Goal: Information Seeking & Learning: Learn about a topic

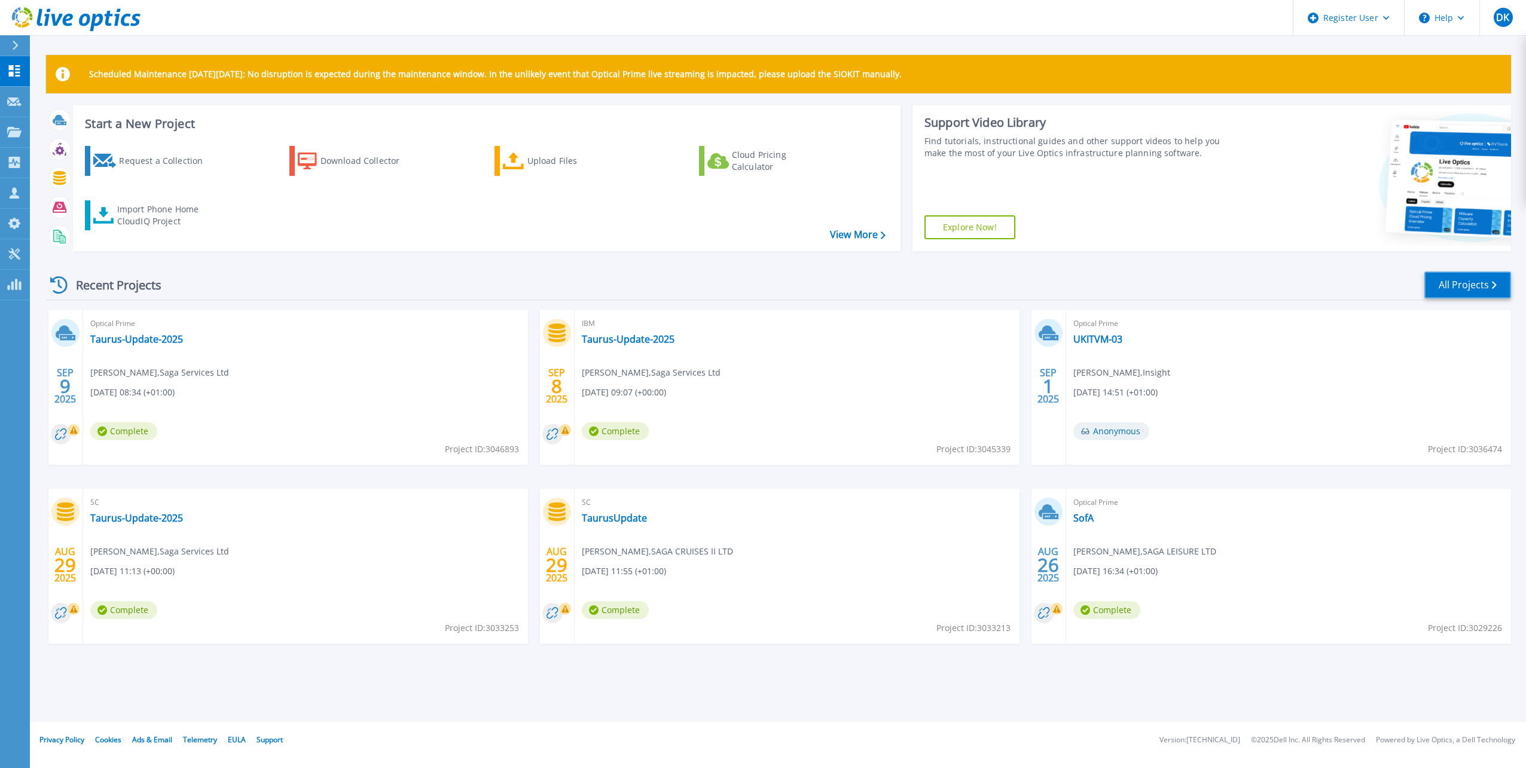
click at [1475, 289] on link "All Projects" at bounding box center [1467, 284] width 87 height 27
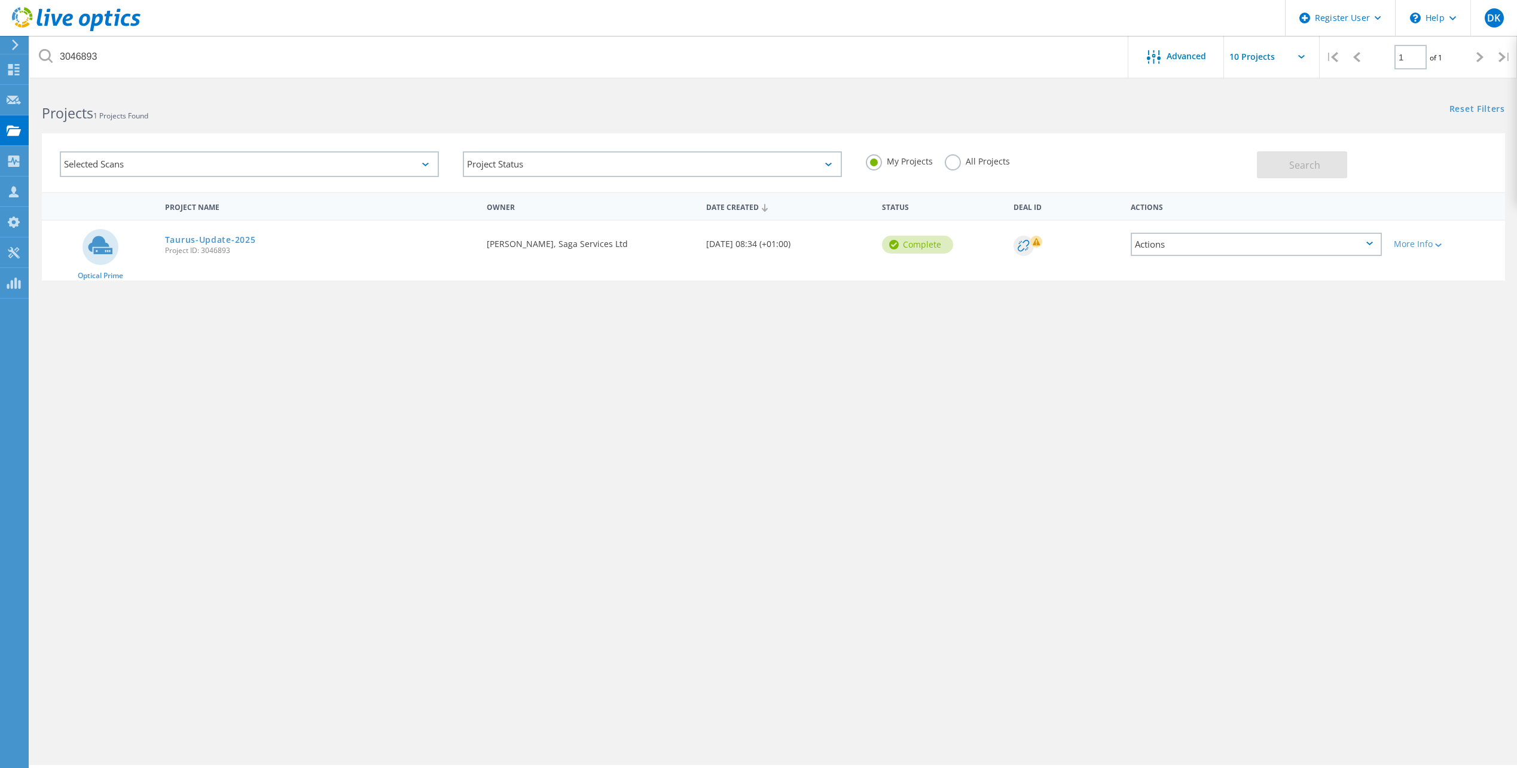
click at [983, 162] on label "All Projects" at bounding box center [976, 159] width 65 height 11
click at [0, 0] on input "All Projects" at bounding box center [0, 0] width 0 height 0
click at [1305, 167] on span "Search" at bounding box center [1304, 164] width 31 height 13
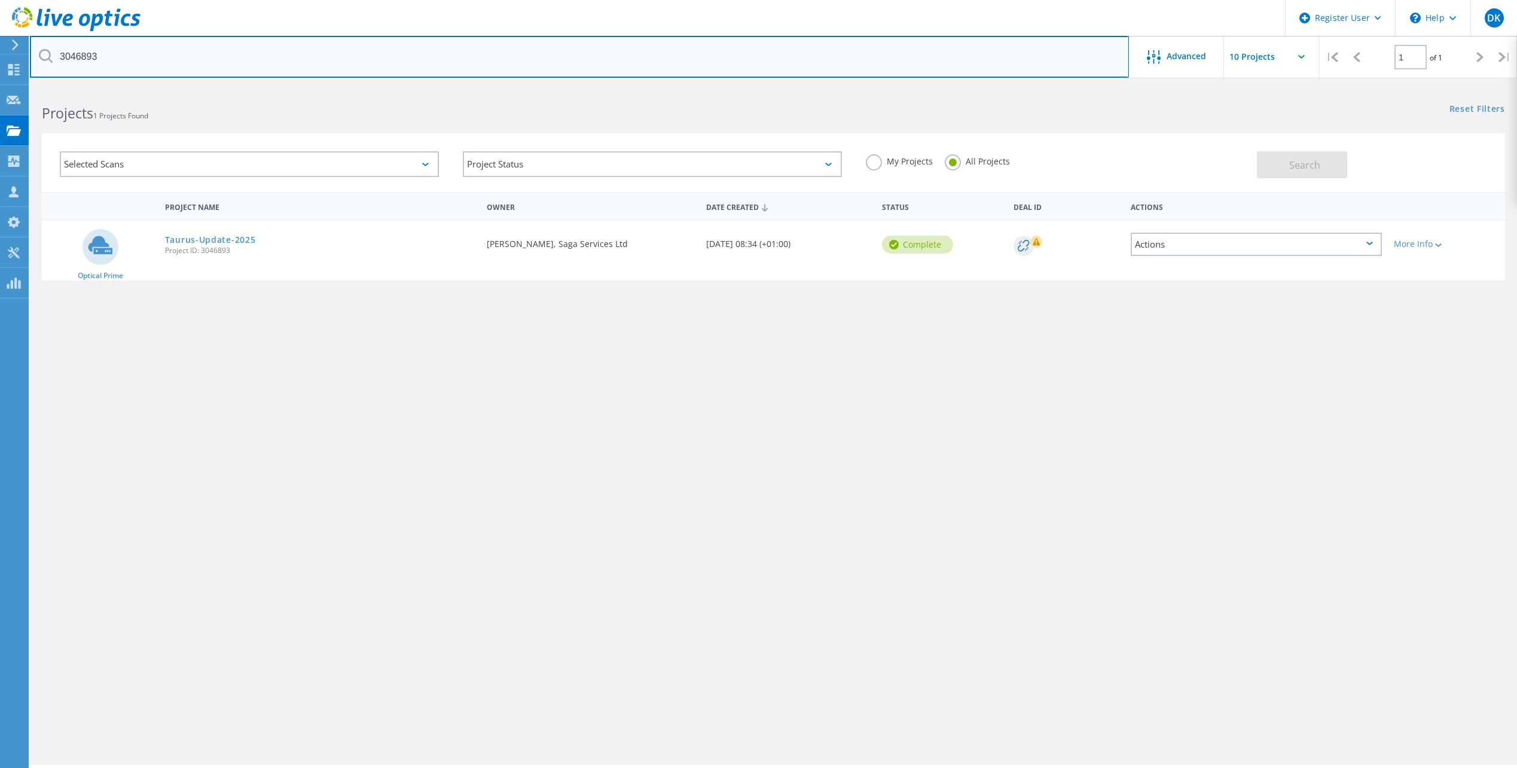
drag, startPoint x: 114, startPoint y: 56, endPoint x: -7, endPoint y: 60, distance: 120.2
click at [0, 60] on html "Register User \n Help Explore Helpful Articles Contact Support DK Dell User Dav…" at bounding box center [758, 400] width 1517 height 800
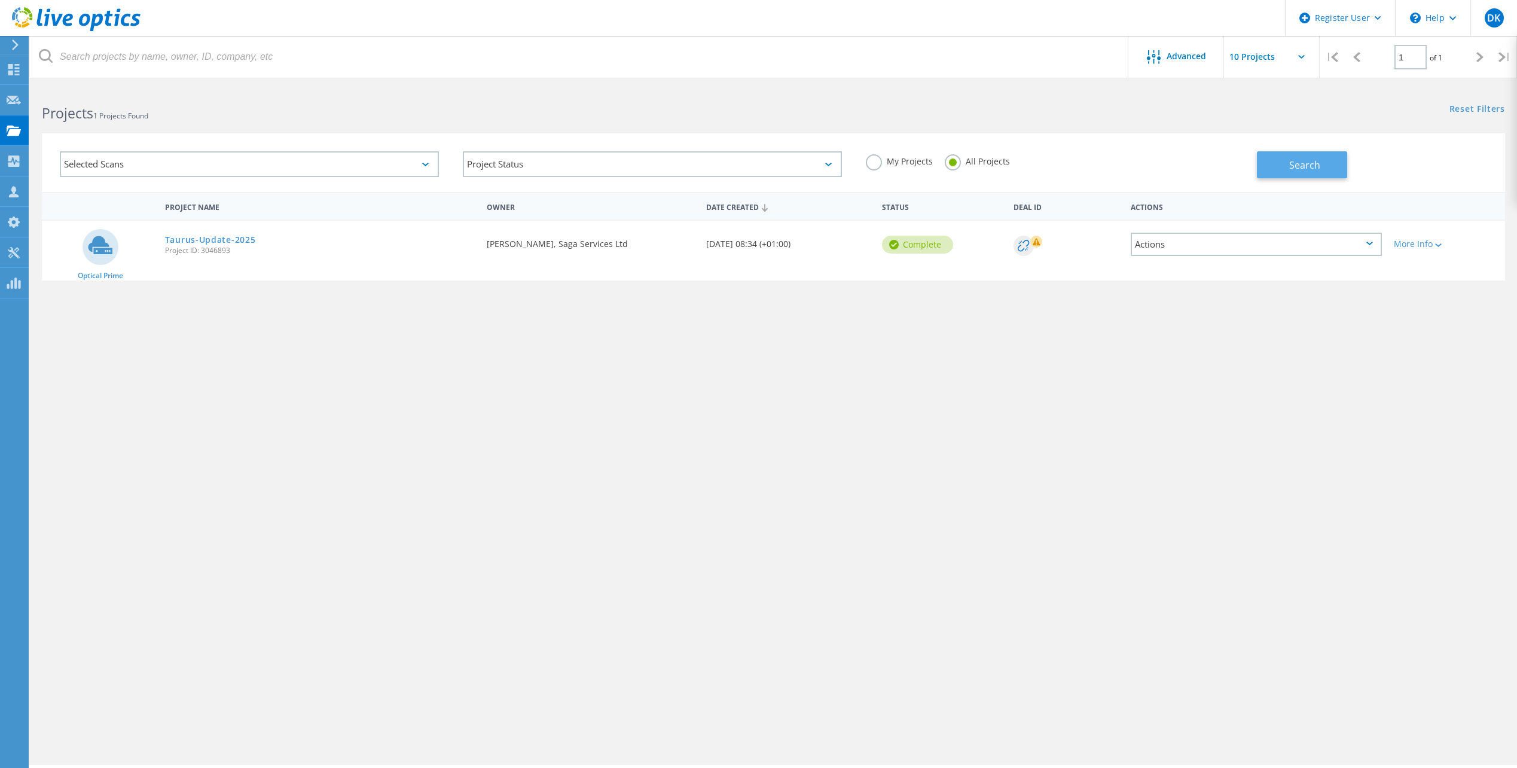
click at [1312, 156] on button "Search" at bounding box center [1302, 164] width 90 height 27
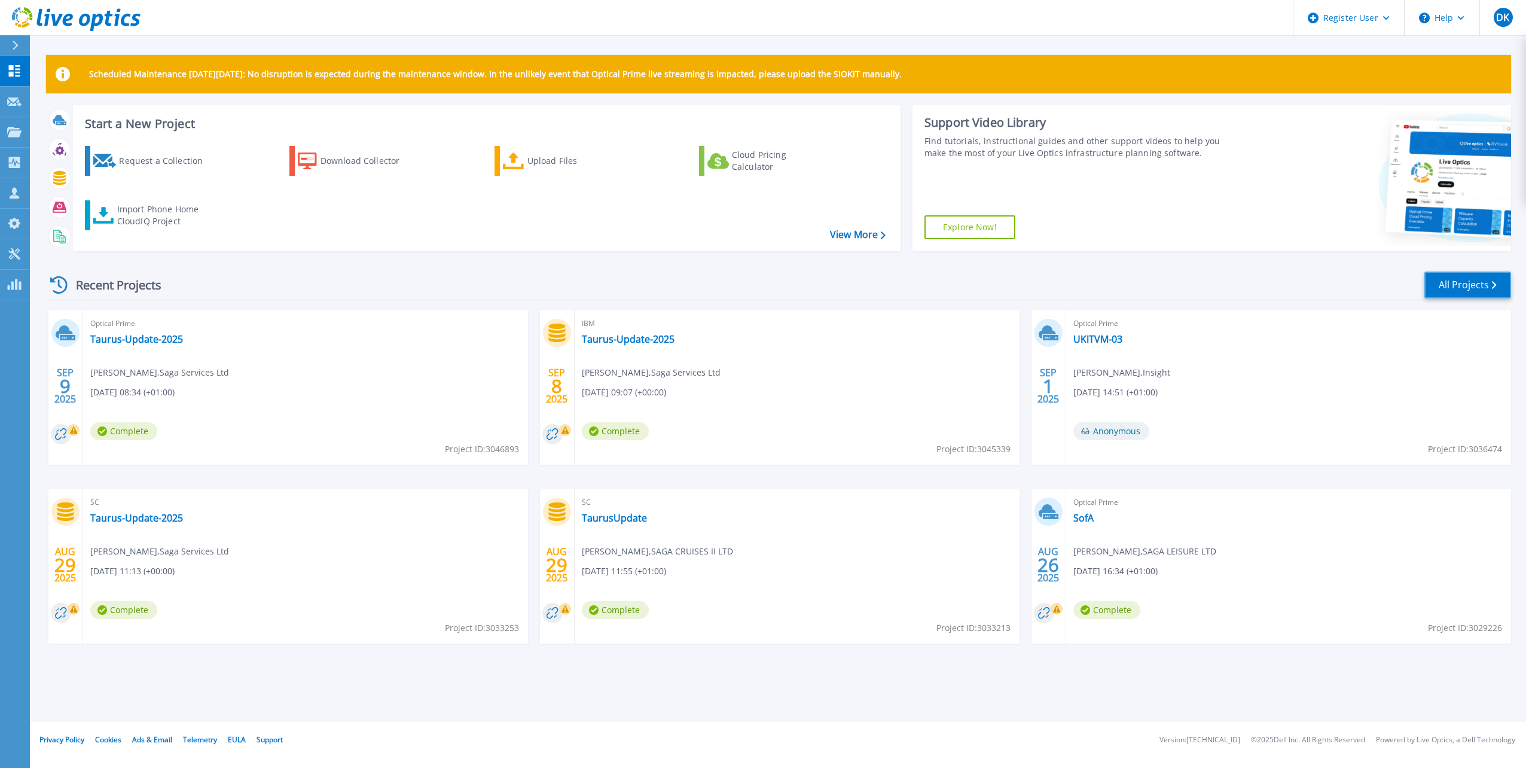
click at [1469, 288] on link "All Projects" at bounding box center [1467, 284] width 87 height 27
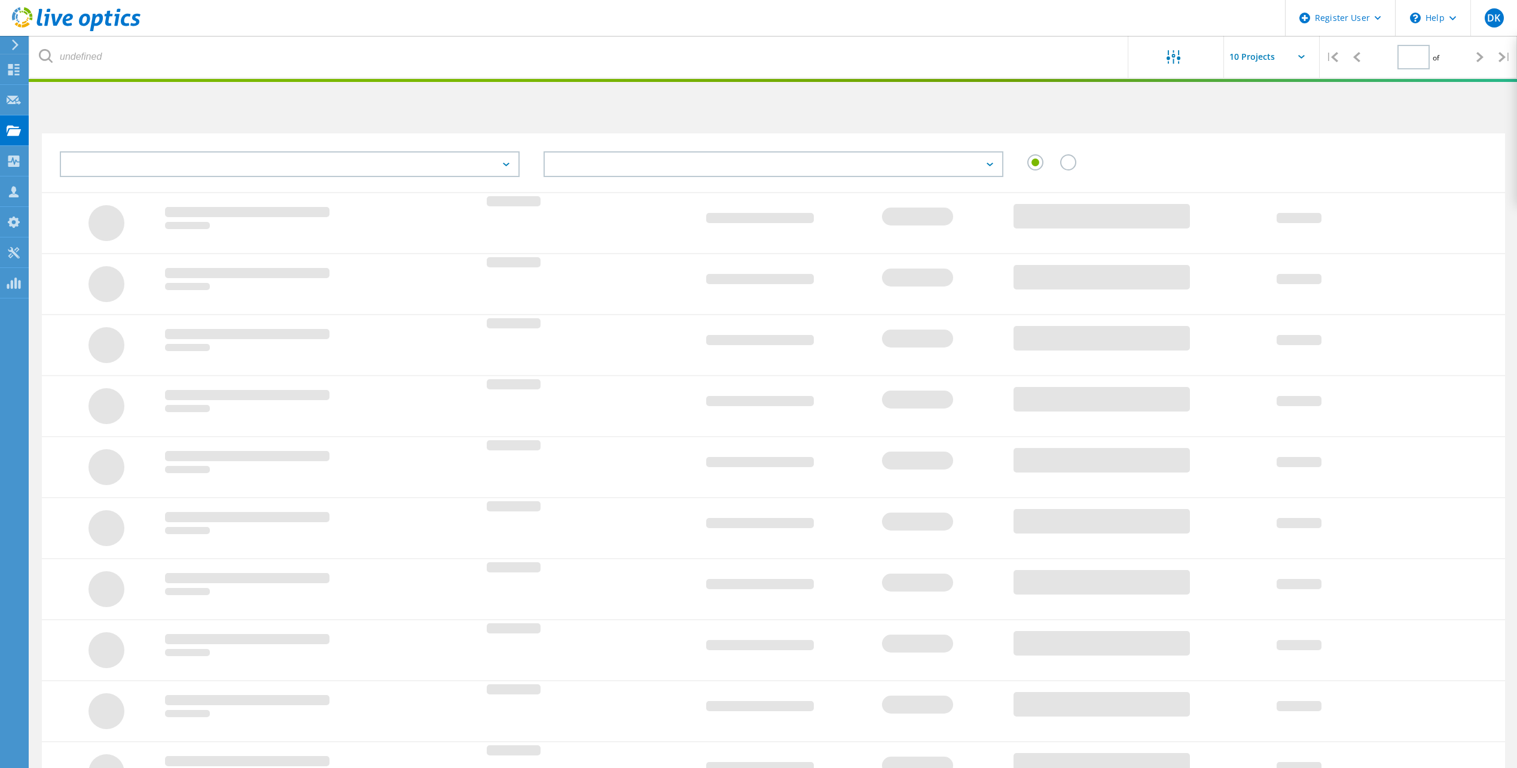
type input "1"
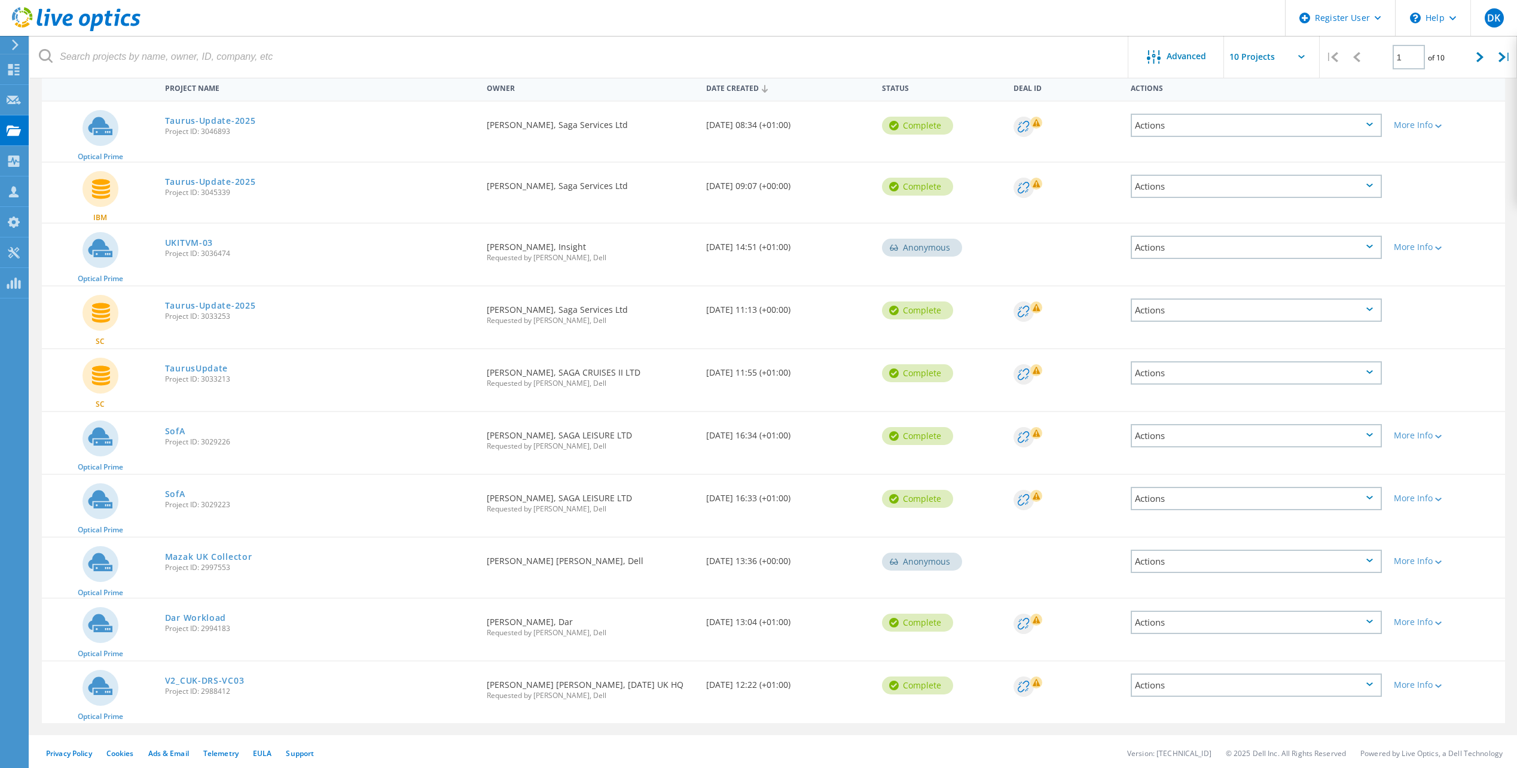
scroll to position [120, 0]
click at [242, 557] on link "Mazak UK Collector" at bounding box center [208, 556] width 87 height 8
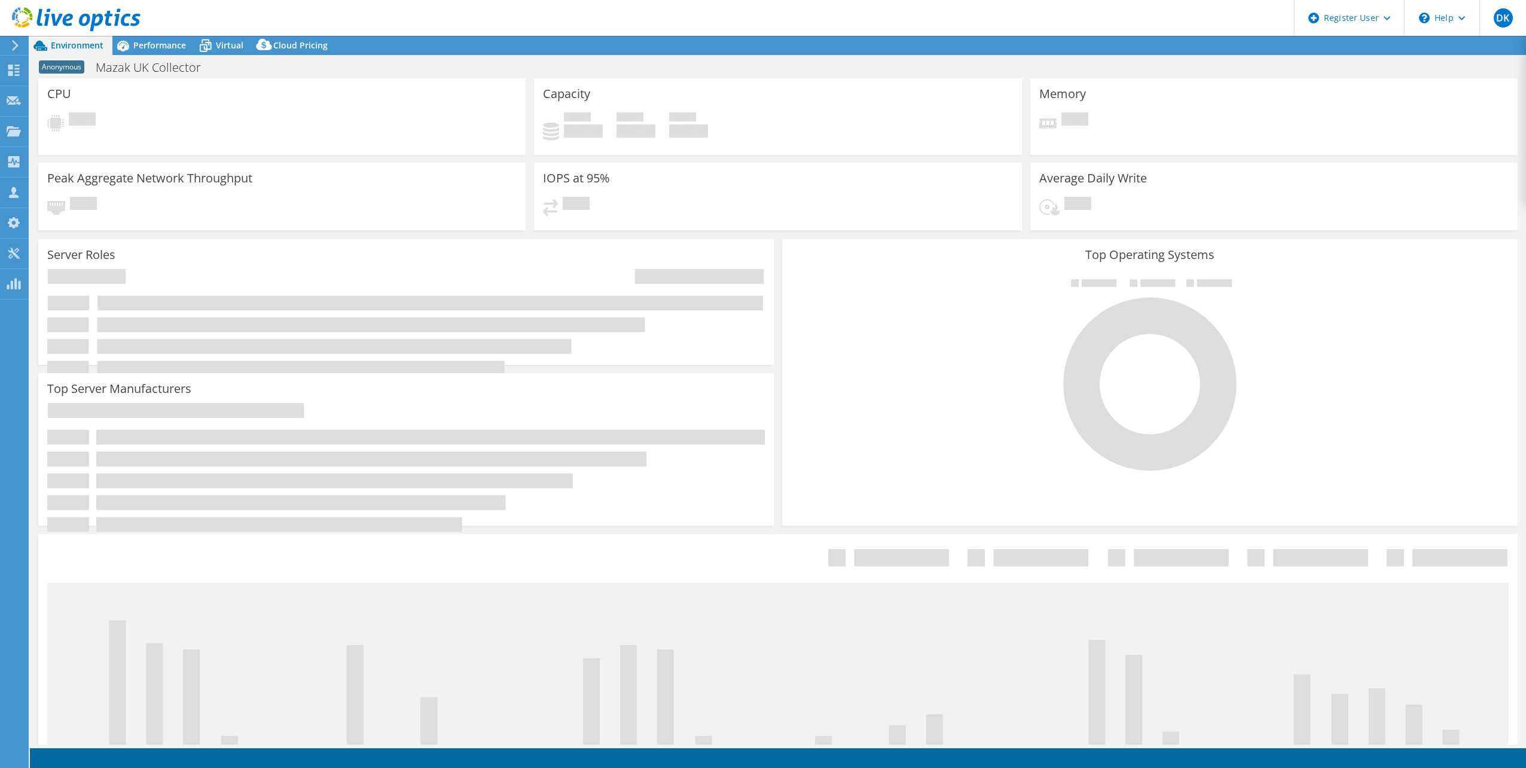
select select "USD"
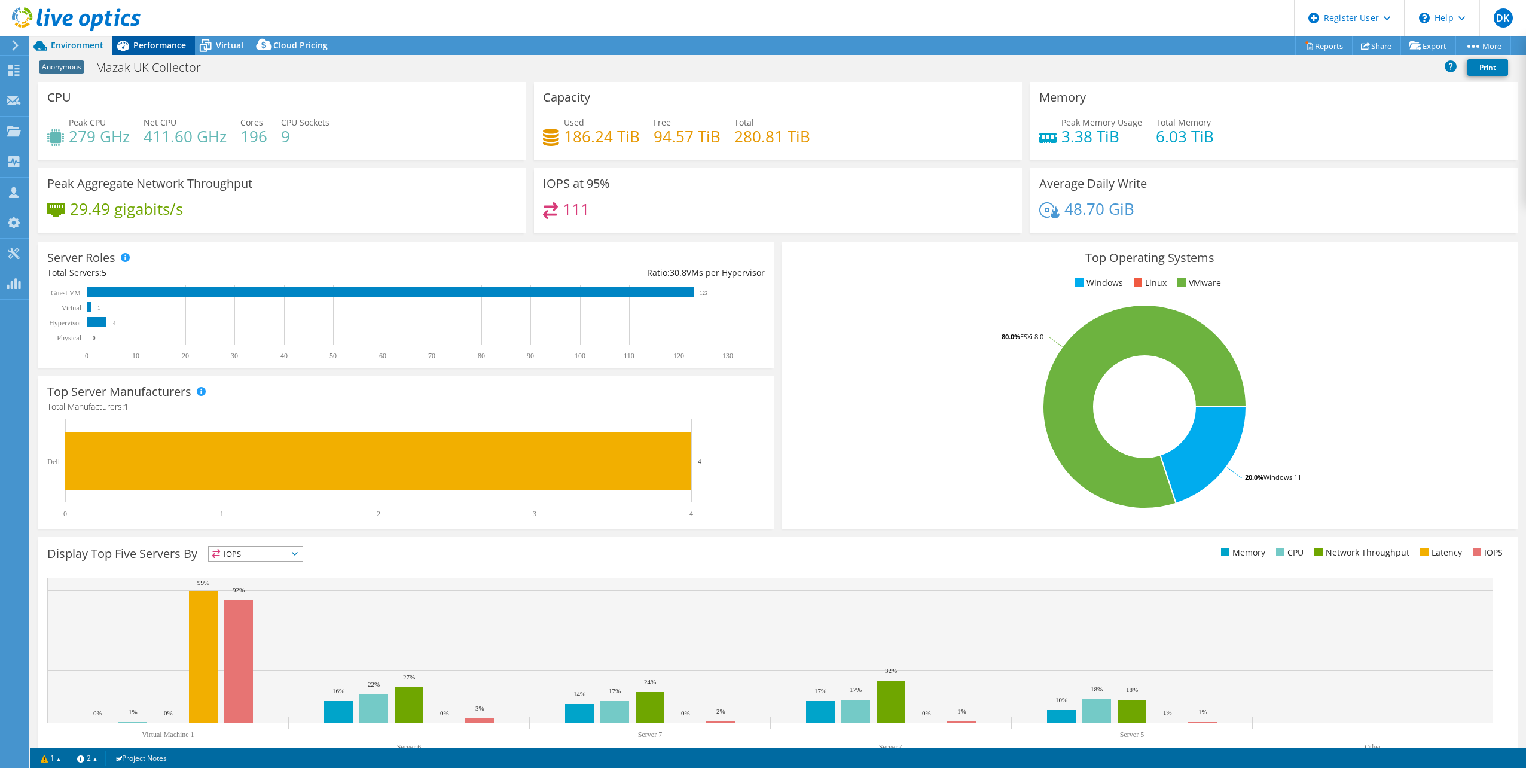
click at [162, 45] on span "Performance" at bounding box center [159, 44] width 53 height 11
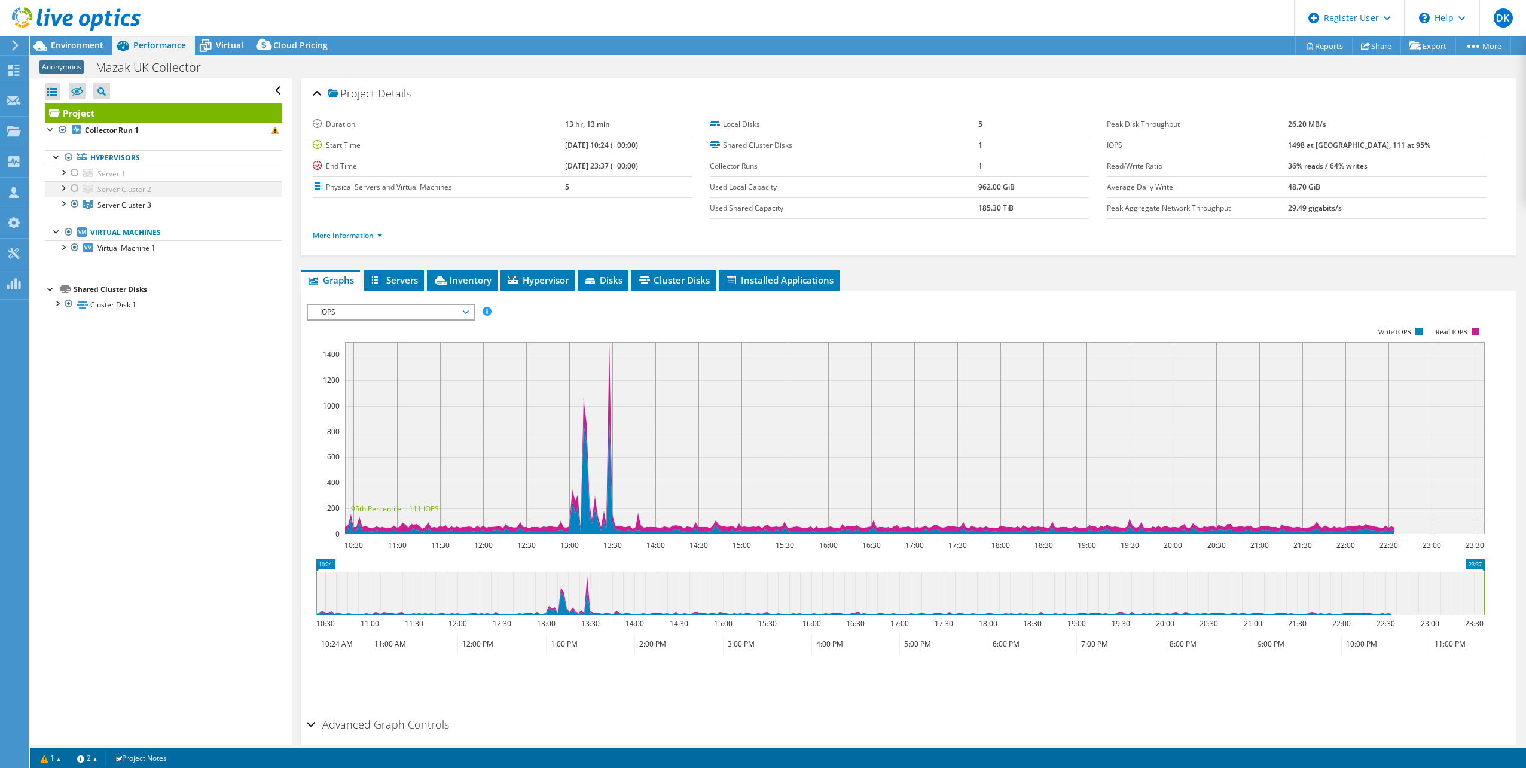
click at [75, 191] on div at bounding box center [75, 188] width 12 height 14
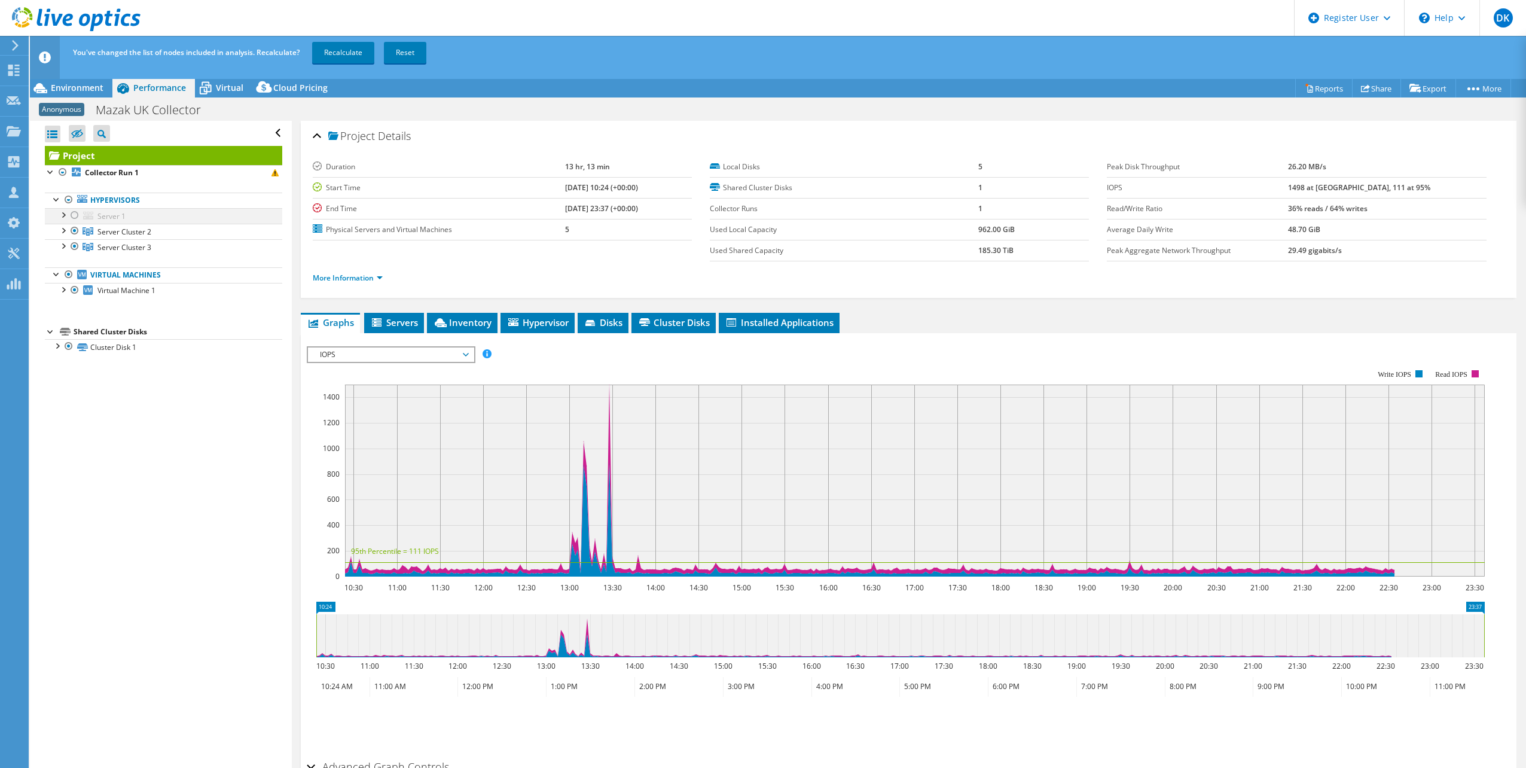
click at [73, 216] on div at bounding box center [75, 215] width 12 height 14
click at [77, 90] on span "Environment" at bounding box center [77, 87] width 53 height 11
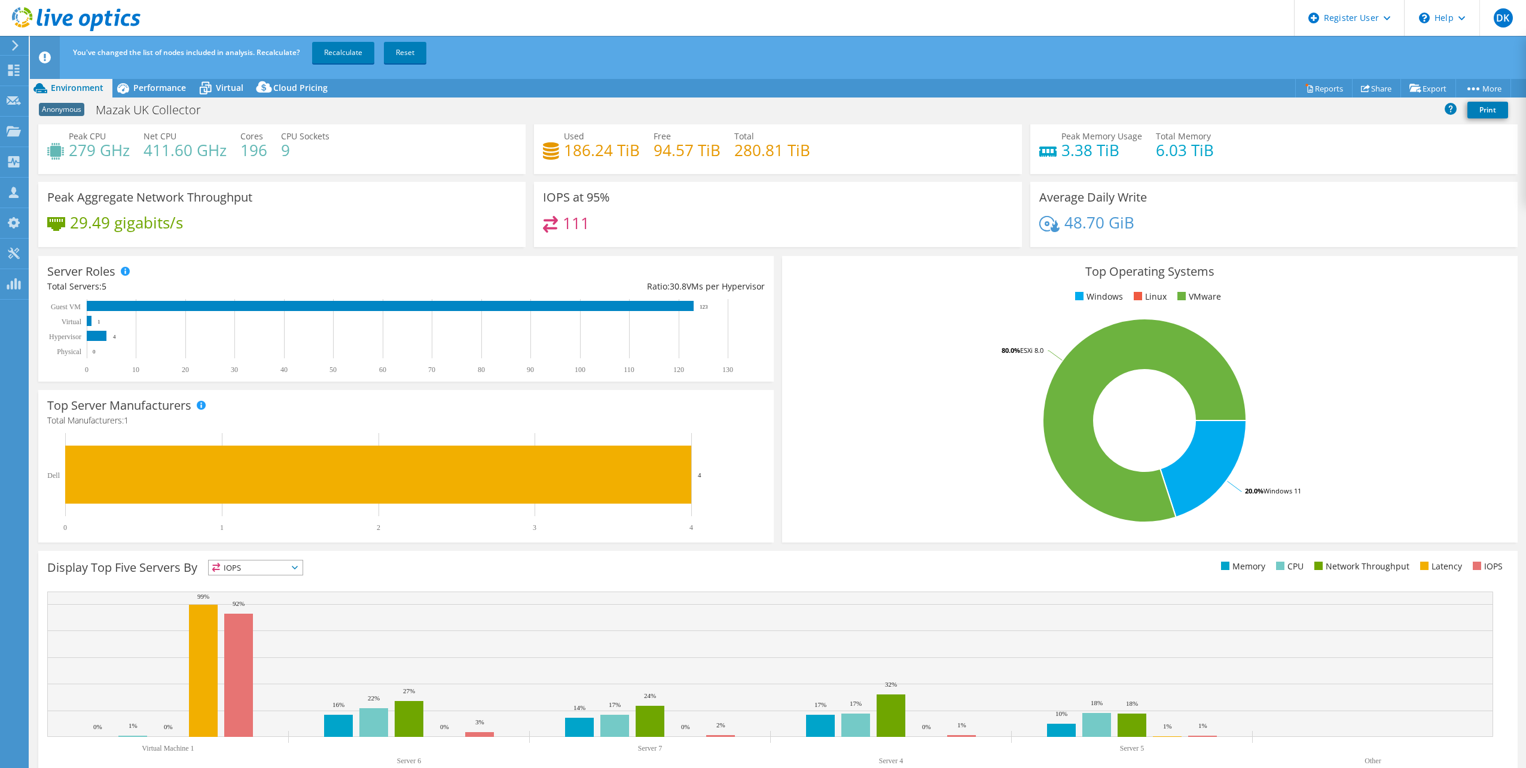
scroll to position [30, 0]
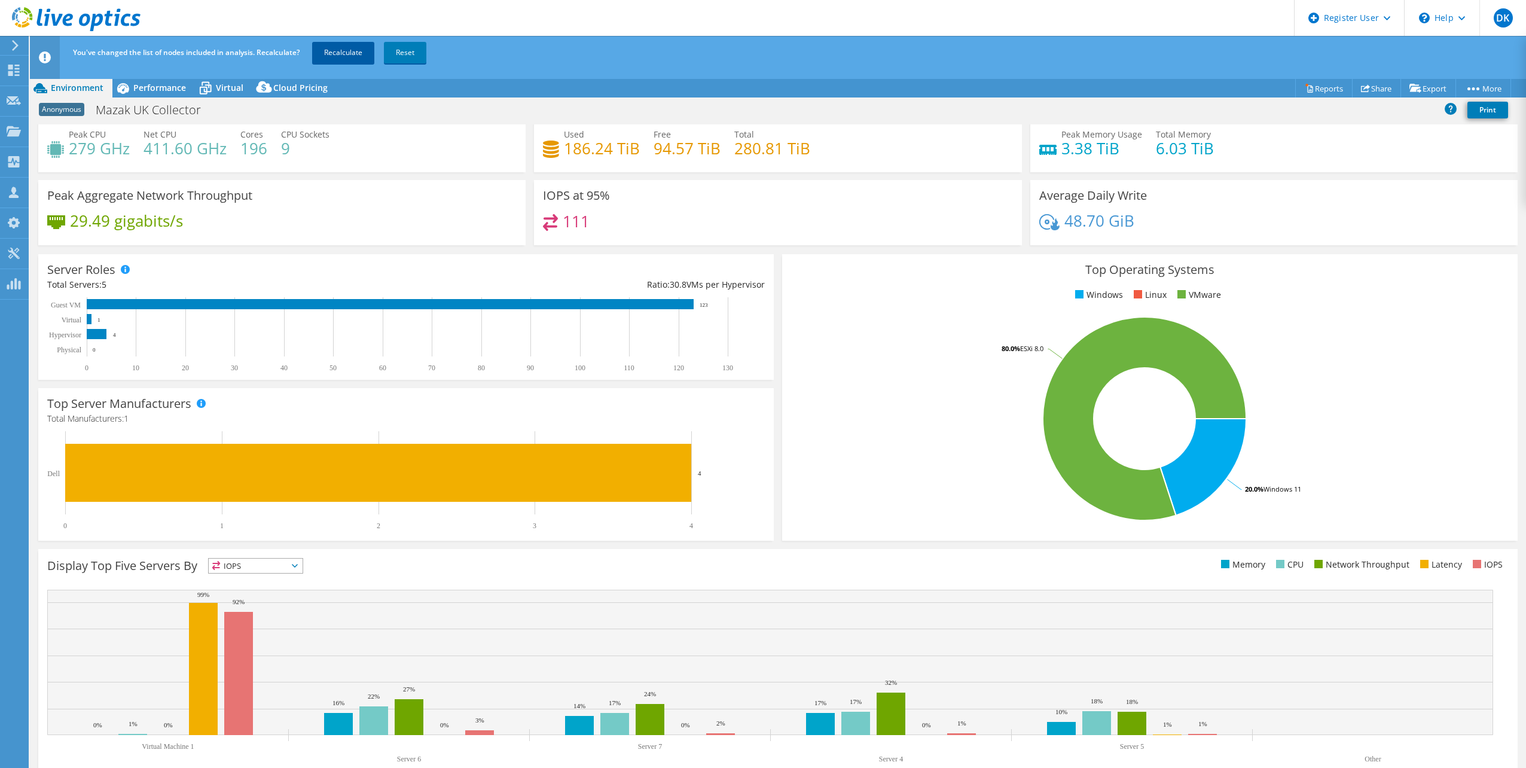
click at [349, 50] on link "Recalculate" at bounding box center [343, 53] width 62 height 22
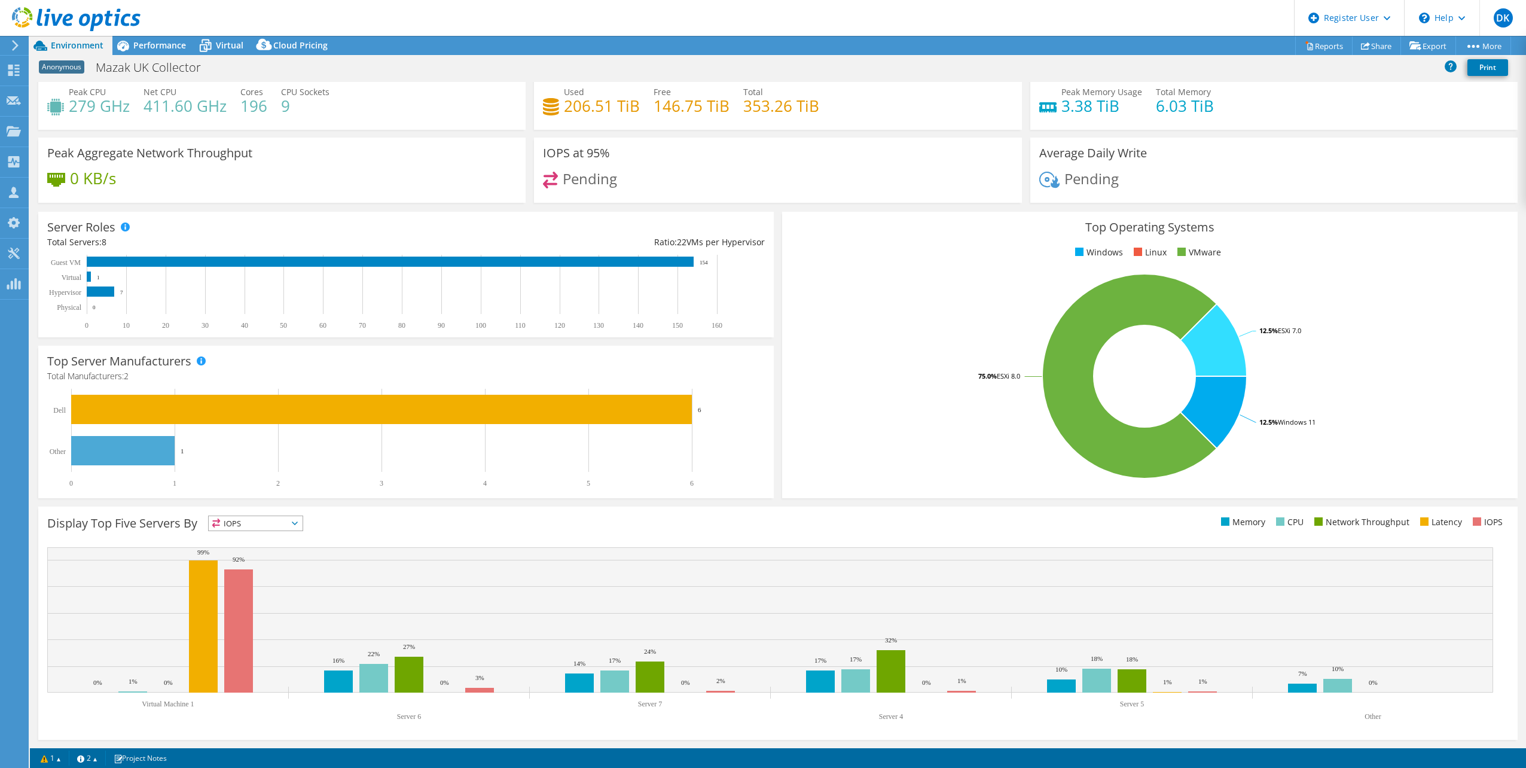
scroll to position [0, 0]
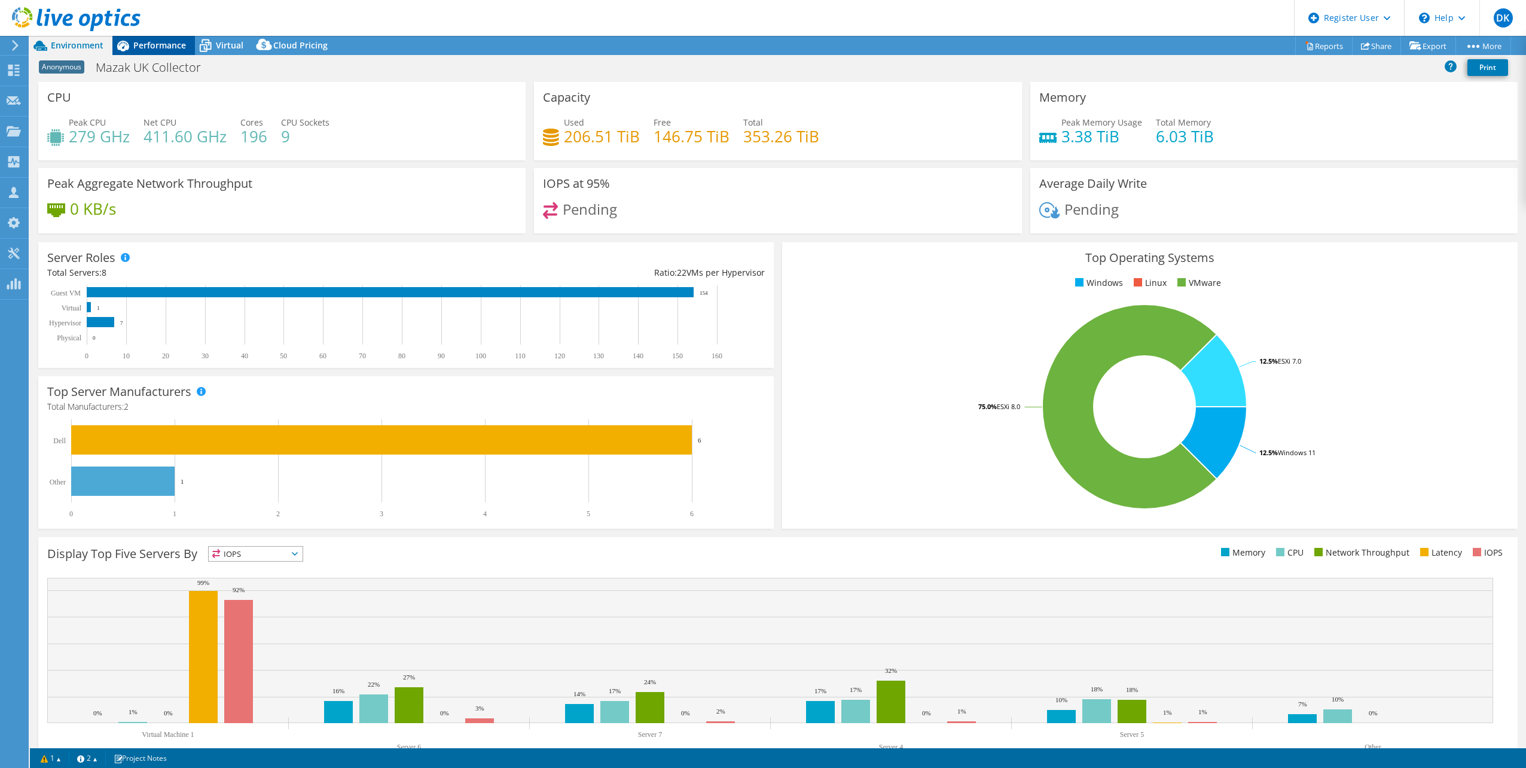
click at [140, 45] on span "Performance" at bounding box center [159, 44] width 53 height 11
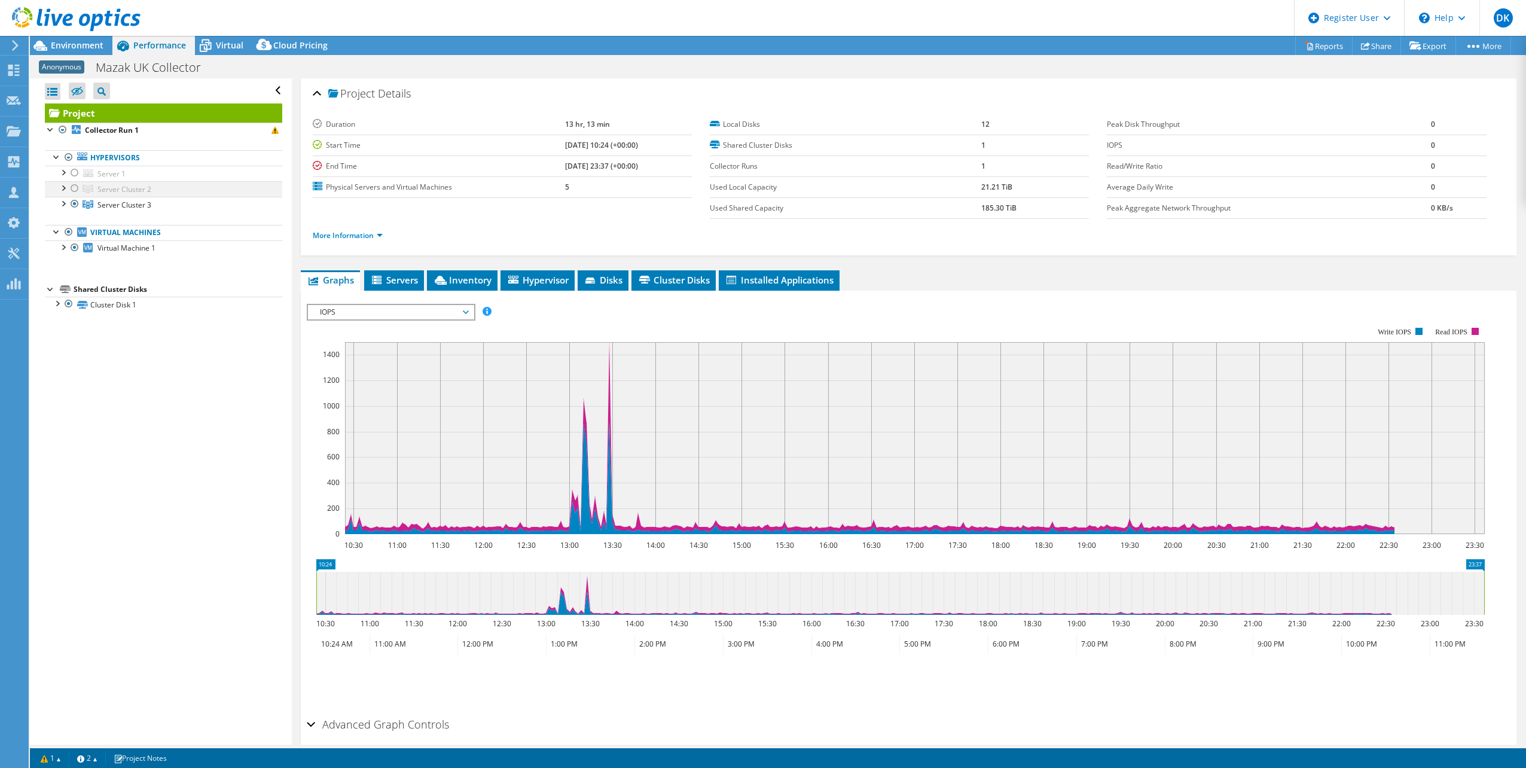
click at [75, 189] on div at bounding box center [75, 188] width 12 height 14
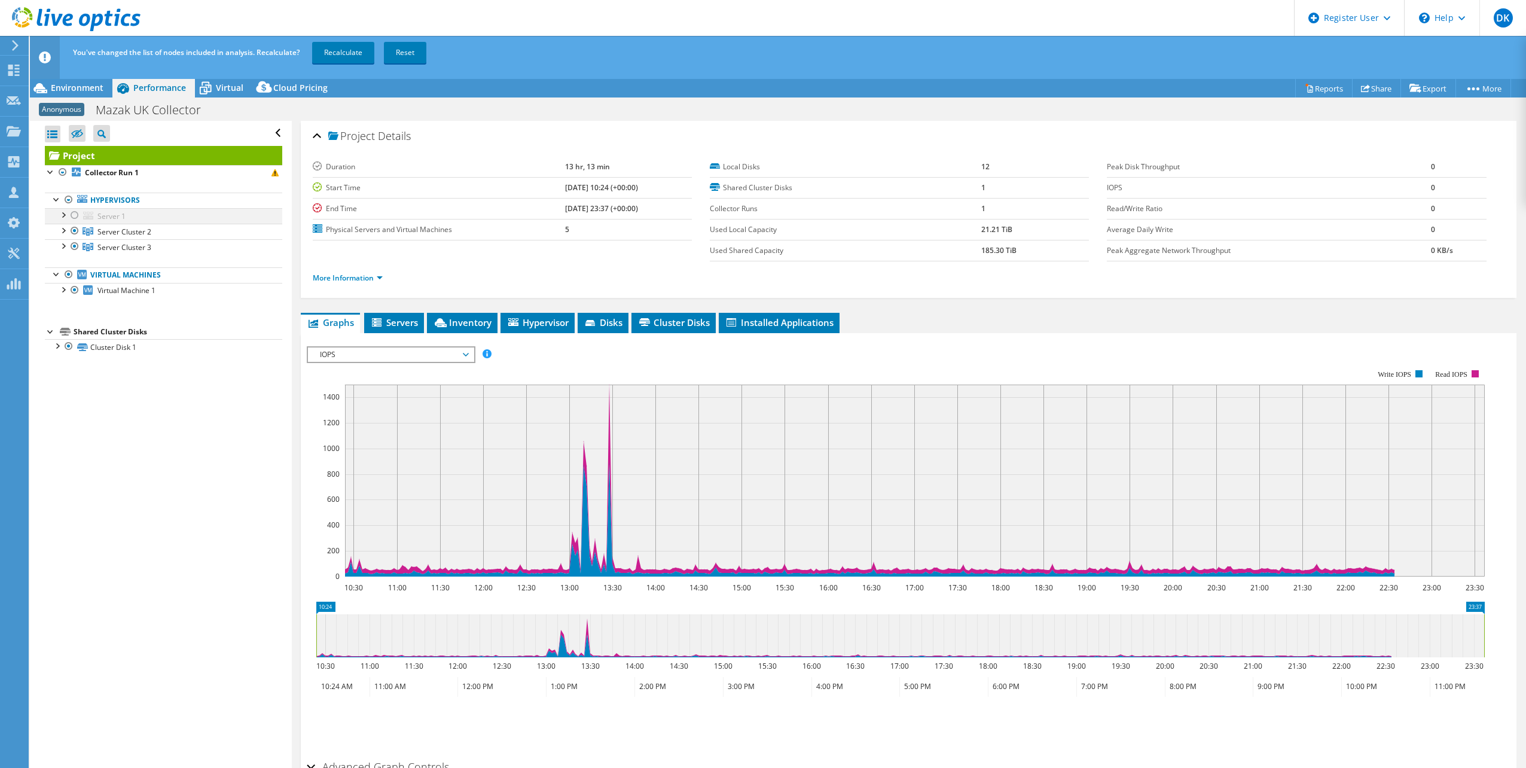
click at [76, 216] on div at bounding box center [75, 215] width 12 height 14
click at [66, 215] on div at bounding box center [63, 214] width 12 height 12
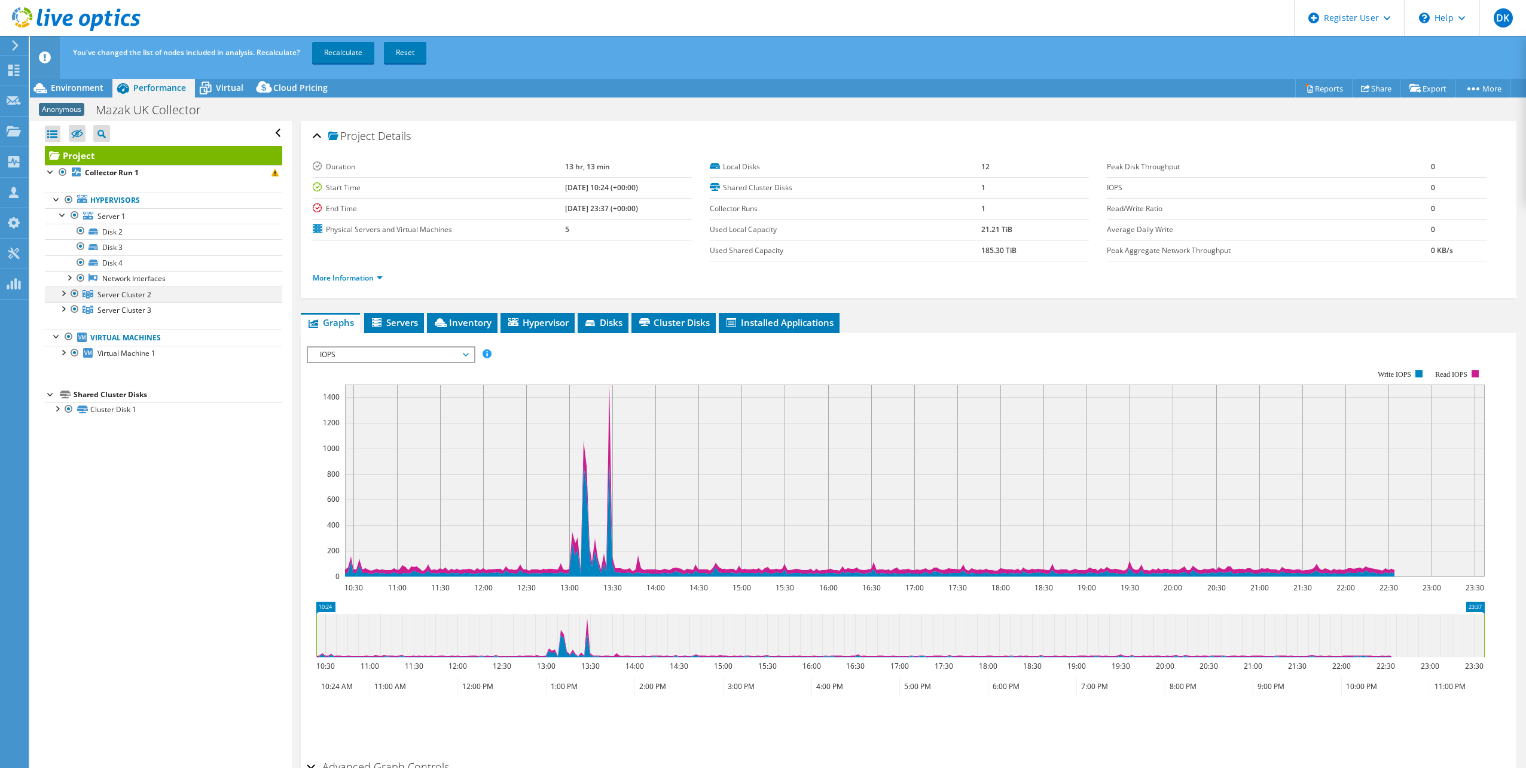
click at [65, 292] on div at bounding box center [63, 292] width 12 height 12
click at [64, 343] on div at bounding box center [63, 340] width 12 height 12
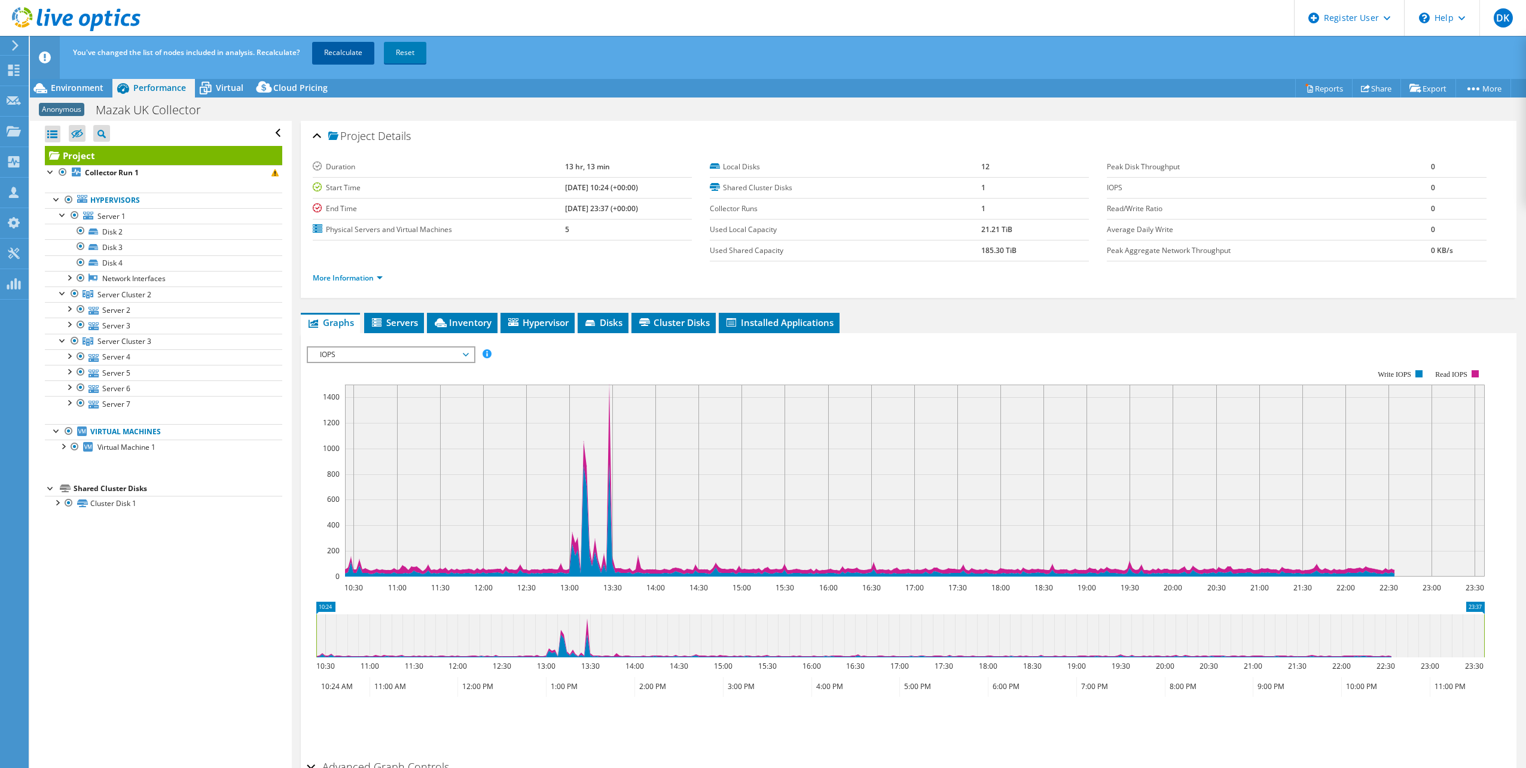
click at [349, 51] on link "Recalculate" at bounding box center [343, 53] width 62 height 22
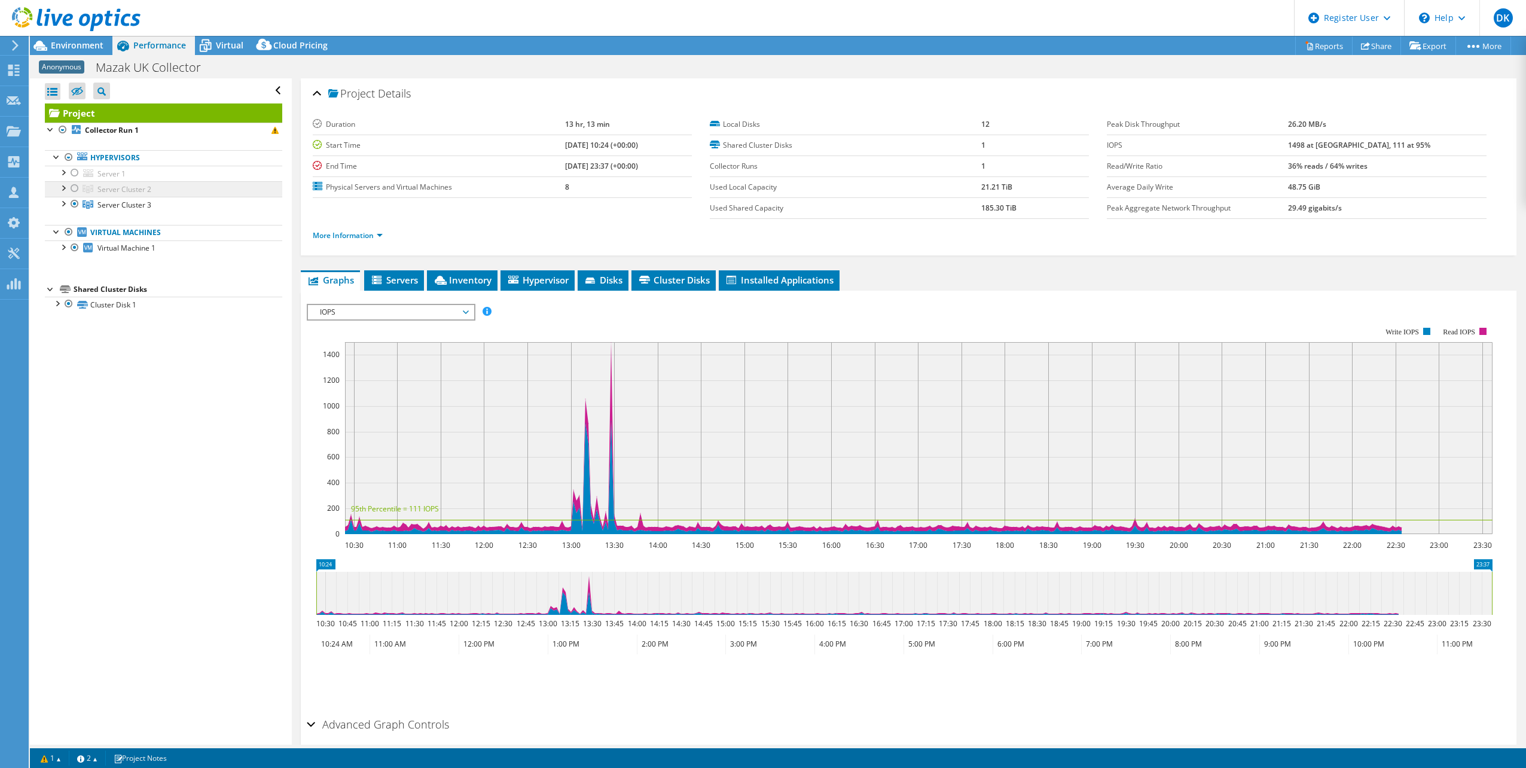
click at [117, 189] on span "Server Cluster 2" at bounding box center [124, 189] width 54 height 10
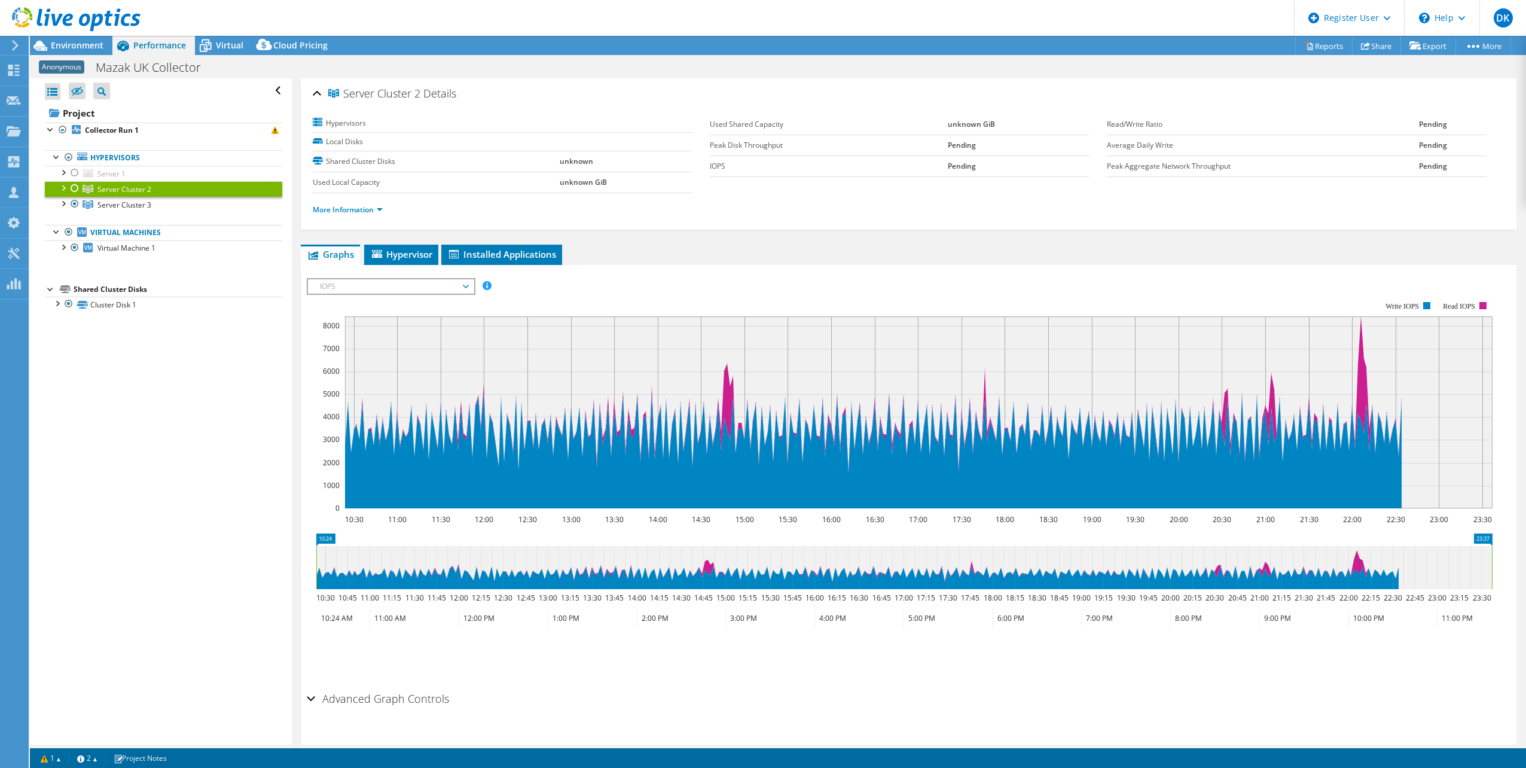
click at [81, 188] on link "Server Cluster 2" at bounding box center [163, 189] width 237 height 16
click at [72, 186] on div at bounding box center [75, 188] width 12 height 14
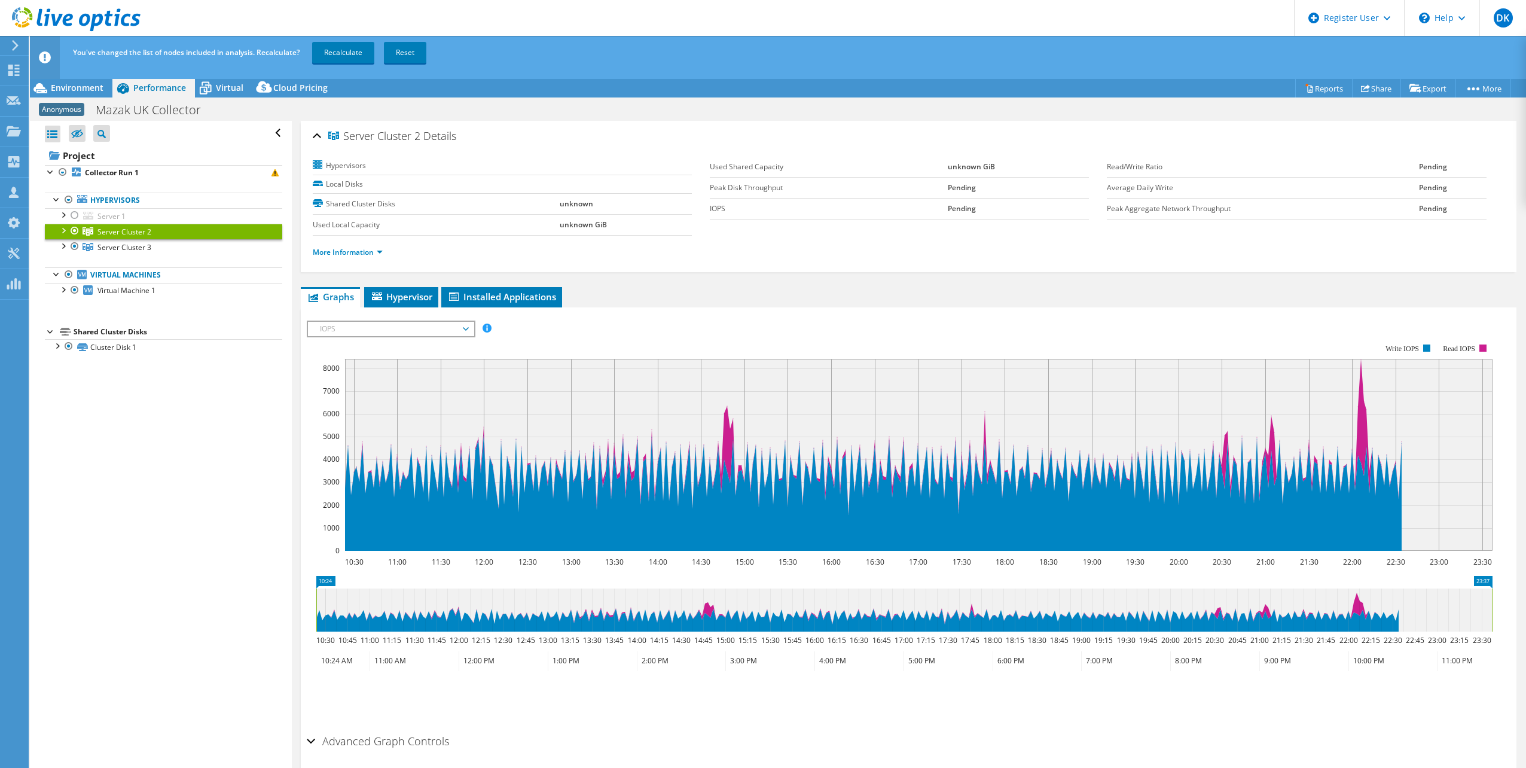
click at [65, 229] on div at bounding box center [63, 230] width 12 height 12
click at [64, 281] on div at bounding box center [63, 277] width 12 height 12
click at [71, 339] on div at bounding box center [69, 340] width 12 height 12
click at [69, 323] on div at bounding box center [69, 323] width 12 height 12
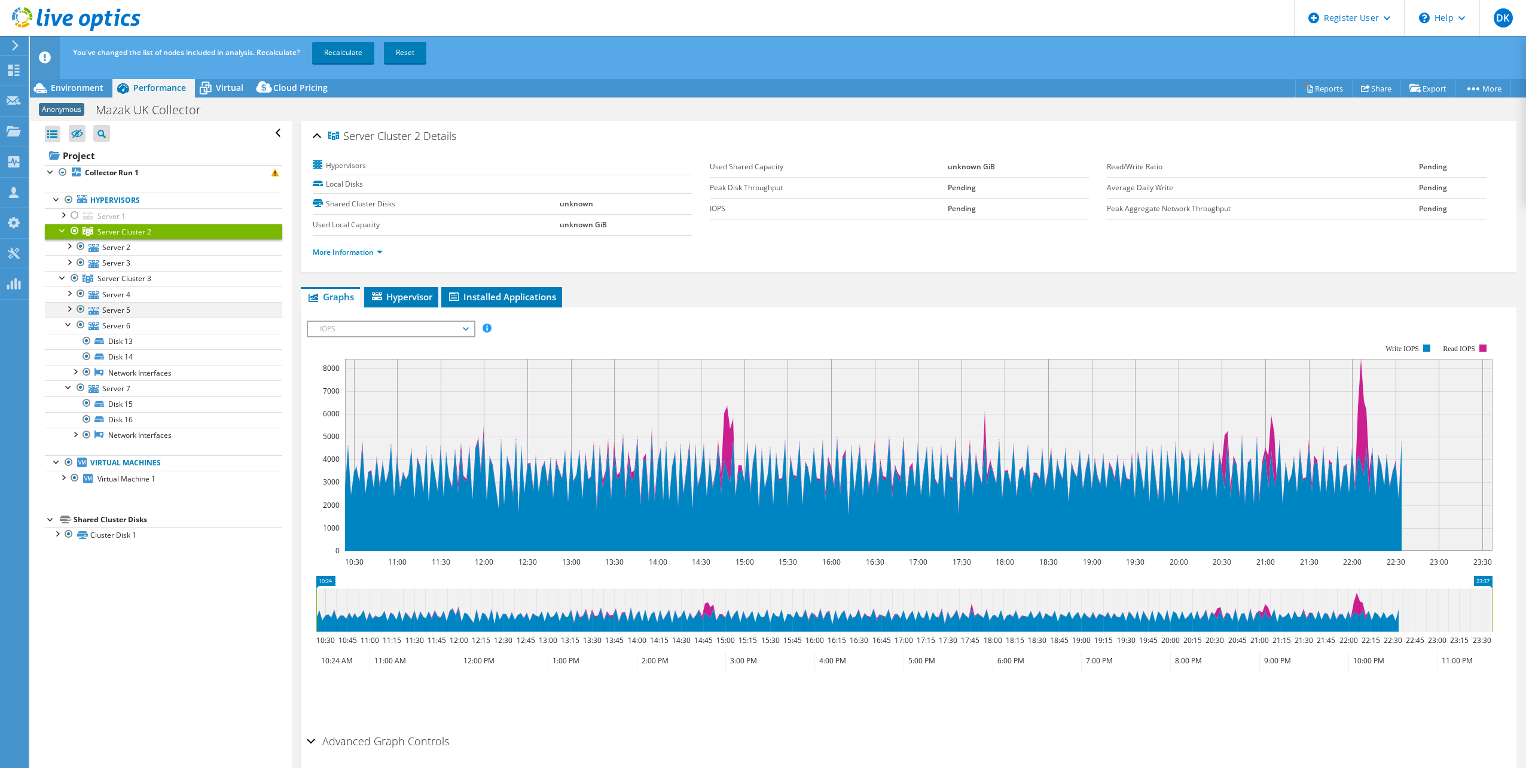
click at [68, 308] on div at bounding box center [69, 308] width 12 height 12
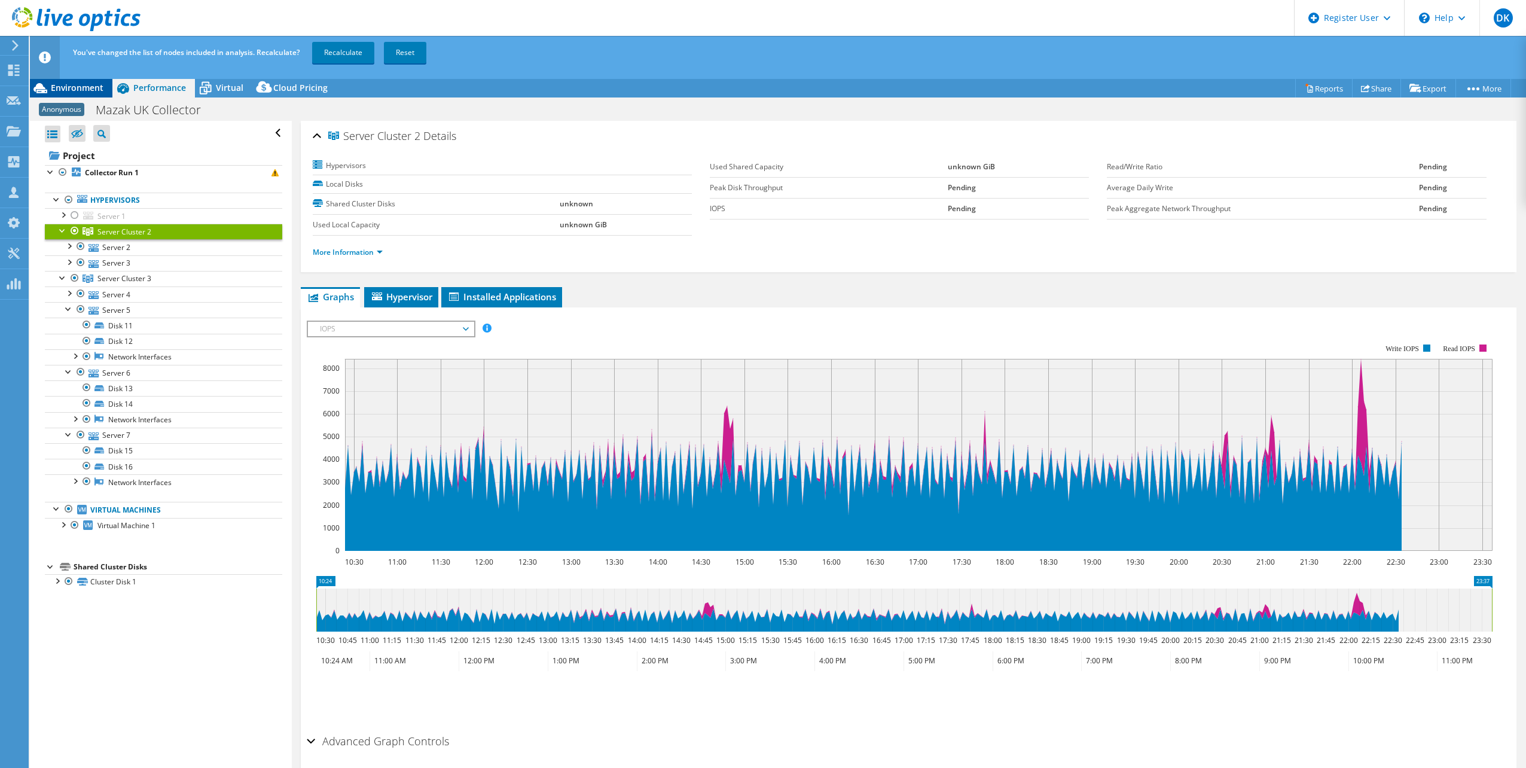
click at [92, 85] on span "Environment" at bounding box center [77, 87] width 53 height 11
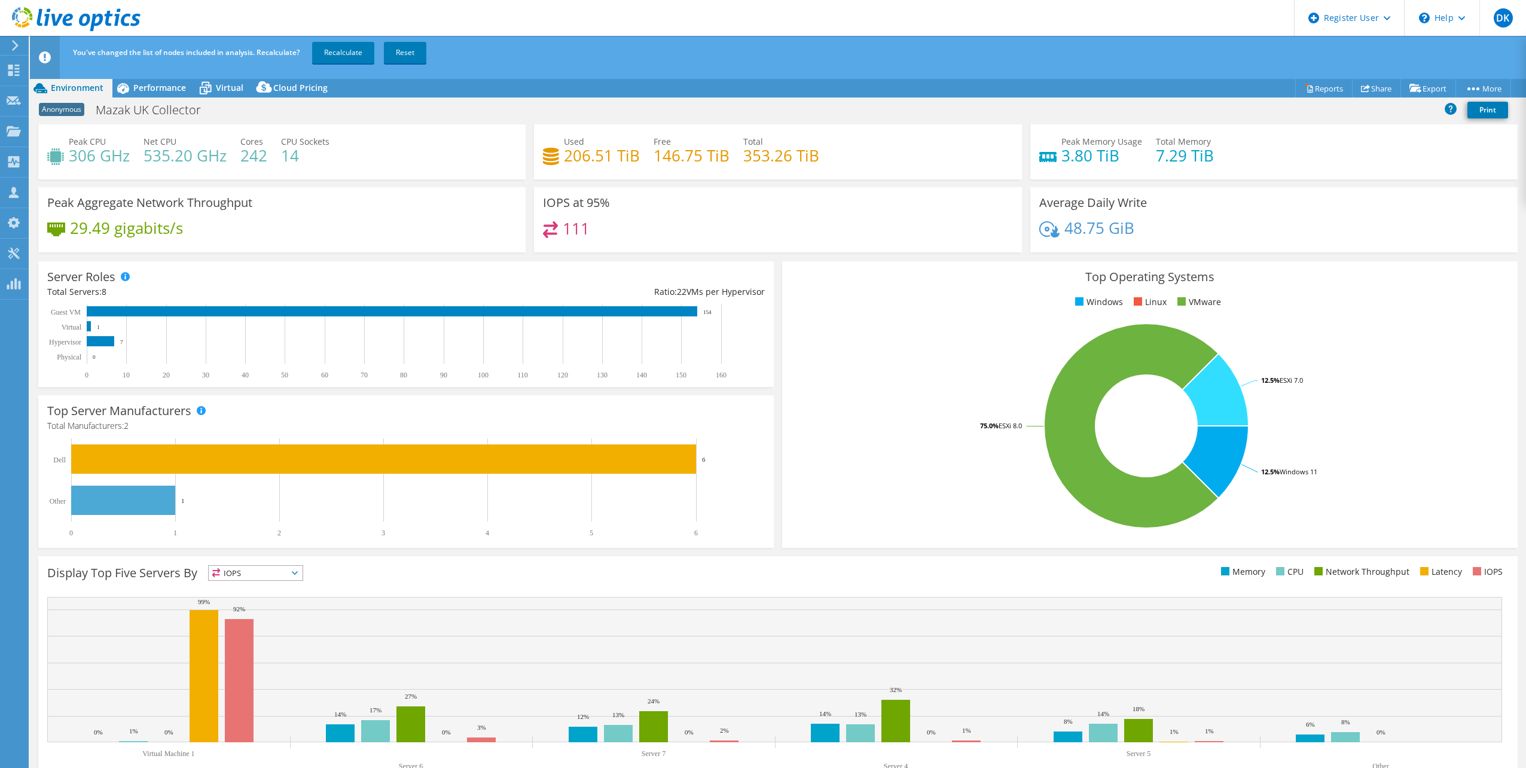
scroll to position [30, 0]
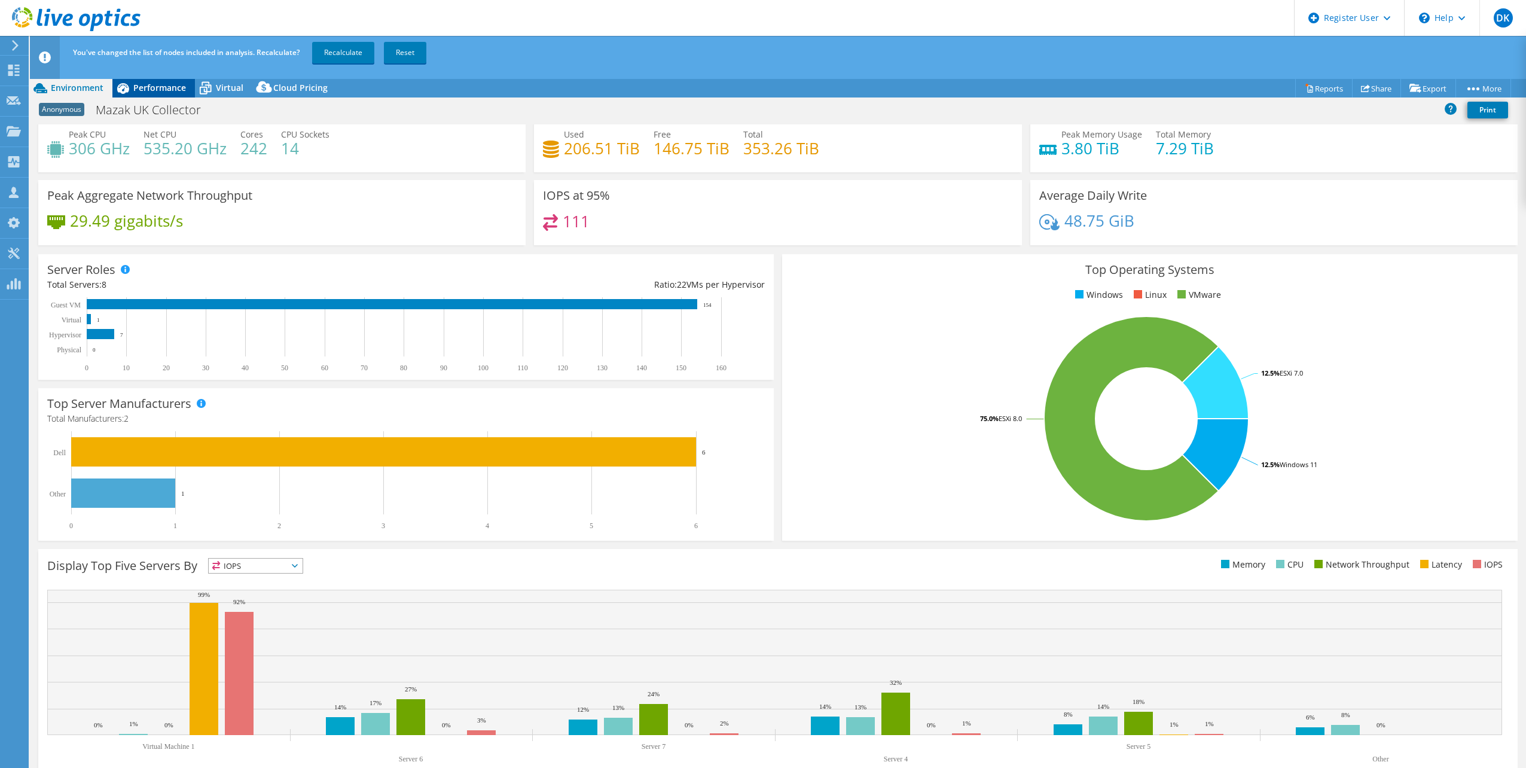
click at [161, 90] on span "Performance" at bounding box center [159, 87] width 53 height 11
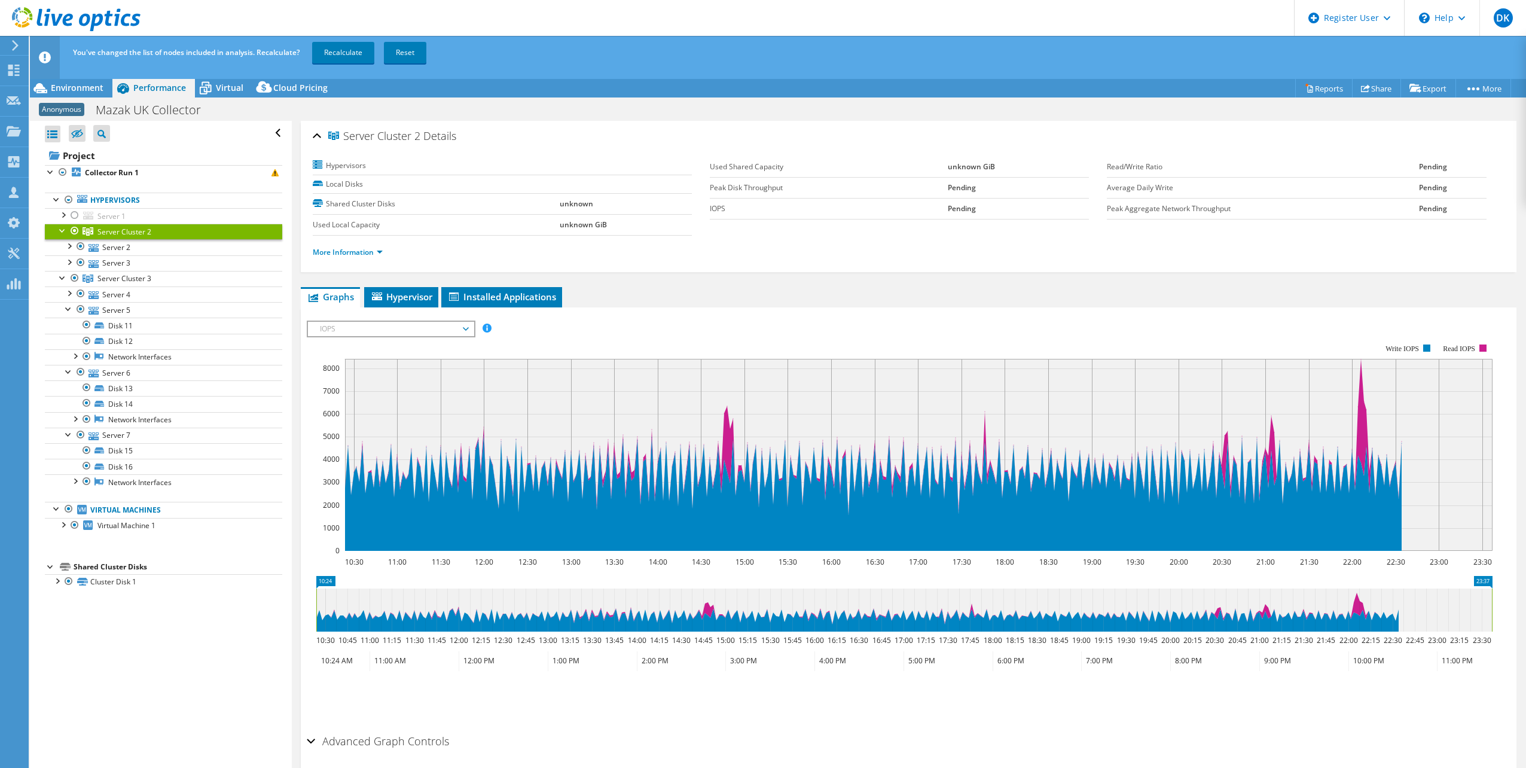
scroll to position [0, 0]
click at [351, 251] on link "More Information" at bounding box center [348, 252] width 70 height 10
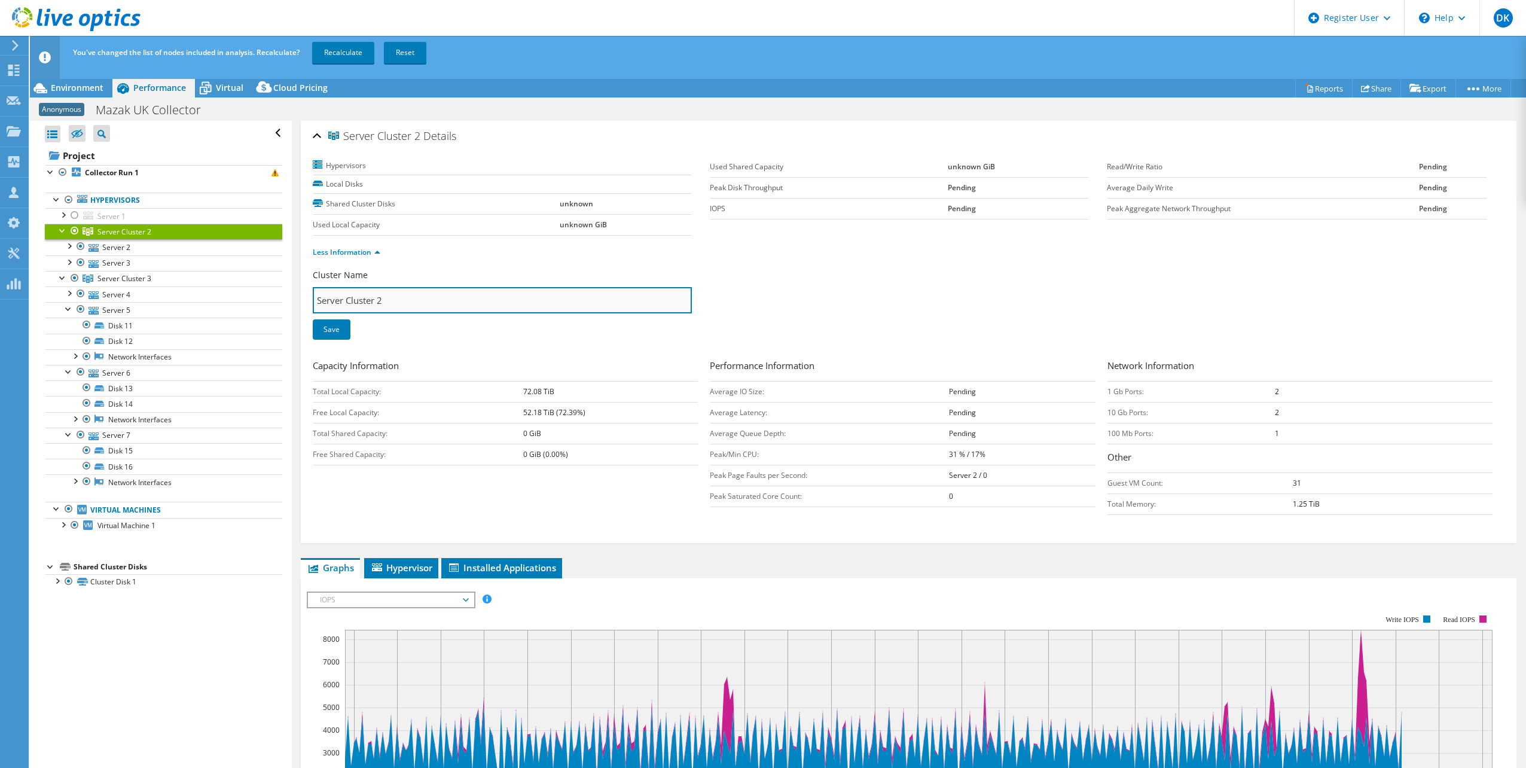
click at [579, 292] on input "Server Cluster 2" at bounding box center [502, 300] width 379 height 26
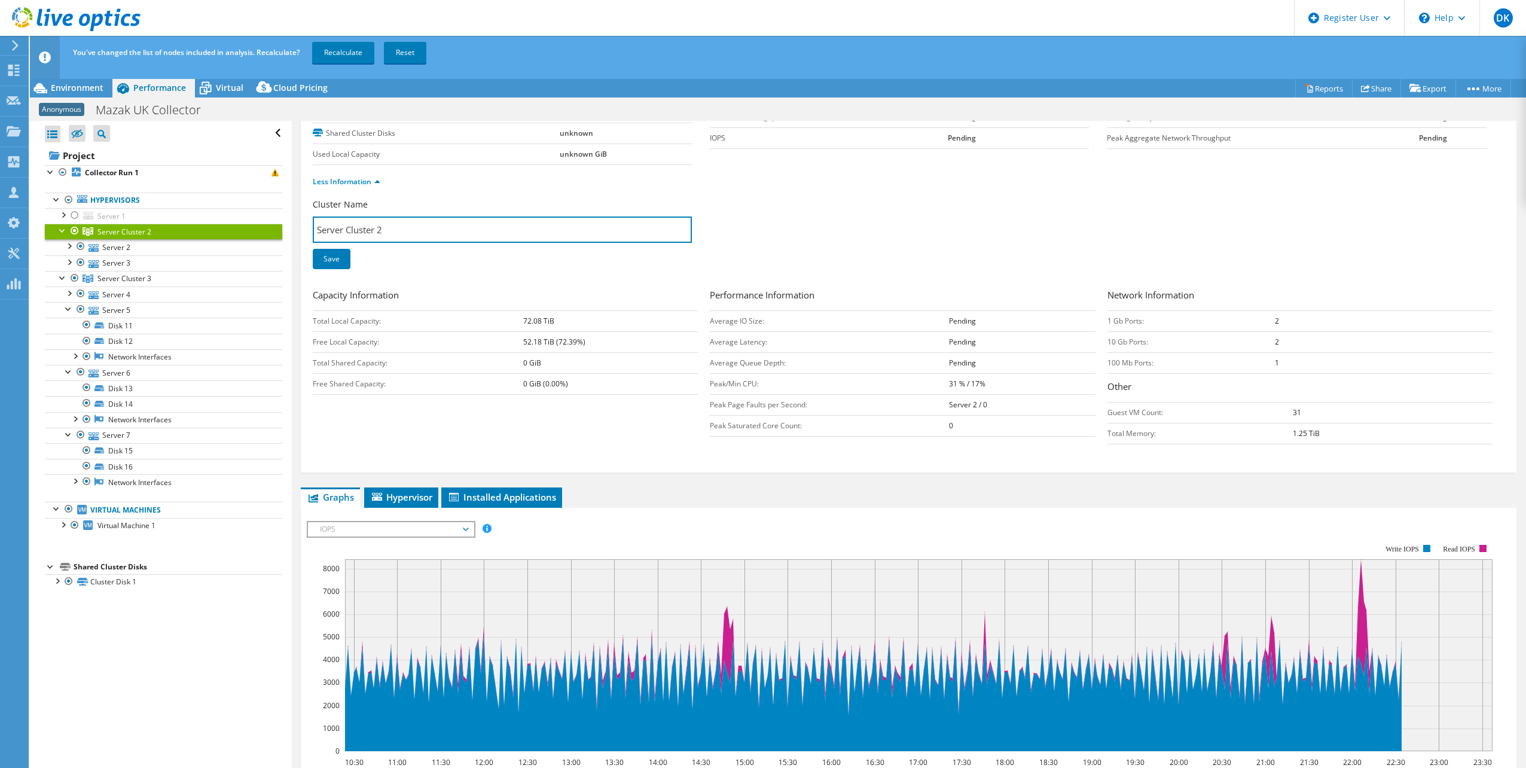
scroll to position [239, 0]
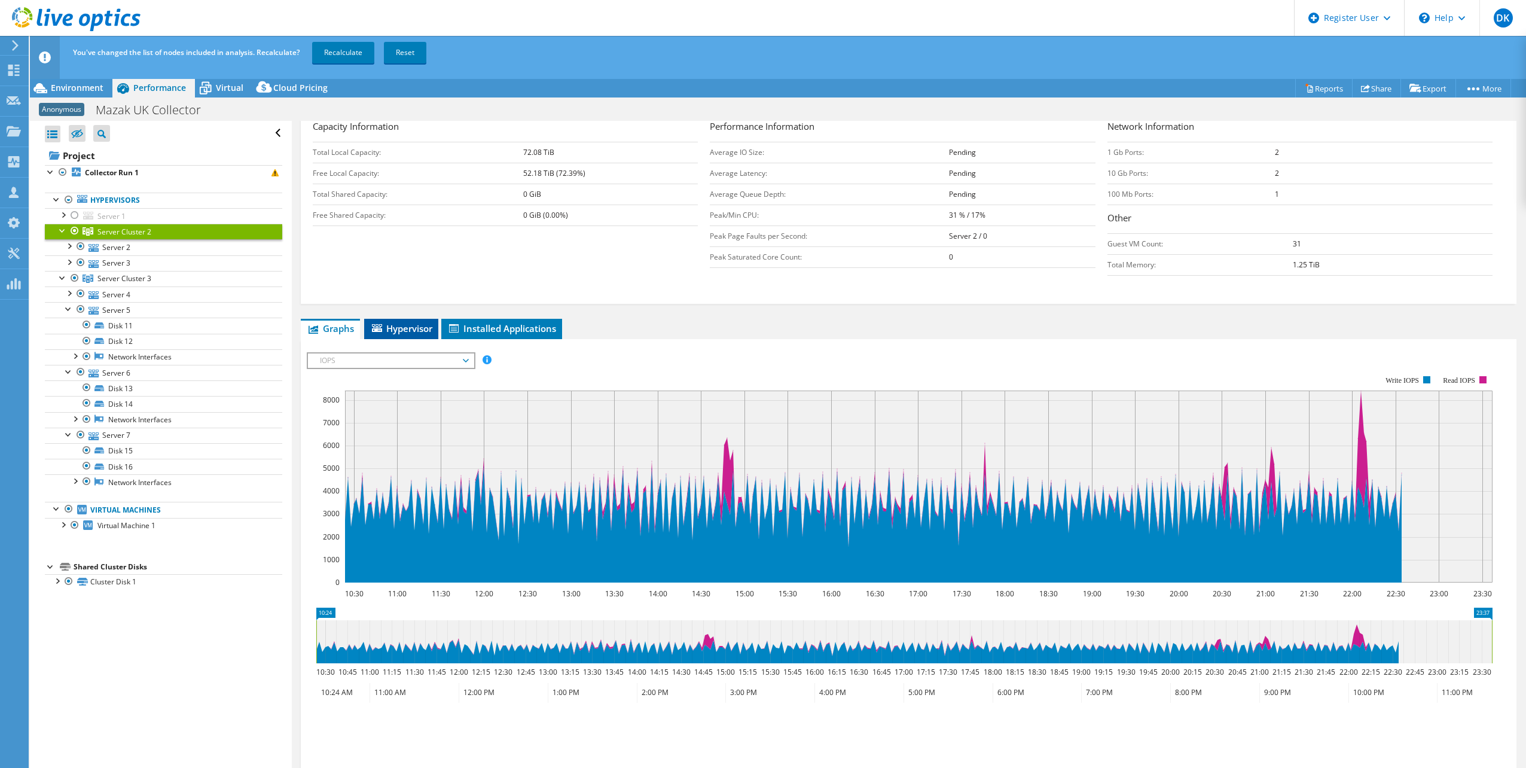
click at [404, 332] on span "Hypervisor" at bounding box center [401, 328] width 62 height 12
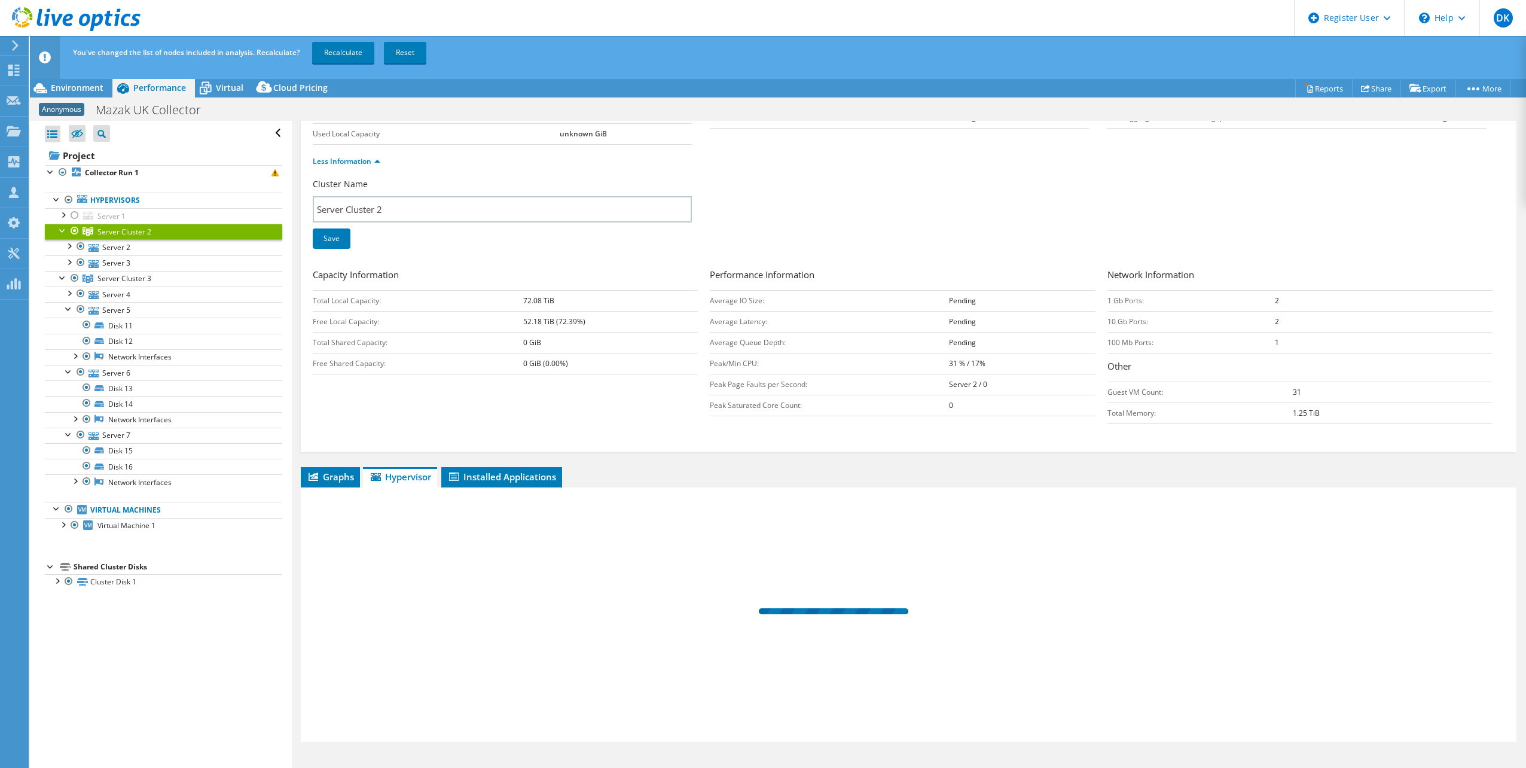
scroll to position [91, 0]
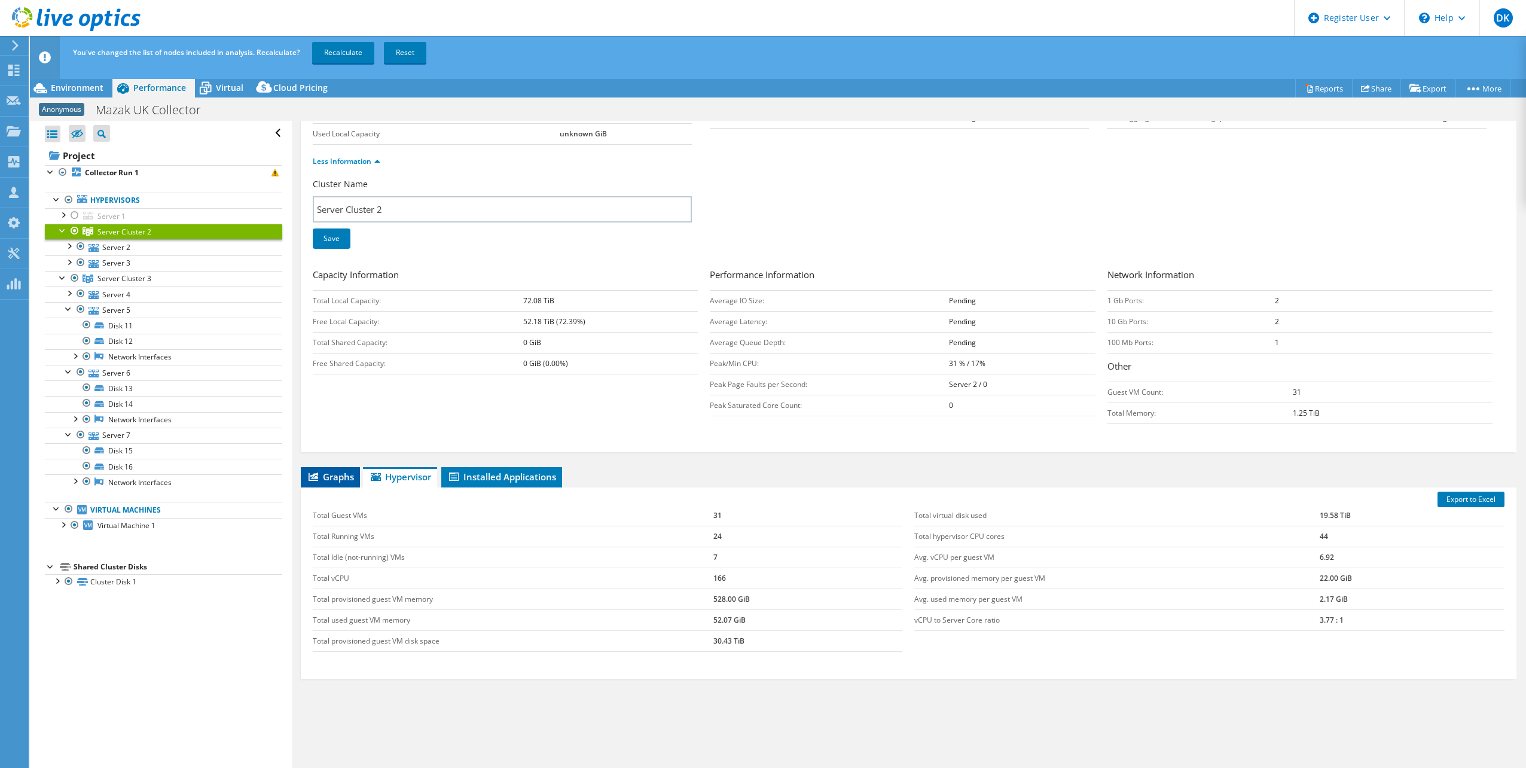
click at [335, 475] on span "Graphs" at bounding box center [330, 476] width 47 height 12
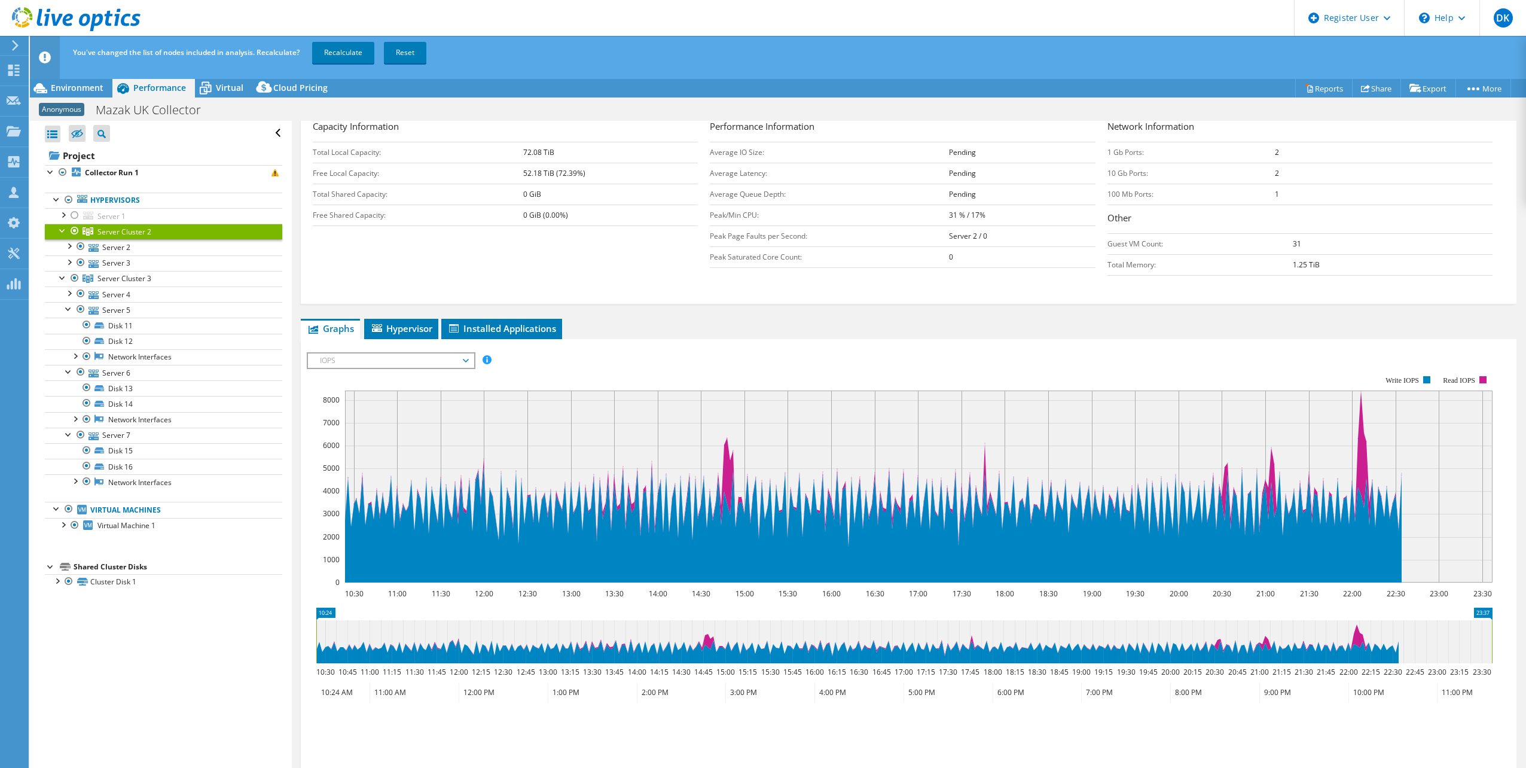
scroll to position [295, 0]
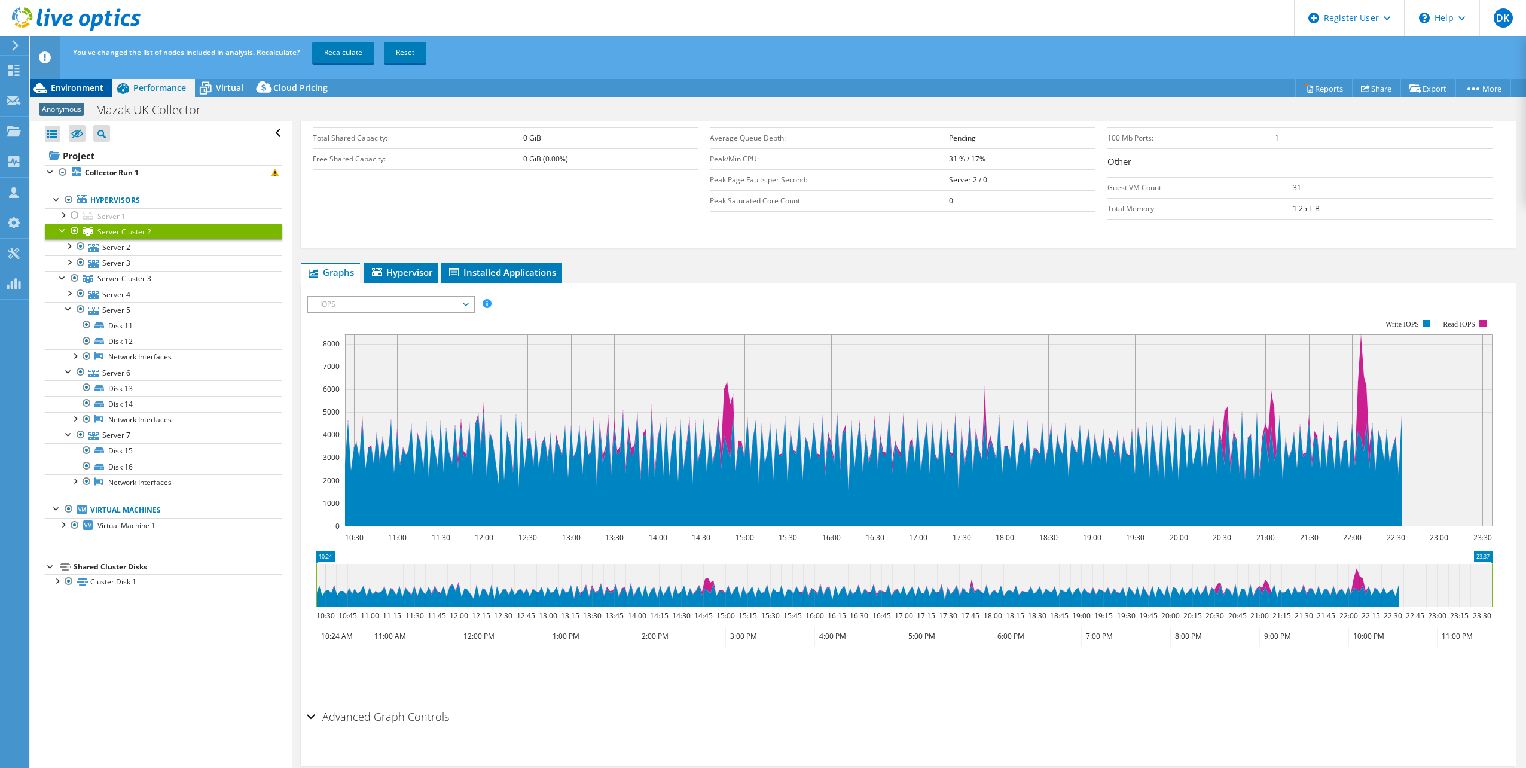
click at [84, 84] on span "Environment" at bounding box center [77, 87] width 53 height 11
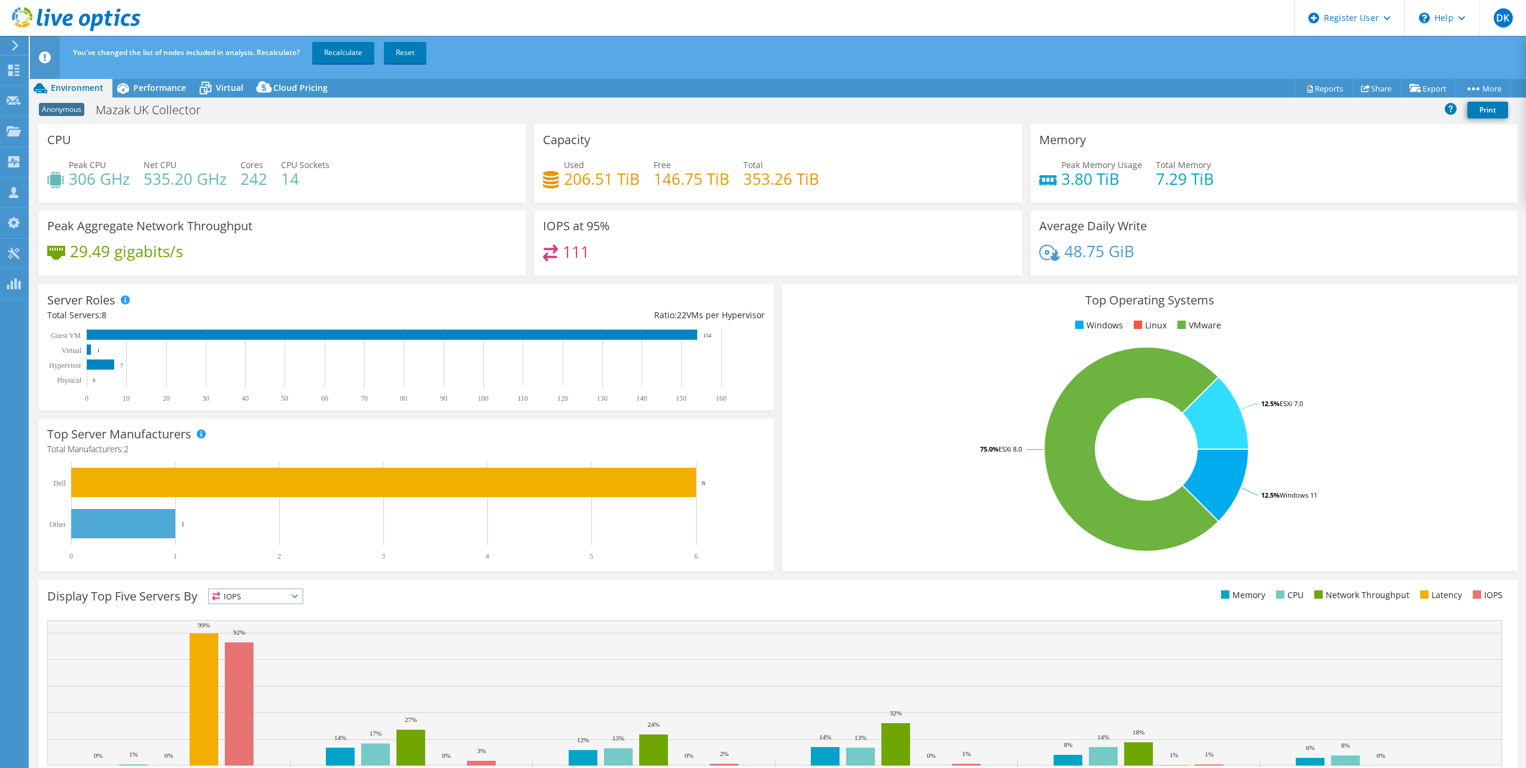
scroll to position [30, 0]
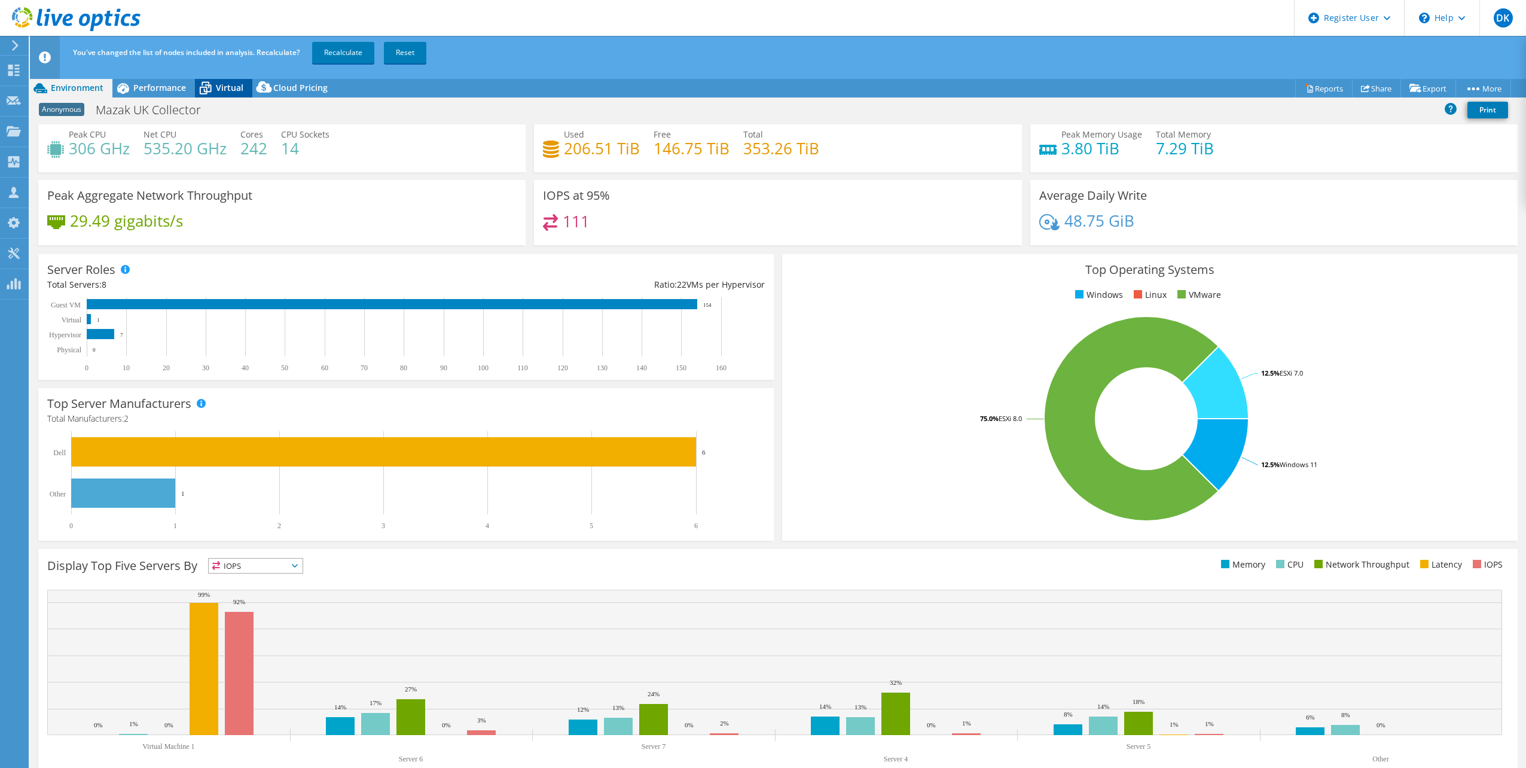
click at [226, 90] on span "Virtual" at bounding box center [229, 87] width 27 height 11
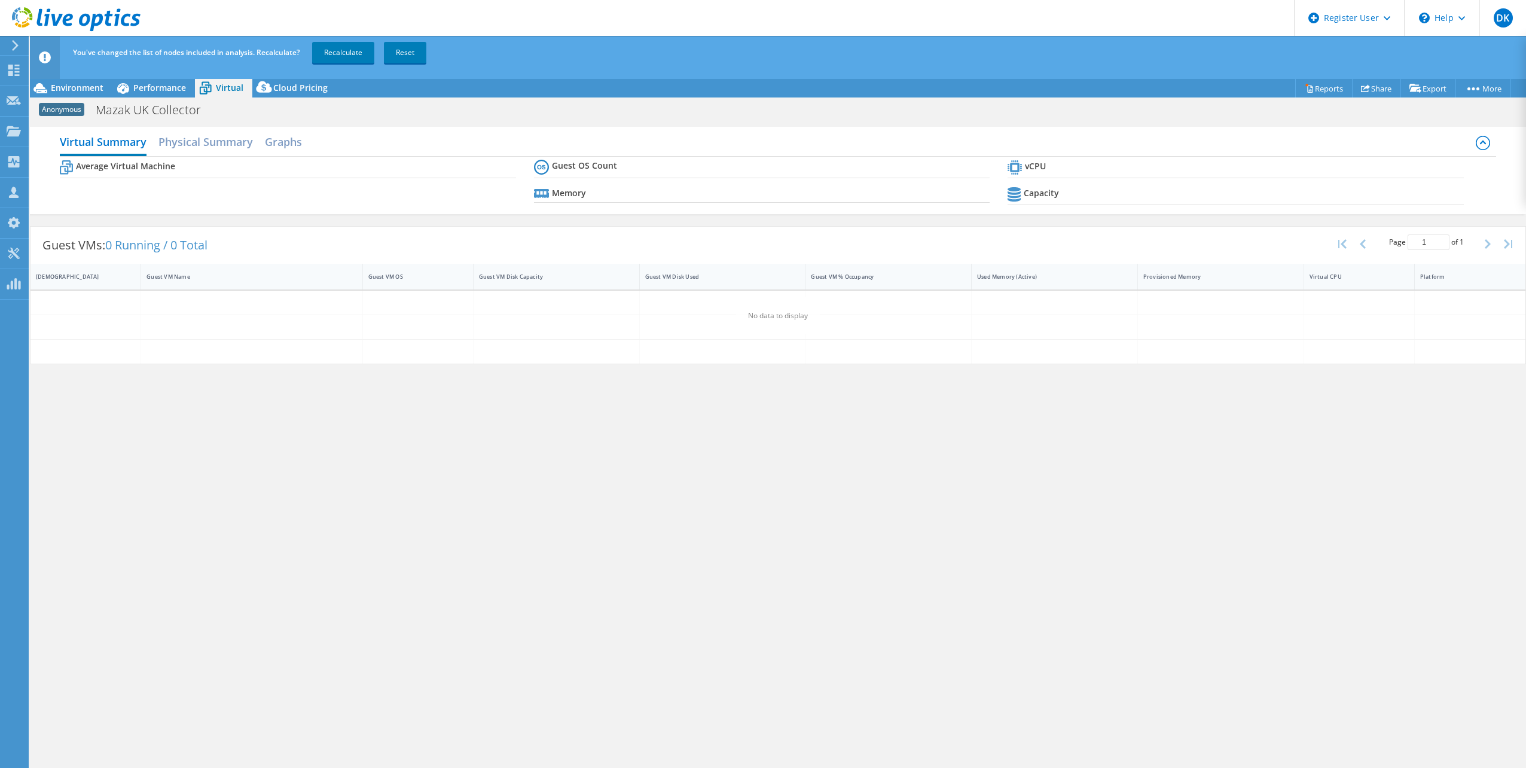
scroll to position [0, 0]
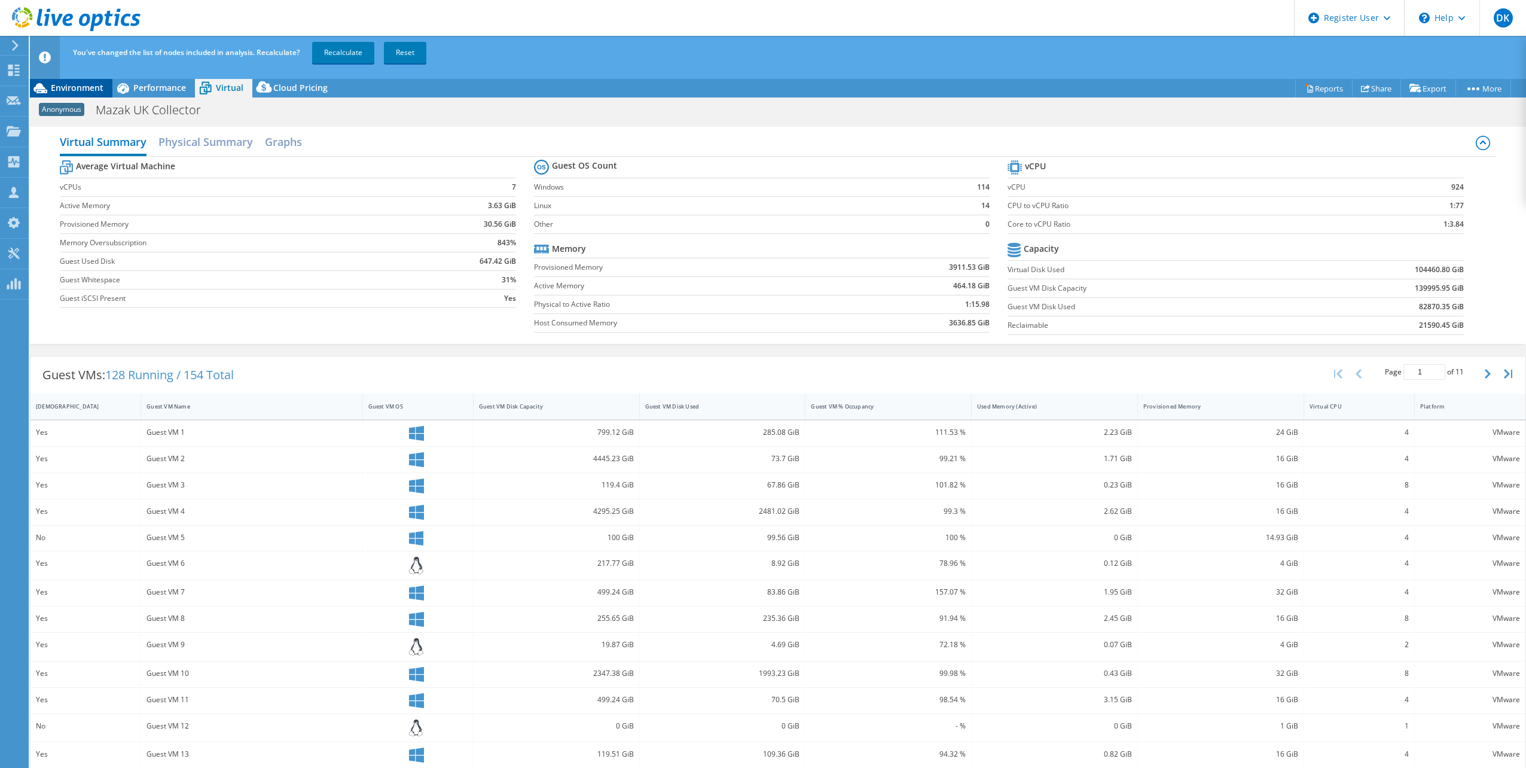
click at [88, 90] on span "Environment" at bounding box center [77, 87] width 53 height 11
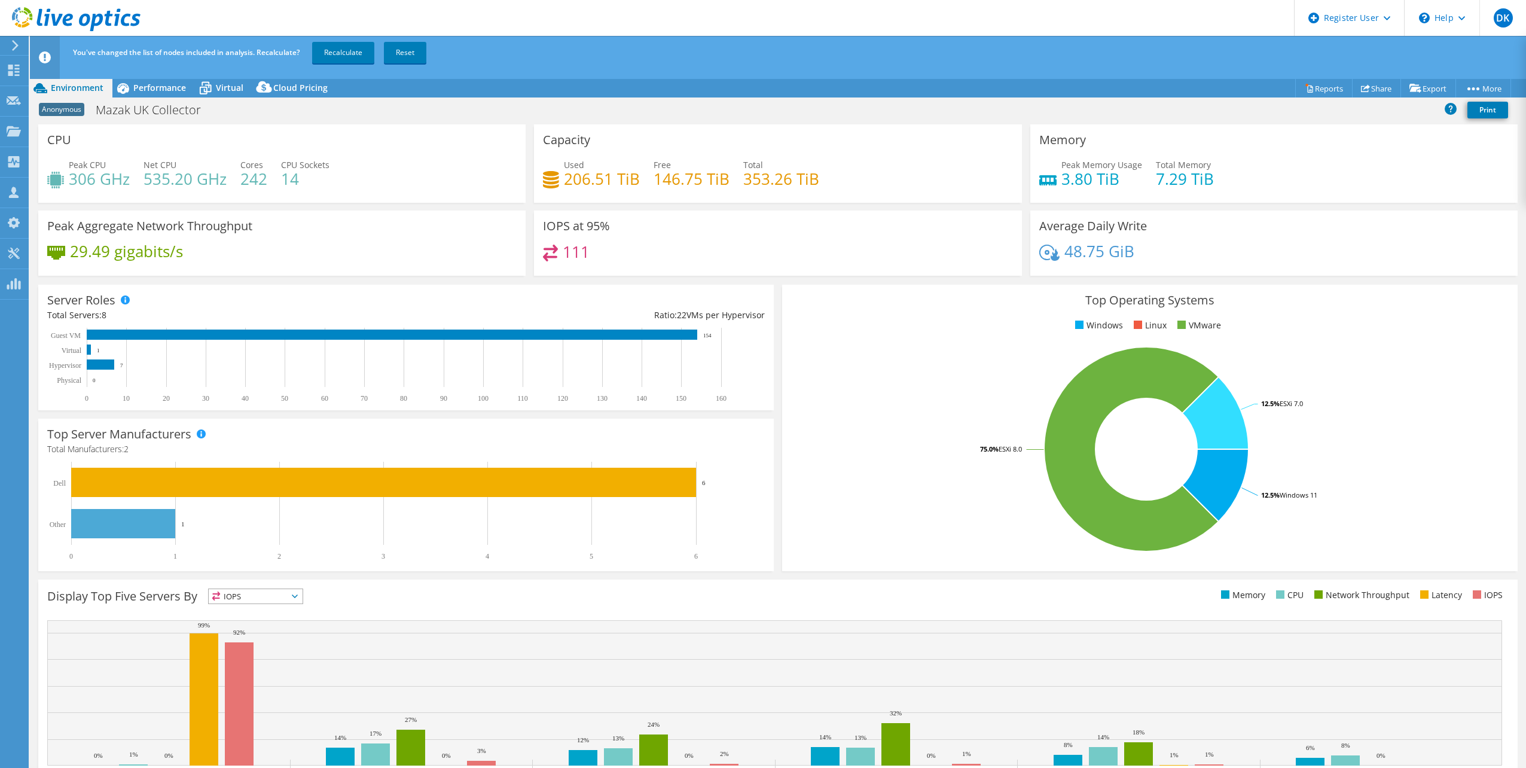
scroll to position [30, 0]
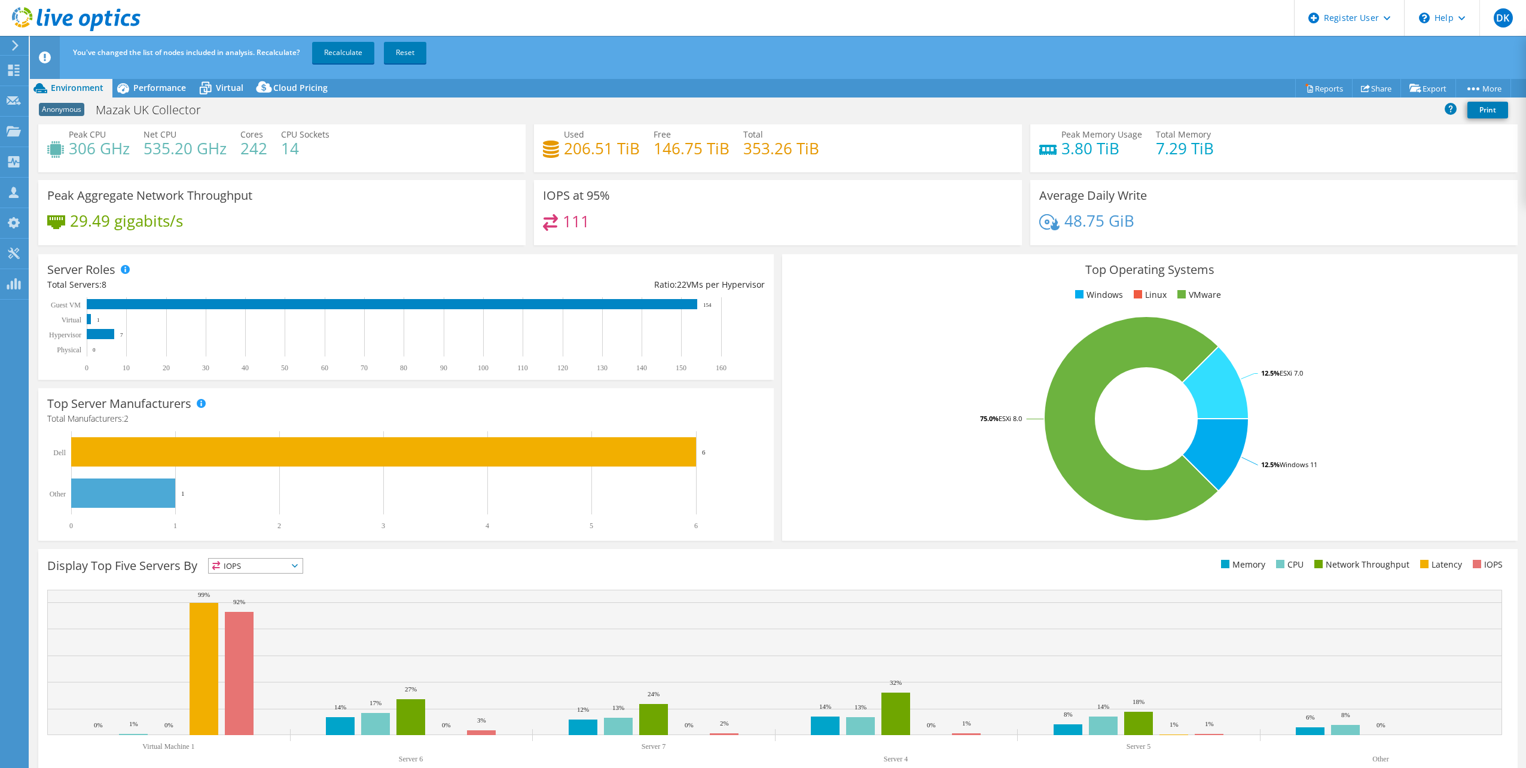
click at [301, 569] on span "IOPS" at bounding box center [256, 565] width 94 height 14
click at [594, 515] on rect at bounding box center [402, 480] width 711 height 99
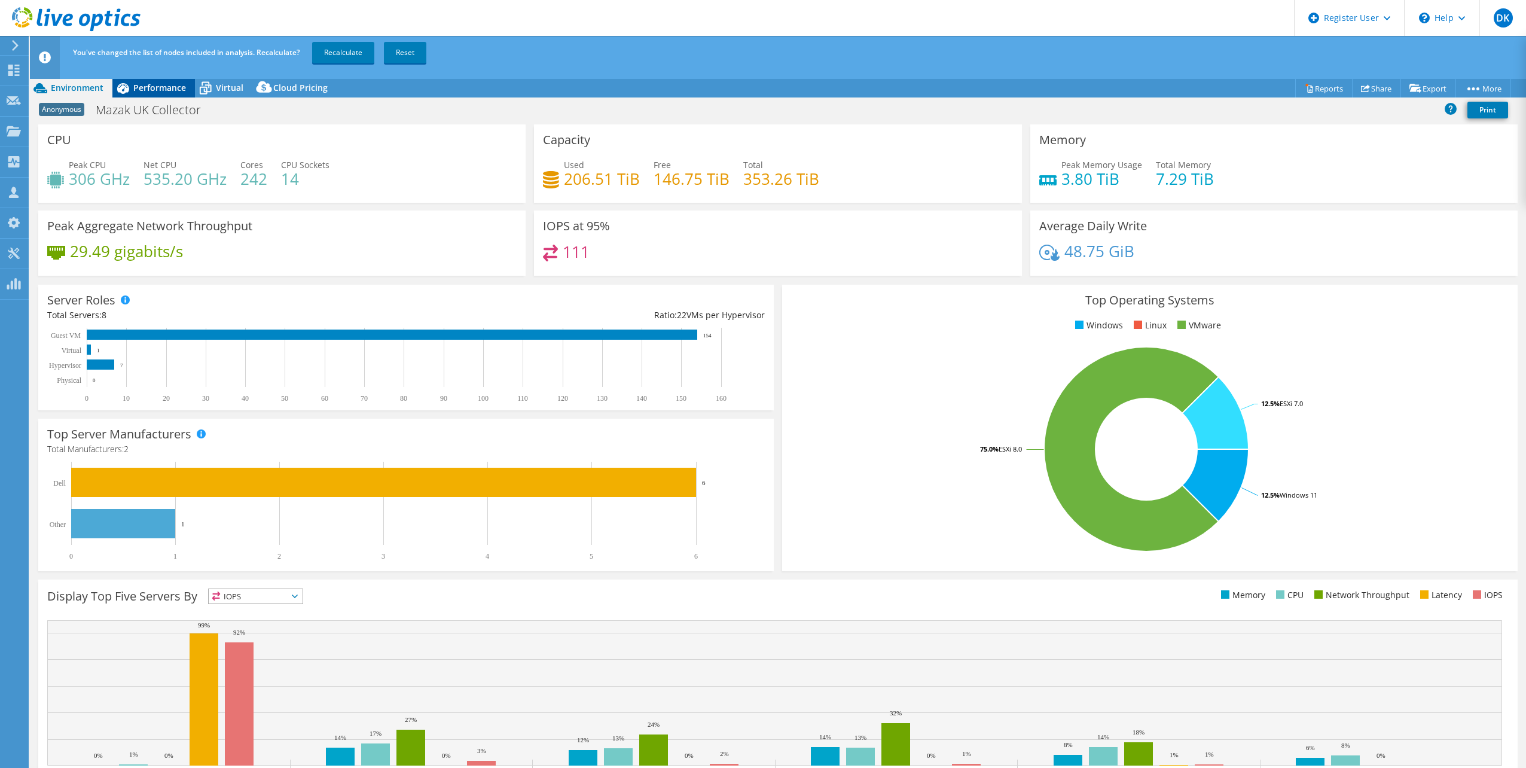
click at [149, 91] on span "Performance" at bounding box center [159, 87] width 53 height 11
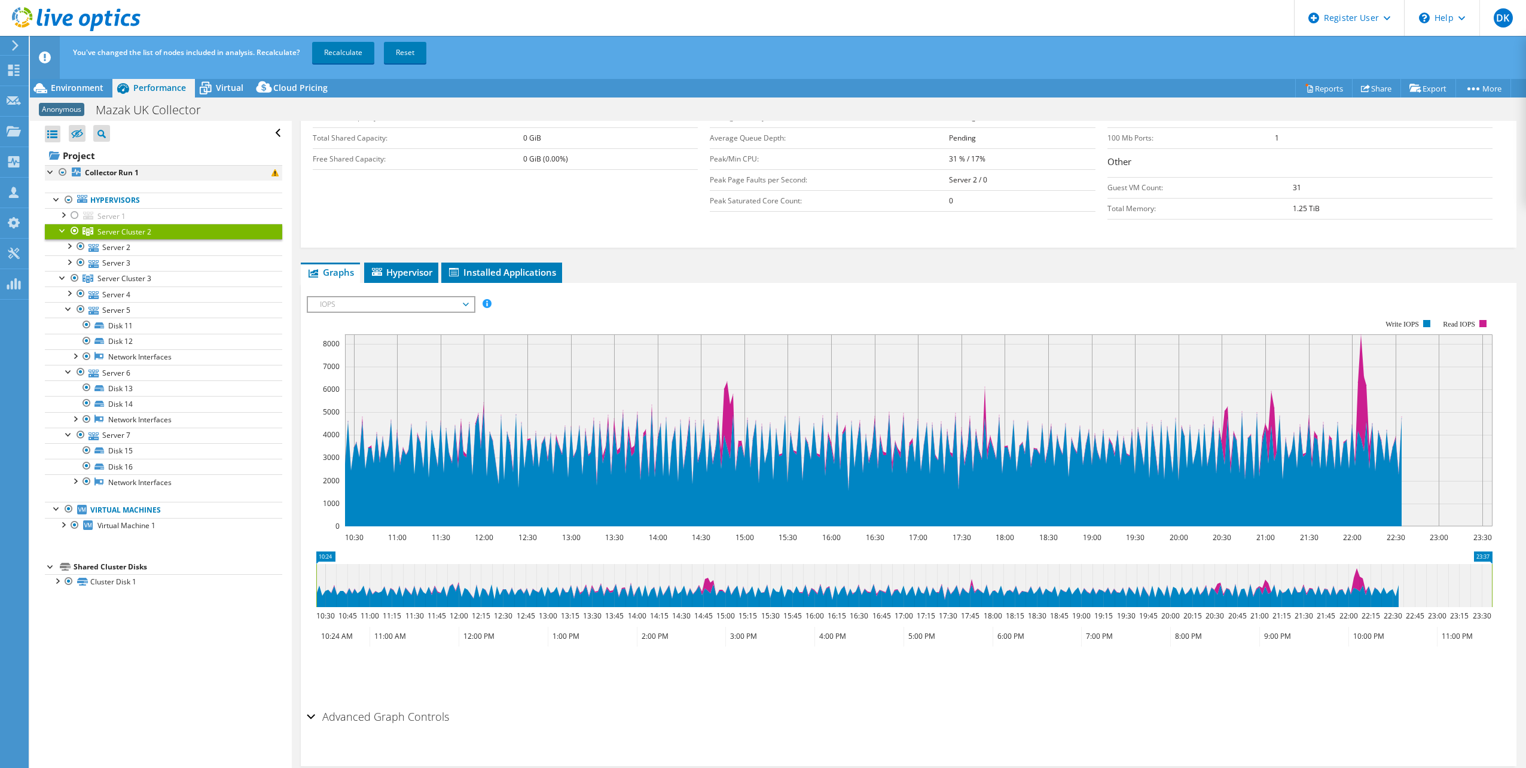
click at [49, 170] on div at bounding box center [51, 171] width 12 height 12
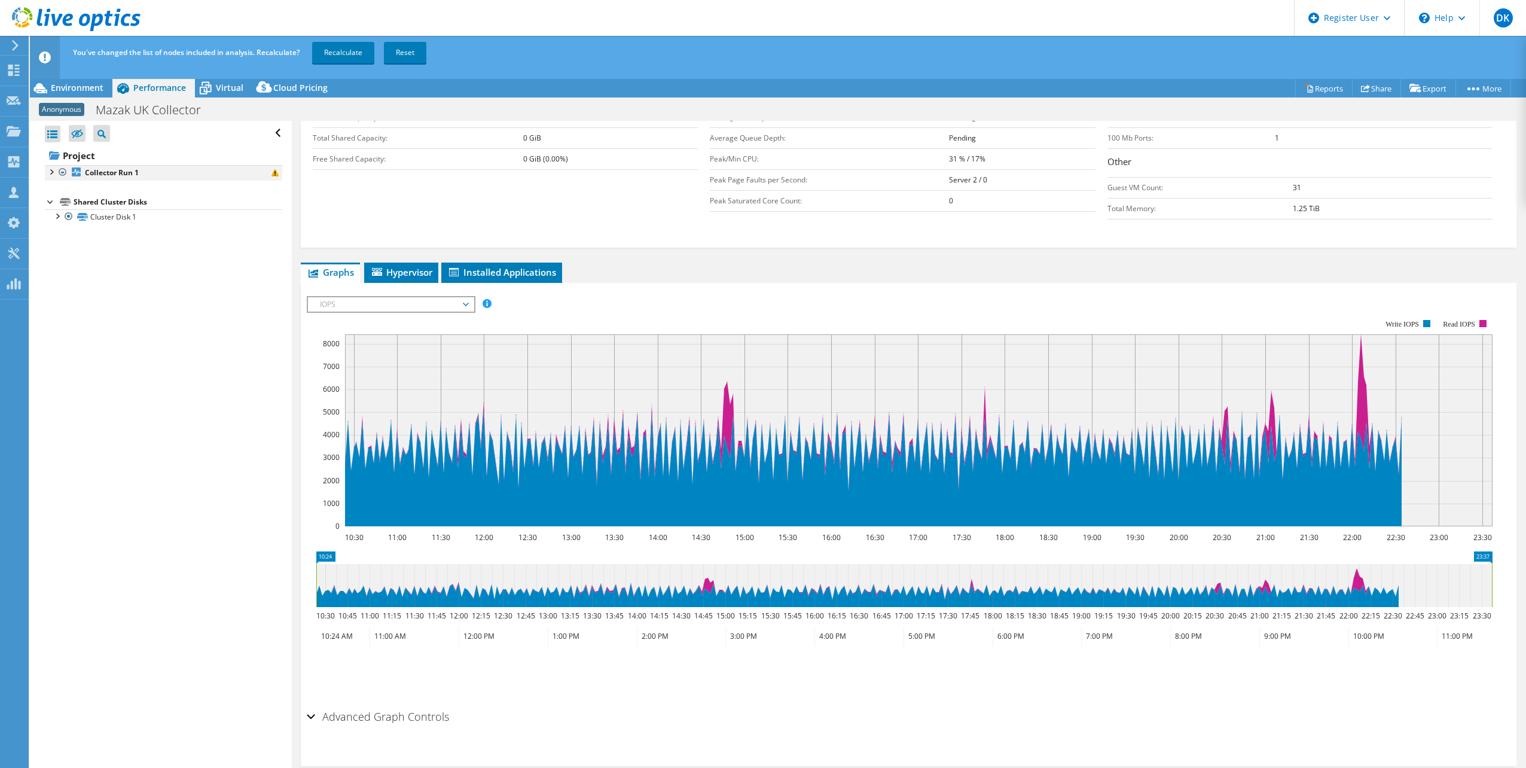
click at [50, 171] on div at bounding box center [51, 171] width 12 height 12
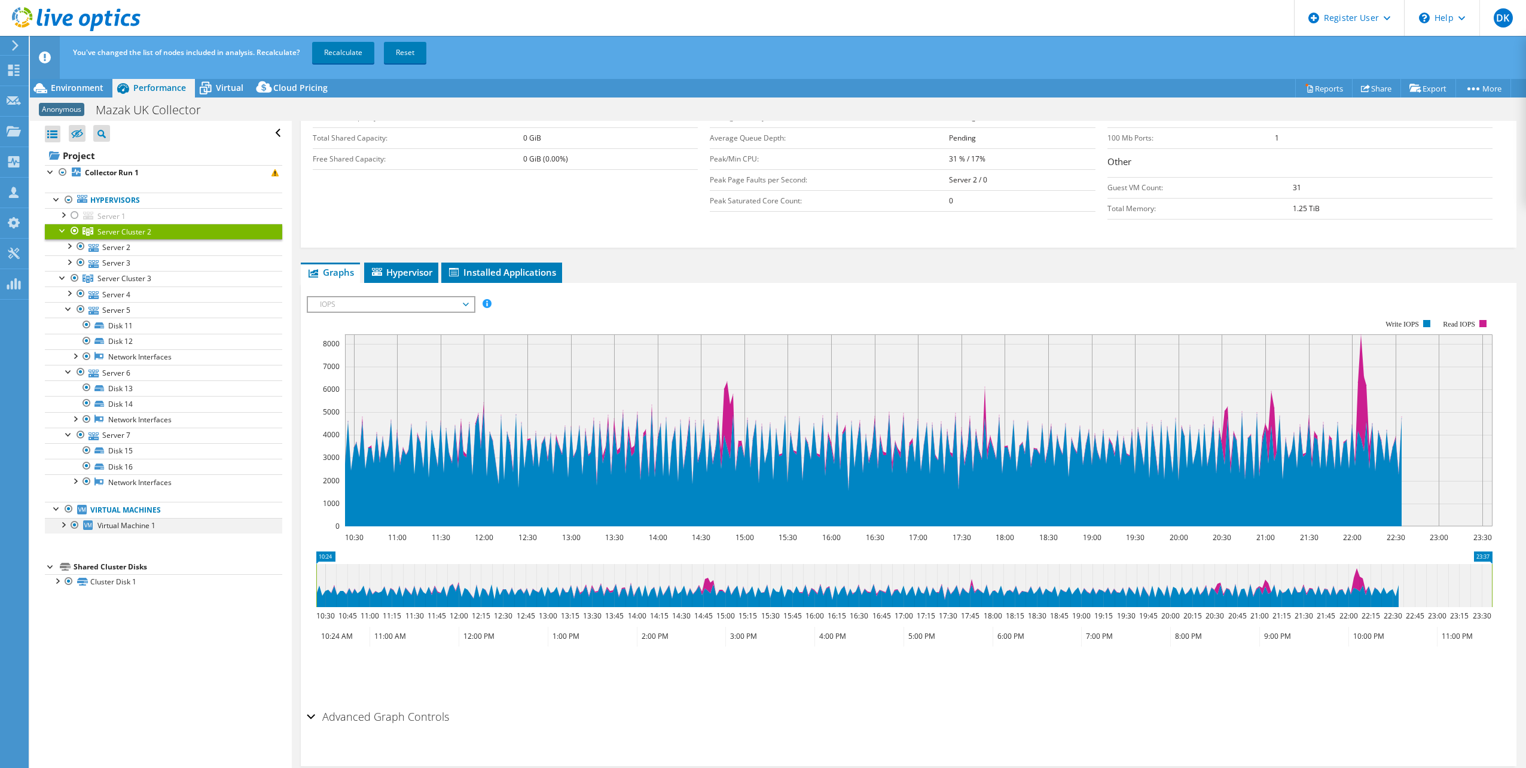
click at [63, 528] on div at bounding box center [63, 524] width 12 height 12
click at [75, 85] on span "Environment" at bounding box center [77, 87] width 53 height 11
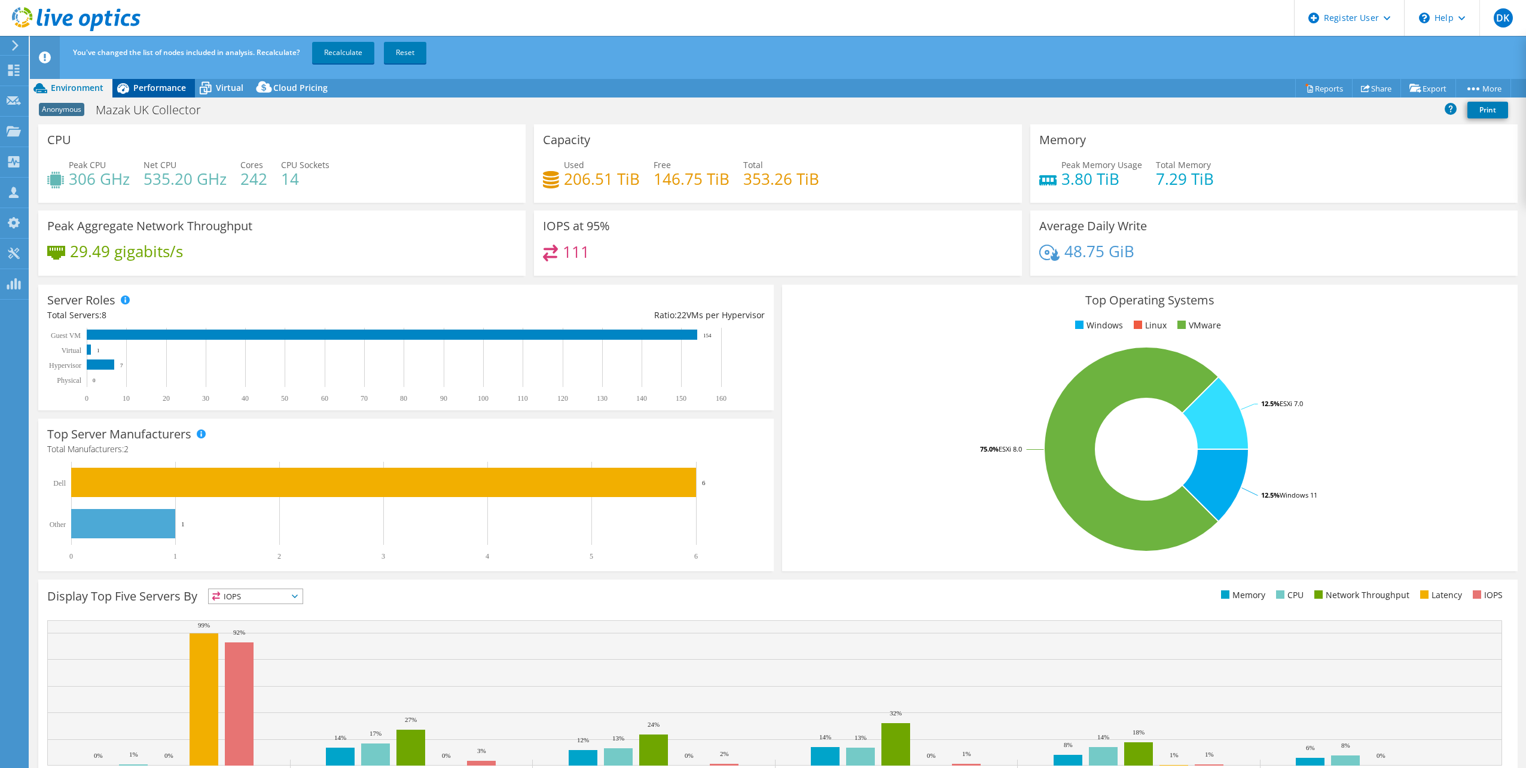
click at [163, 85] on span "Performance" at bounding box center [159, 87] width 53 height 11
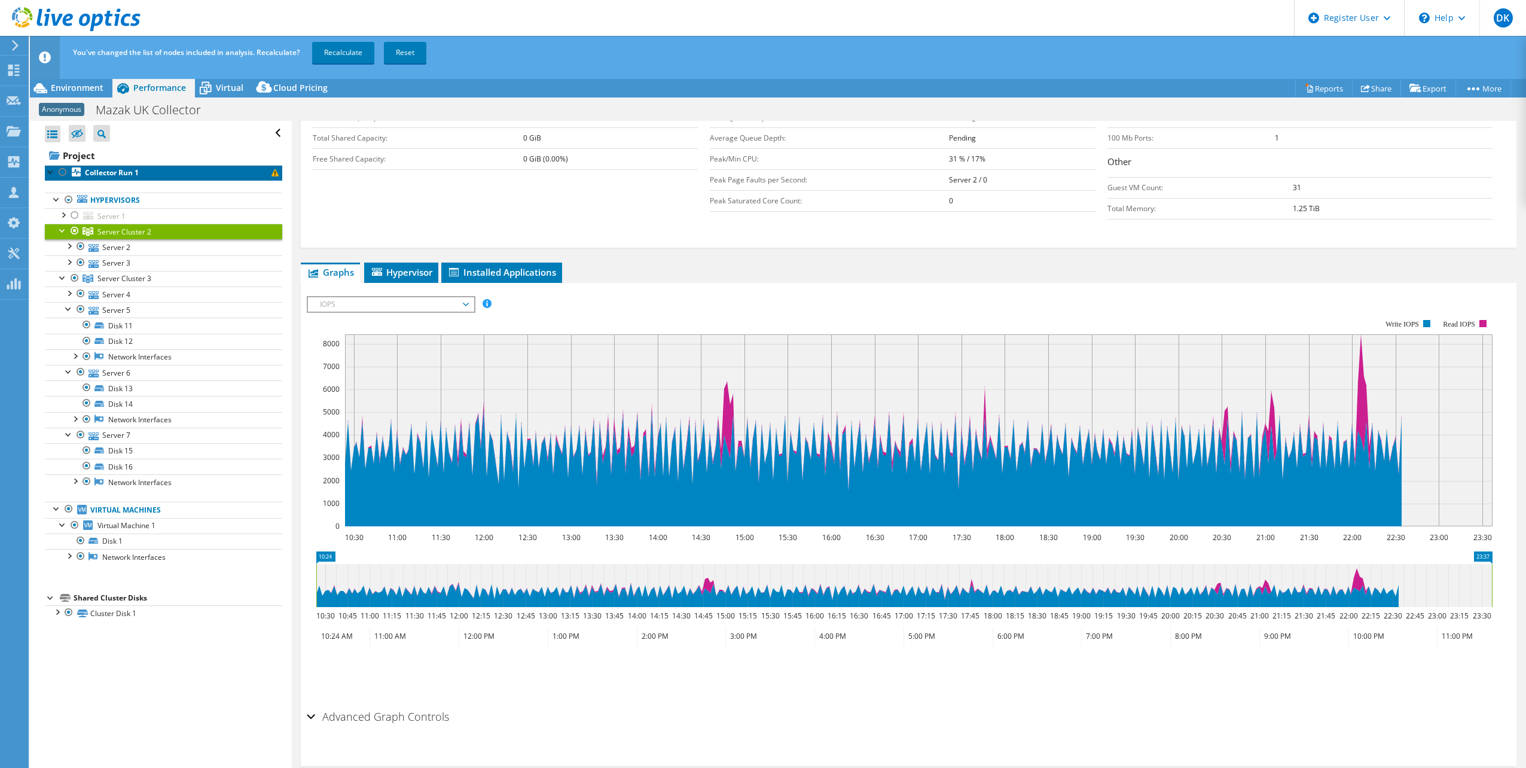
click at [103, 168] on b "Collector Run 1" at bounding box center [112, 172] width 54 height 10
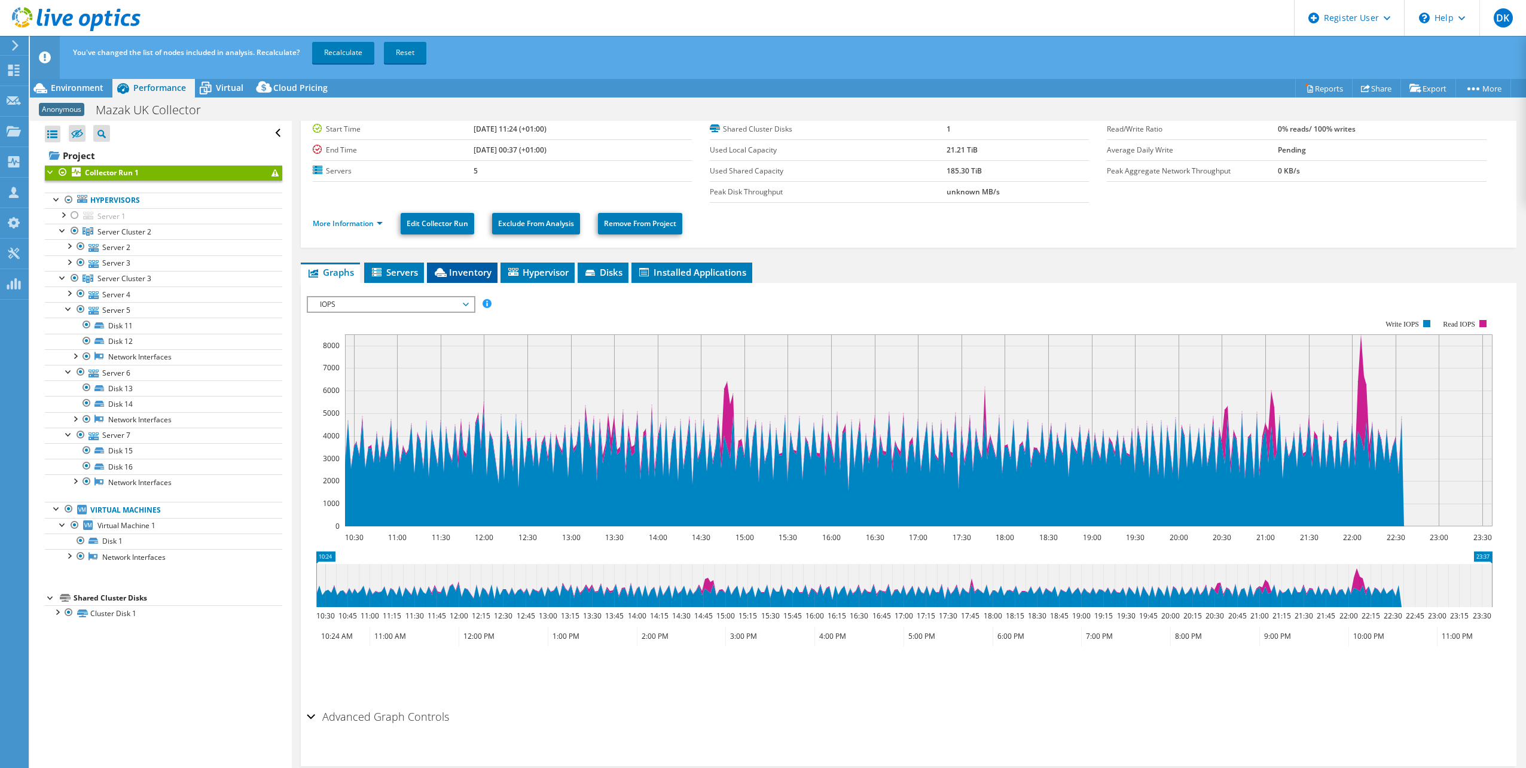
scroll to position [59, 0]
click at [468, 271] on span "Inventory" at bounding box center [462, 272] width 59 height 12
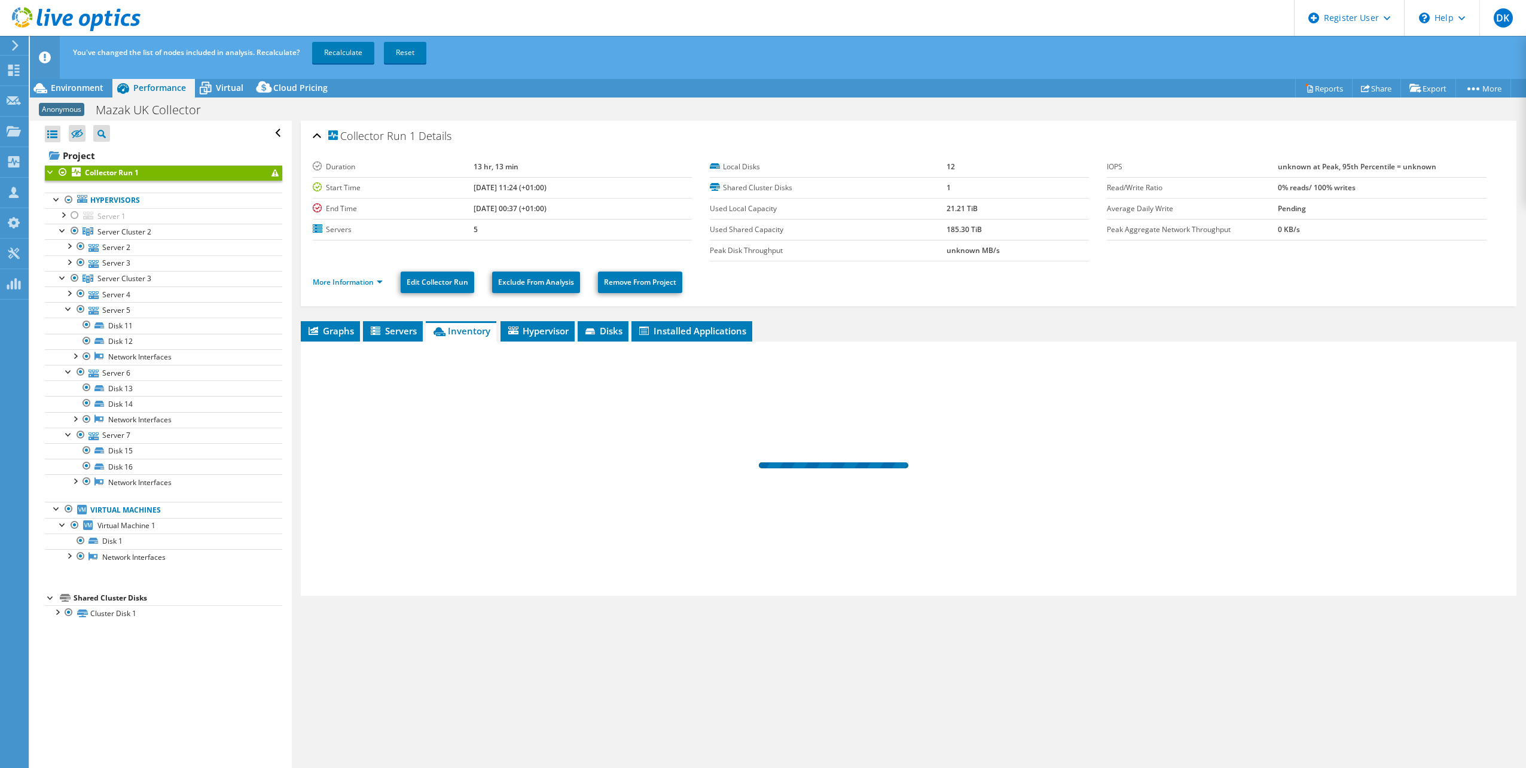
scroll to position [0, 0]
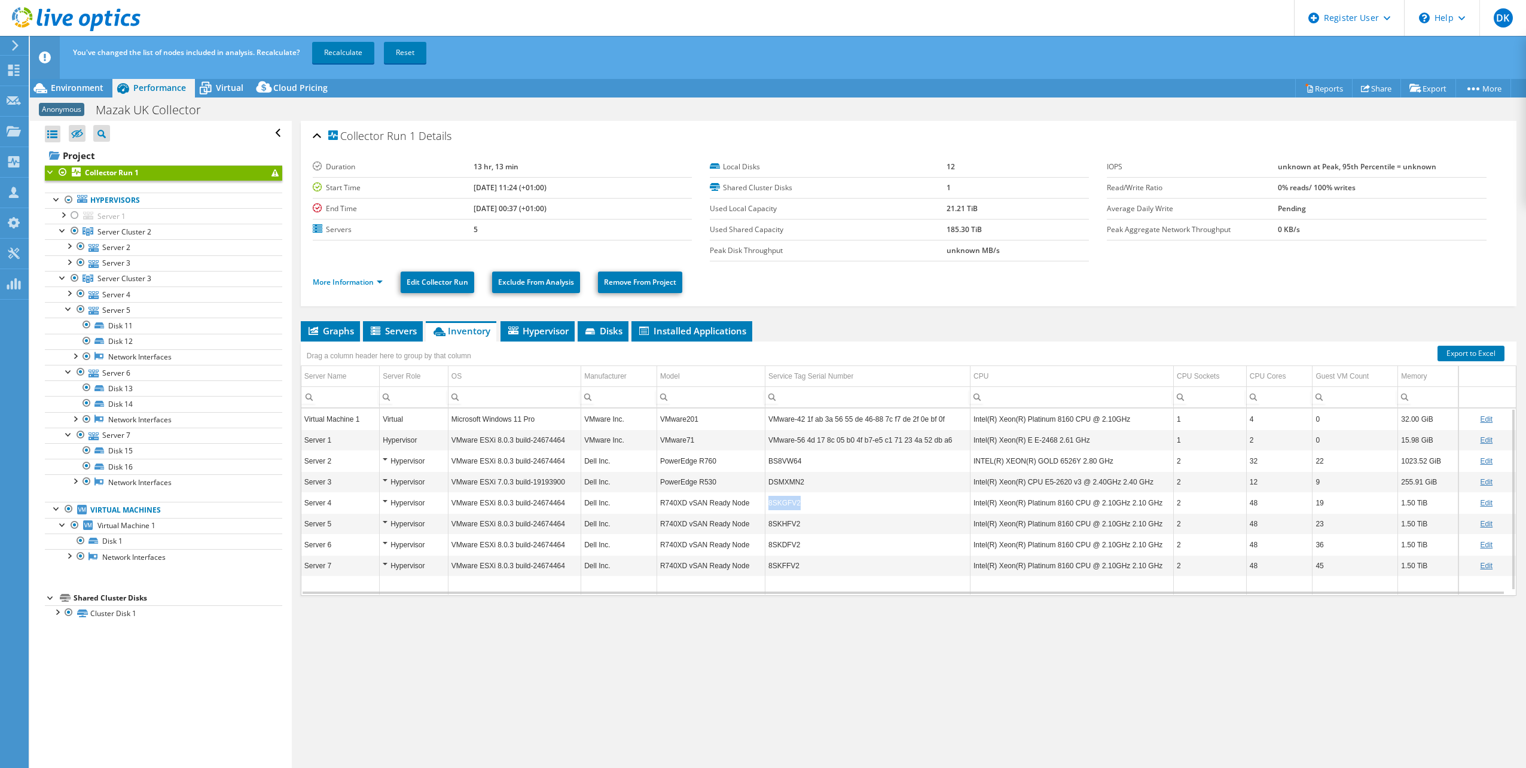
drag, startPoint x: 798, startPoint y: 506, endPoint x: 761, endPoint y: 504, distance: 37.1
click at [761, 504] on tr "Server 4 Hypervisor VMware ESXi 8.0.3 build-24674464 Dell Inc. R740XD vSAN Read…" at bounding box center [908, 502] width 1214 height 21
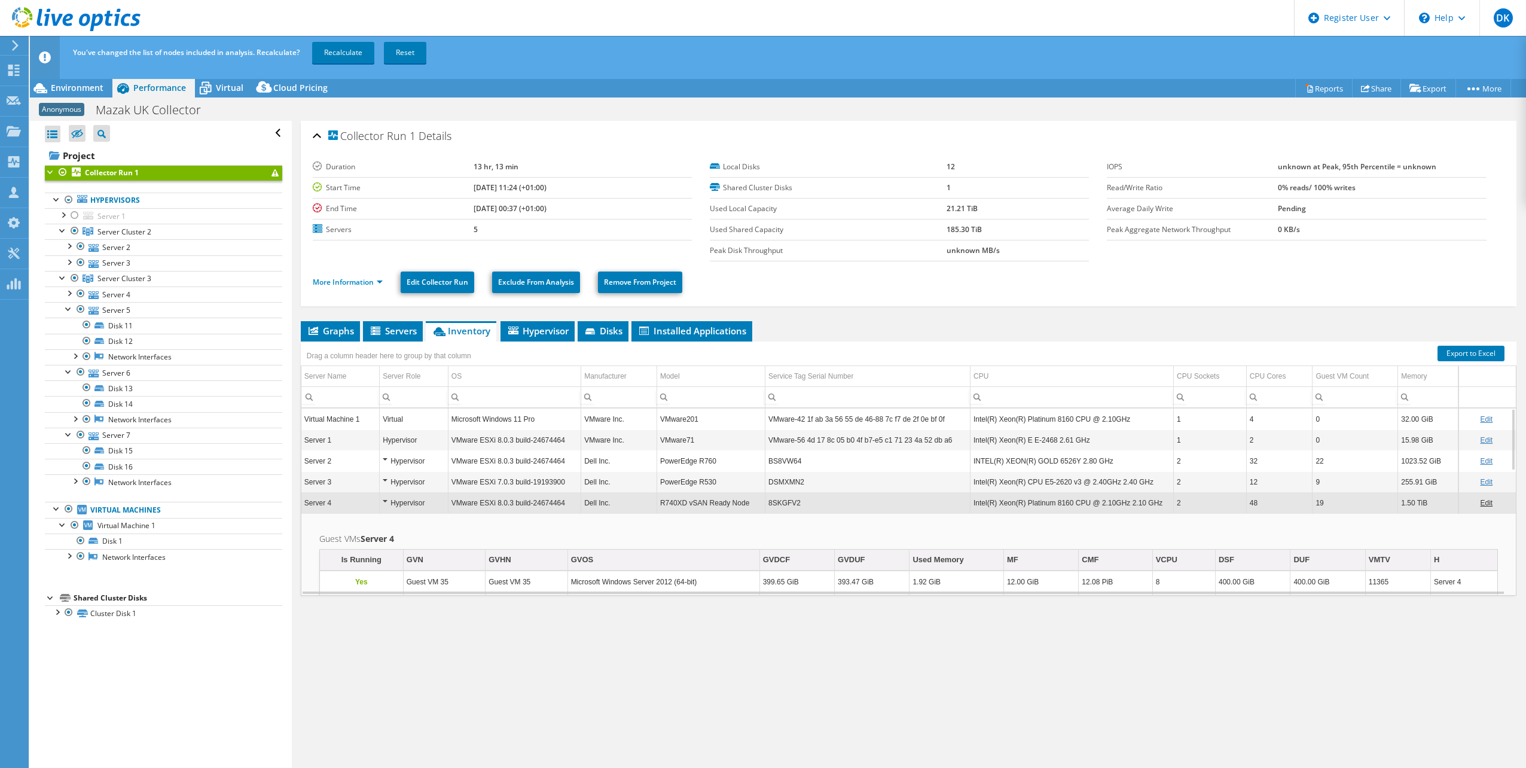
click at [799, 506] on td "8SKGFV2" at bounding box center [867, 502] width 205 height 21
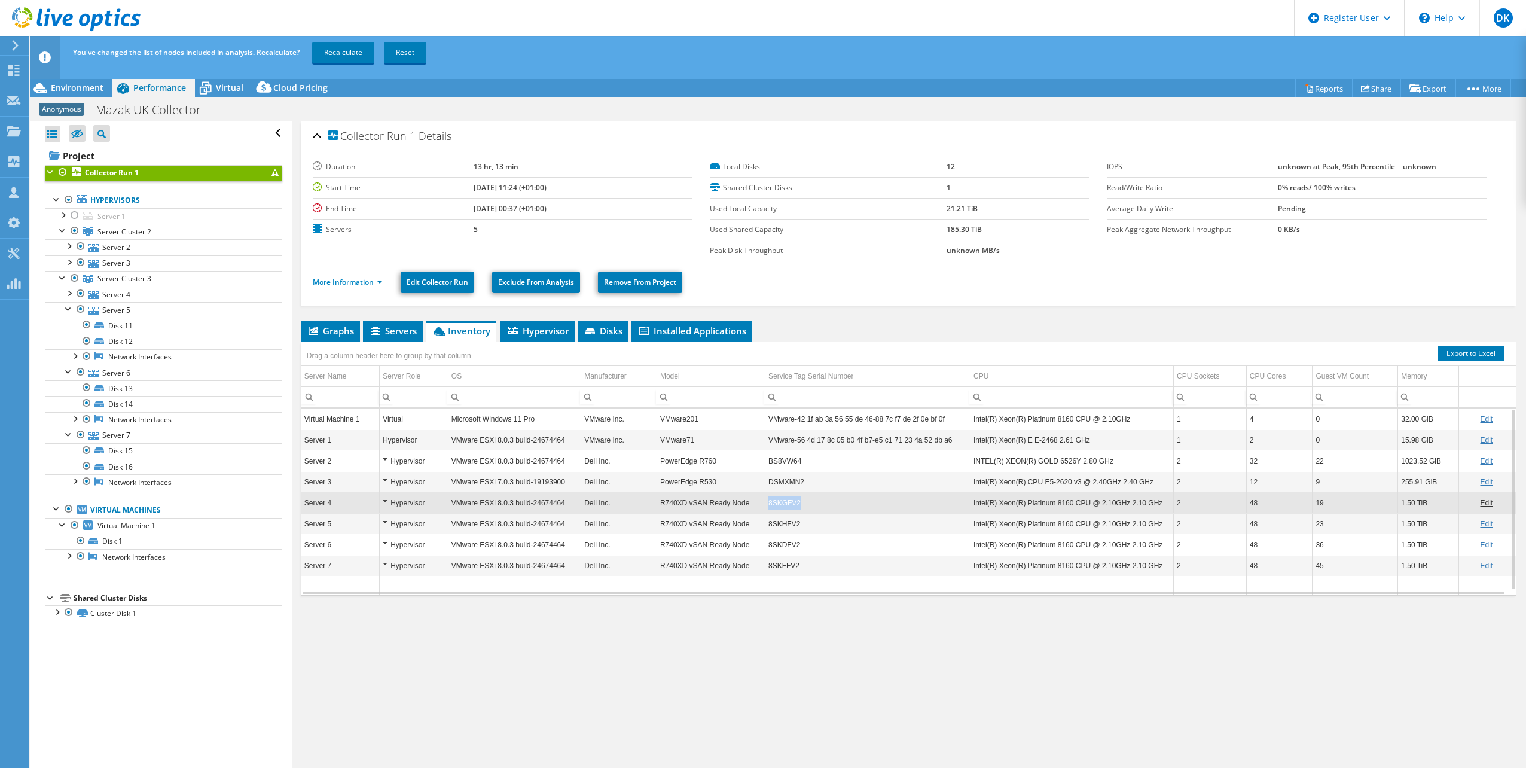
drag, startPoint x: 799, startPoint y: 502, endPoint x: 755, endPoint y: 502, distance: 44.2
click at [755, 502] on tr "Server 4 Hypervisor VMware ESXi 8.0.3 build-24674464 Dell Inc. R740XD vSAN Read…" at bounding box center [908, 502] width 1214 height 21
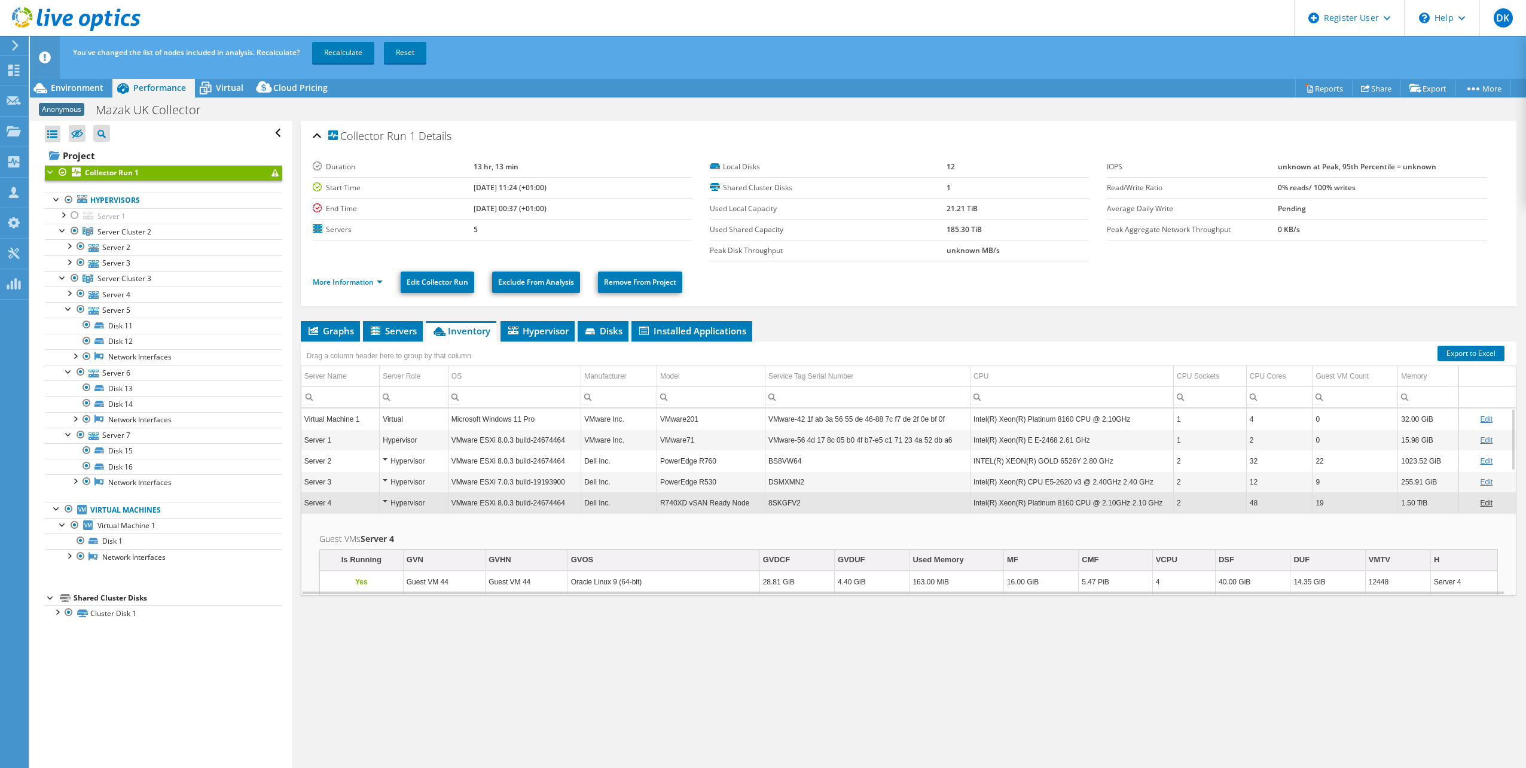
click at [794, 504] on td "8SKGFV2" at bounding box center [867, 502] width 205 height 21
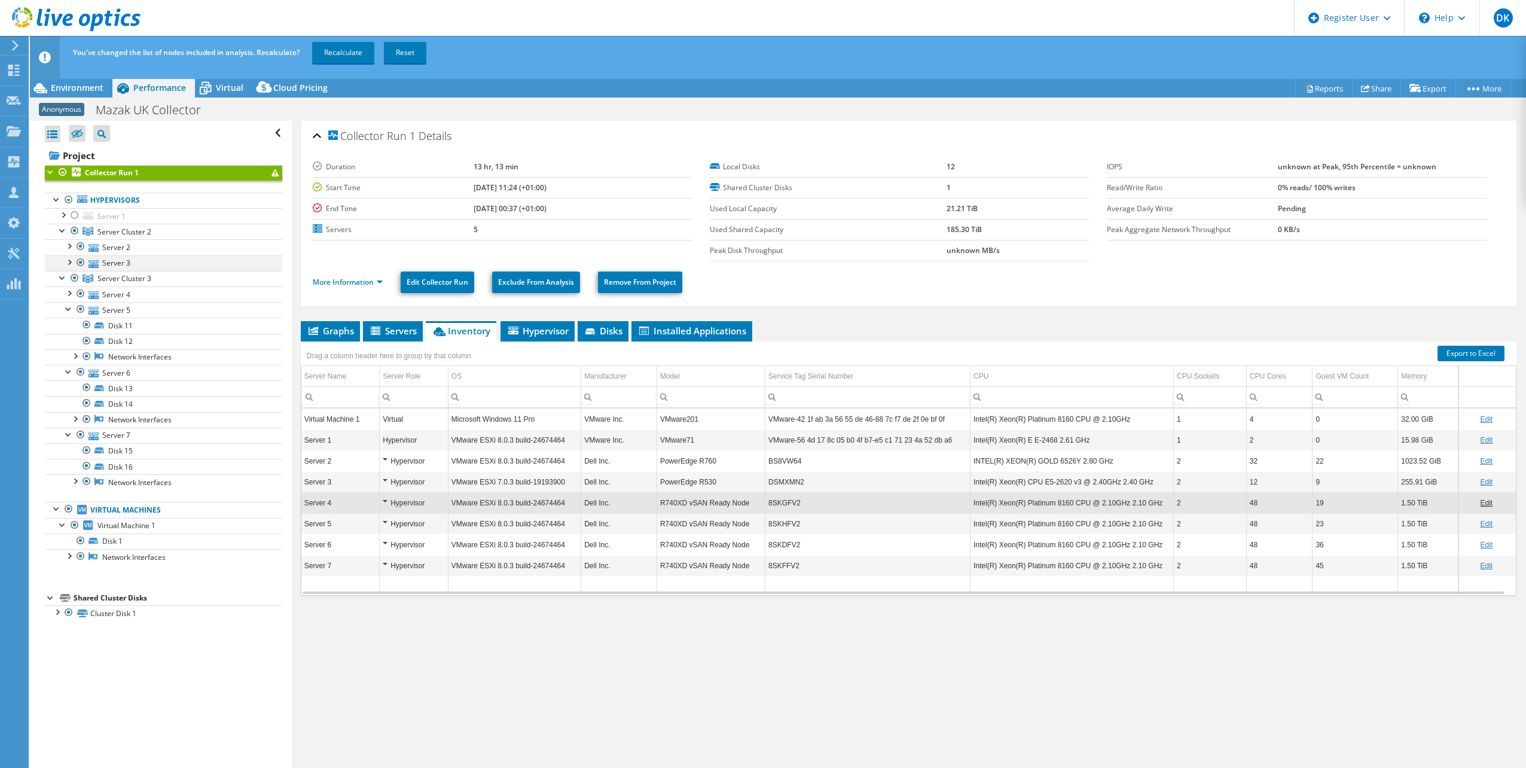
click at [71, 263] on div at bounding box center [69, 261] width 12 height 12
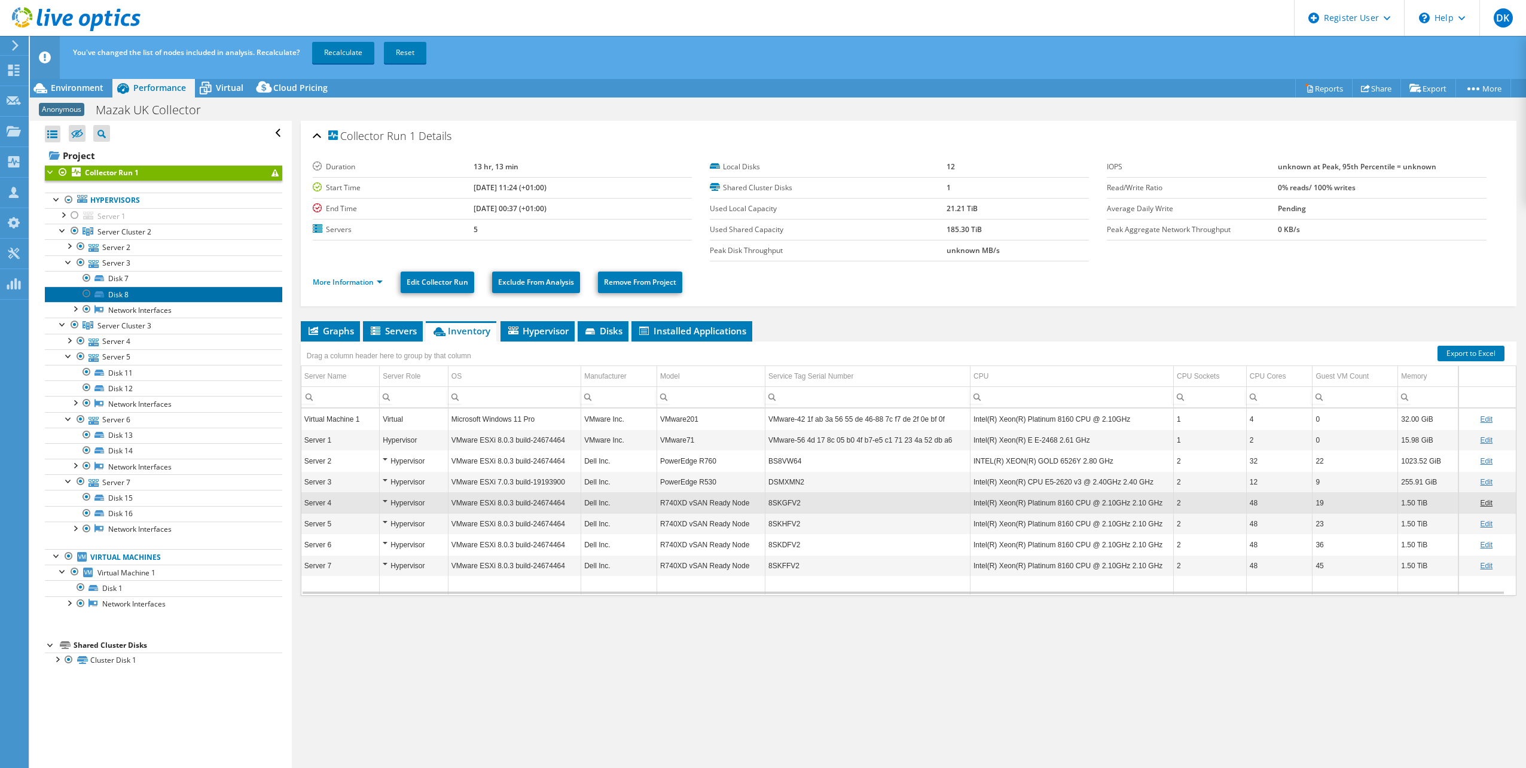
click at [109, 293] on link "Disk 8" at bounding box center [163, 294] width 237 height 16
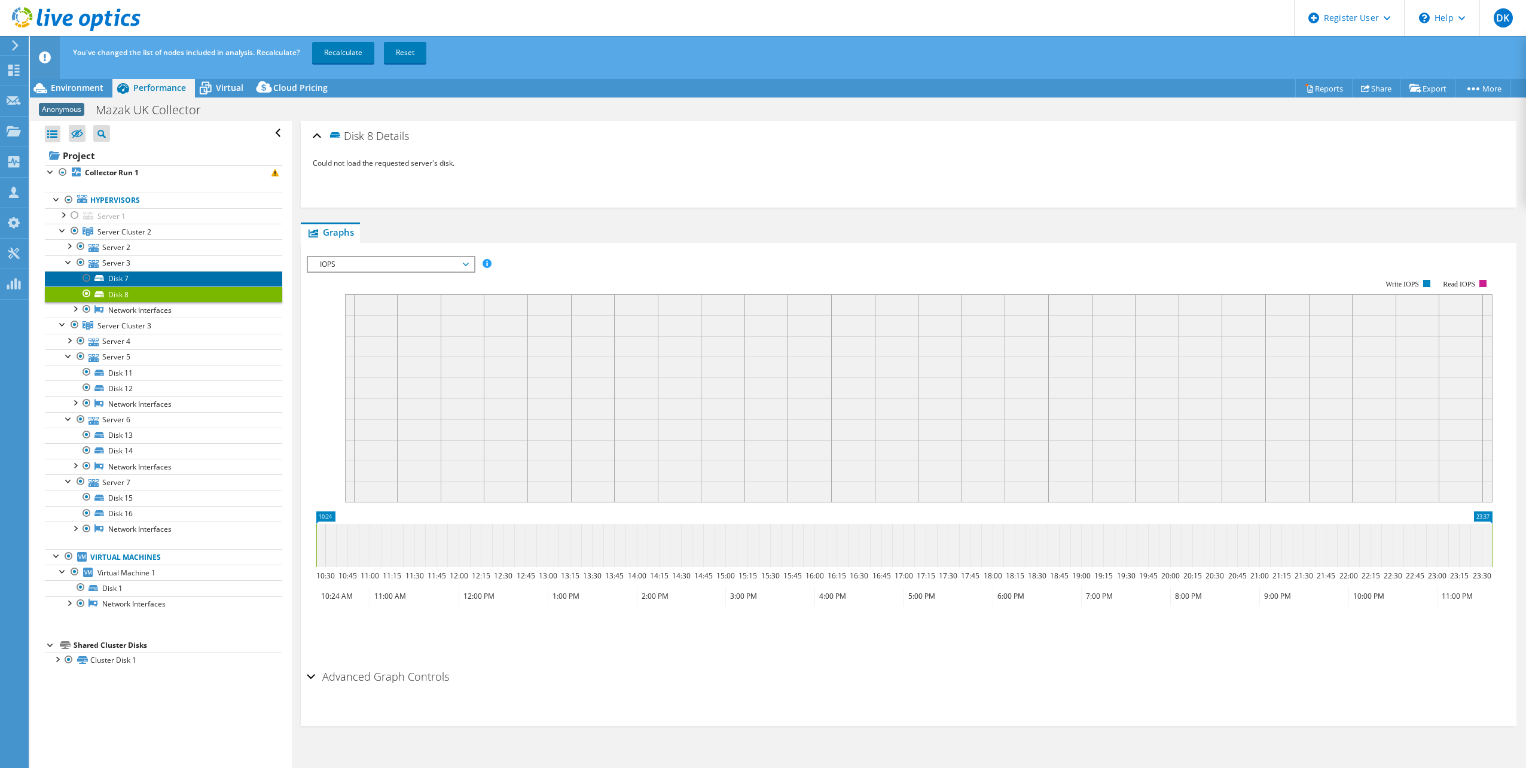
click at [119, 279] on link "Disk 7" at bounding box center [163, 279] width 237 height 16
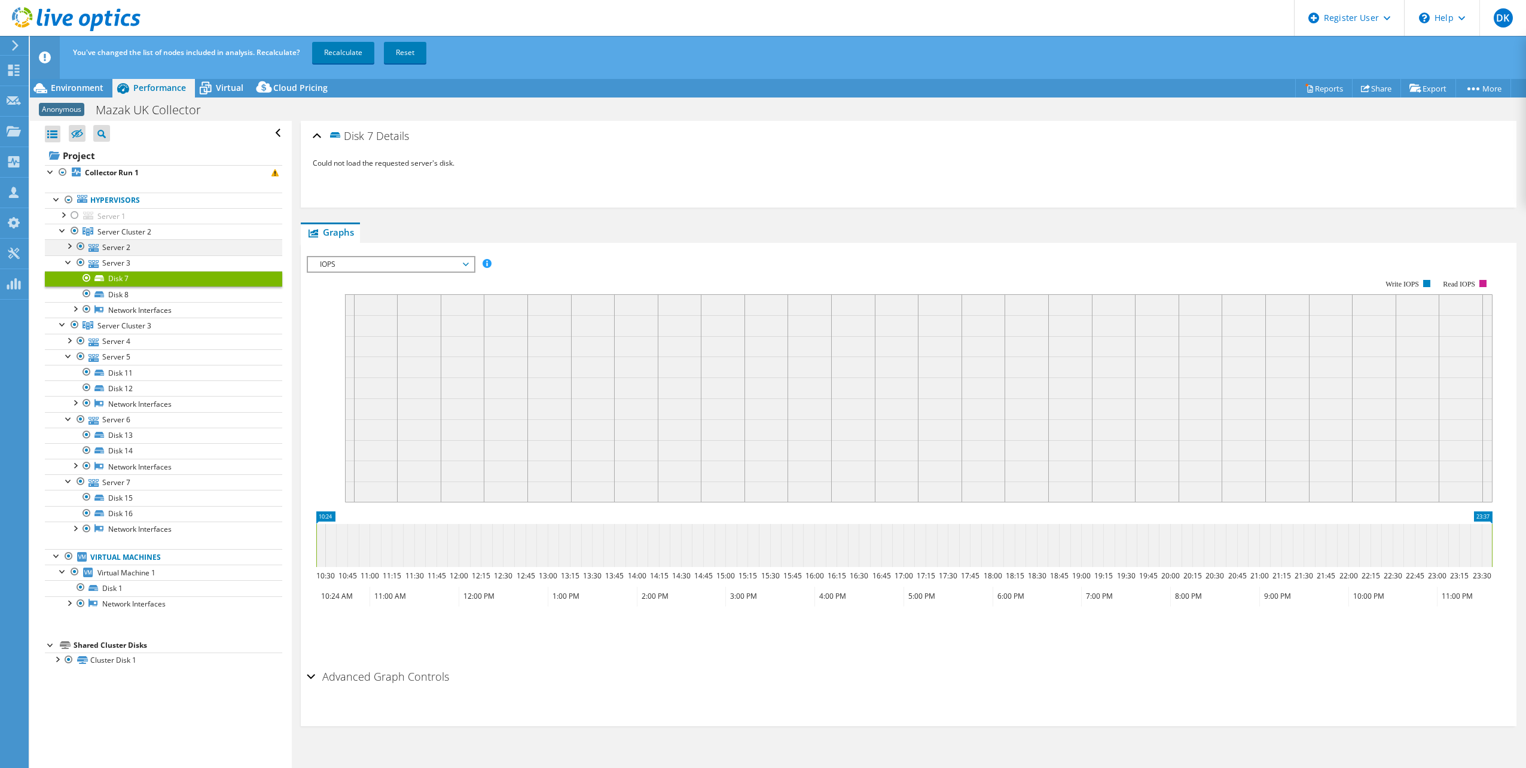
click at [72, 243] on div at bounding box center [69, 245] width 12 height 12
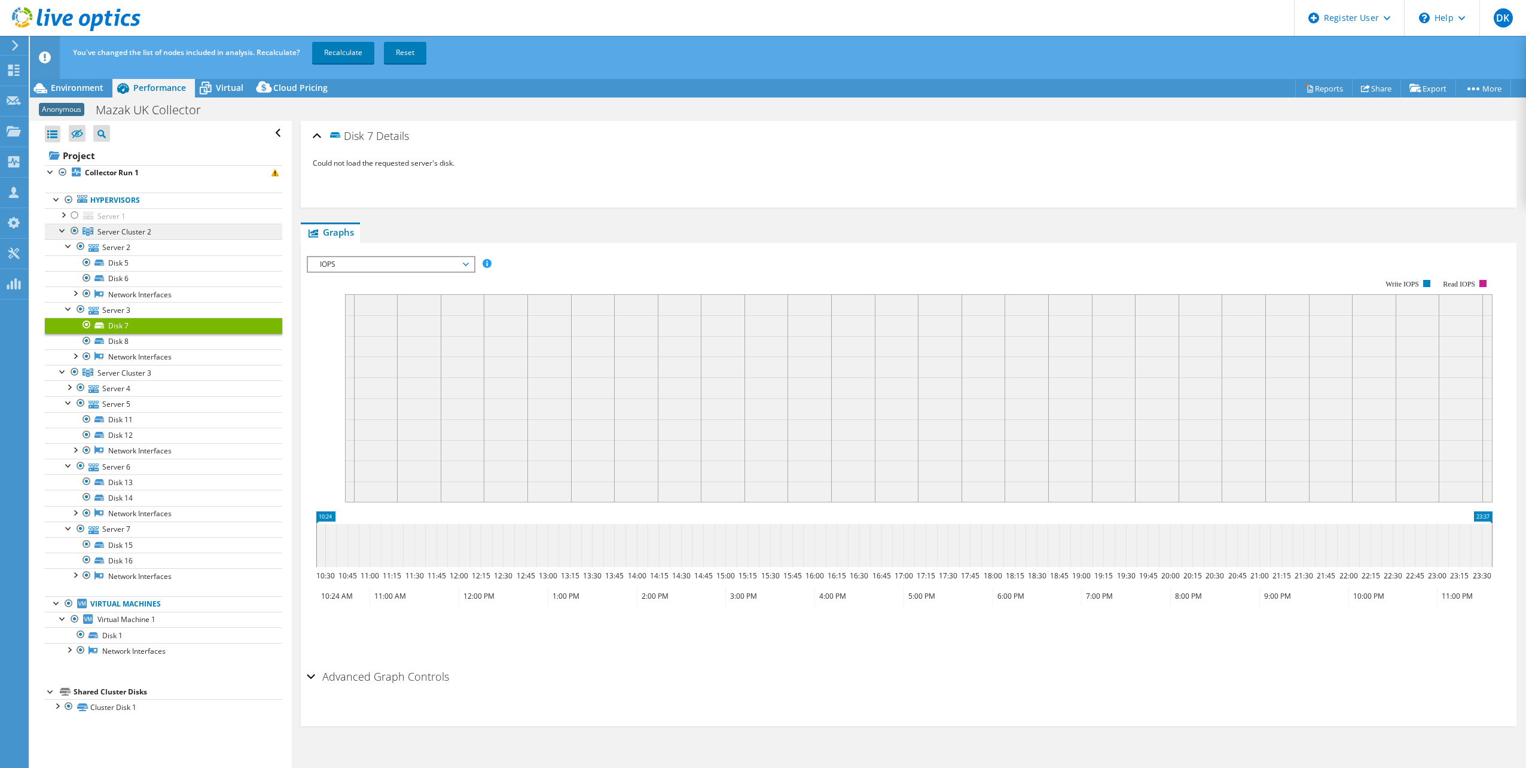
click at [81, 228] on link "Server Cluster 2" at bounding box center [163, 232] width 237 height 16
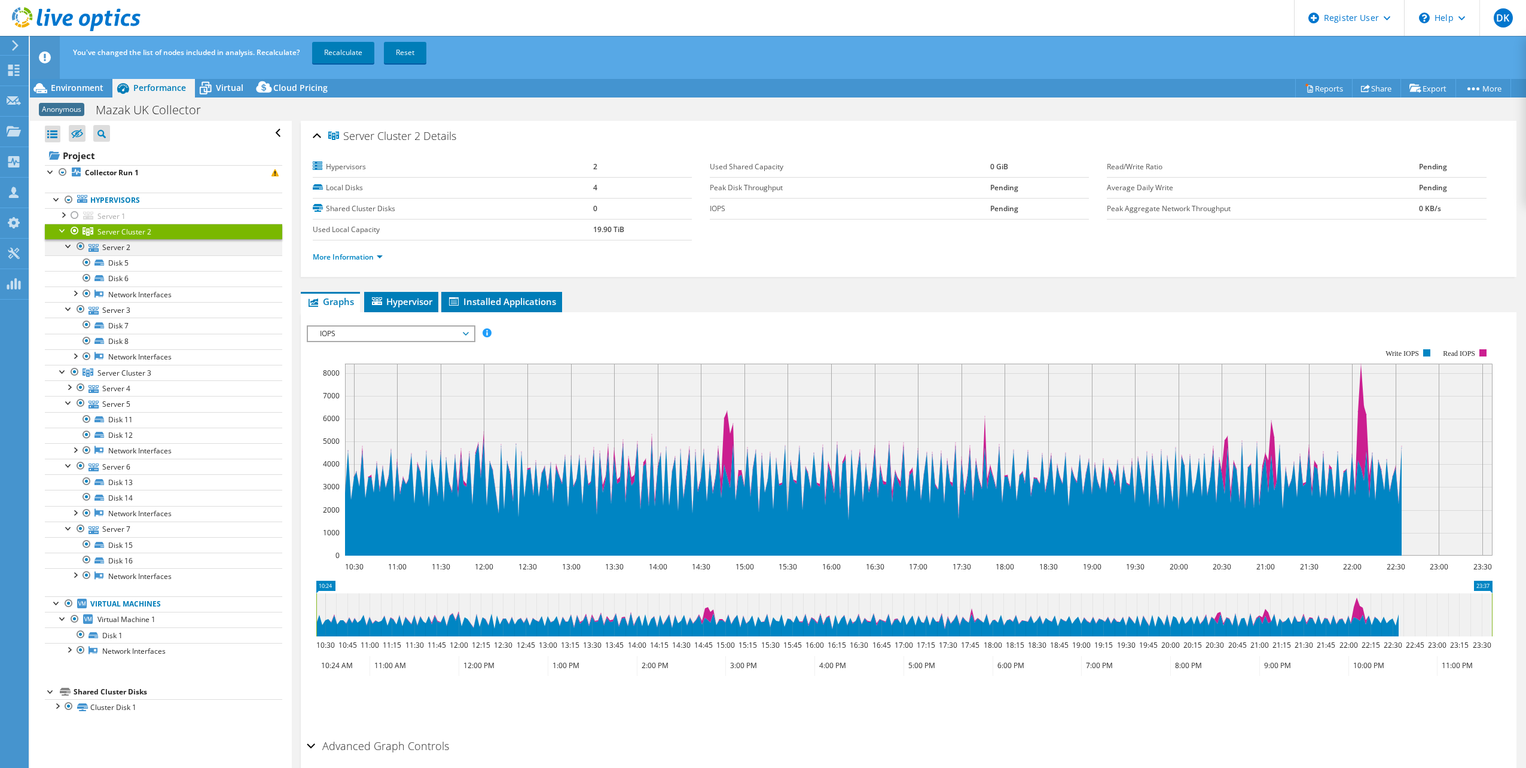
click at [81, 243] on div at bounding box center [81, 246] width 12 height 14
click at [336, 50] on link "Recalculate" at bounding box center [343, 53] width 62 height 22
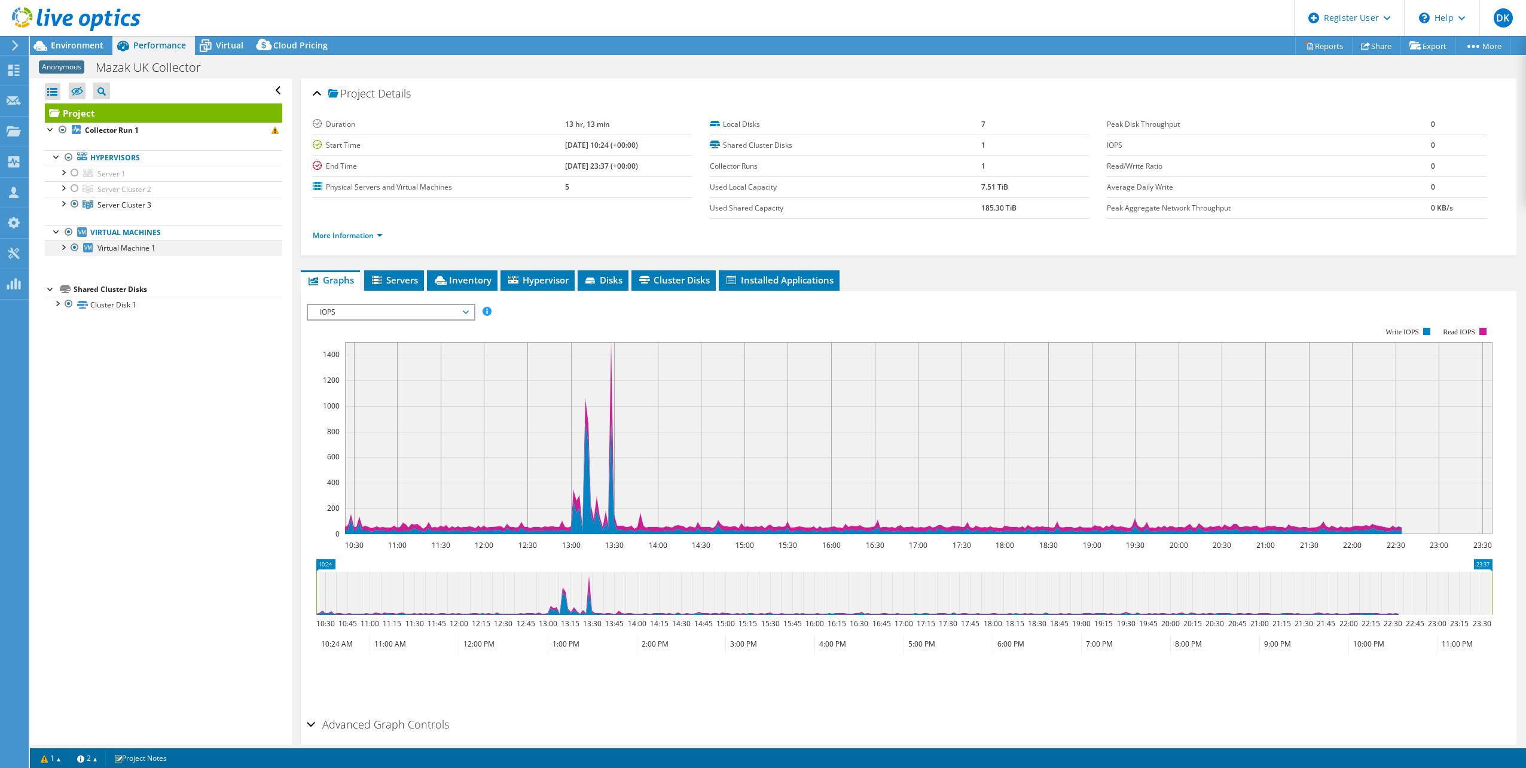
click at [60, 248] on div at bounding box center [63, 246] width 12 height 12
click at [62, 204] on div at bounding box center [63, 203] width 12 height 12
click at [475, 287] on li "Inventory" at bounding box center [462, 280] width 71 height 20
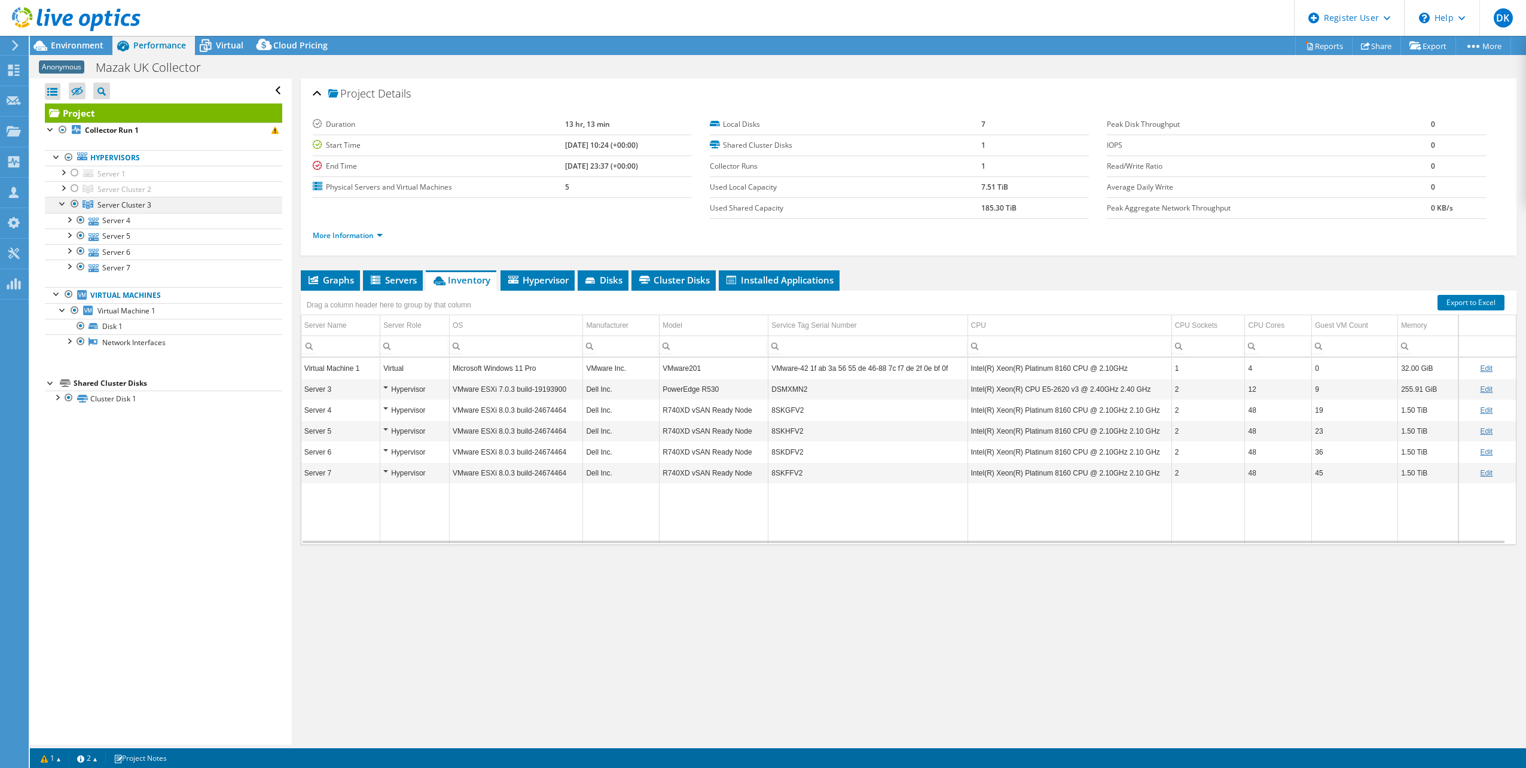
click at [63, 203] on div at bounding box center [63, 203] width 12 height 12
click at [63, 202] on div at bounding box center [63, 203] width 12 height 12
click at [46, 131] on div at bounding box center [51, 129] width 12 height 12
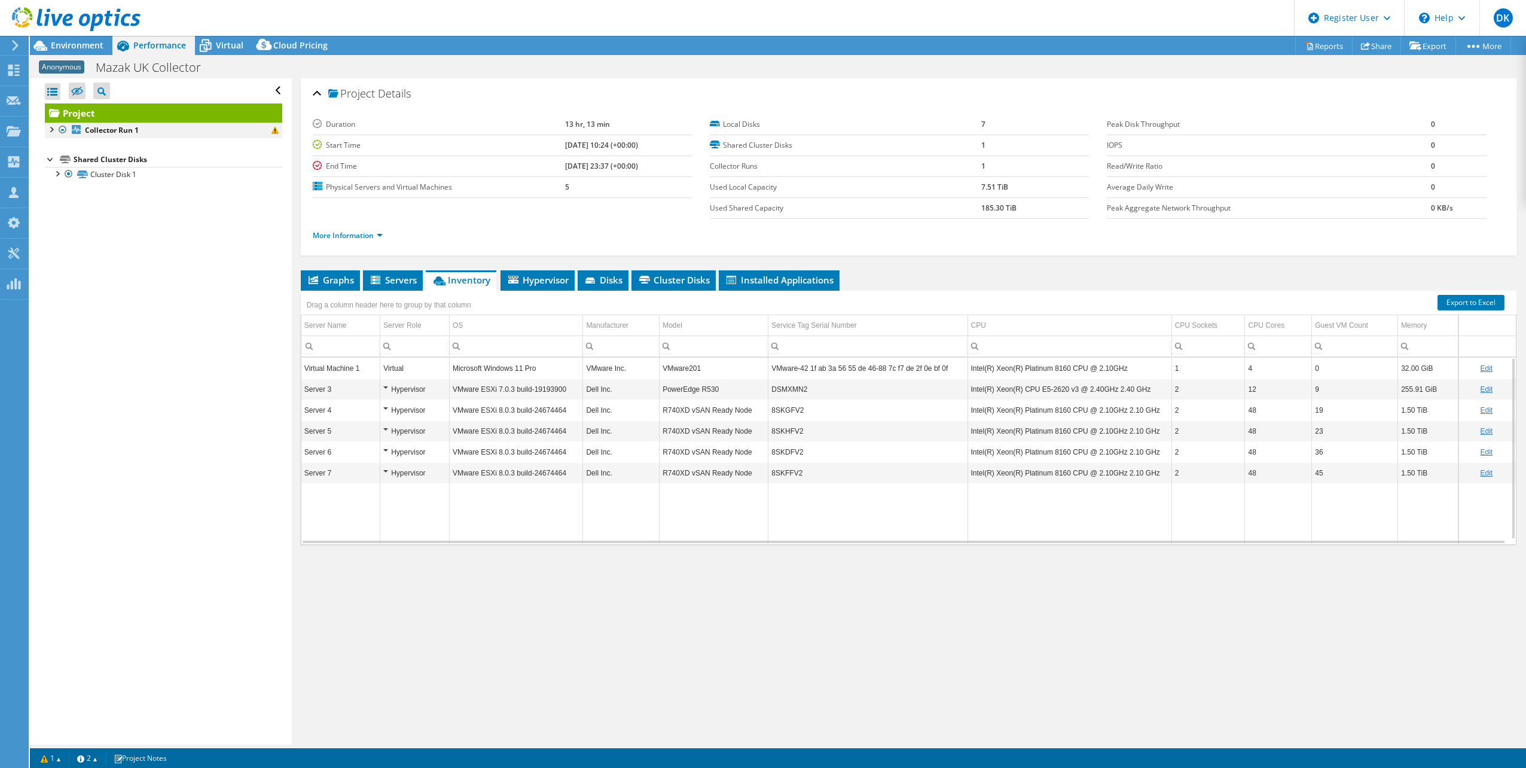
click at [47, 130] on div at bounding box center [51, 129] width 12 height 12
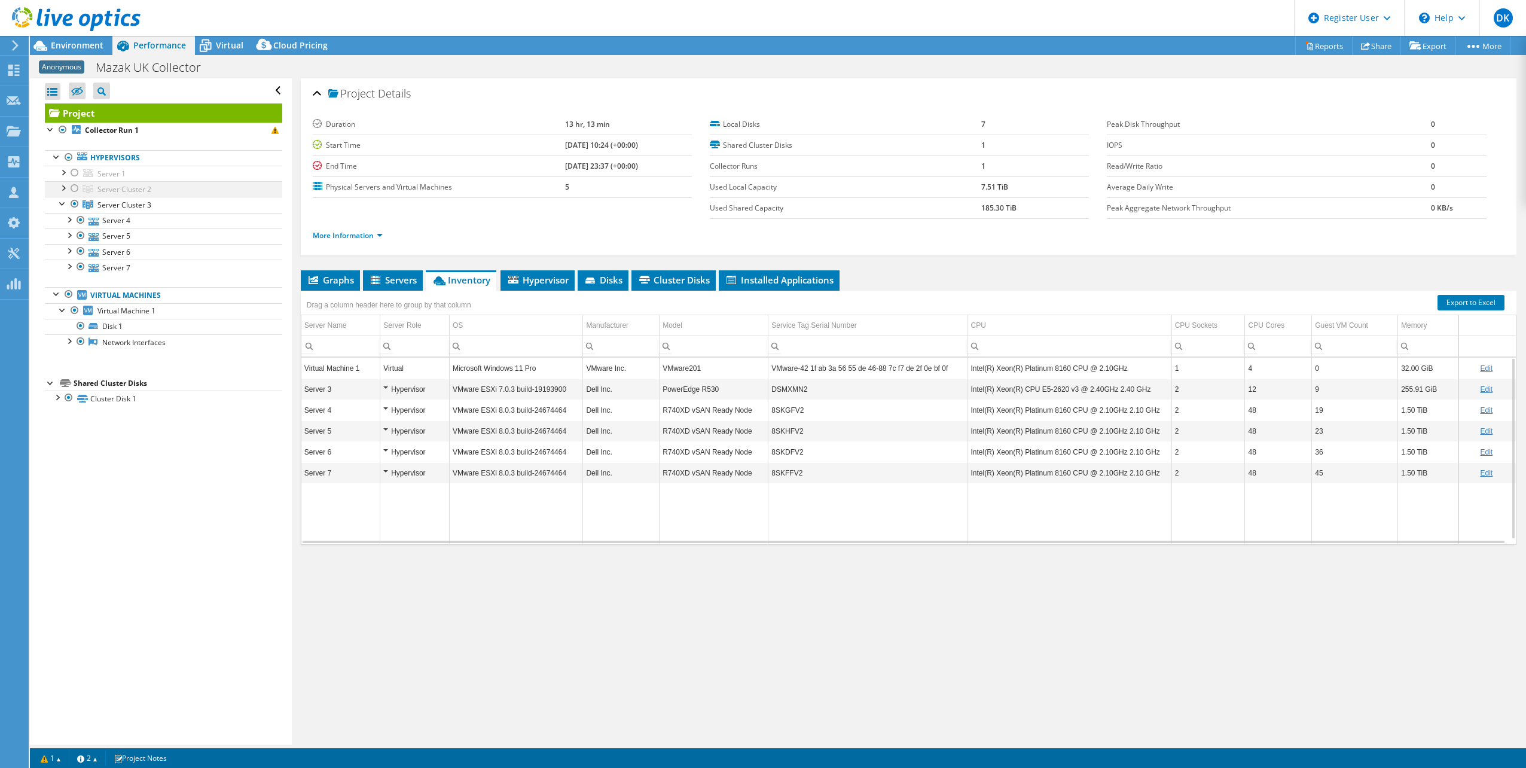
click at [63, 189] on div at bounding box center [63, 187] width 12 height 12
click at [144, 234] on span "Server Cluster 3" at bounding box center [124, 236] width 54 height 10
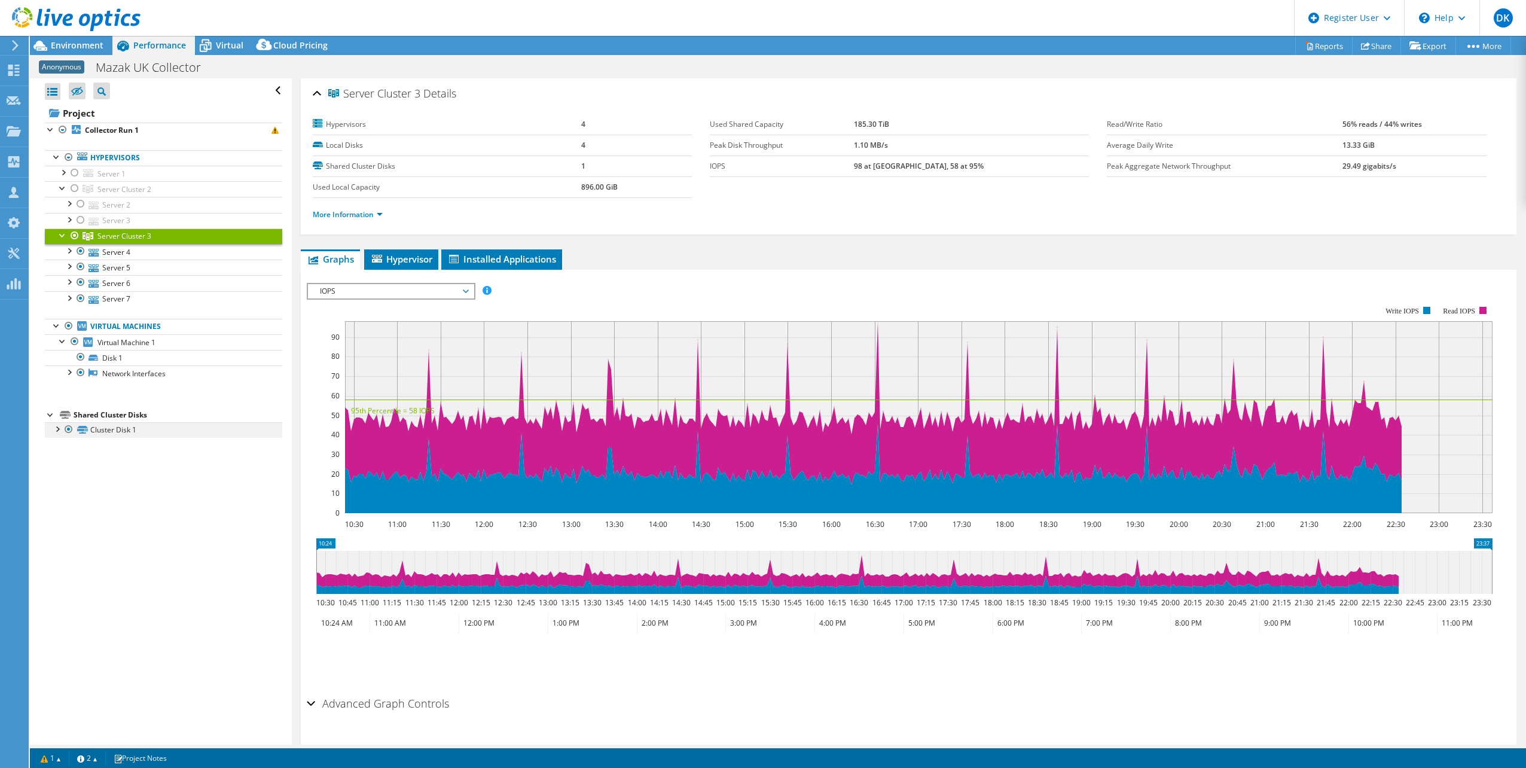
click at [56, 429] on div at bounding box center [57, 428] width 12 height 12
click at [50, 131] on div at bounding box center [51, 129] width 12 height 12
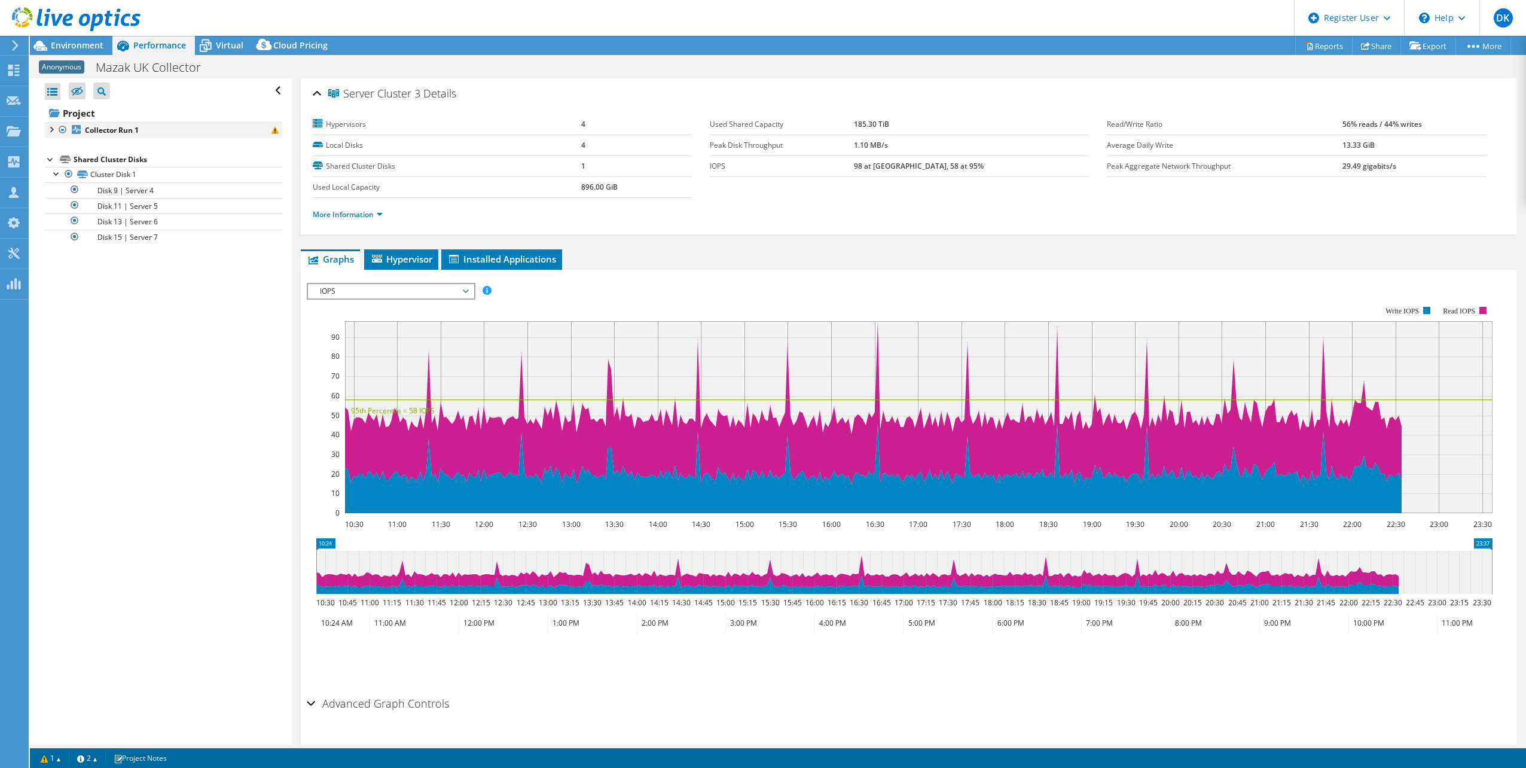
click at [50, 131] on div at bounding box center [51, 129] width 12 height 12
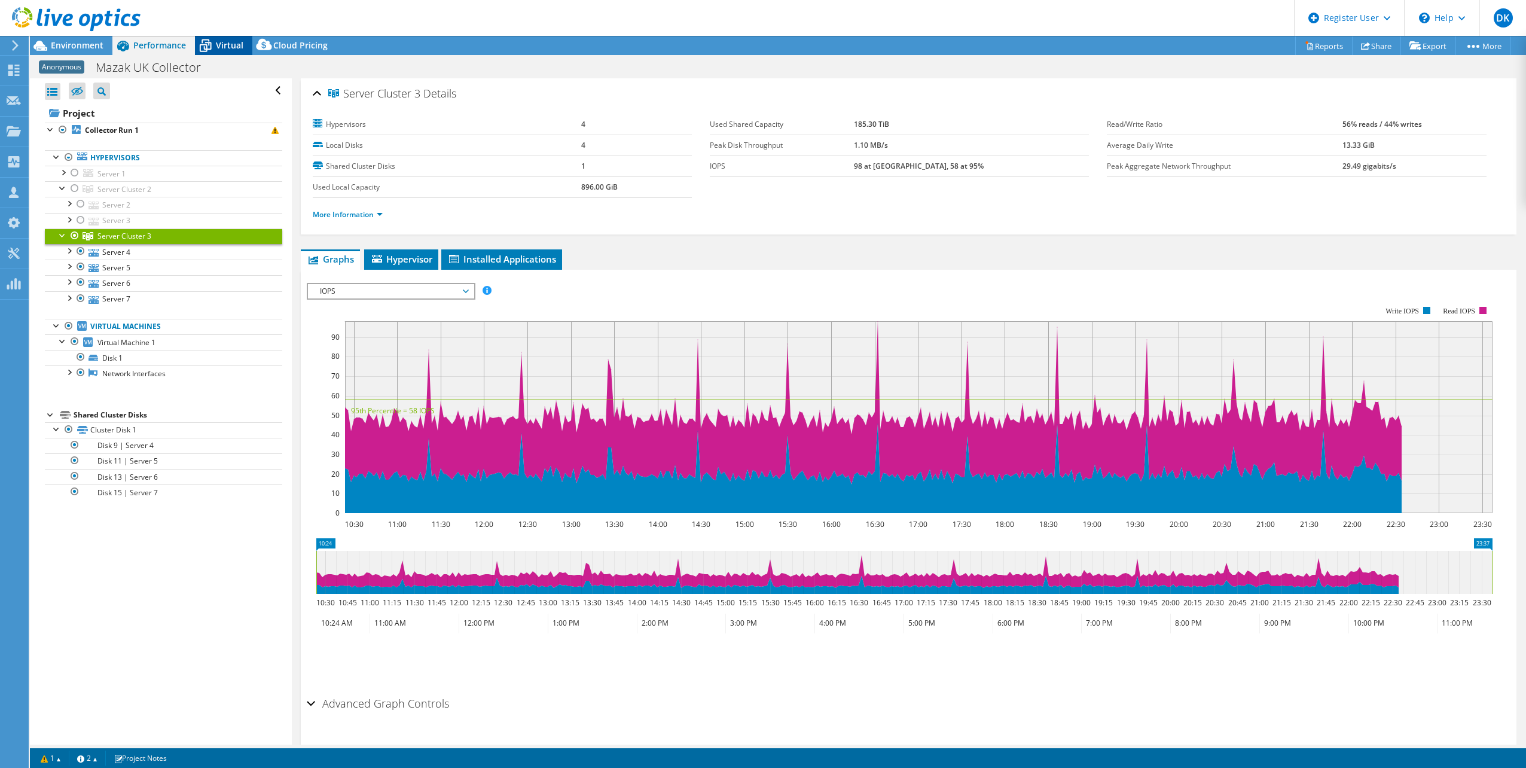
click at [234, 43] on span "Virtual" at bounding box center [229, 44] width 27 height 11
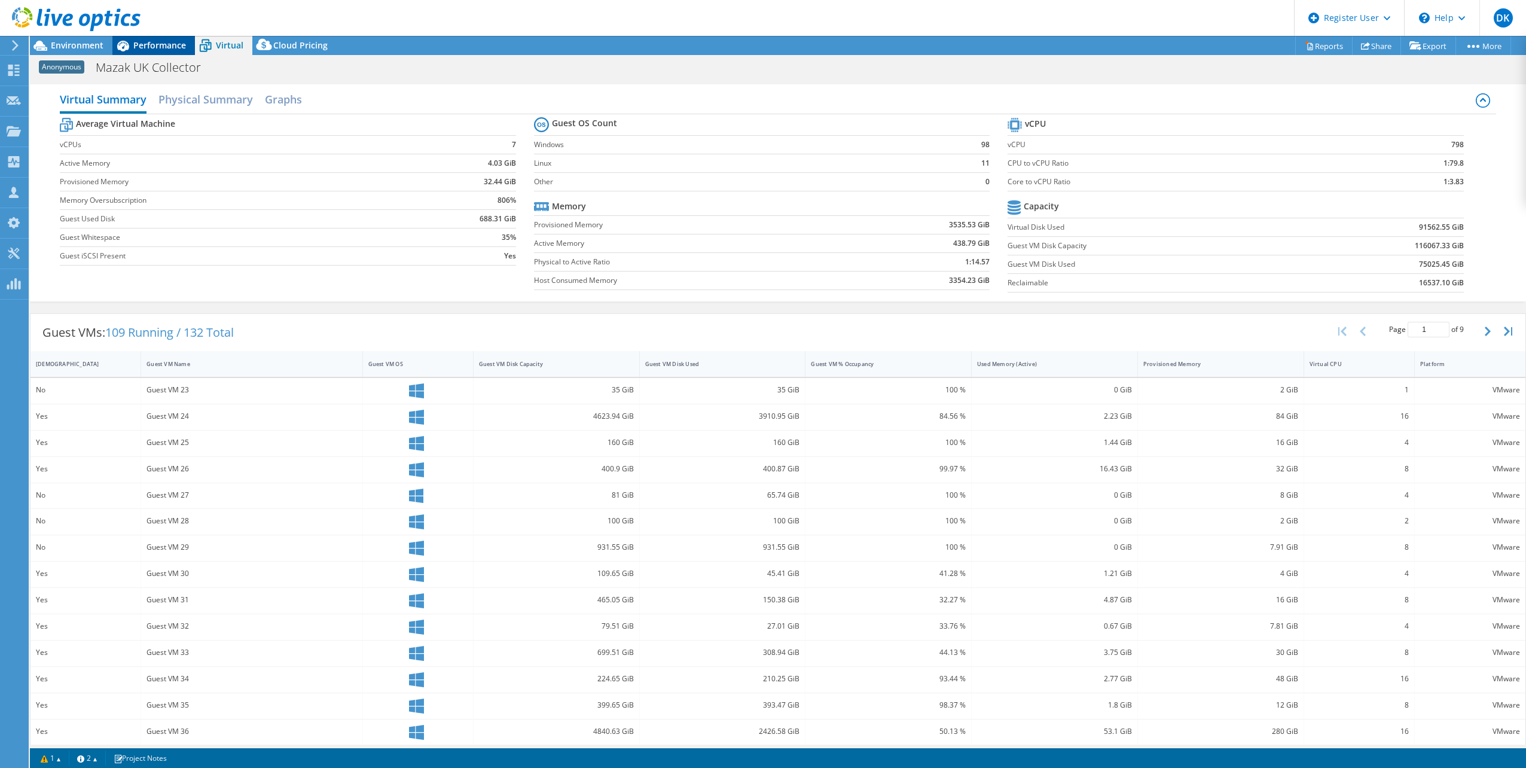
click at [157, 45] on span "Performance" at bounding box center [159, 44] width 53 height 11
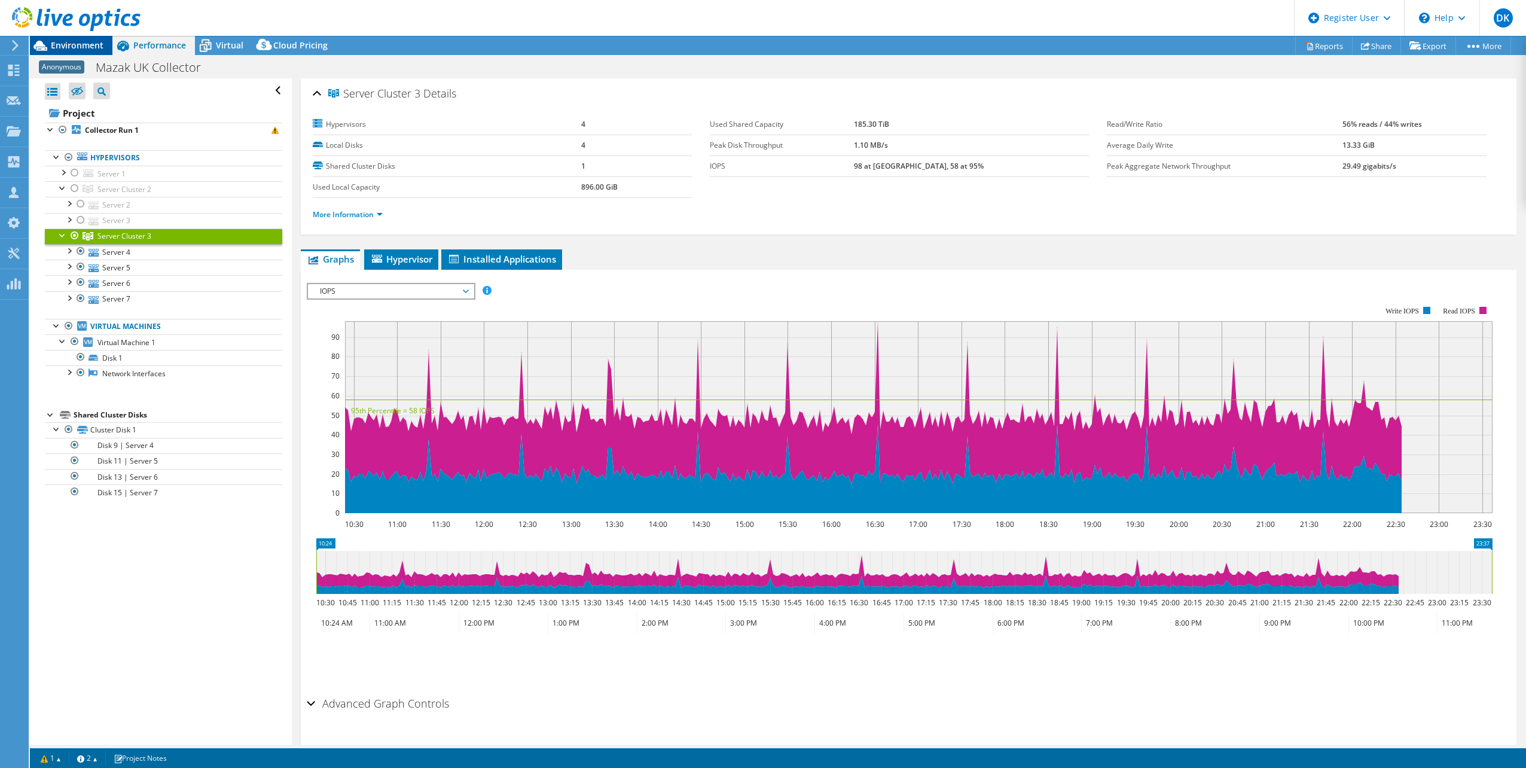
click at [83, 42] on span "Environment" at bounding box center [77, 44] width 53 height 11
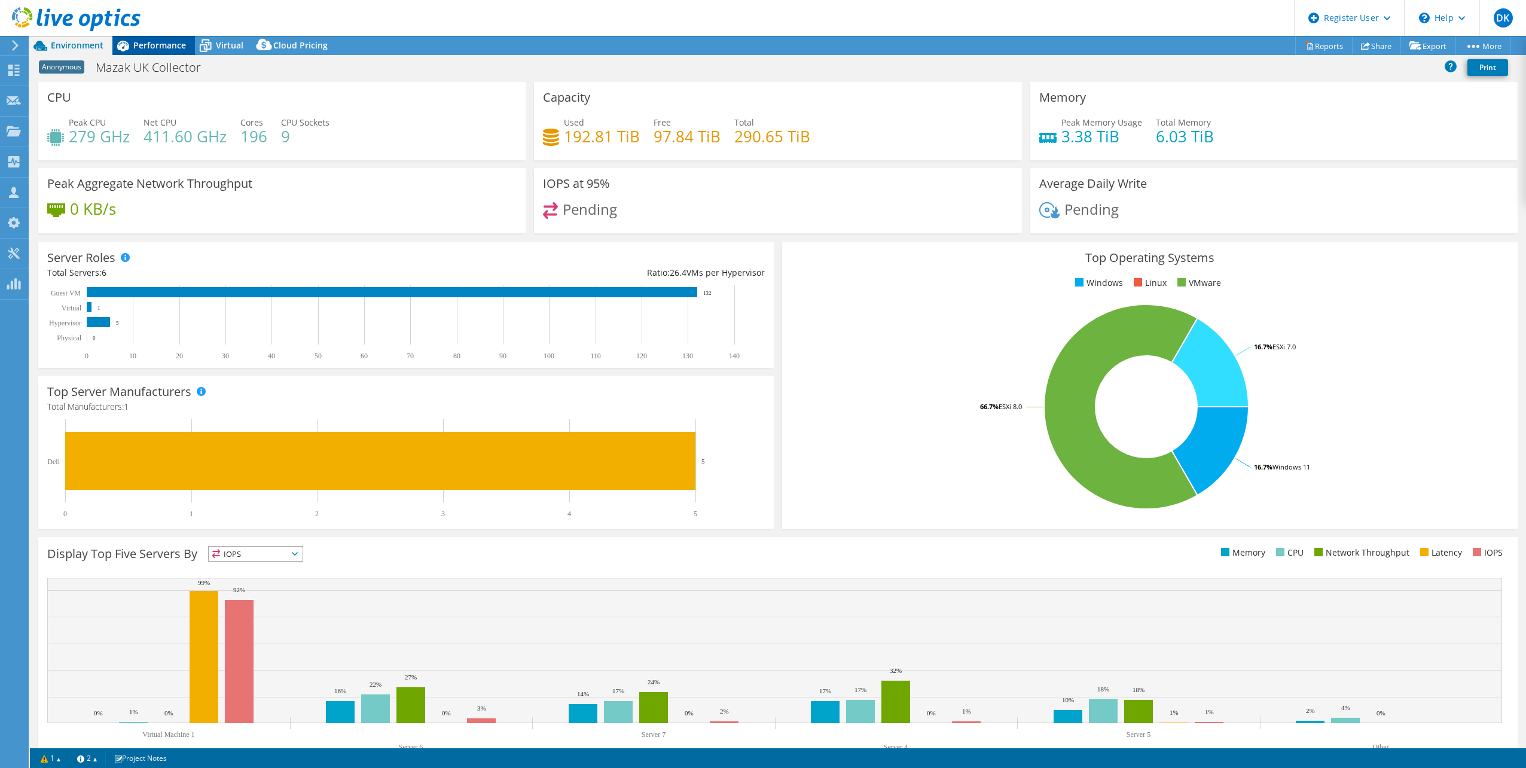
click at [158, 46] on span "Performance" at bounding box center [159, 44] width 53 height 11
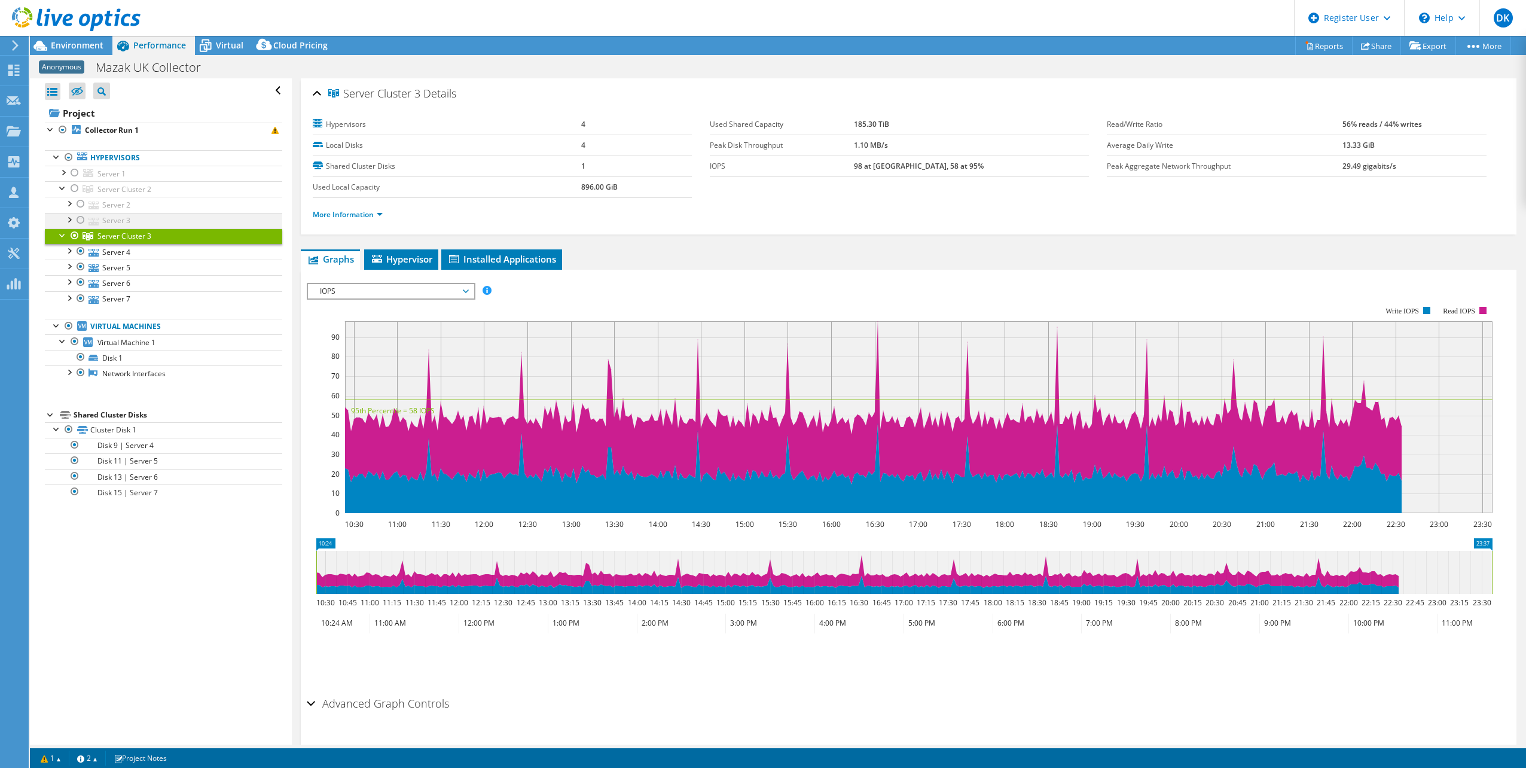
click at [65, 219] on div at bounding box center [69, 219] width 12 height 12
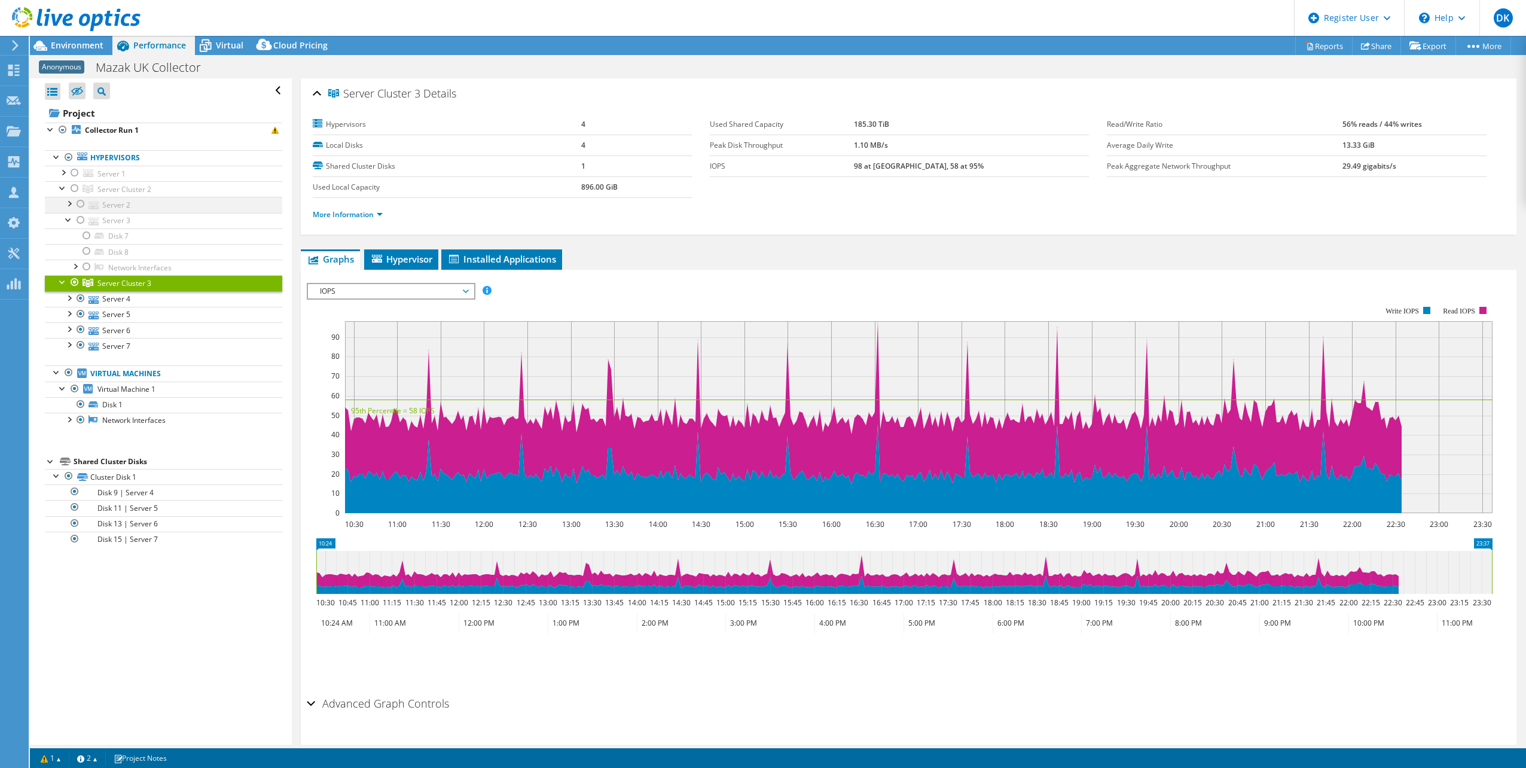
click at [71, 204] on div at bounding box center [69, 203] width 12 height 12
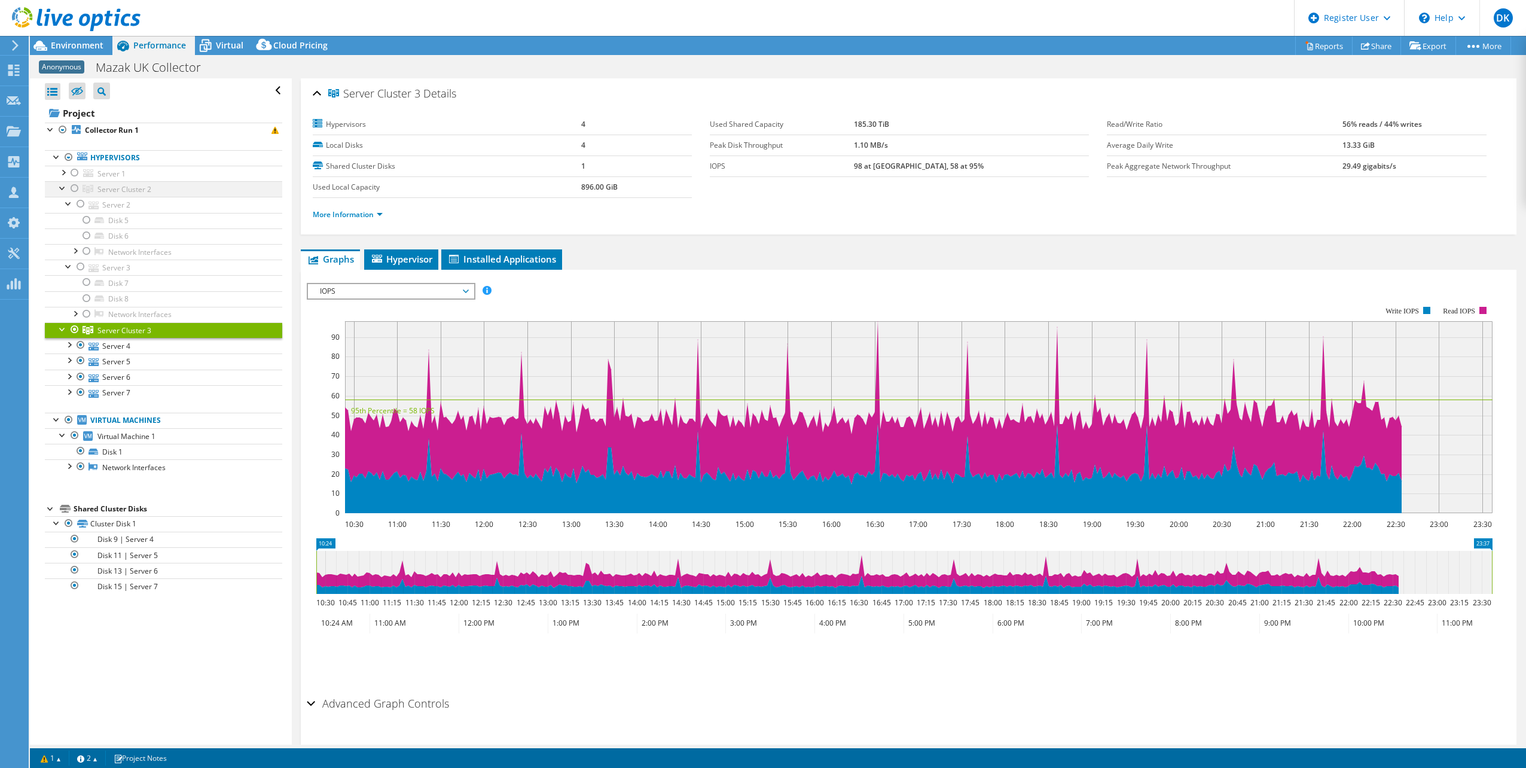
click at [62, 191] on div at bounding box center [63, 187] width 12 height 12
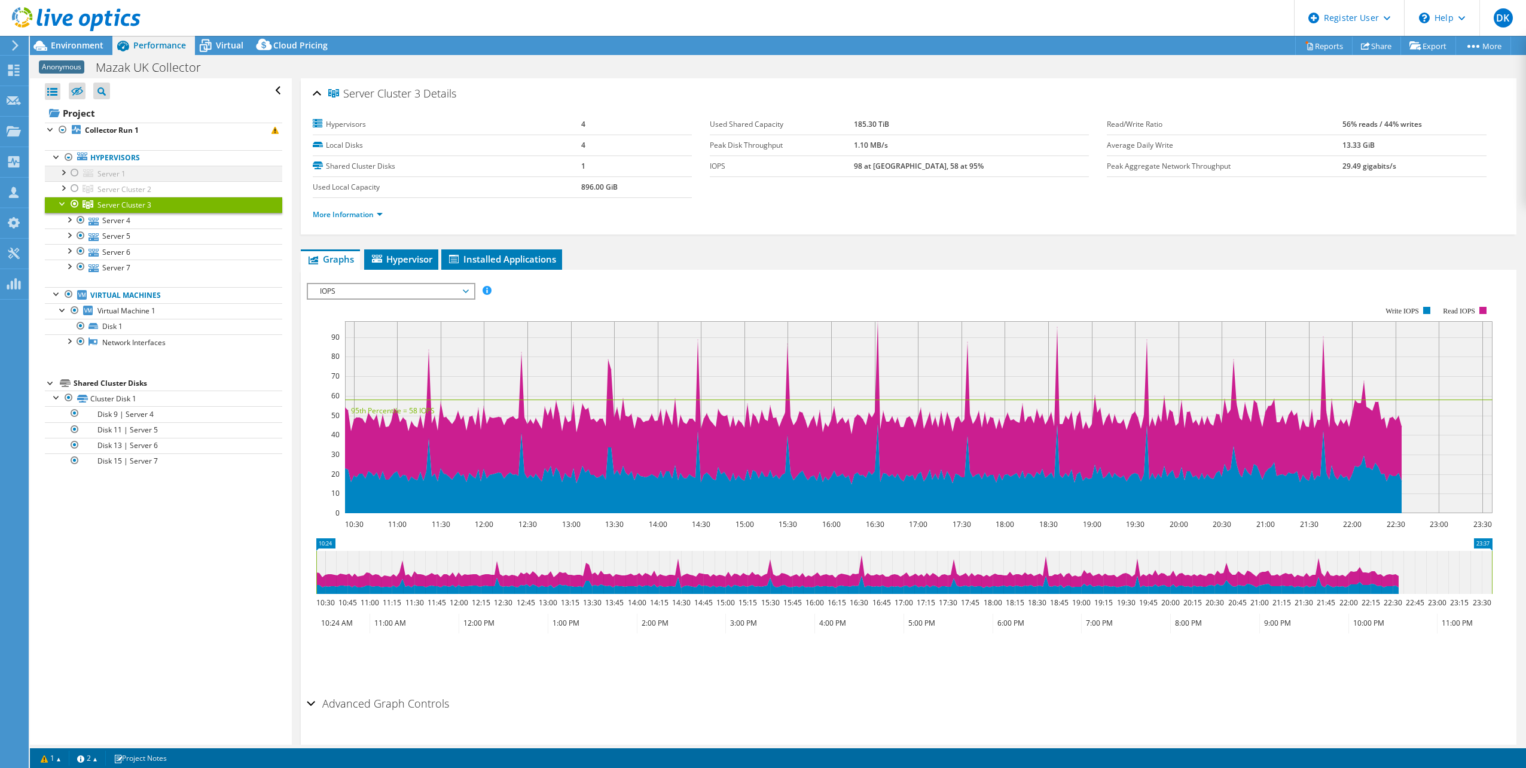
click at [66, 173] on div at bounding box center [63, 172] width 12 height 12
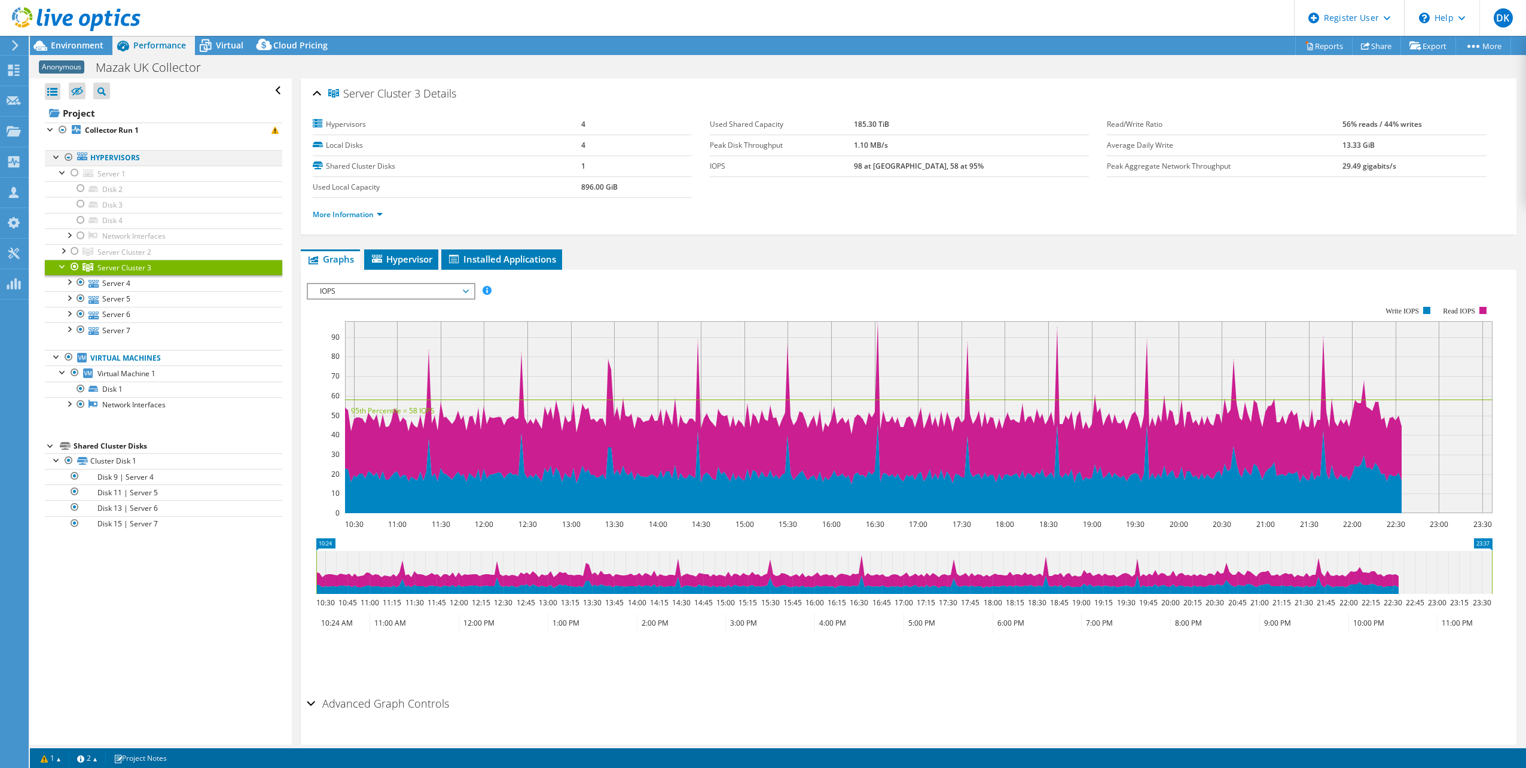
click at [56, 155] on div at bounding box center [57, 156] width 12 height 12
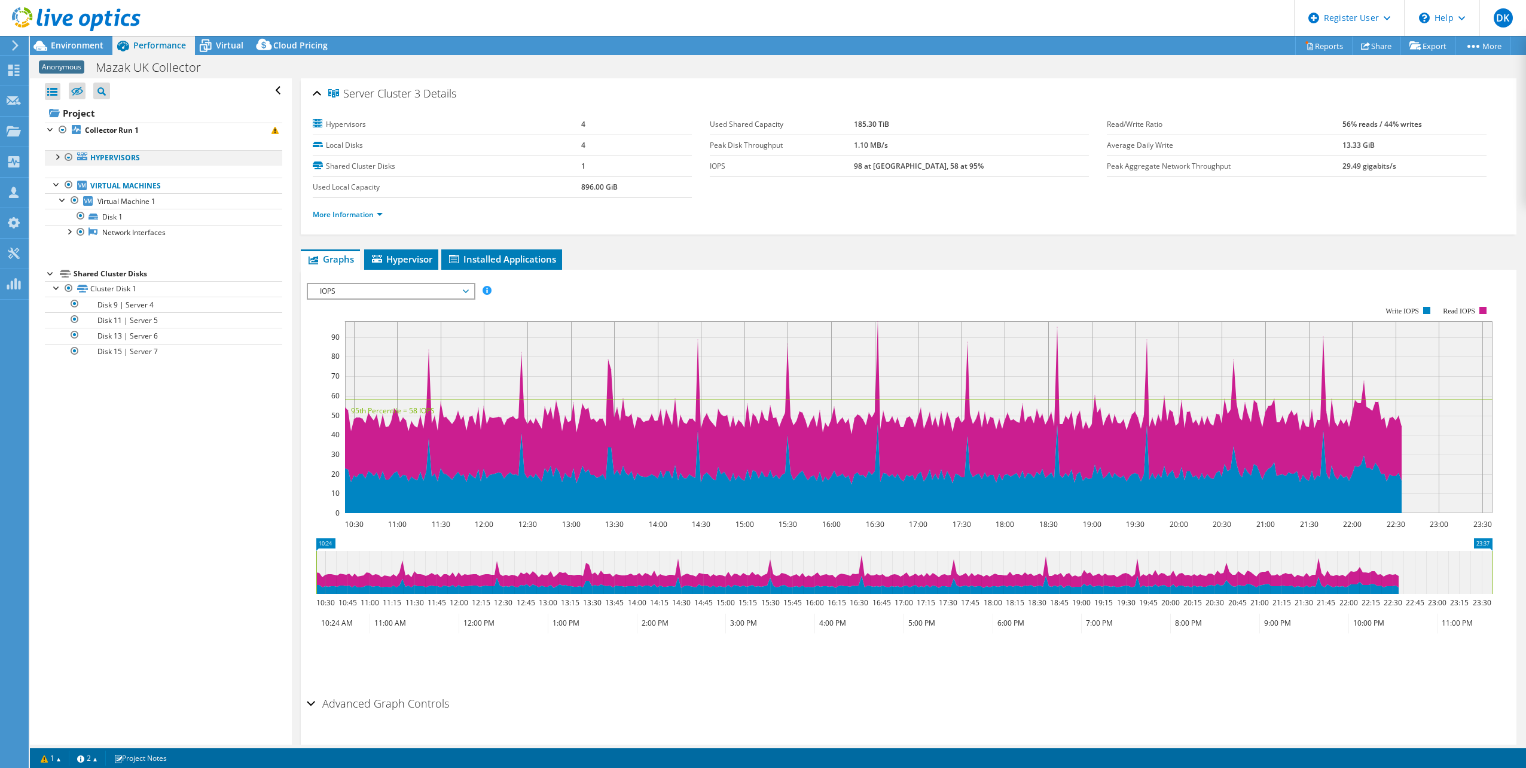
click at [59, 156] on div at bounding box center [57, 156] width 12 height 12
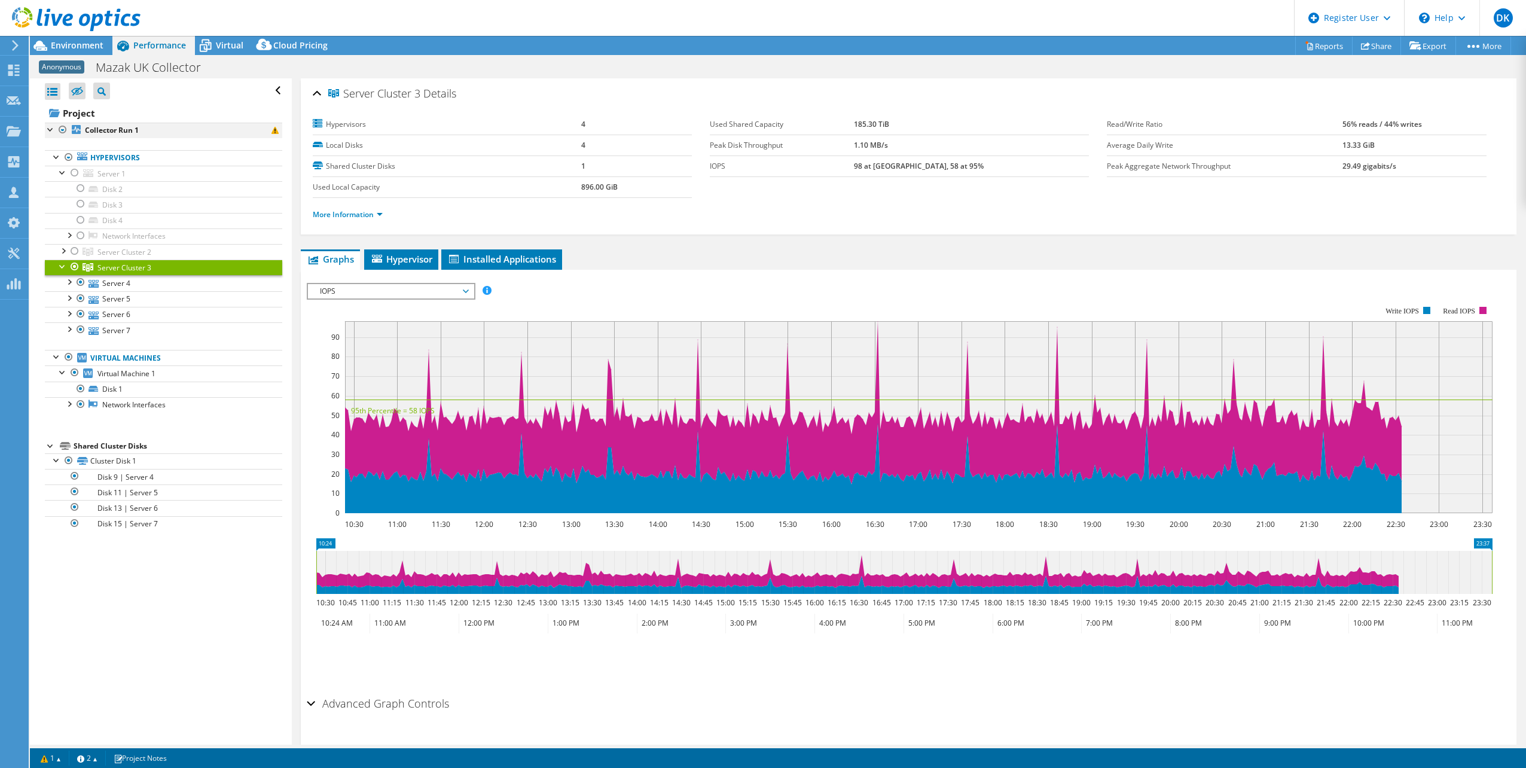
click at [52, 132] on div at bounding box center [51, 129] width 12 height 12
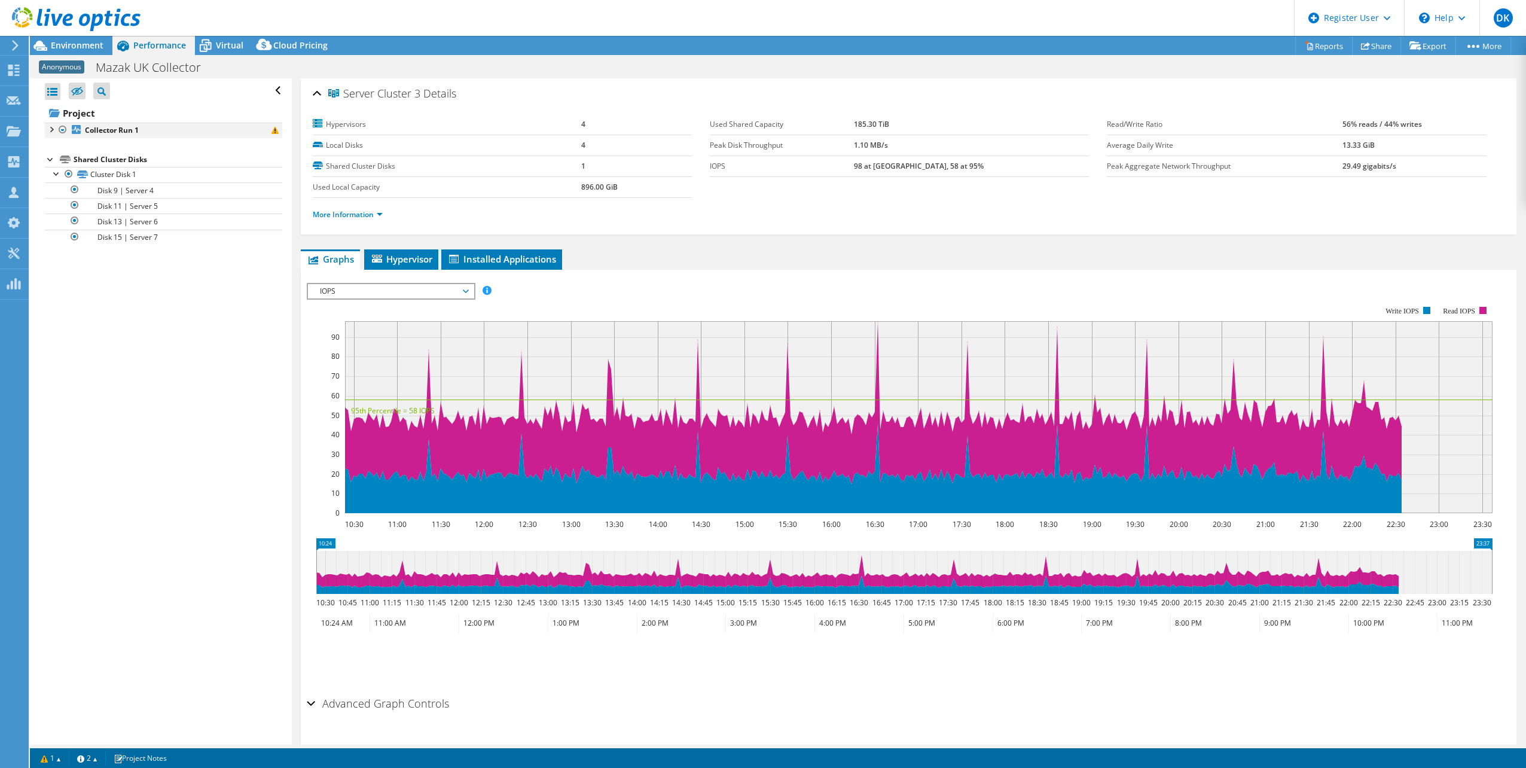
click at [52, 132] on div at bounding box center [51, 129] width 12 height 12
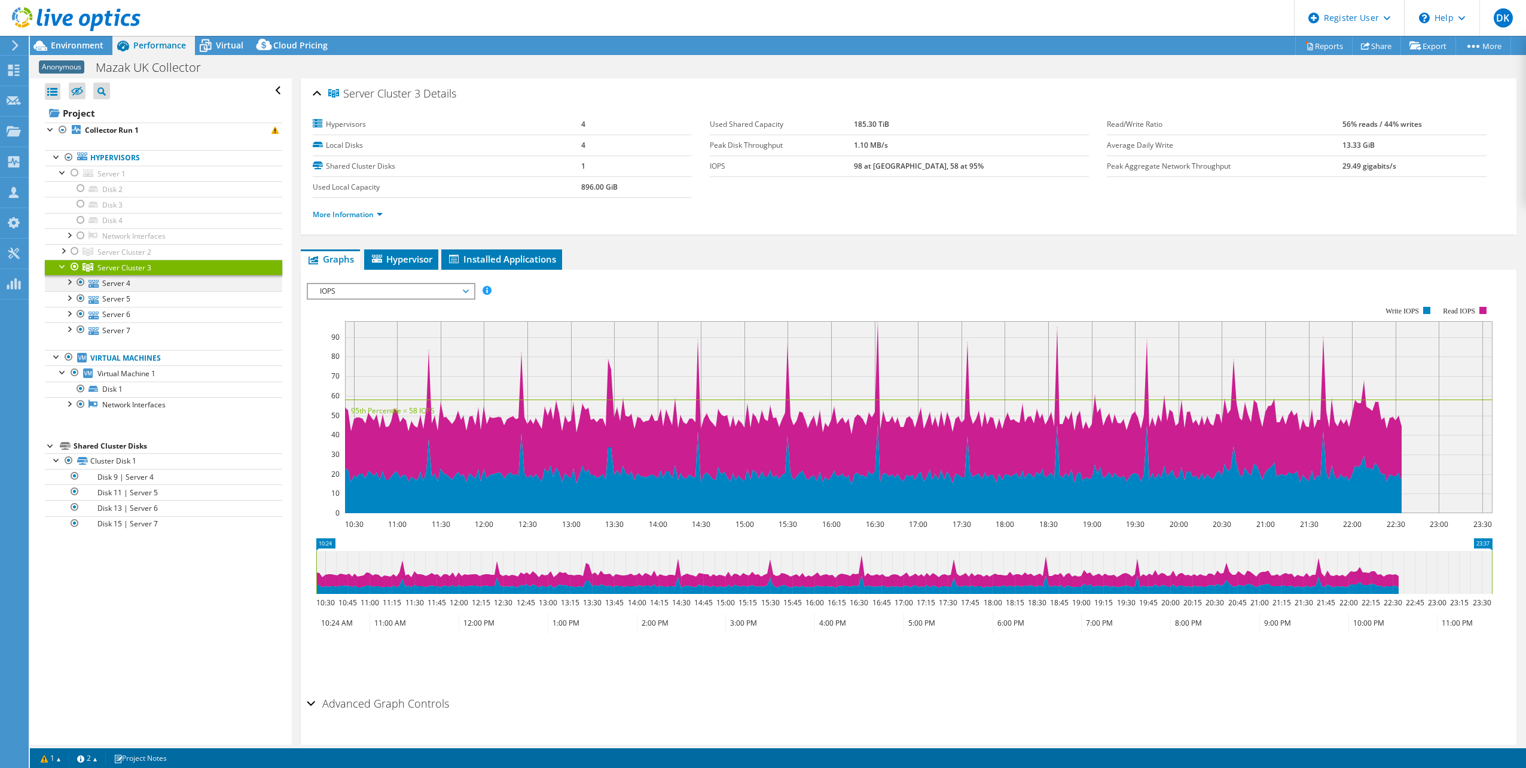
click at [72, 282] on div at bounding box center [69, 281] width 12 height 12
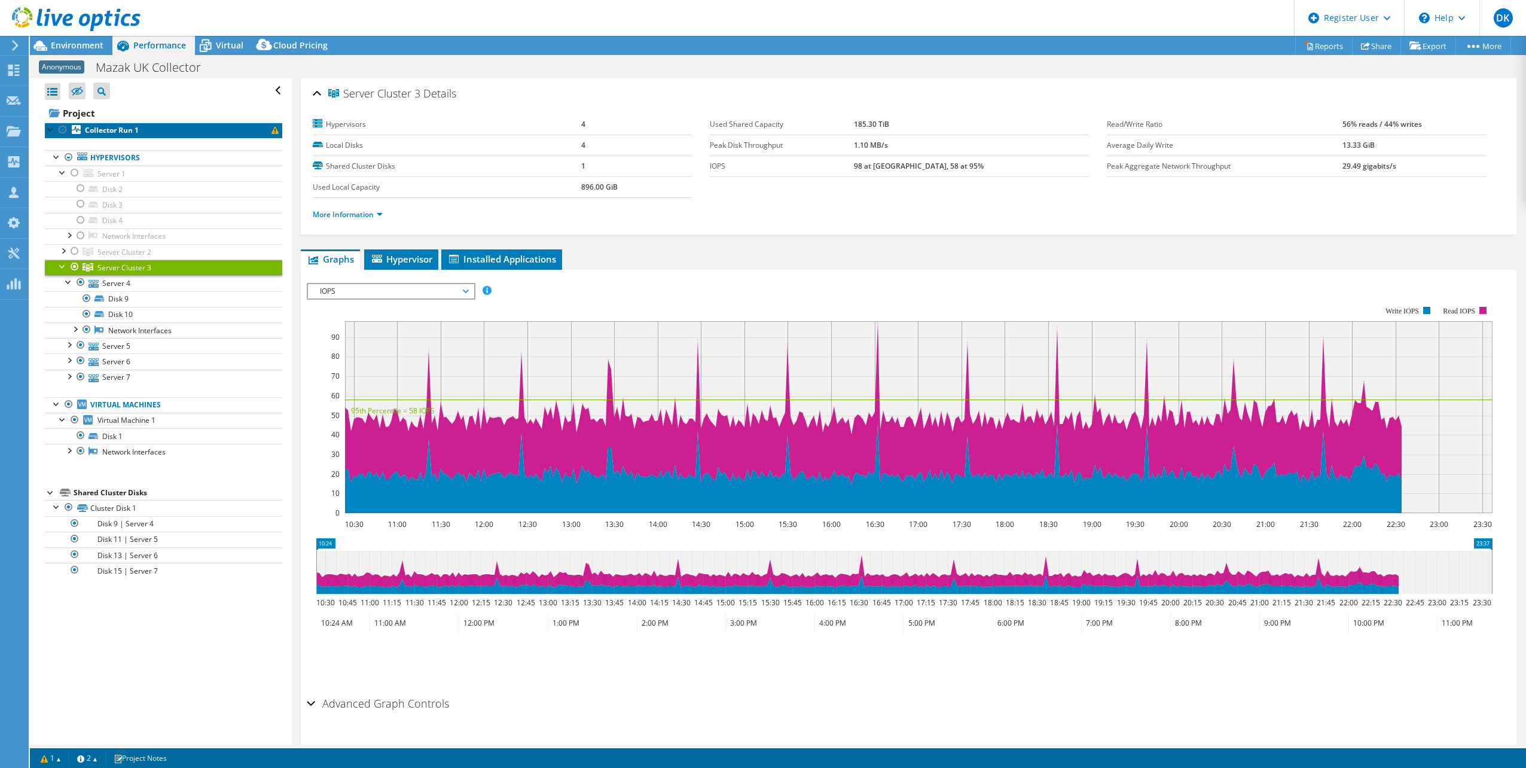
click at [99, 129] on b "Collector Run 1" at bounding box center [112, 130] width 54 height 10
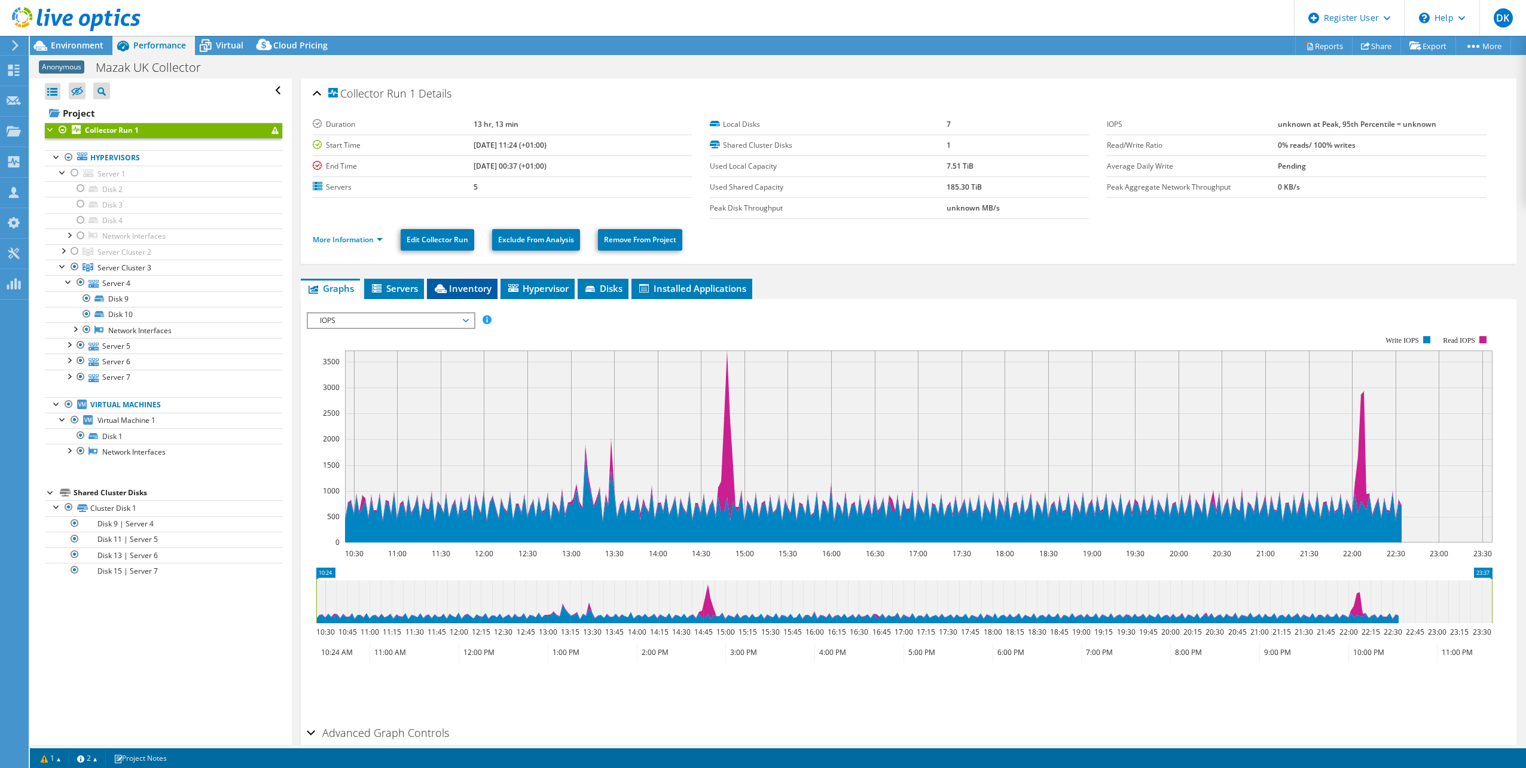
click at [465, 282] on li "Inventory" at bounding box center [462, 289] width 71 height 20
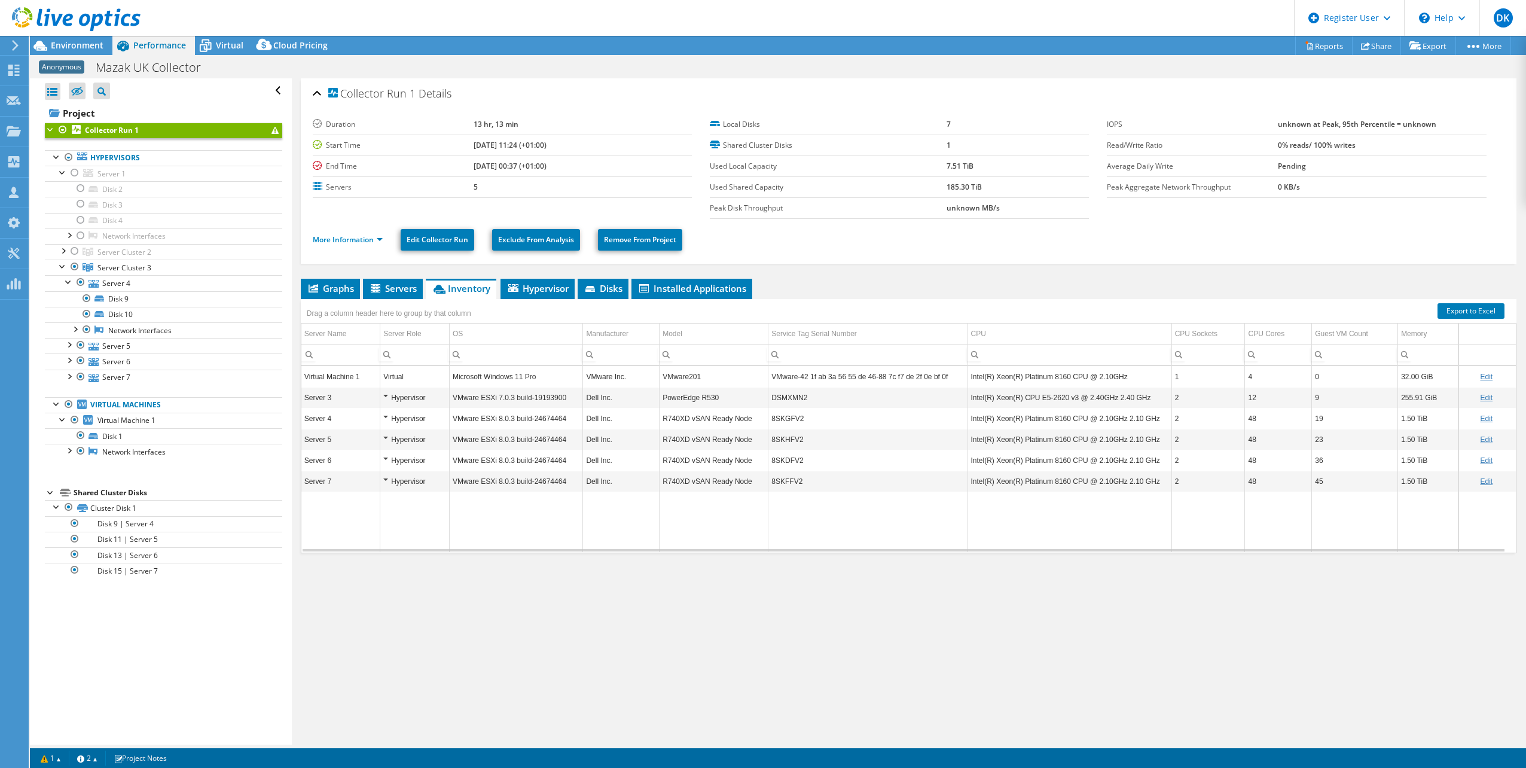
drag, startPoint x: 787, startPoint y: 417, endPoint x: 735, endPoint y: 582, distance: 172.4
click at [735, 582] on div "Collector Run 1 Details Duration 13 hr, 13 min Start Time 07/21/2025, 11:24 (+0…" at bounding box center [908, 411] width 1233 height 666
click at [795, 484] on td "8SKFFV2" at bounding box center [867, 480] width 199 height 21
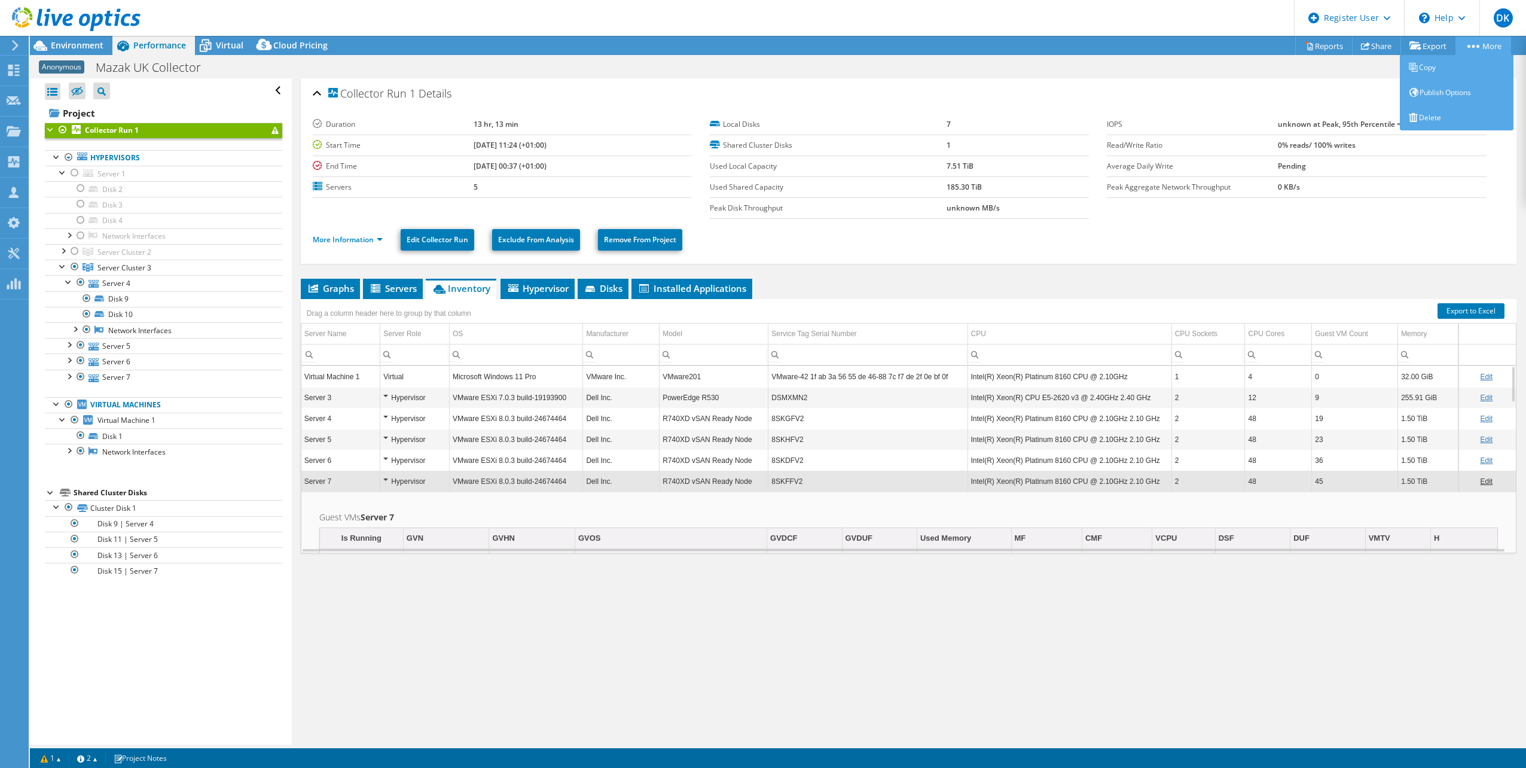
click at [1474, 39] on link "More" at bounding box center [1483, 45] width 56 height 19
click at [1312, 44] on link "Reports" at bounding box center [1323, 45] width 57 height 19
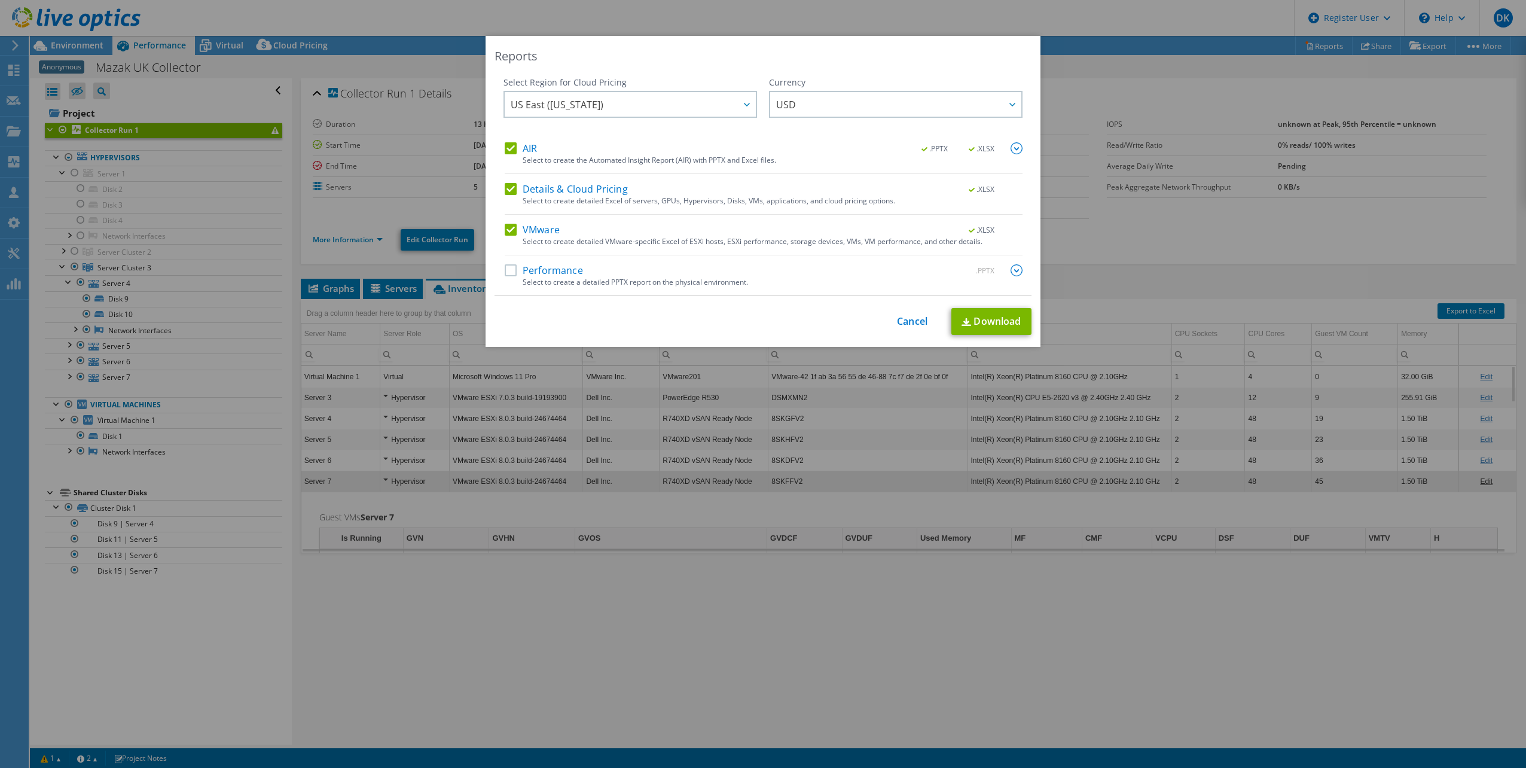
click at [562, 270] on label "Performance" at bounding box center [544, 270] width 78 height 12
click at [0, 0] on input "Performance" at bounding box center [0, 0] width 0 height 0
click at [629, 106] on span "US East ([US_STATE])" at bounding box center [632, 104] width 245 height 25
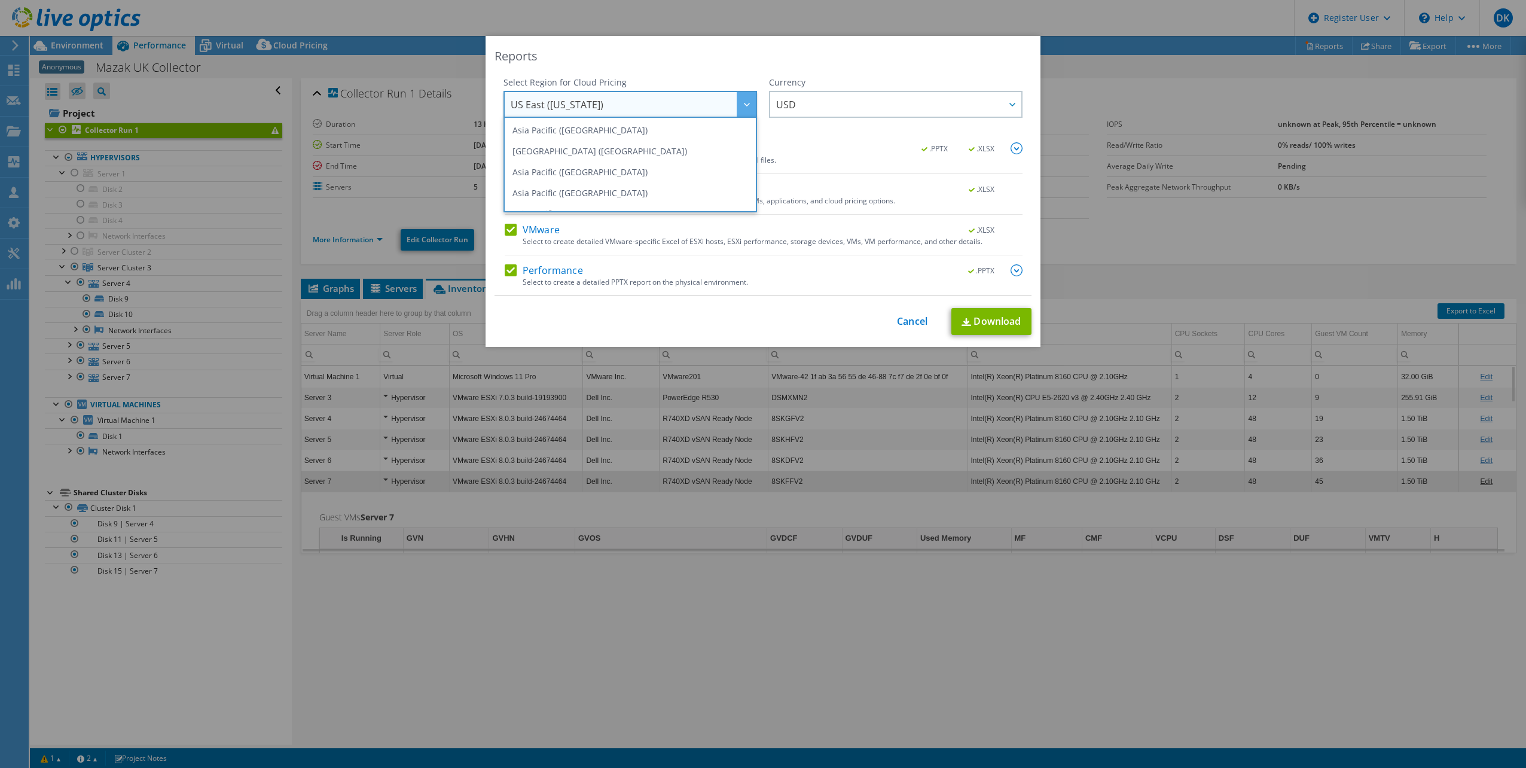
scroll to position [161, 0]
click at [532, 134] on li "Europe ([GEOGRAPHIC_DATA])" at bounding box center [629, 136] width 247 height 21
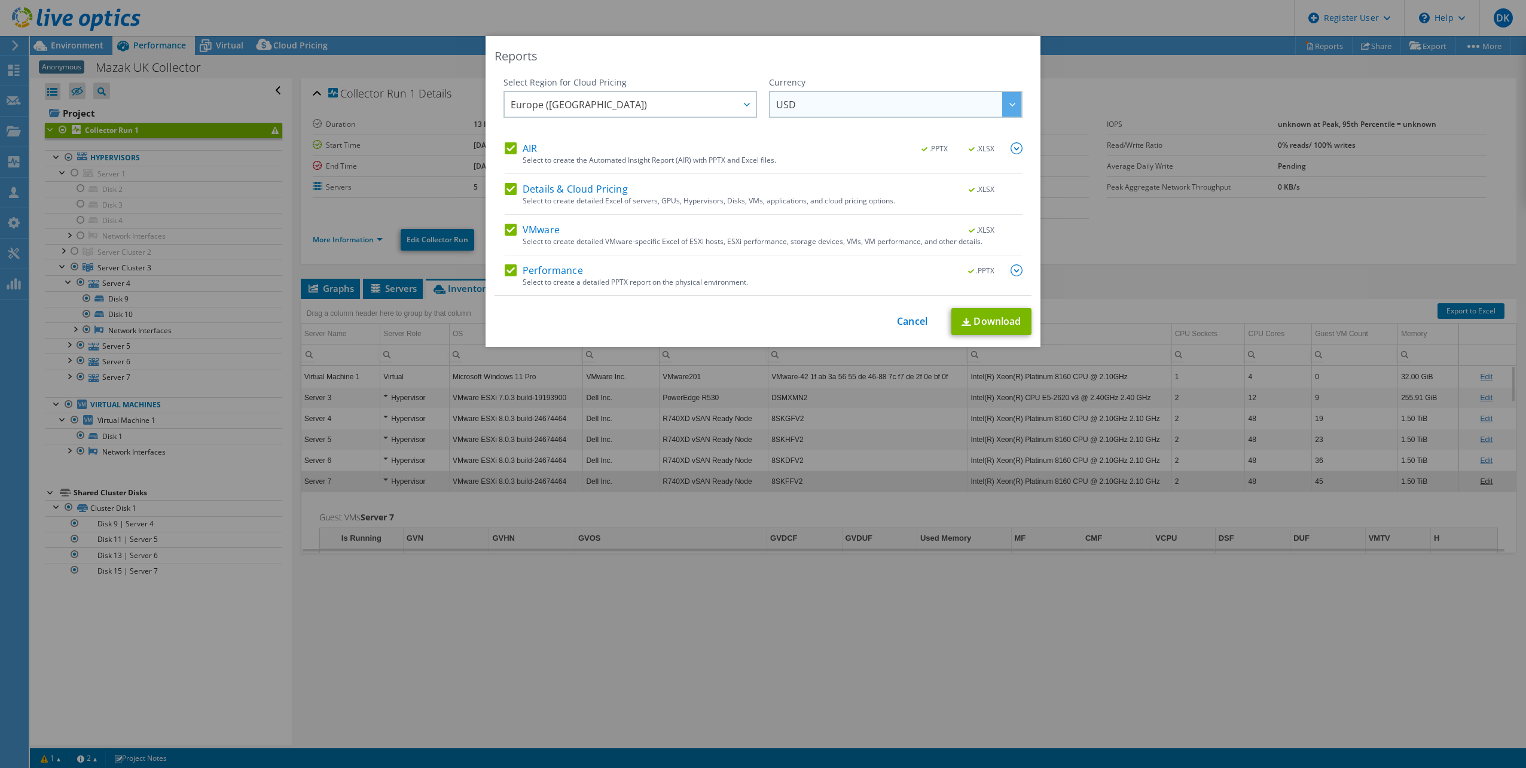
click at [805, 106] on span "USD" at bounding box center [898, 104] width 245 height 25
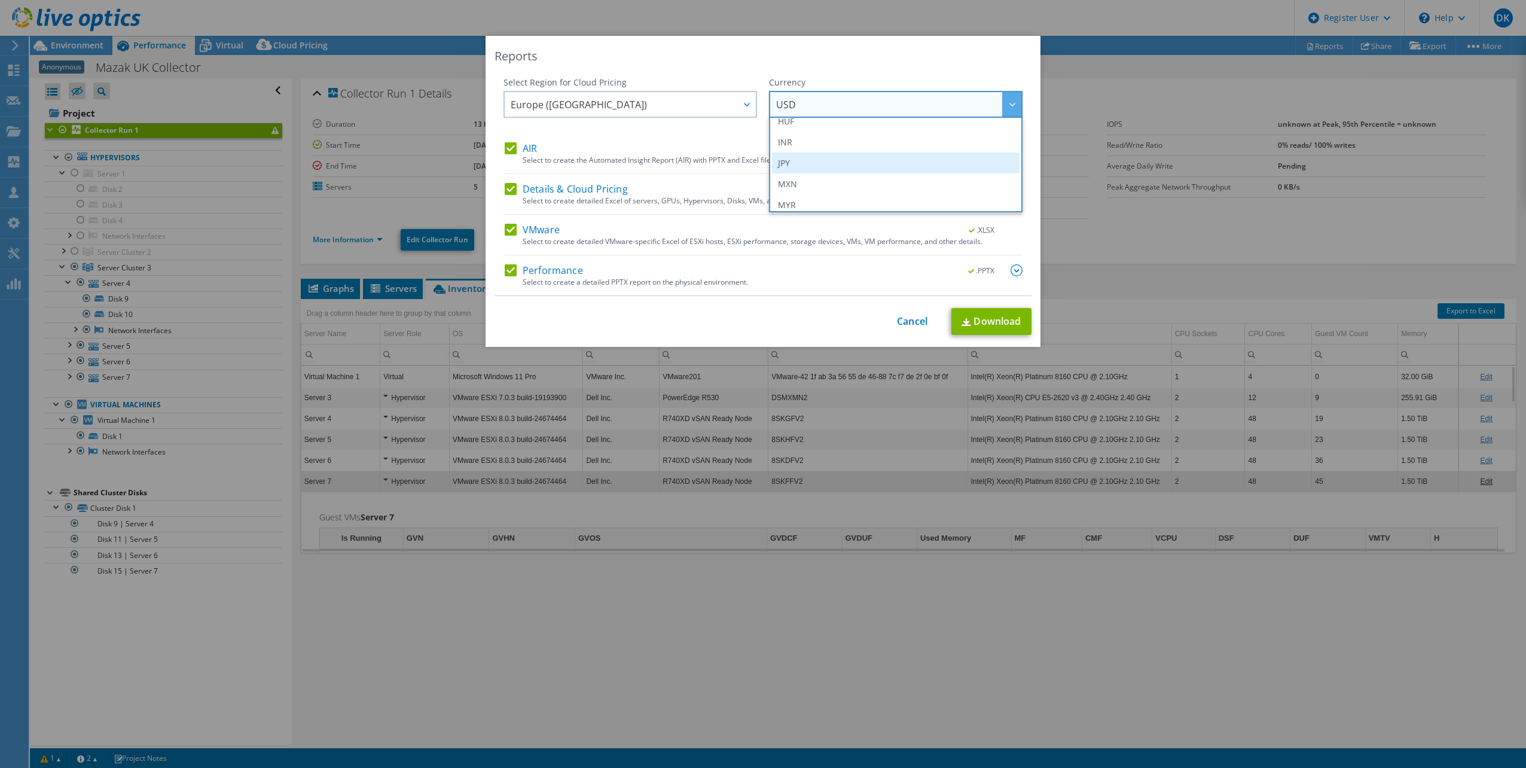
scroll to position [179, 0]
click at [787, 136] on li "GBP" at bounding box center [895, 139] width 247 height 21
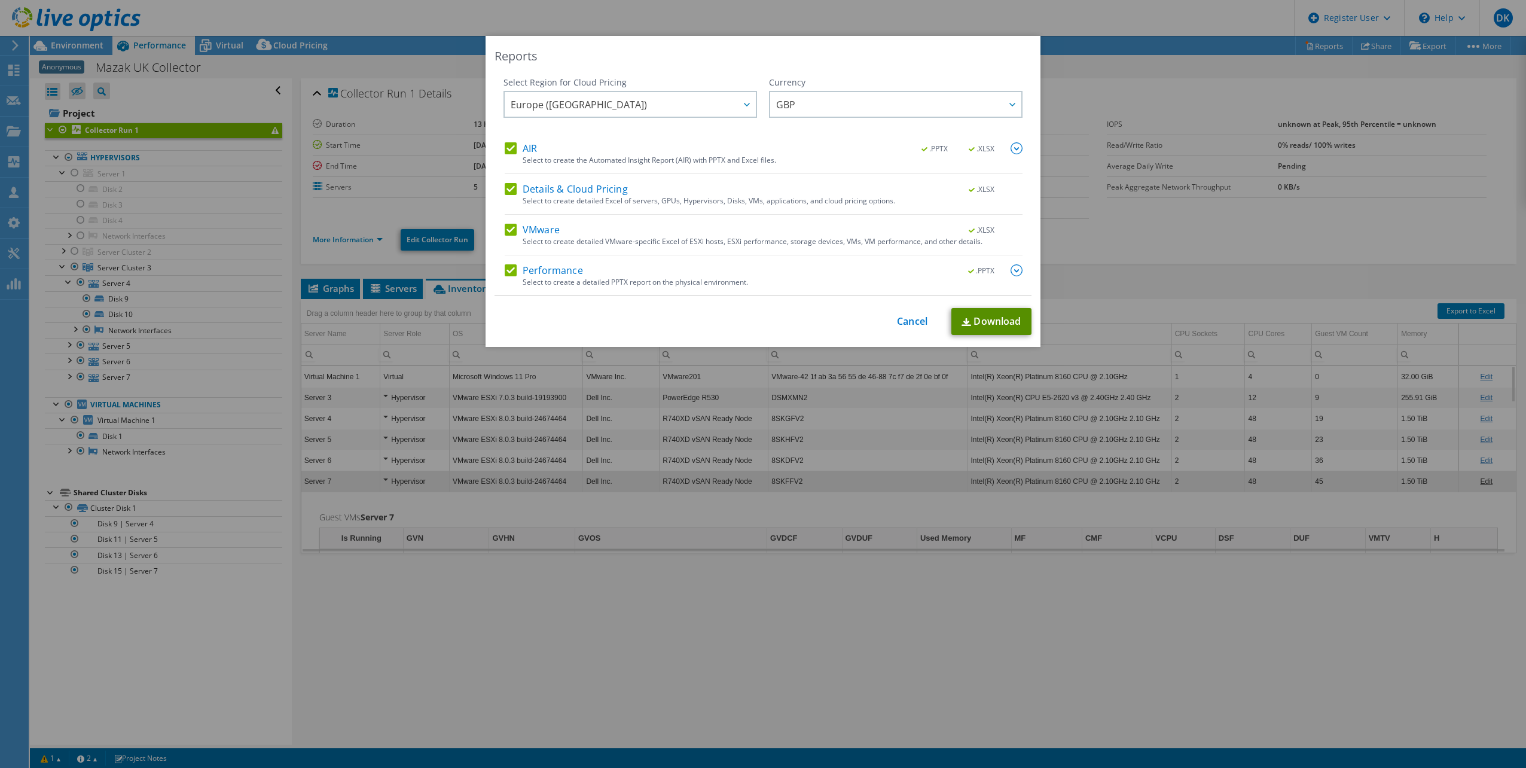
click at [983, 327] on link "Download" at bounding box center [991, 321] width 80 height 27
click at [903, 322] on link "Cancel" at bounding box center [912, 321] width 30 height 11
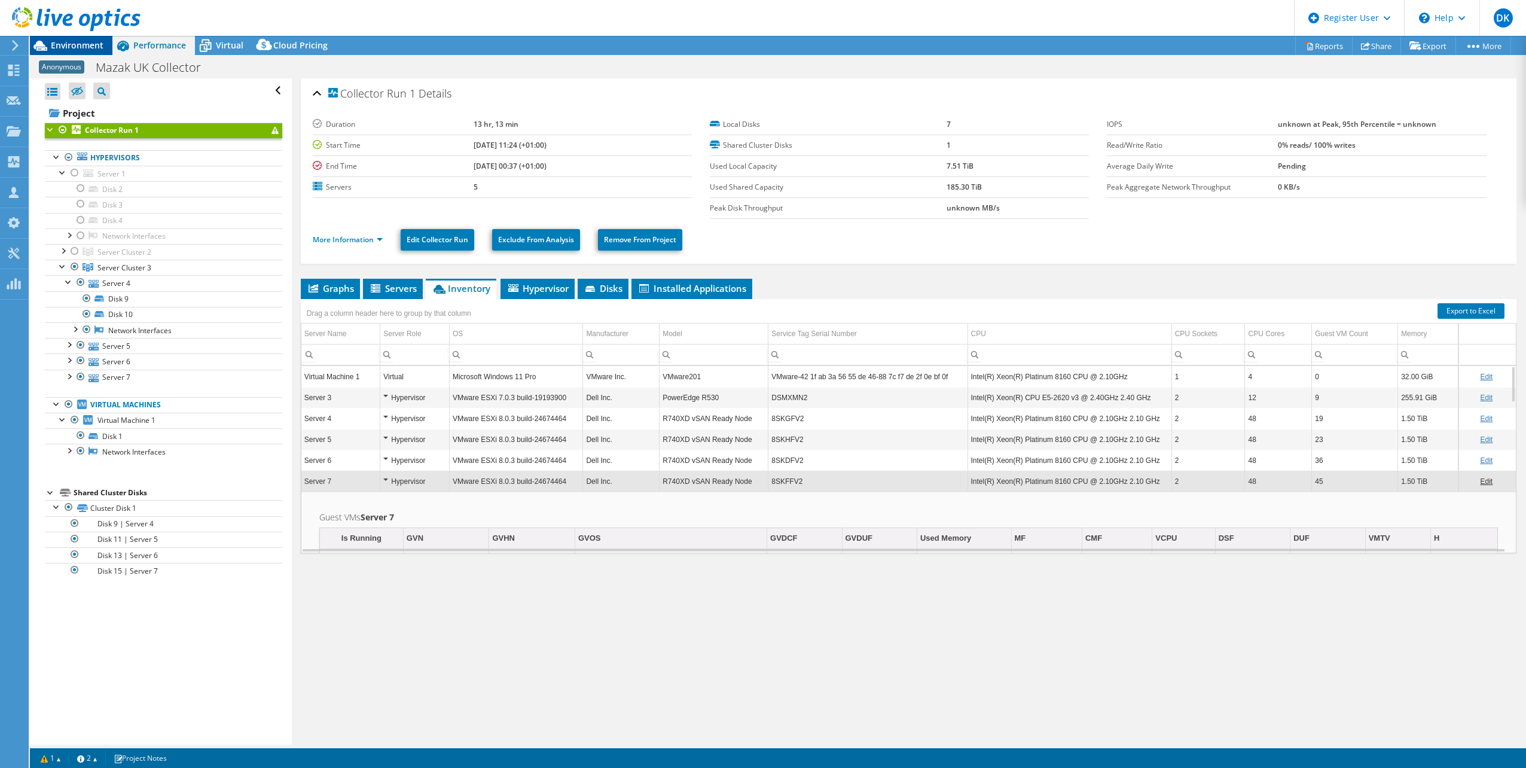
click at [80, 44] on span "Environment" at bounding box center [77, 44] width 53 height 11
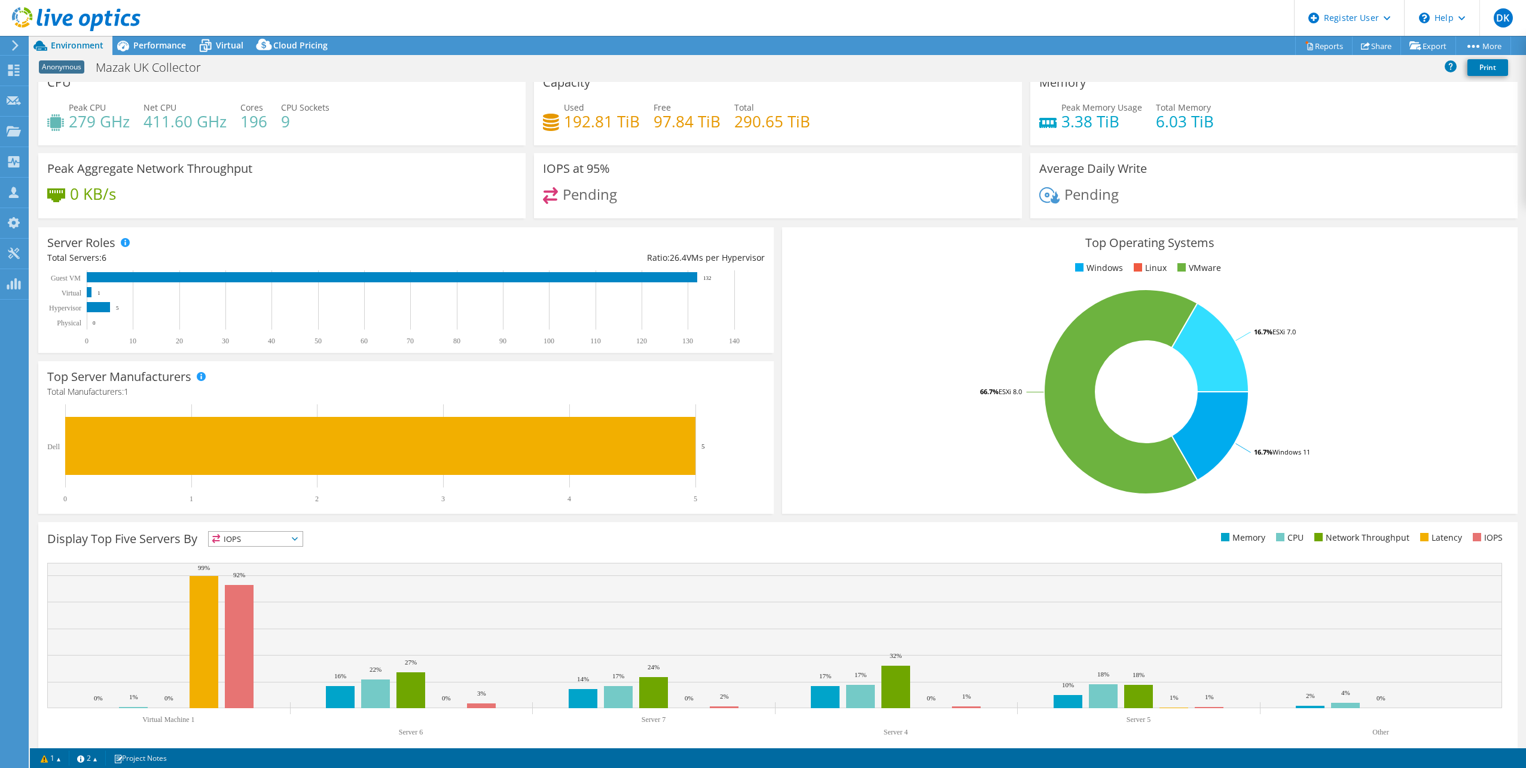
scroll to position [0, 0]
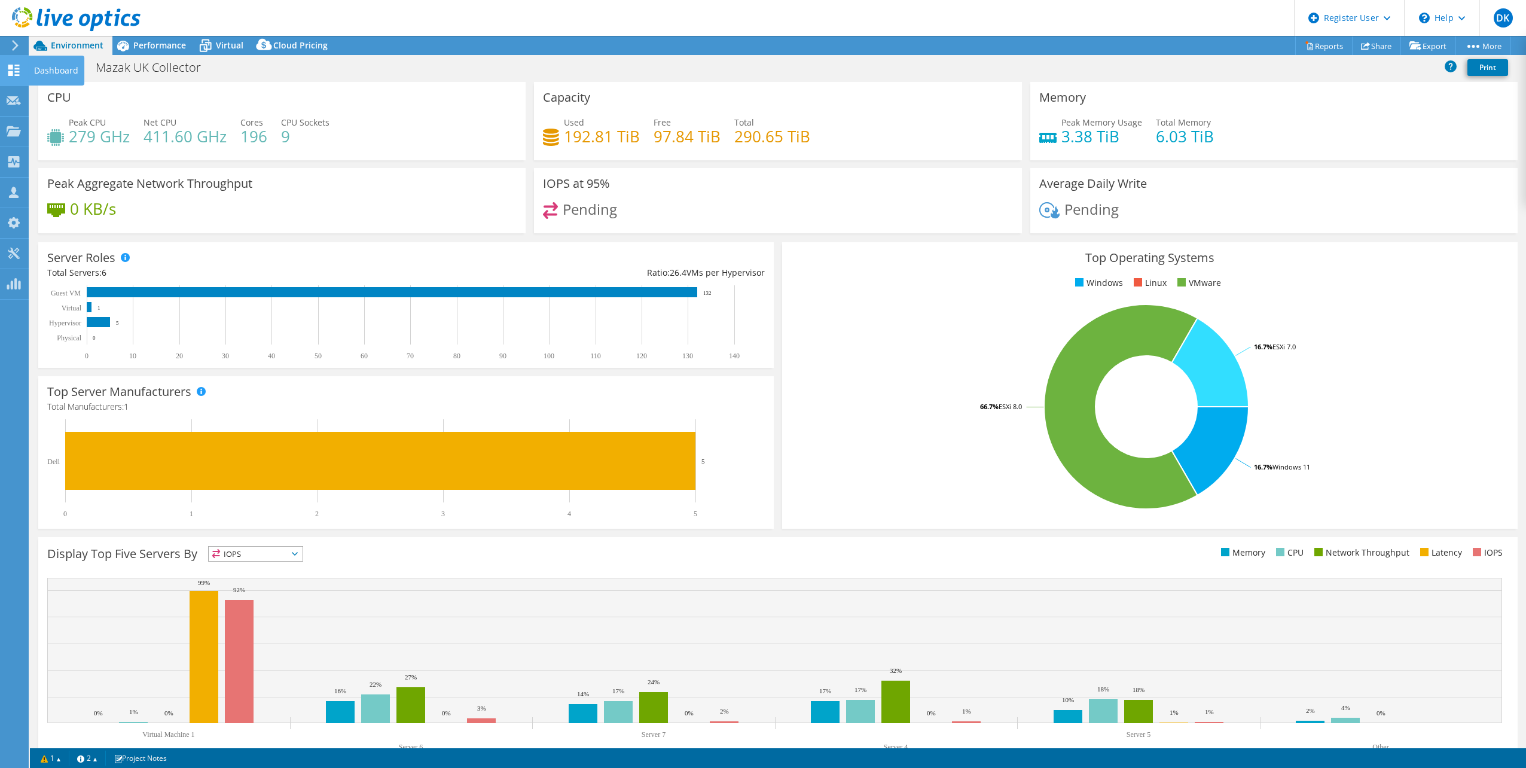
click at [13, 71] on use at bounding box center [13, 70] width 11 height 11
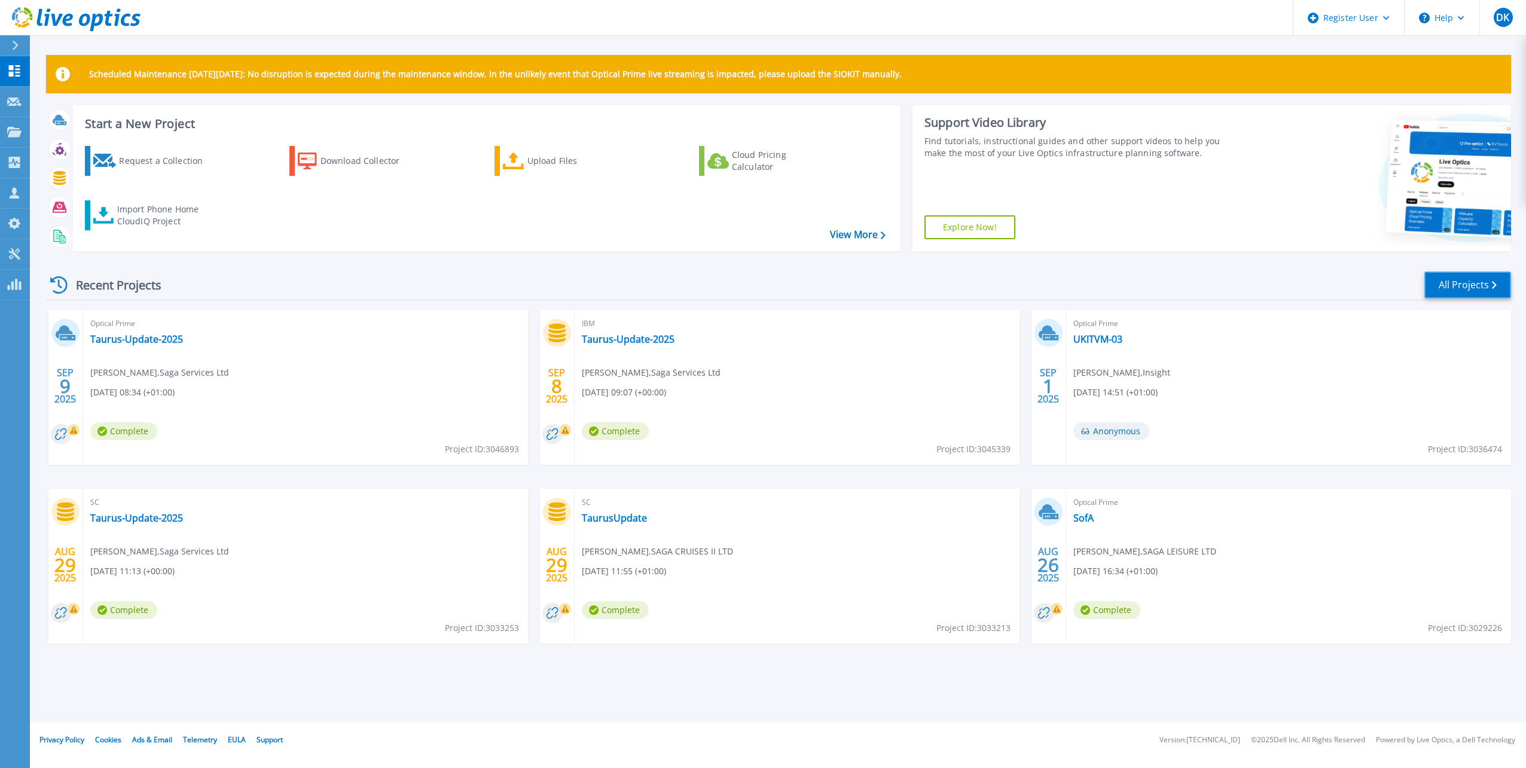
click at [1451, 283] on link "All Projects" at bounding box center [1467, 284] width 87 height 27
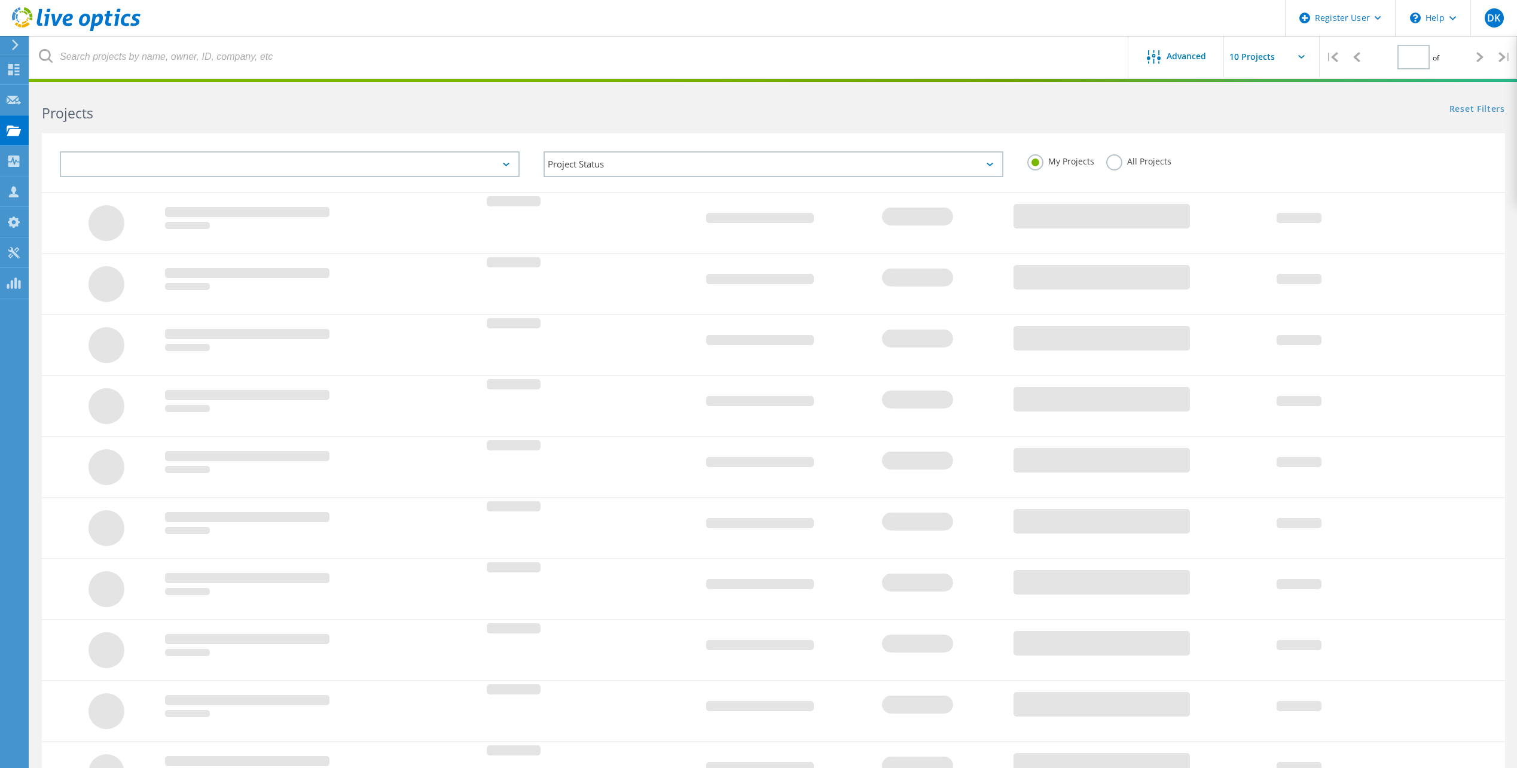
type input "1"
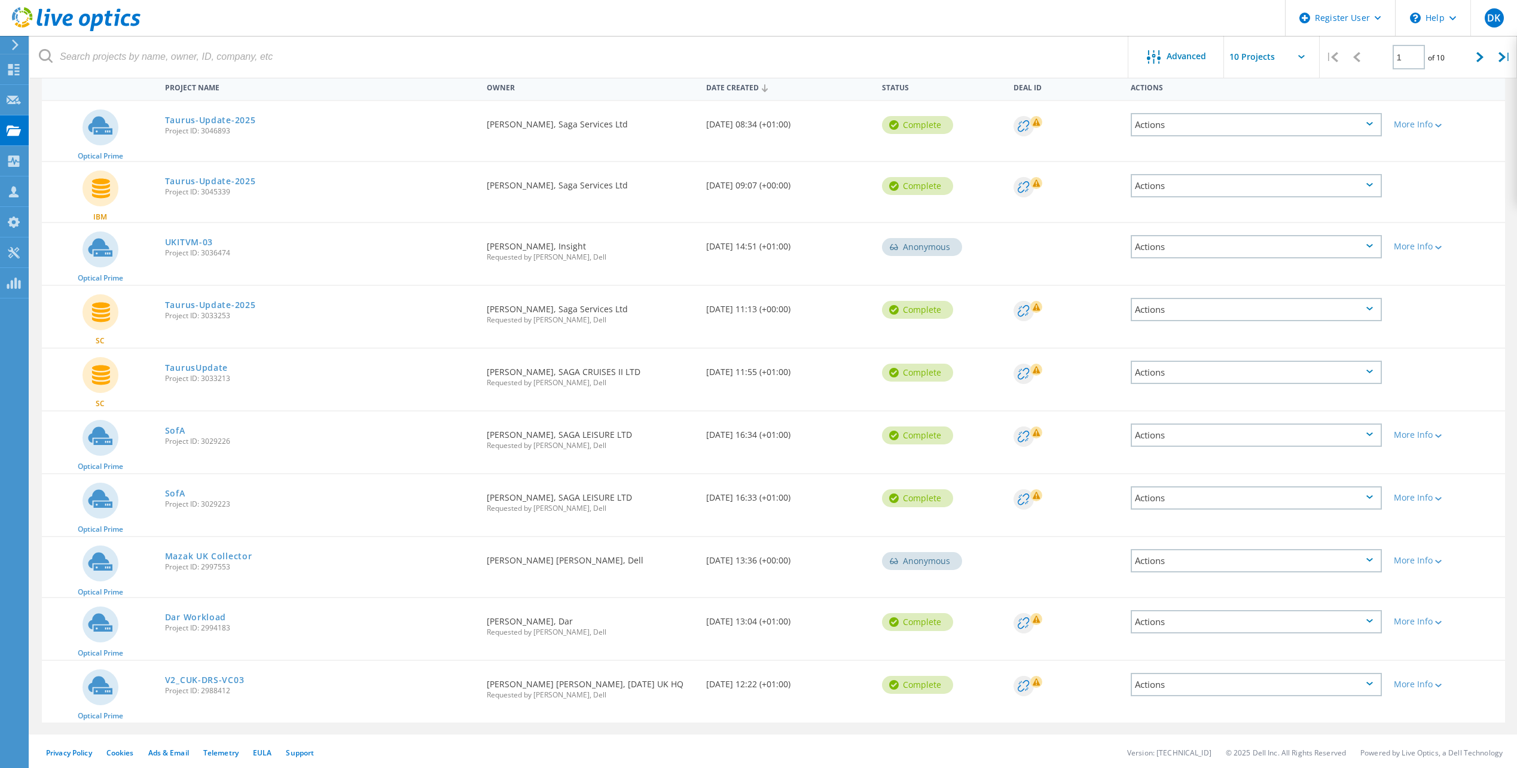
scroll to position [122, 0]
drag, startPoint x: 239, startPoint y: 566, endPoint x: 201, endPoint y: 563, distance: 37.2
click at [201, 563] on span "Project ID: 2997553" at bounding box center [320, 564] width 310 height 7
copy span "2997553"
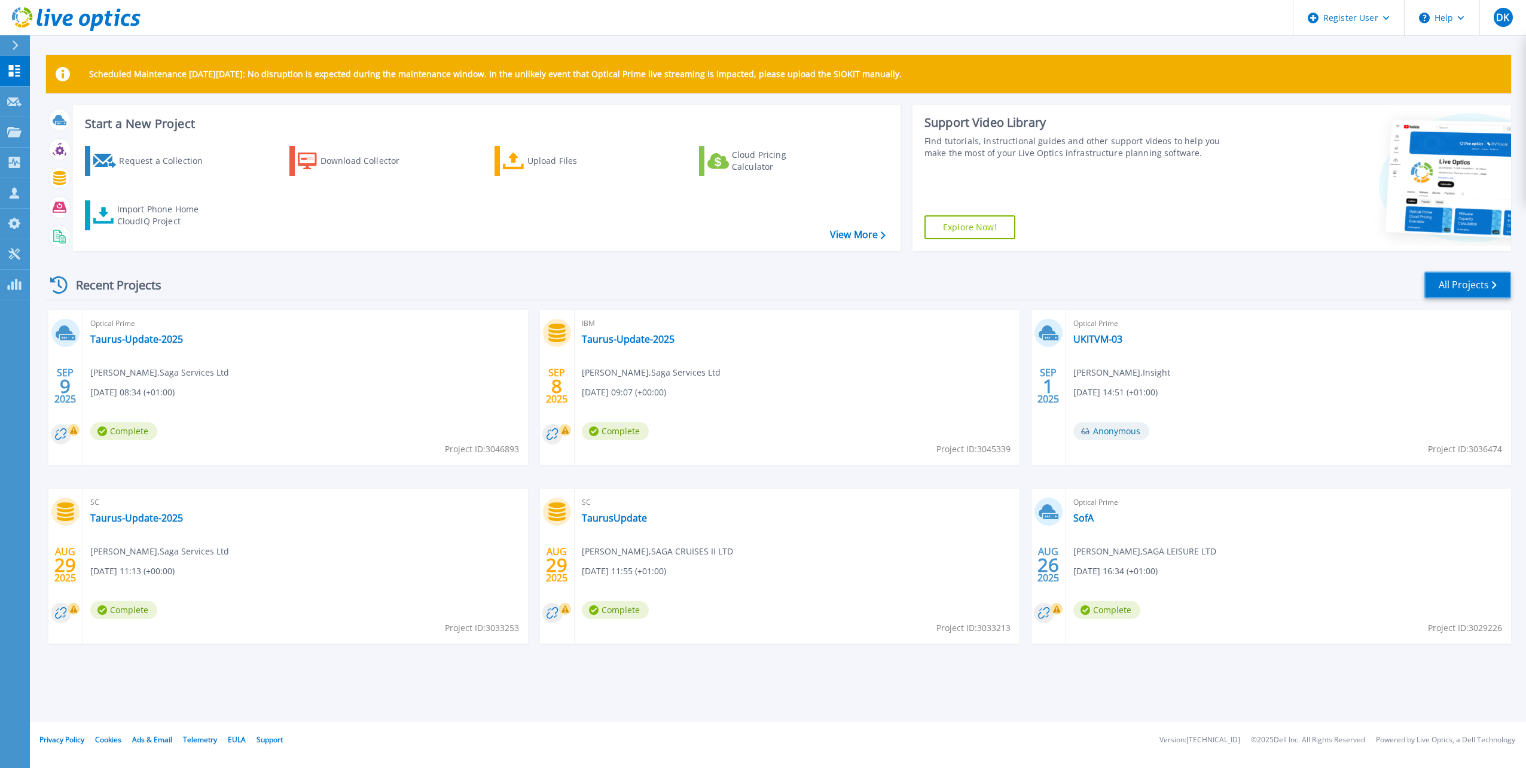
click at [1482, 289] on link "All Projects" at bounding box center [1467, 284] width 87 height 27
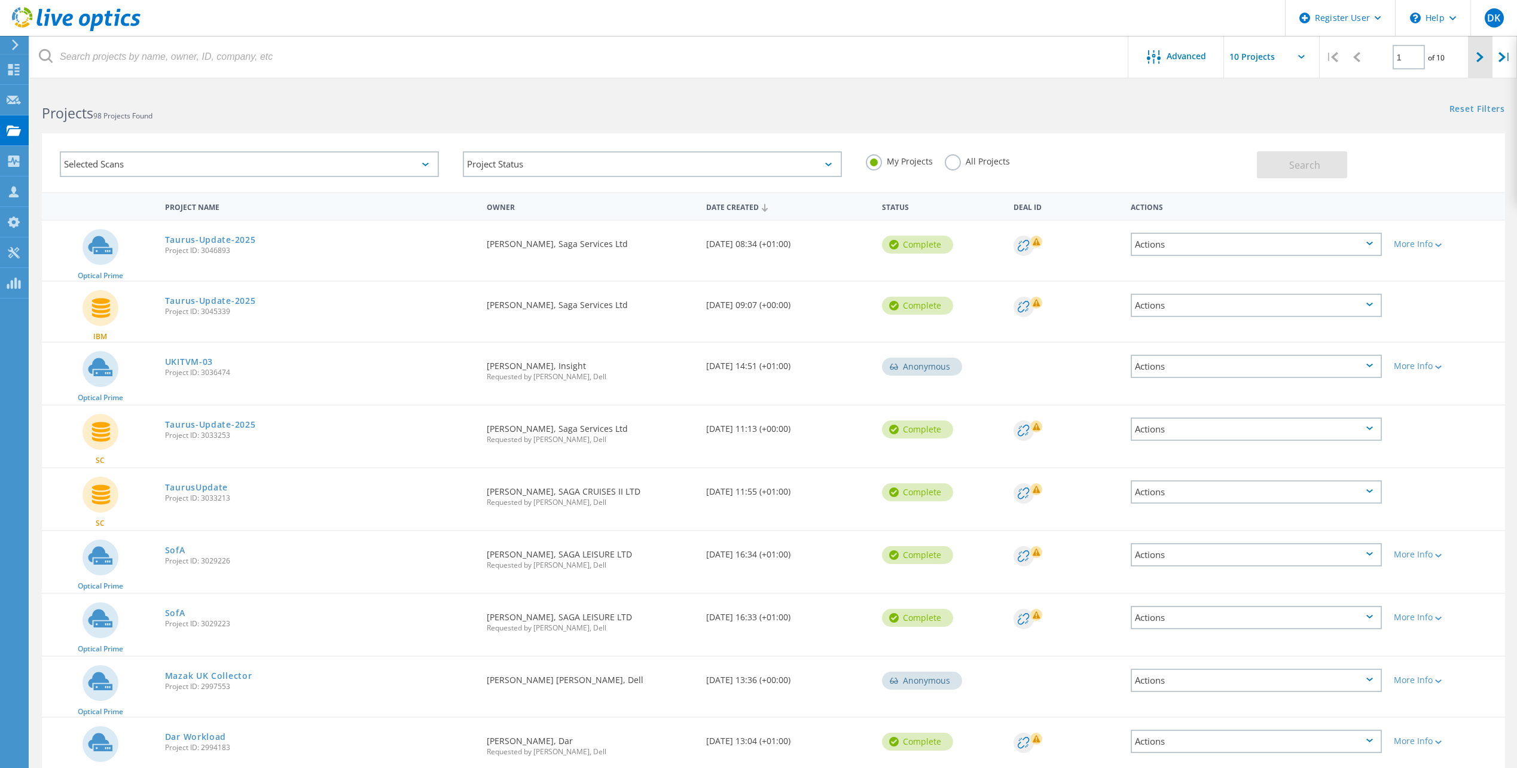
click at [1474, 57] on div at bounding box center [1480, 57] width 25 height 42
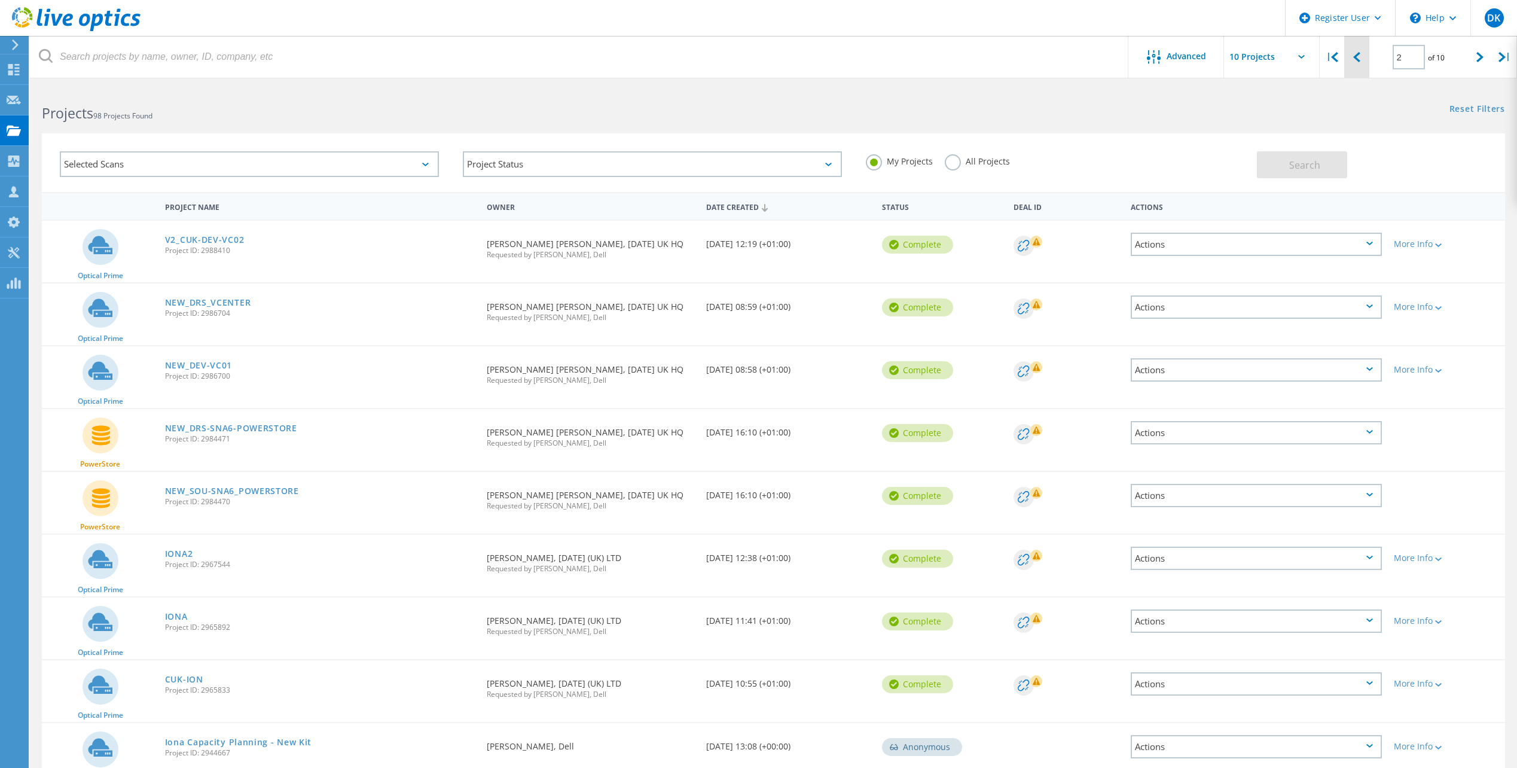
click at [1365, 63] on div at bounding box center [1356, 57] width 25 height 42
type input "1"
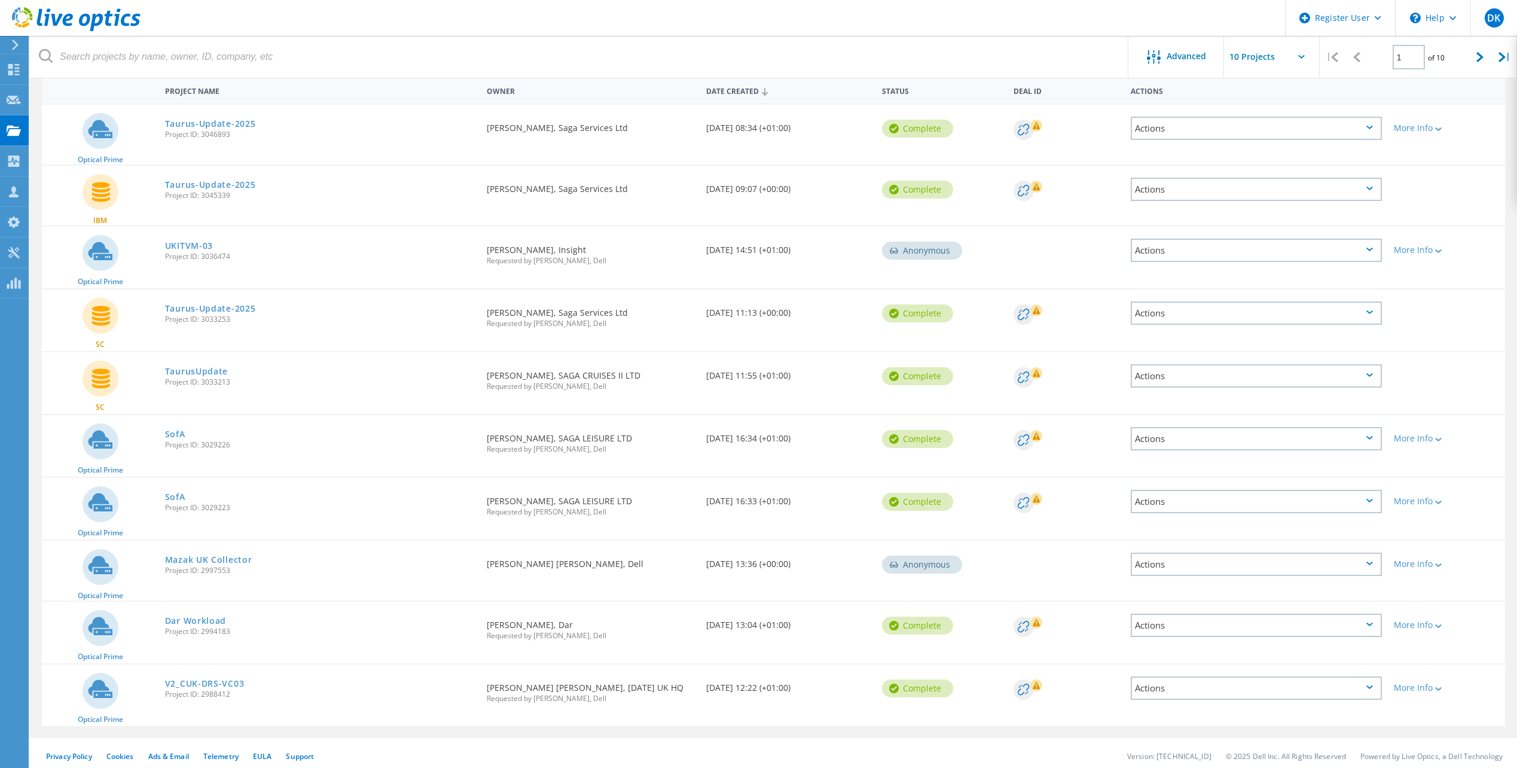
scroll to position [122, 0]
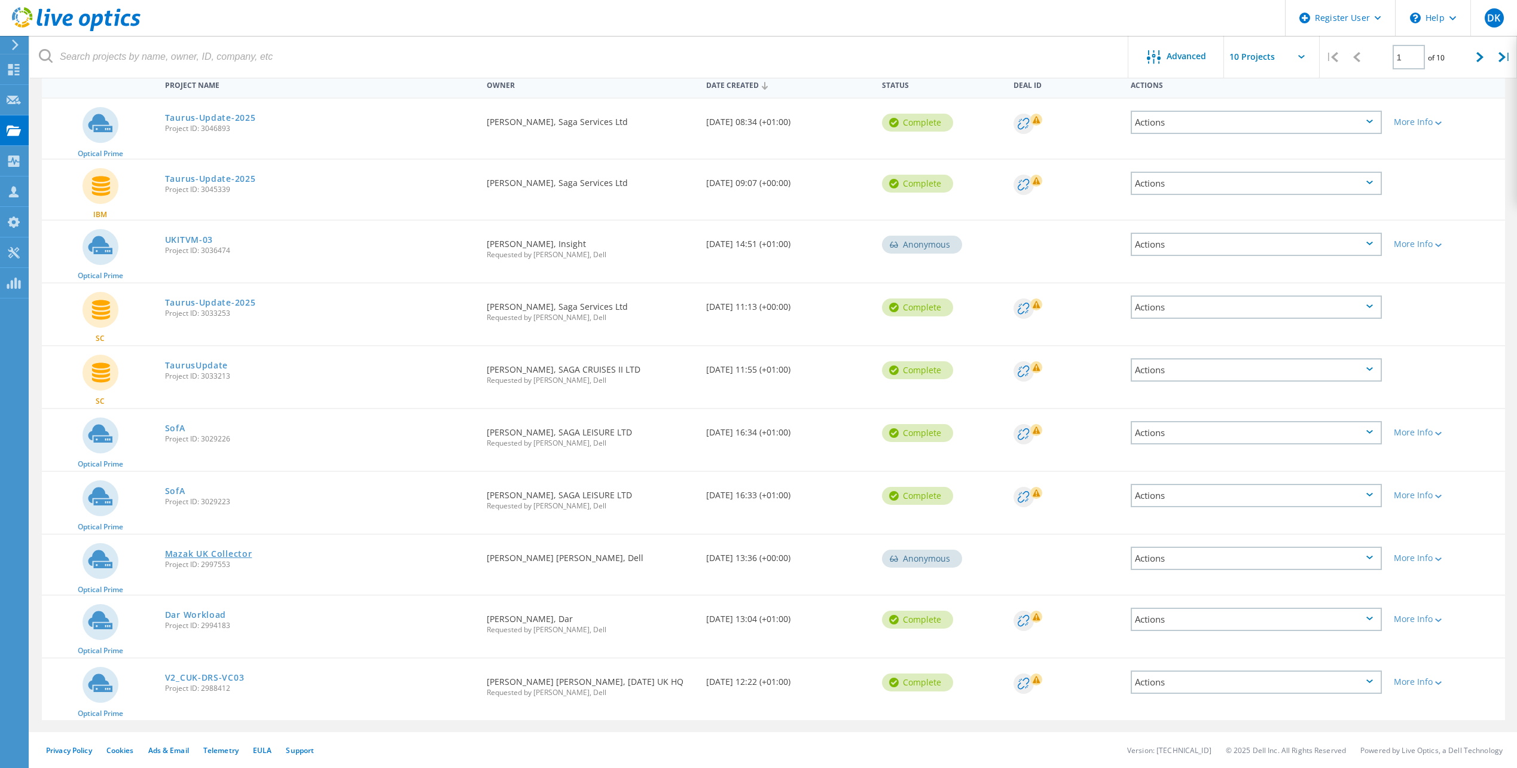
click at [212, 554] on link "Mazak UK Collector" at bounding box center [208, 553] width 87 height 8
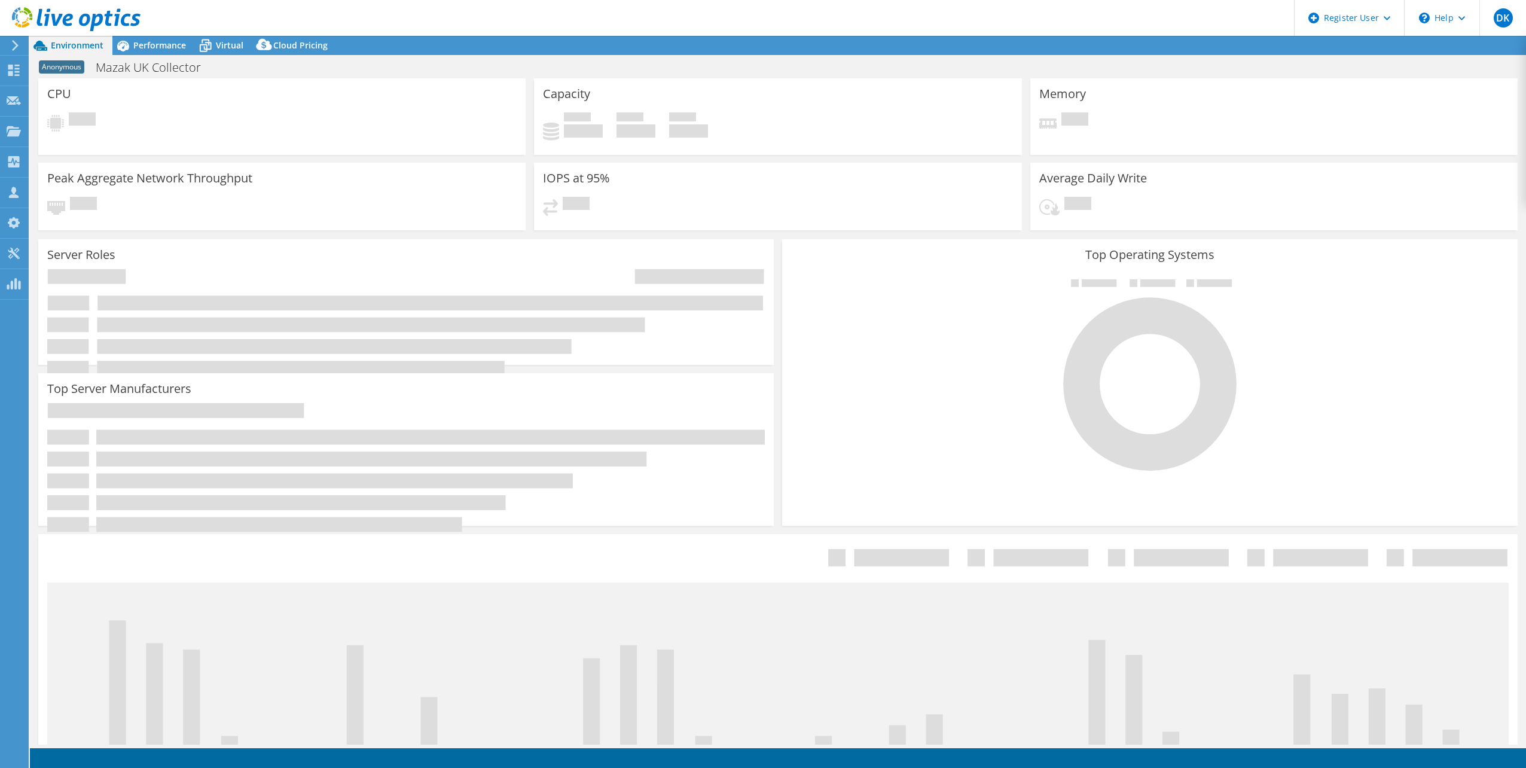
select select "EULondon"
select select "GBP"
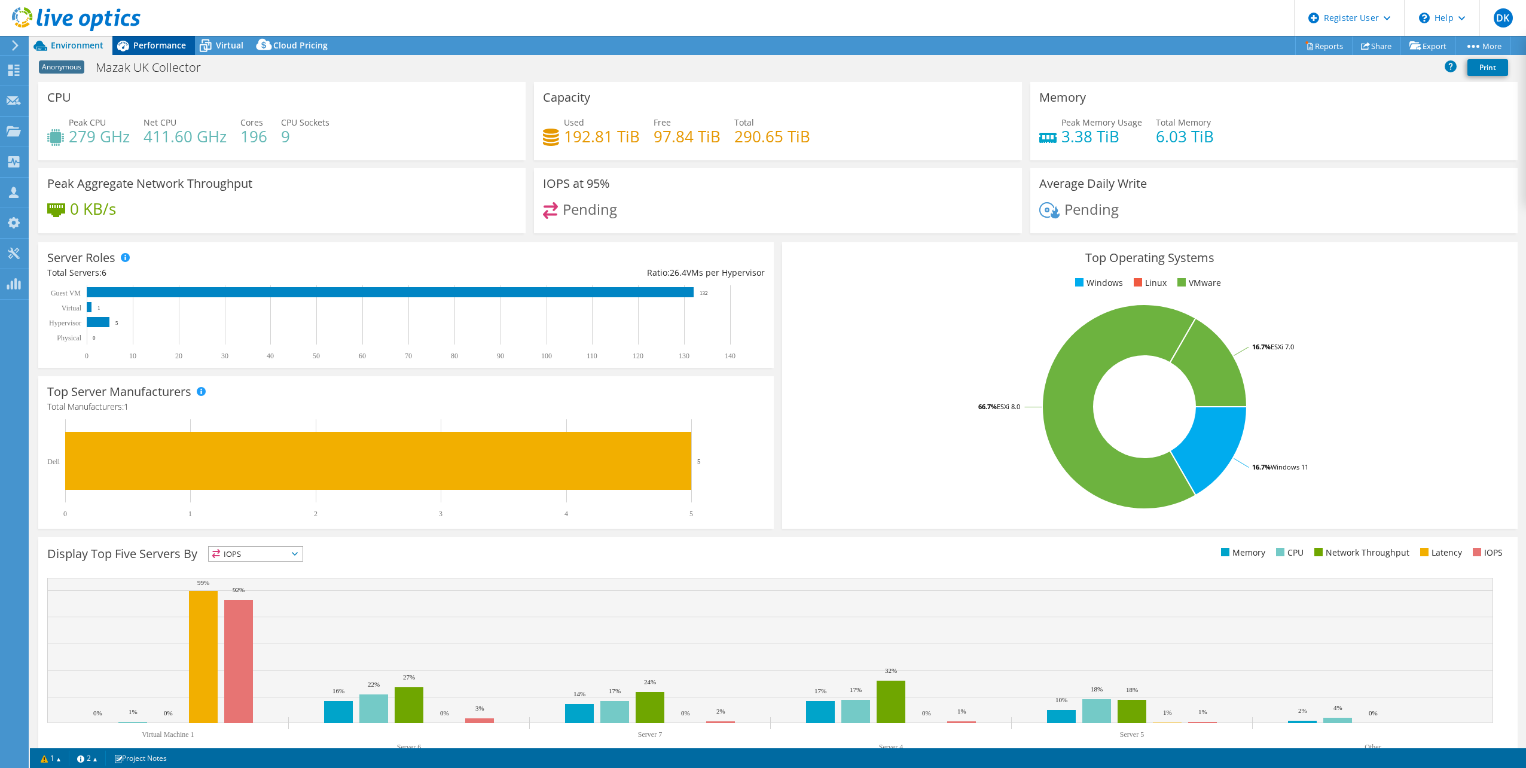
click at [161, 46] on span "Performance" at bounding box center [159, 44] width 53 height 11
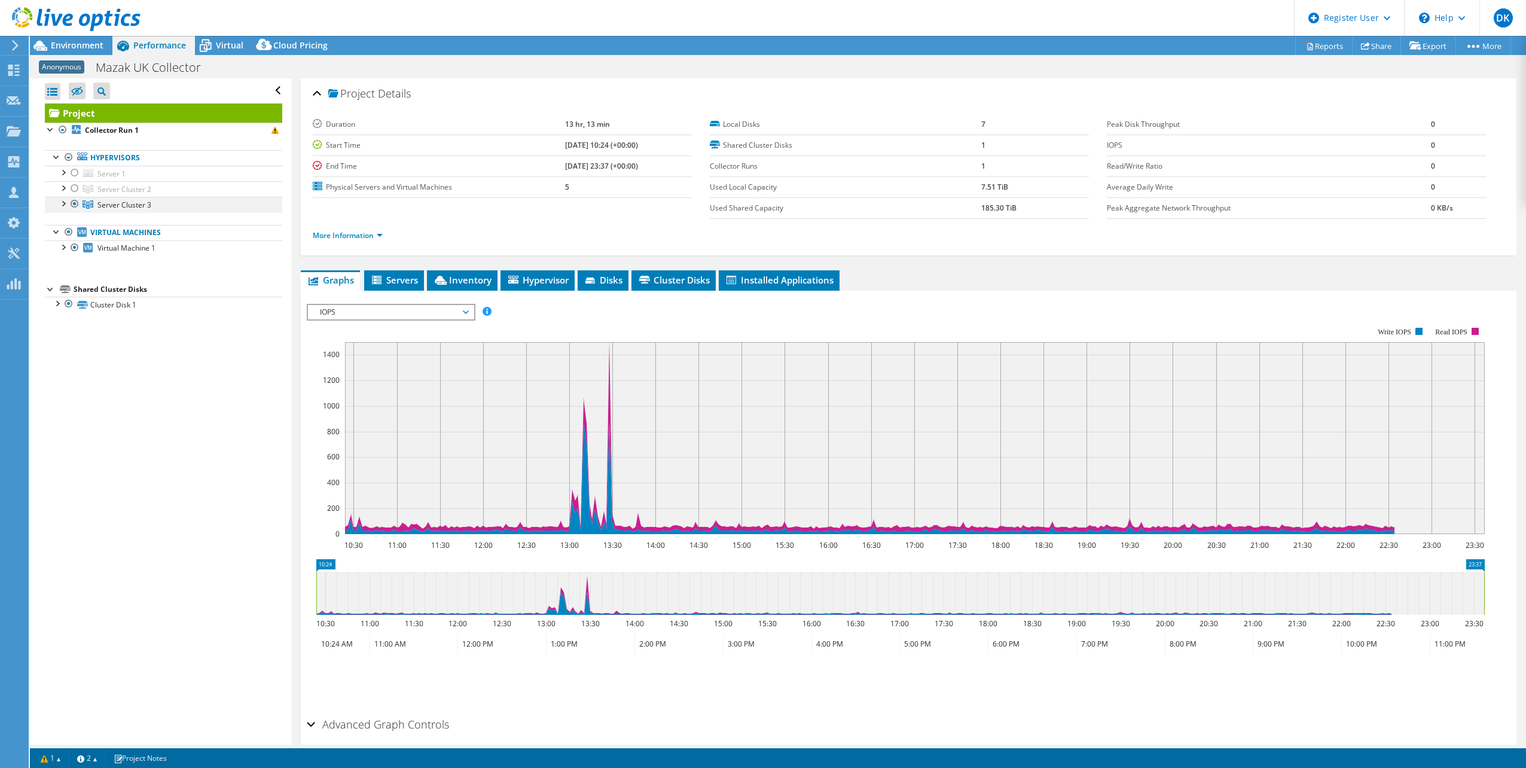
click at [62, 204] on div at bounding box center [63, 203] width 12 height 12
click at [475, 282] on span "Inventory" at bounding box center [462, 280] width 59 height 12
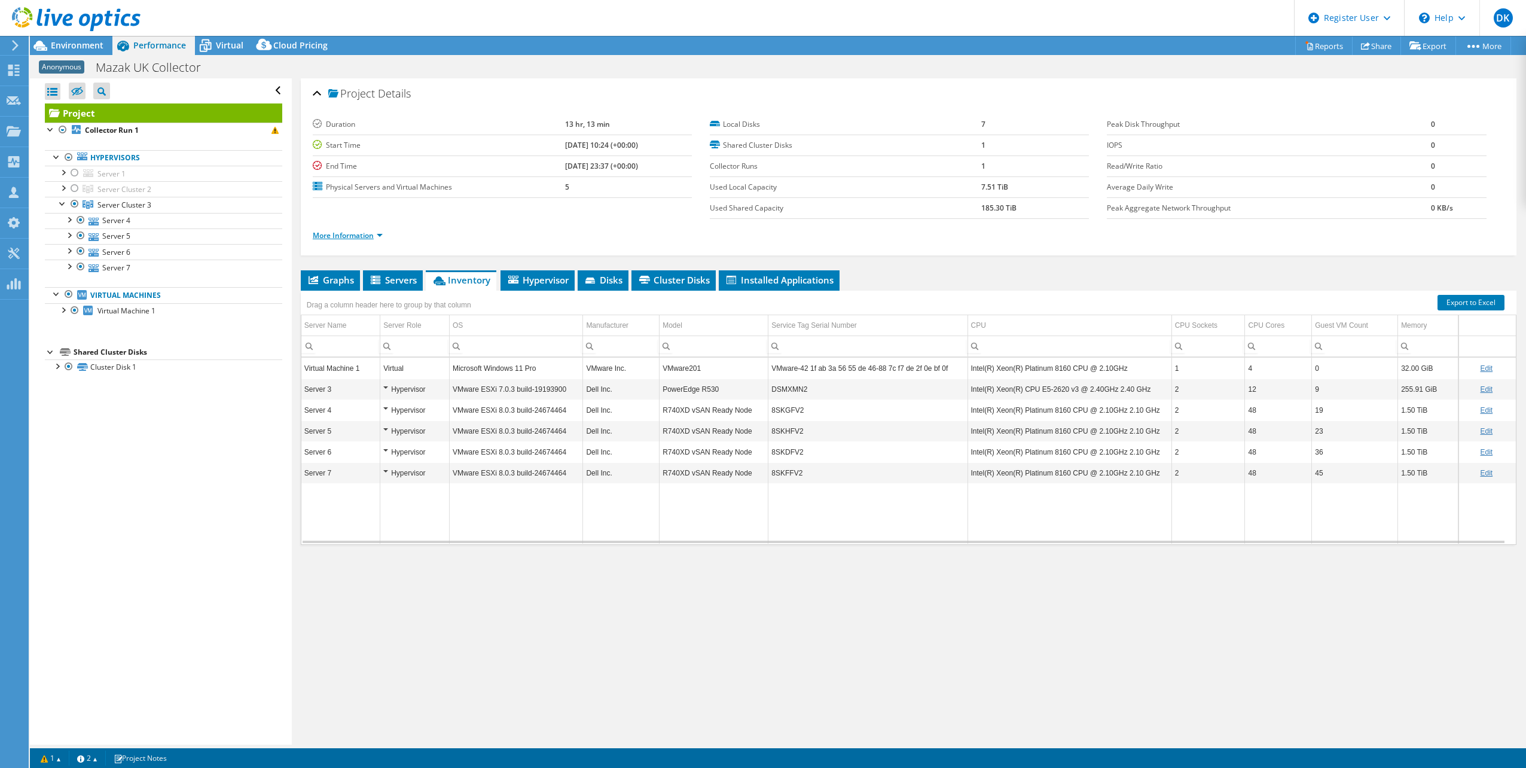
click at [365, 235] on link "More Information" at bounding box center [348, 235] width 70 height 10
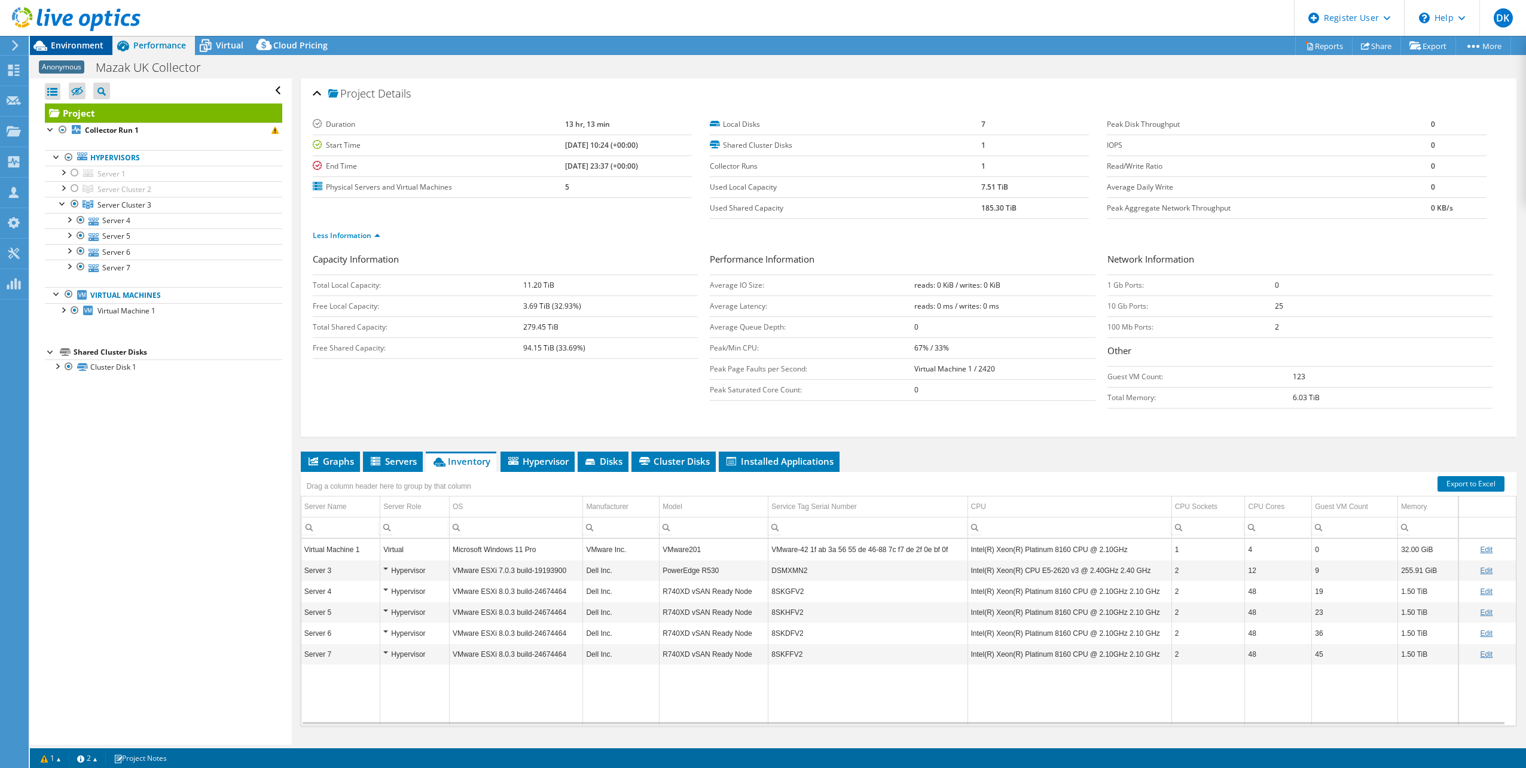
click at [84, 47] on span "Environment" at bounding box center [77, 44] width 53 height 11
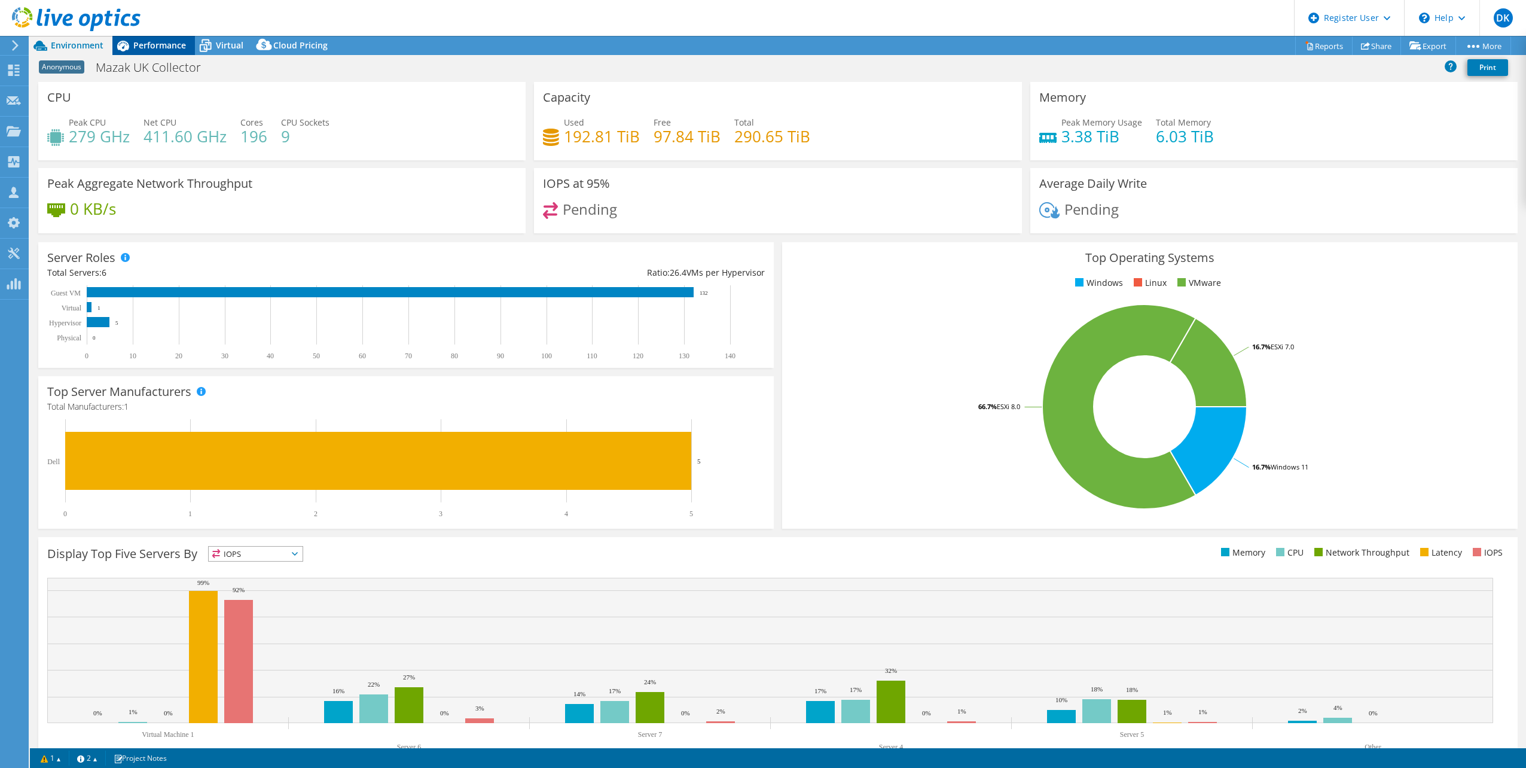
click at [150, 47] on span "Performance" at bounding box center [159, 44] width 53 height 11
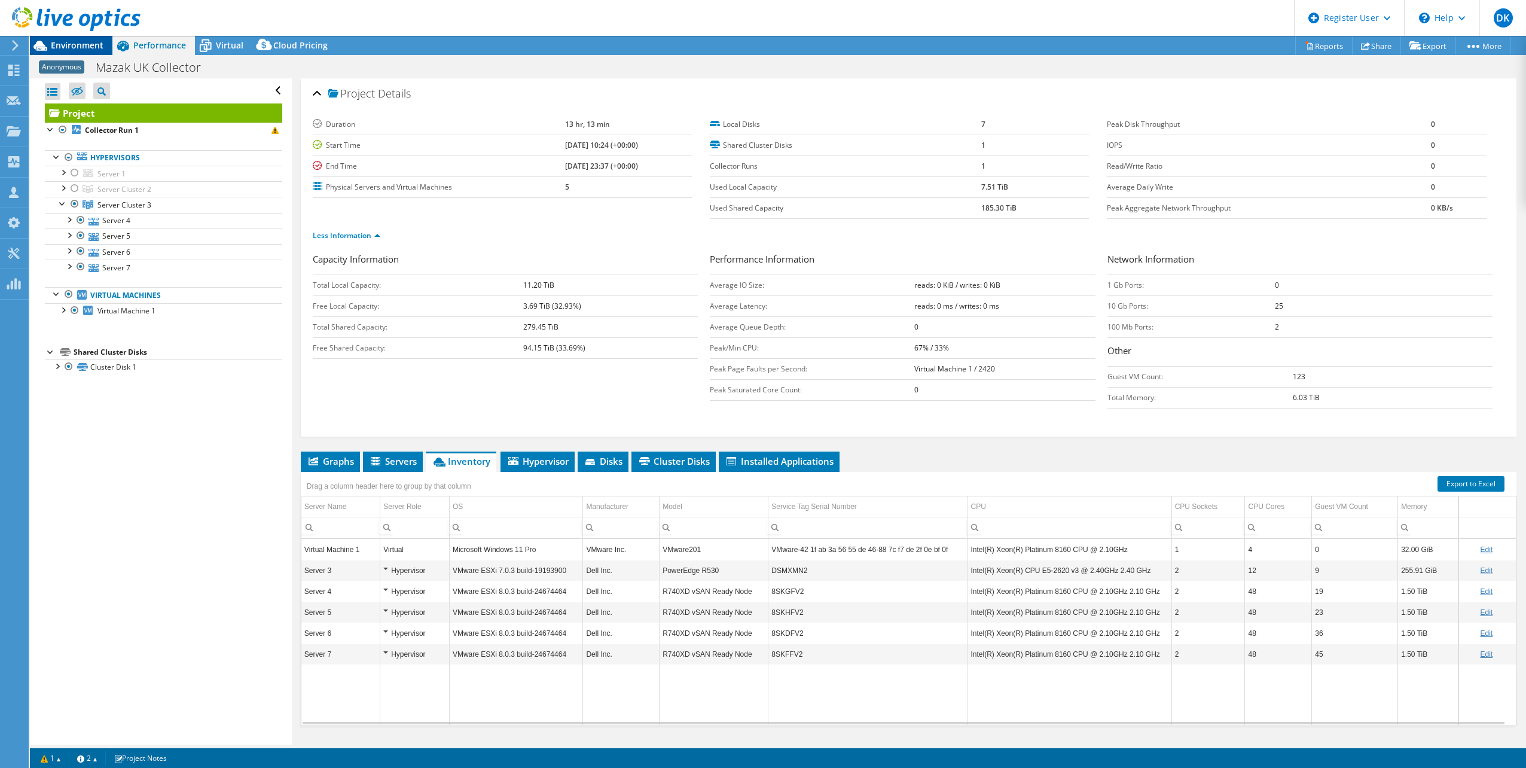
click at [80, 48] on span "Environment" at bounding box center [77, 44] width 53 height 11
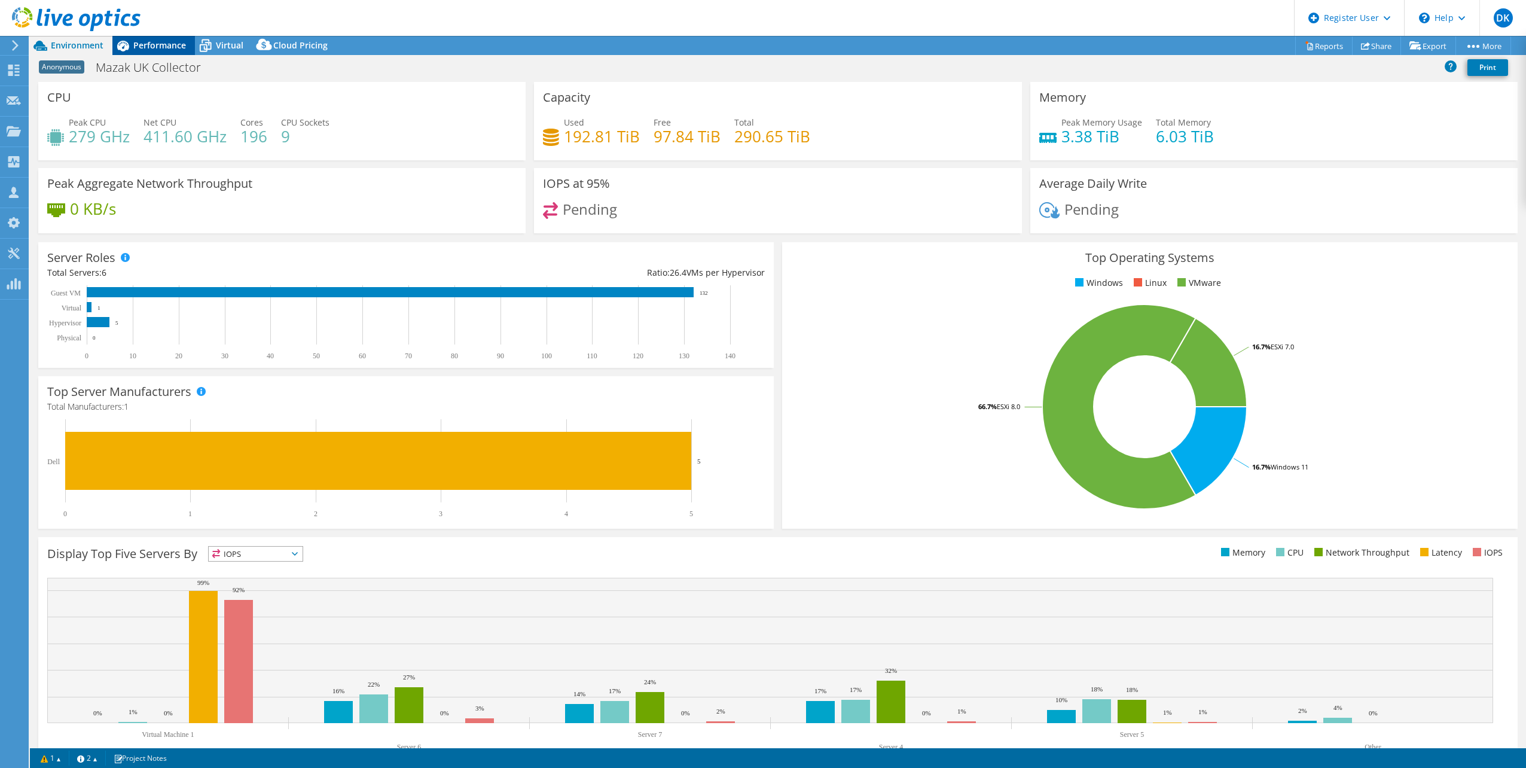
click at [178, 36] on div "Performance" at bounding box center [153, 45] width 82 height 19
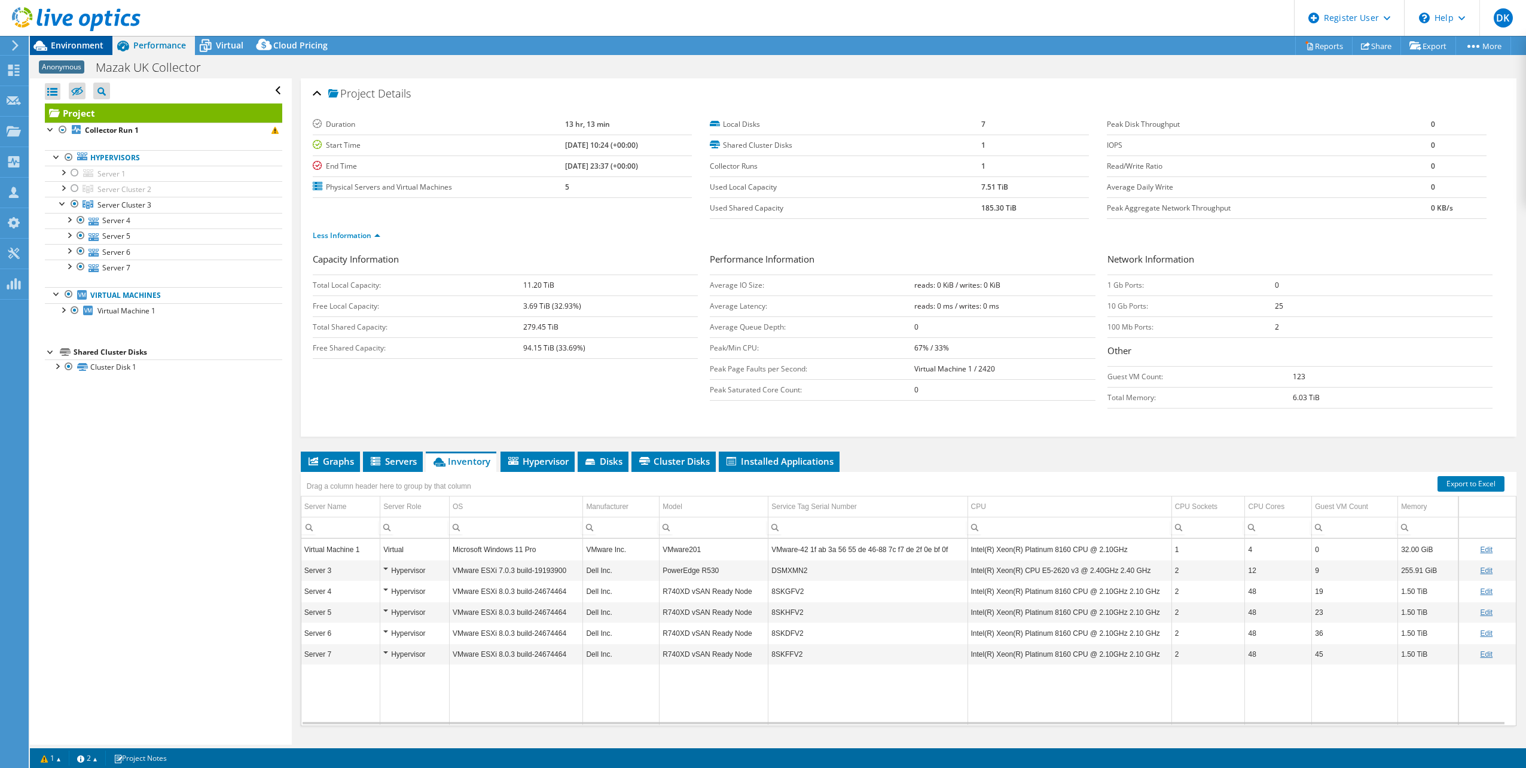
click at [66, 41] on span "Environment" at bounding box center [77, 44] width 53 height 11
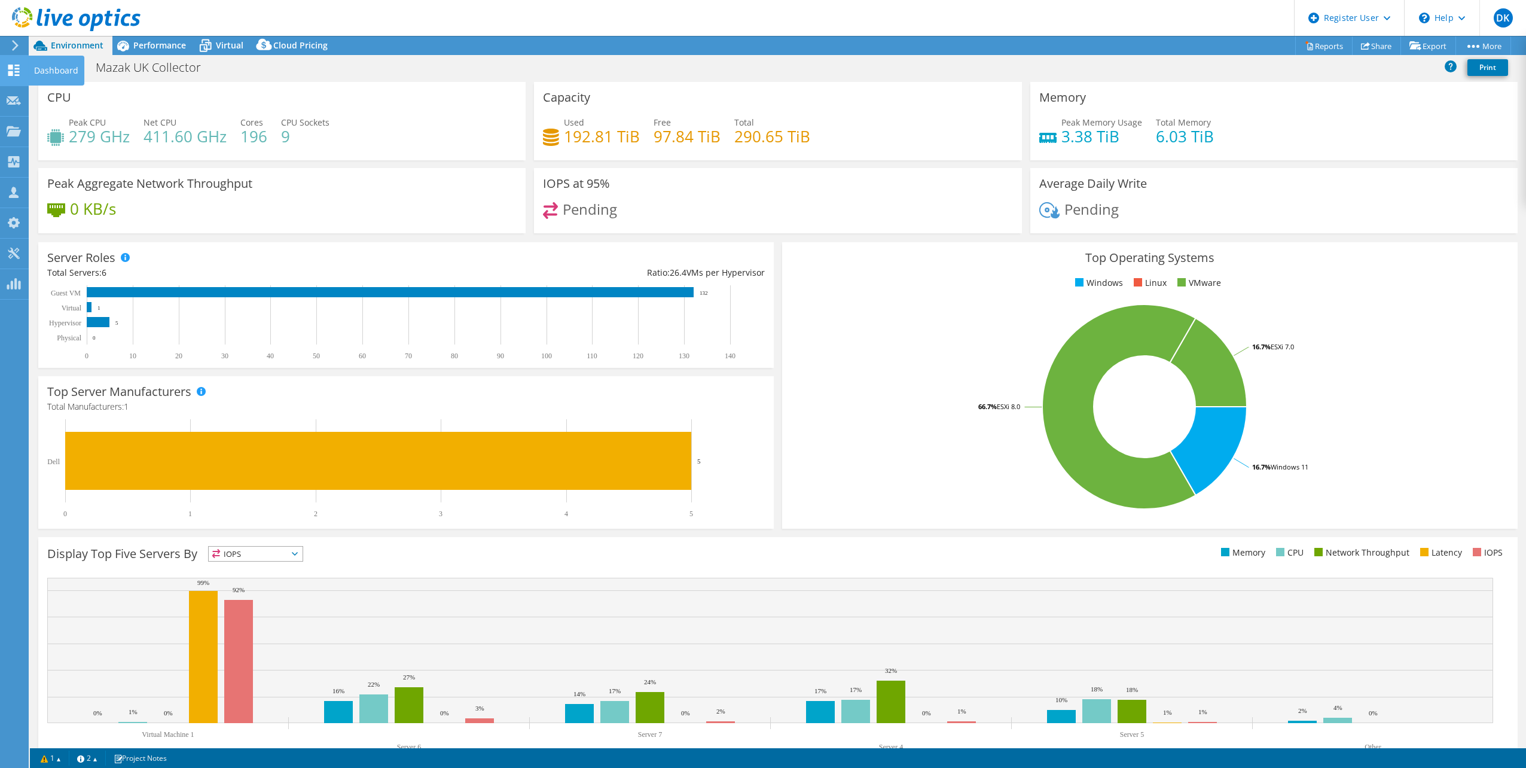
click at [50, 71] on div "Dashboard" at bounding box center [56, 71] width 56 height 30
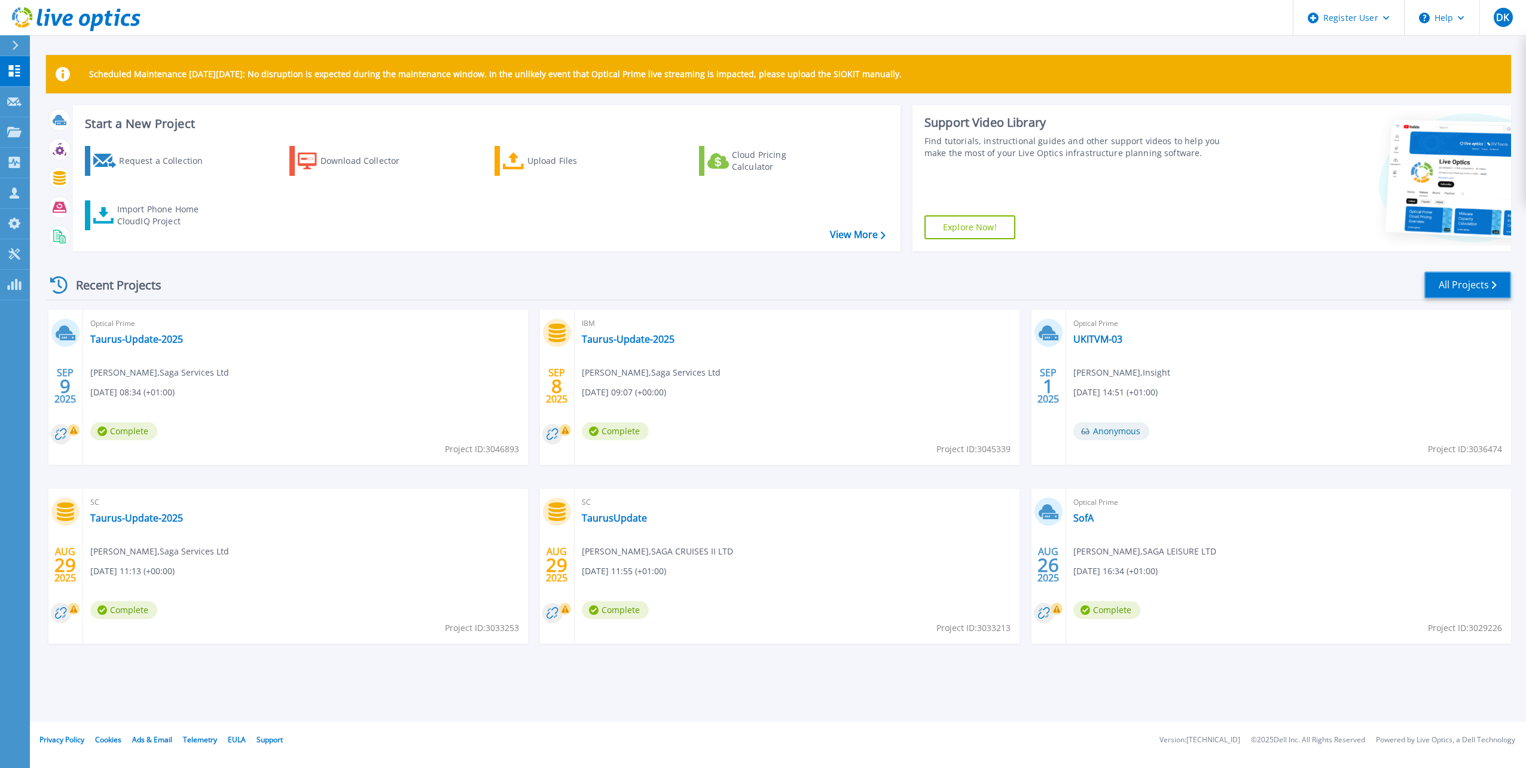
click at [1466, 288] on link "All Projects" at bounding box center [1467, 284] width 87 height 27
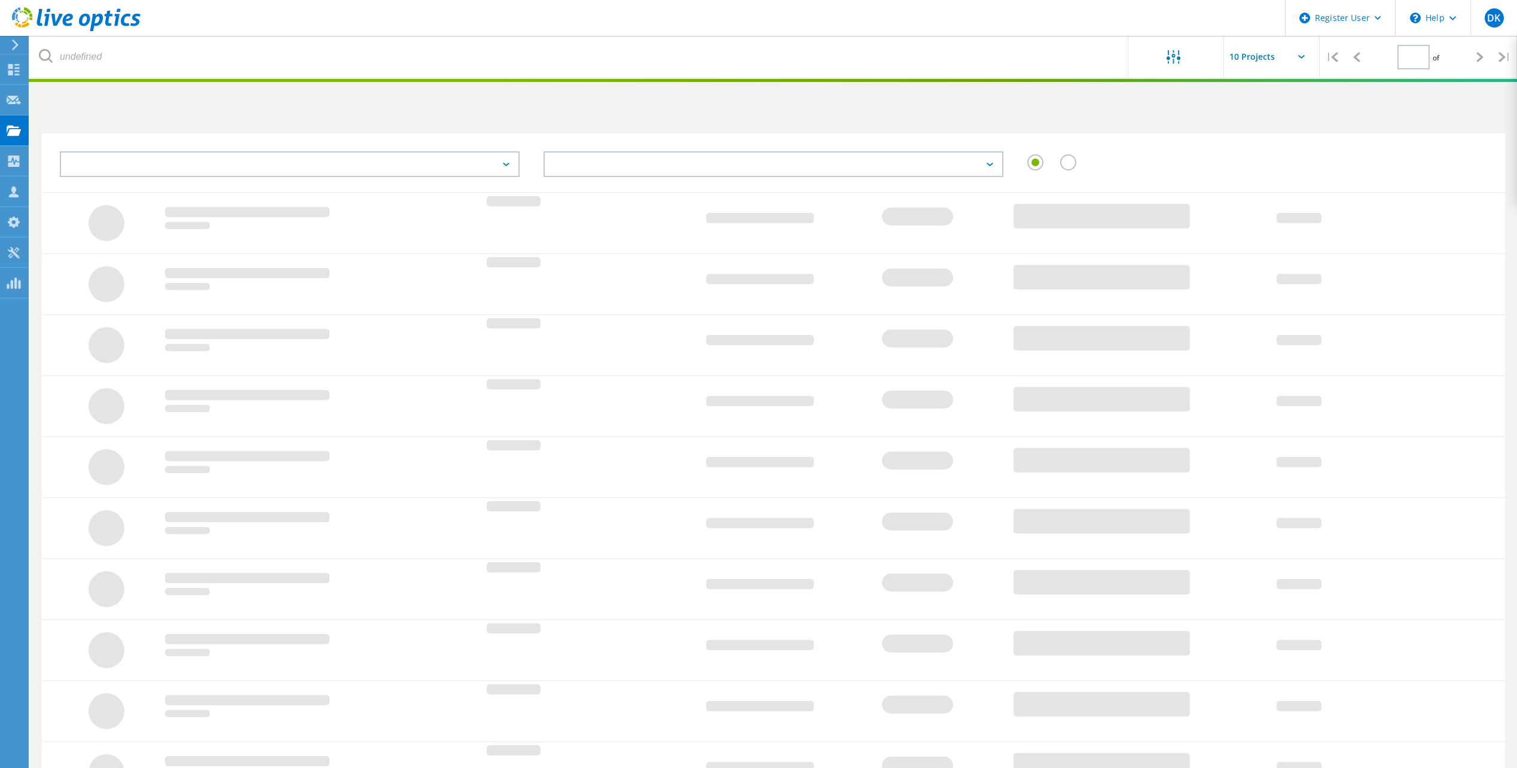
type input "1"
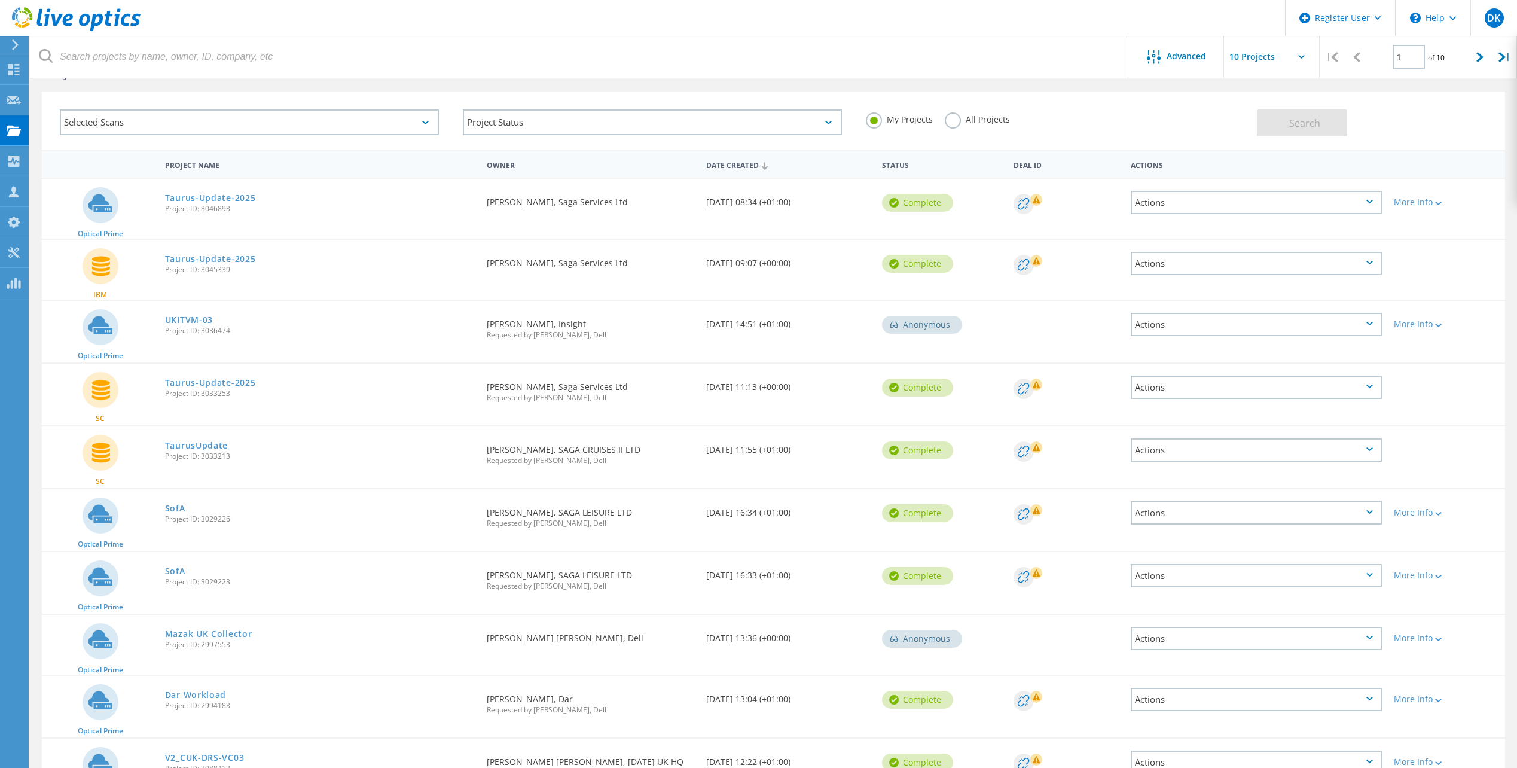
scroll to position [122, 0]
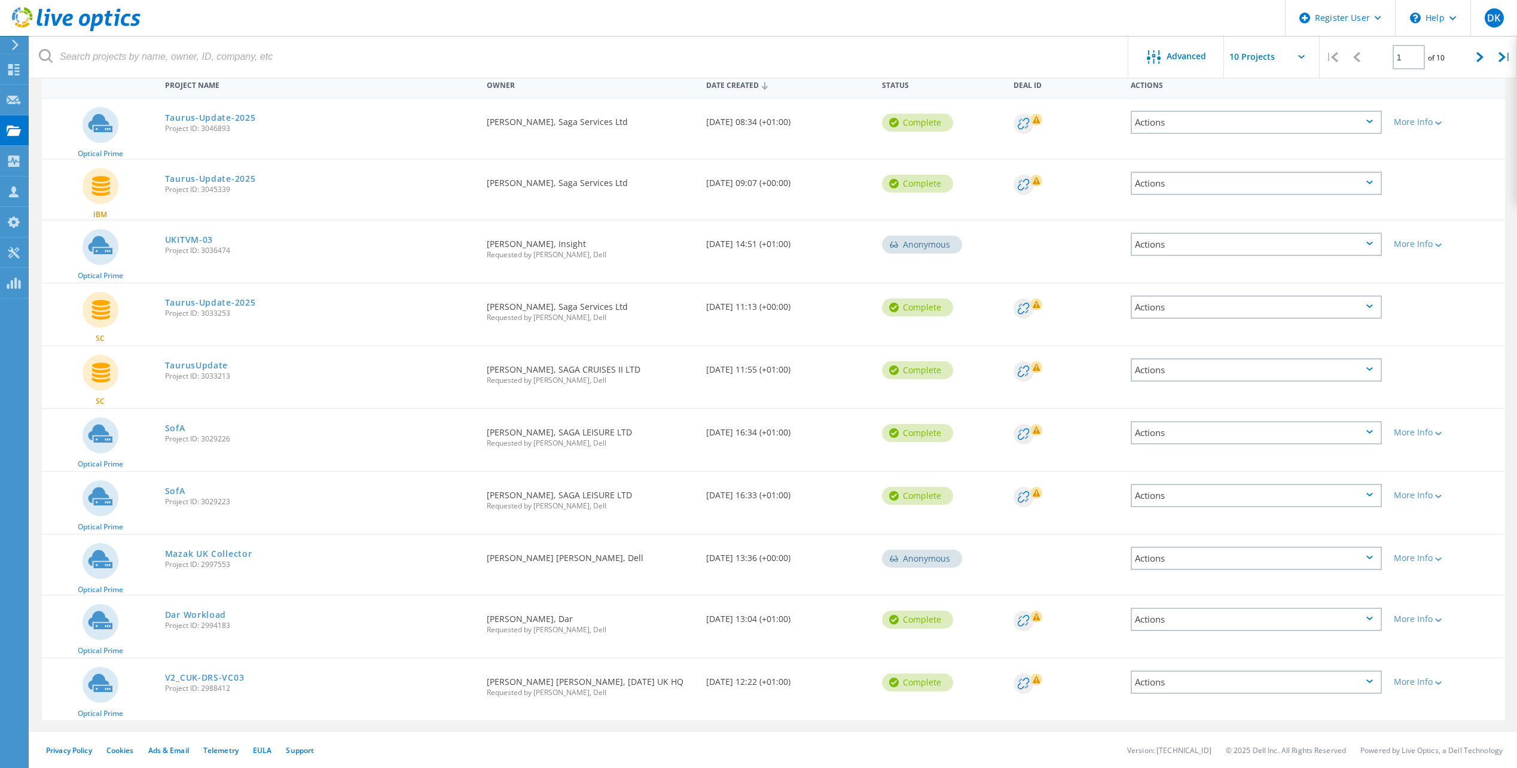
drag, startPoint x: 228, startPoint y: 568, endPoint x: 199, endPoint y: 568, distance: 28.7
click at [199, 568] on span "Project ID: 2997553" at bounding box center [320, 564] width 310 height 7
copy span "2997553"
click at [234, 551] on link "Mazak UK Collector" at bounding box center [208, 553] width 87 height 8
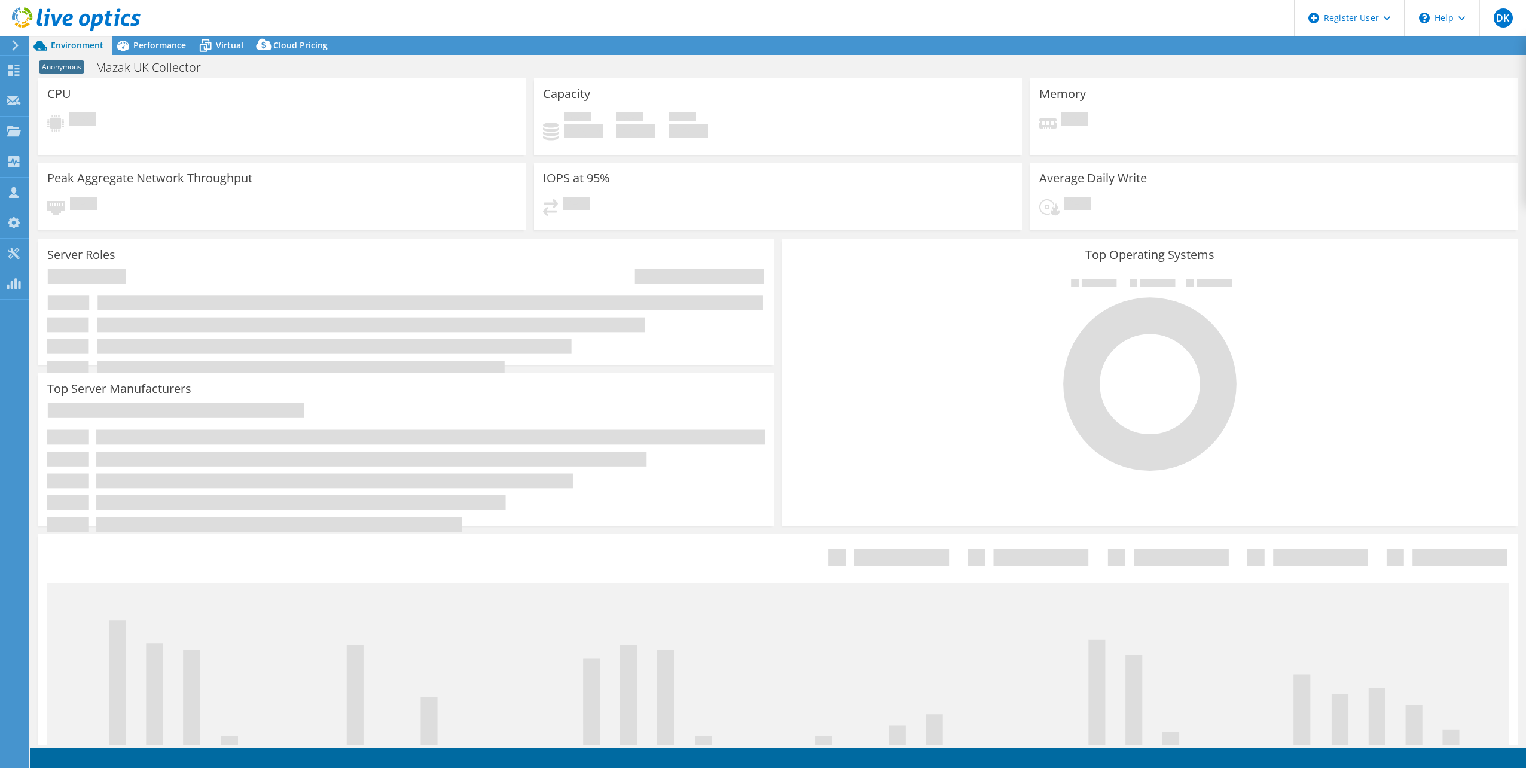
select select "EULondon"
select select "GBP"
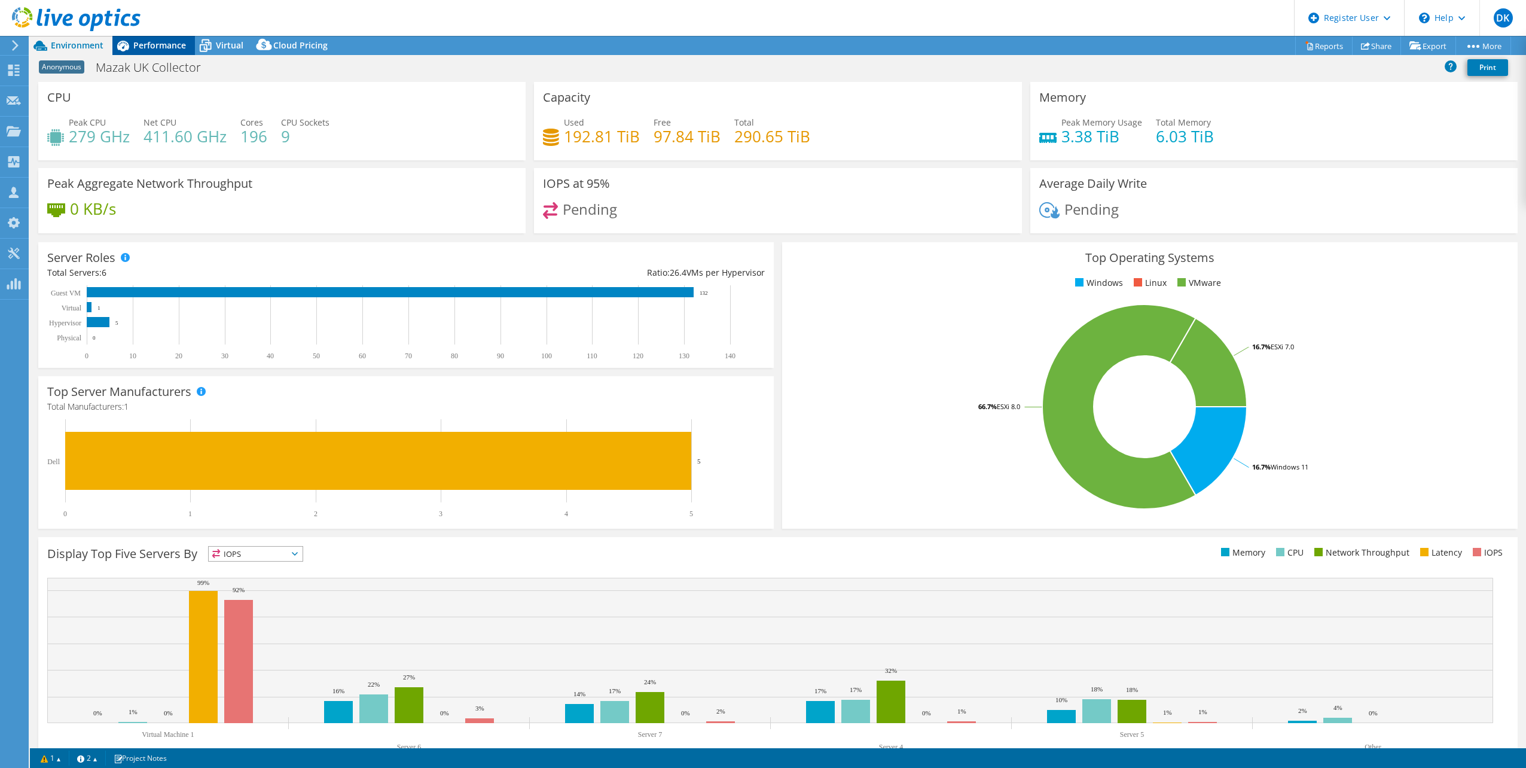
click at [164, 45] on span "Performance" at bounding box center [159, 44] width 53 height 11
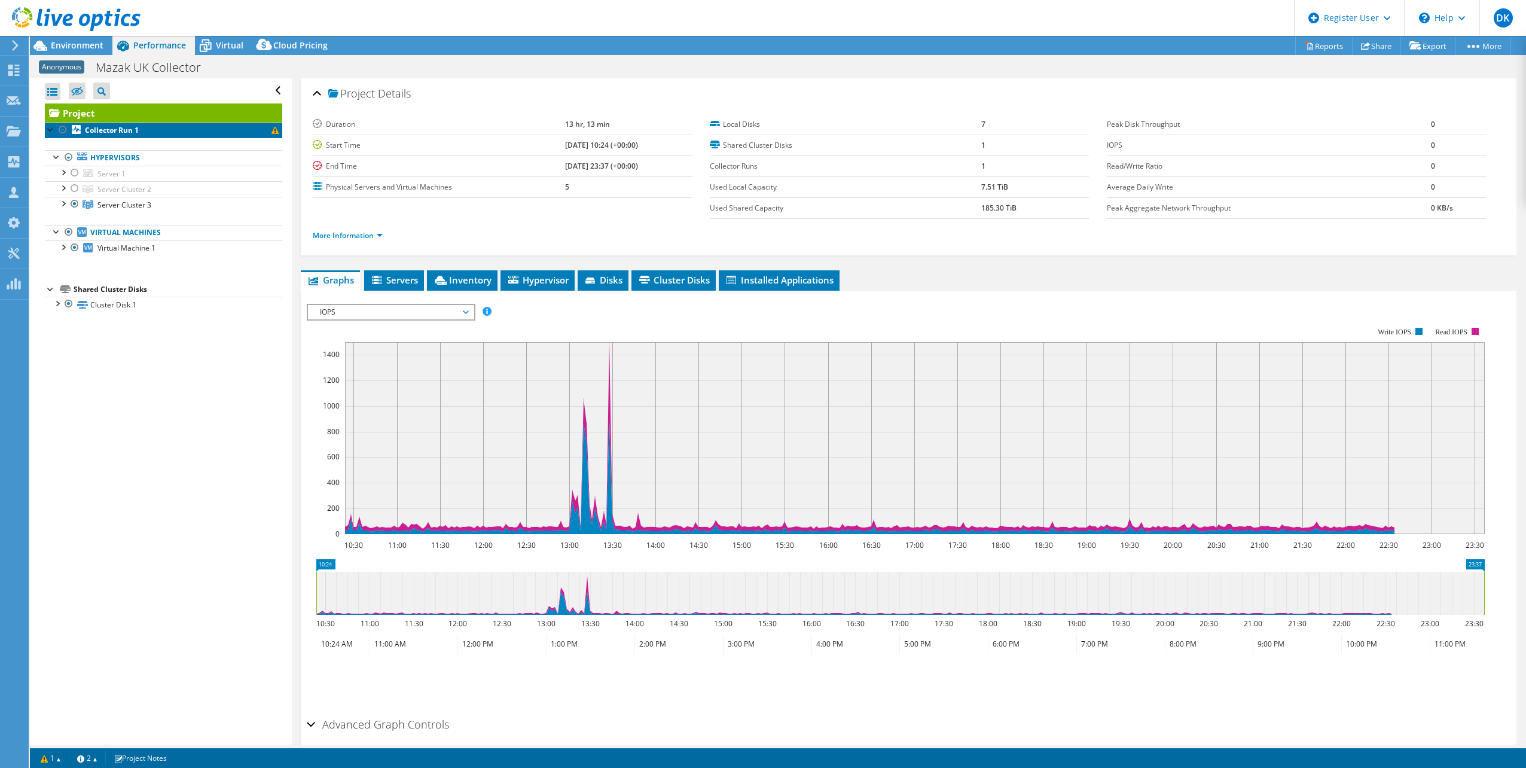
click at [270, 130] on link "Collector Run 1" at bounding box center [163, 131] width 237 height 16
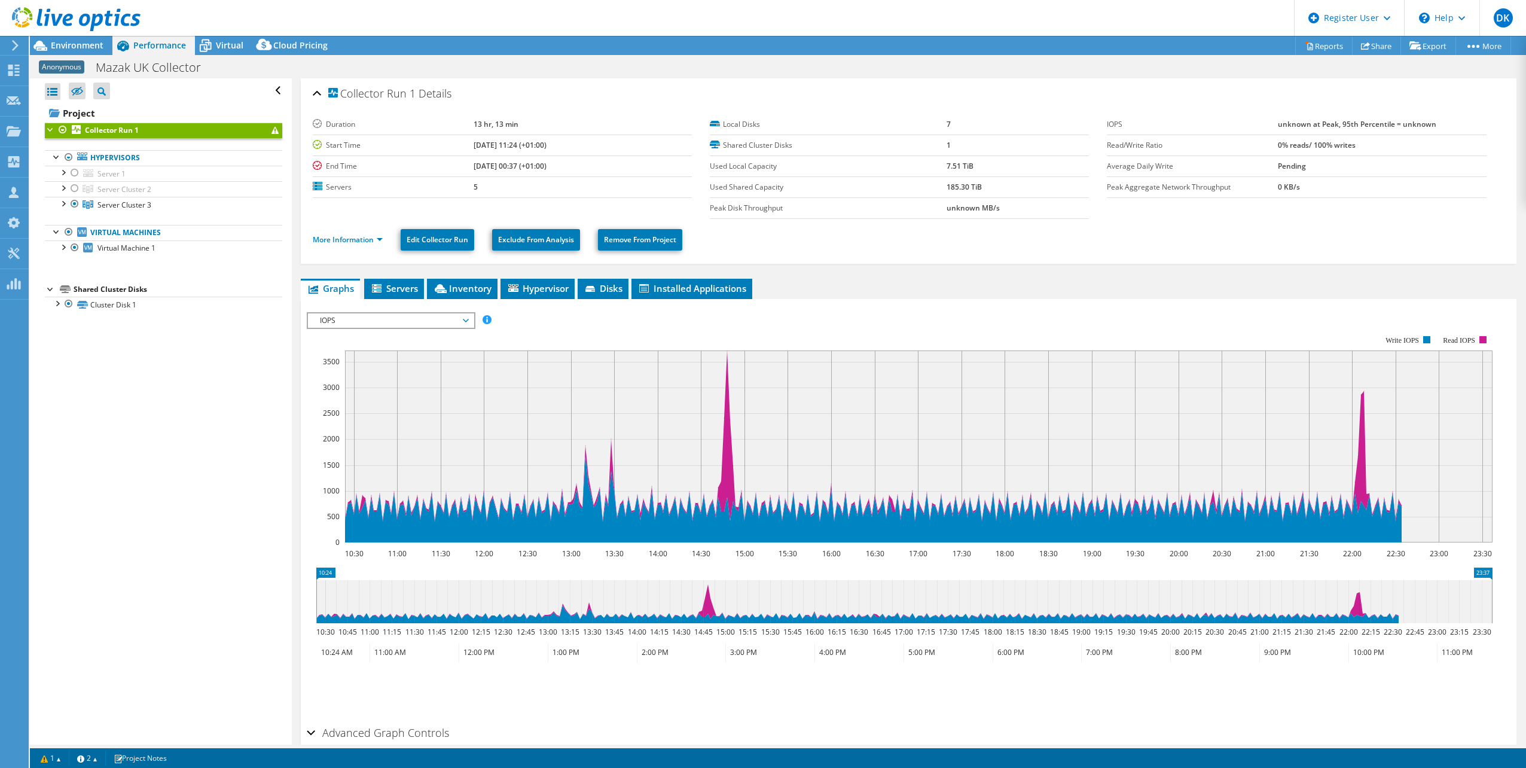
click at [271, 129] on span at bounding box center [274, 130] width 7 height 7
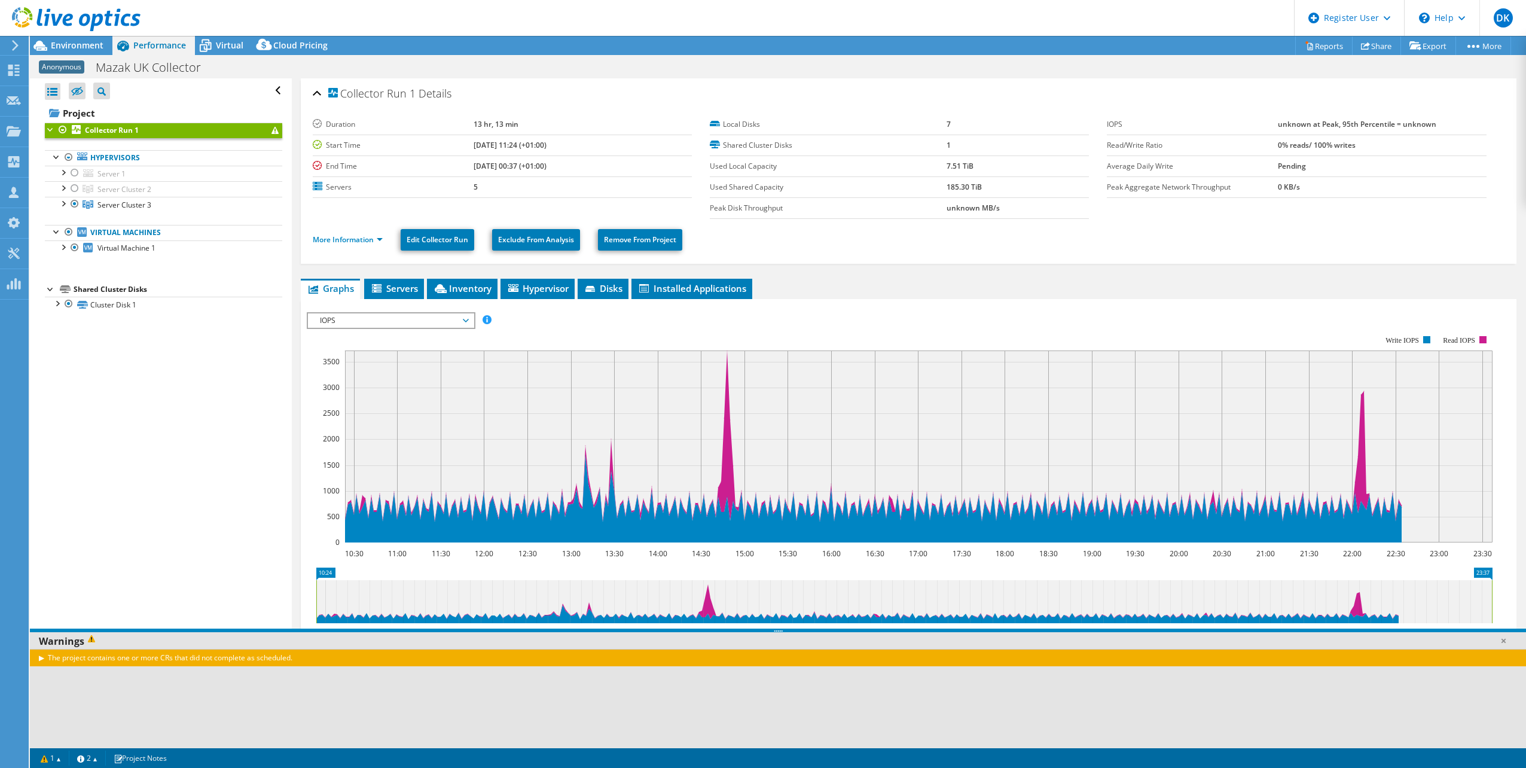
click at [40, 659] on div "The project contains one or more CRs that did not complete as scheduled." at bounding box center [778, 657] width 1496 height 17
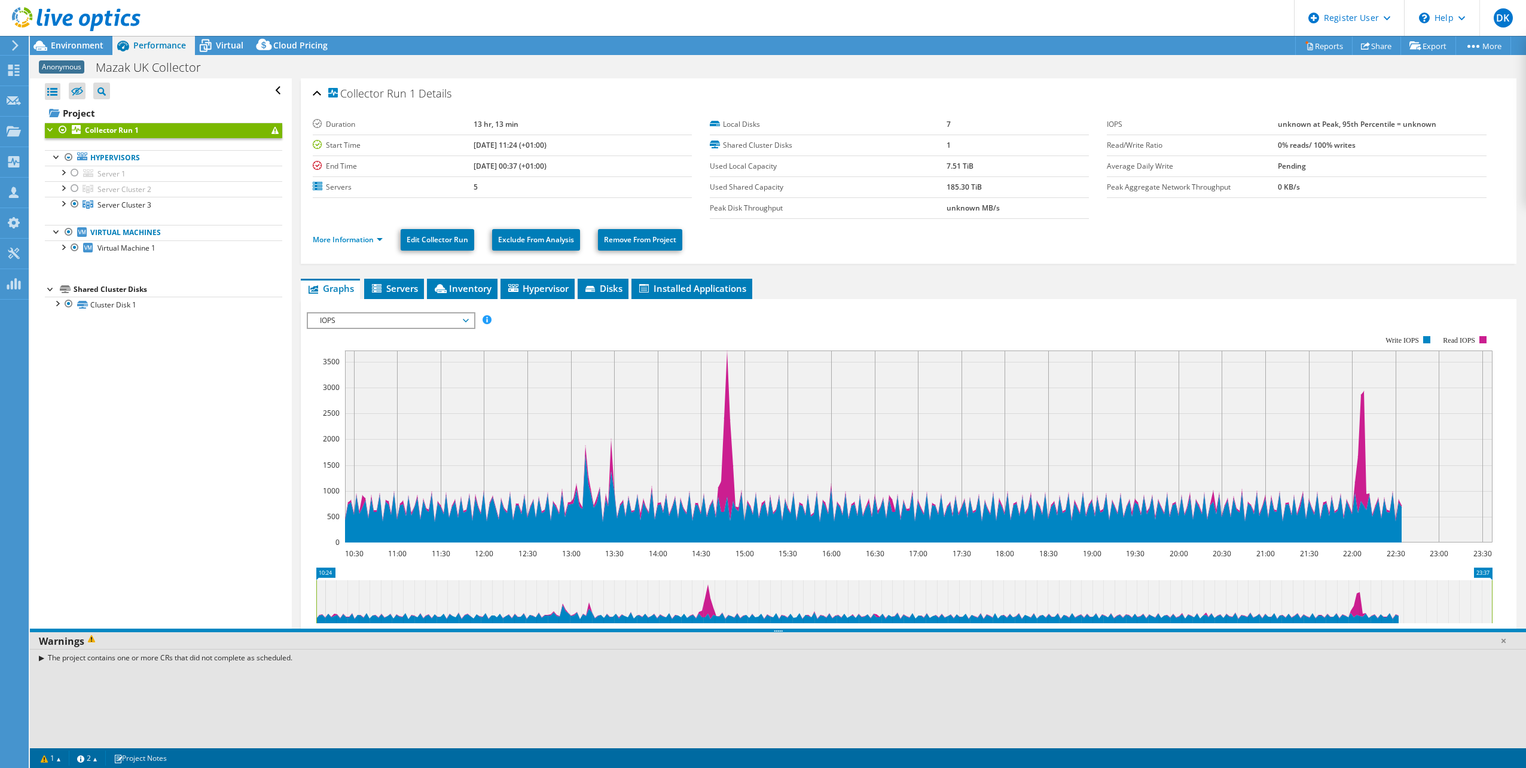
click at [39, 655] on div "The project contains one or more CRs that did not complete as scheduled." at bounding box center [778, 657] width 1496 height 17
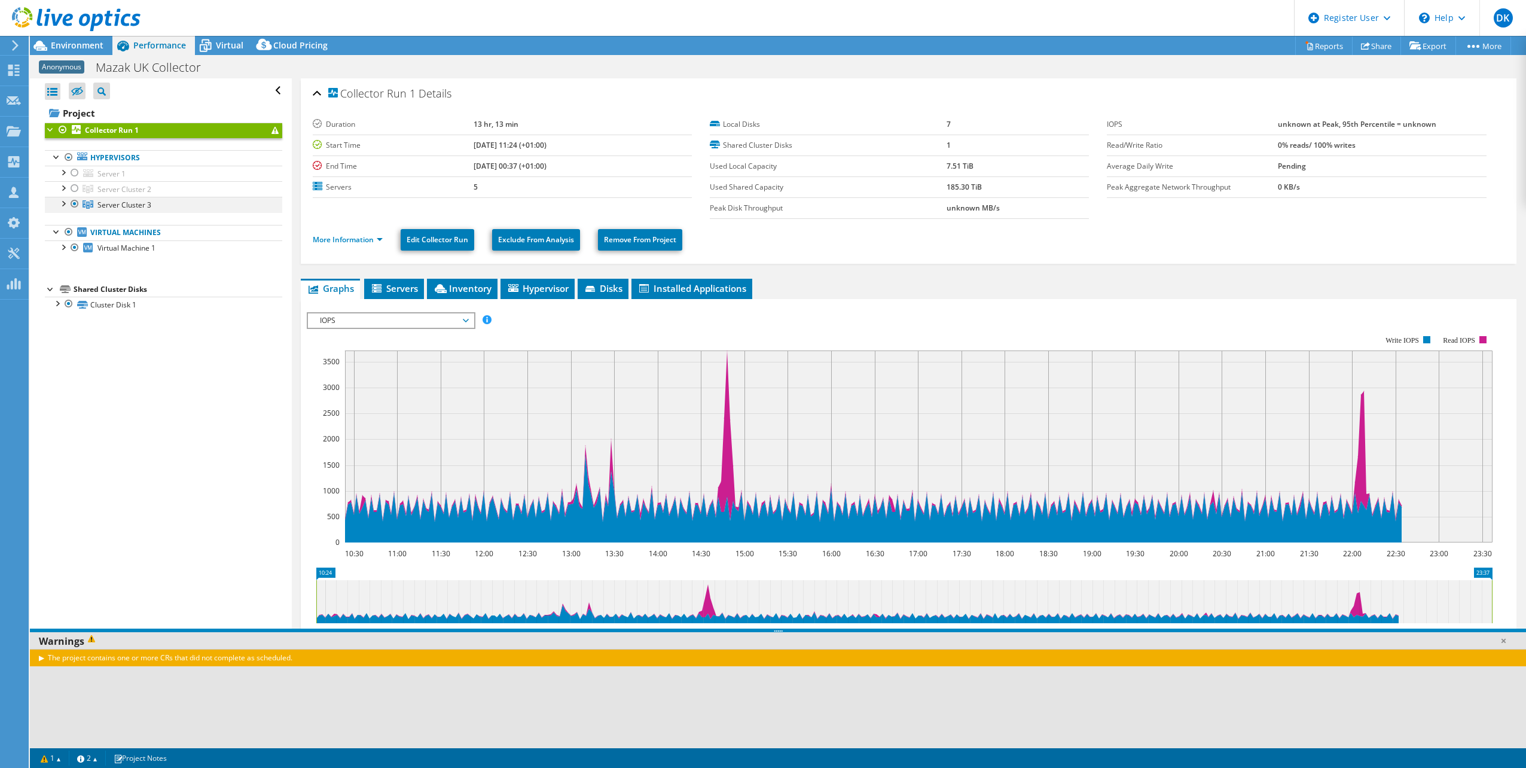
click at [61, 203] on div at bounding box center [63, 203] width 12 height 12
click at [395, 286] on span "Servers" at bounding box center [394, 288] width 48 height 12
